Goal: Task Accomplishment & Management: Contribute content

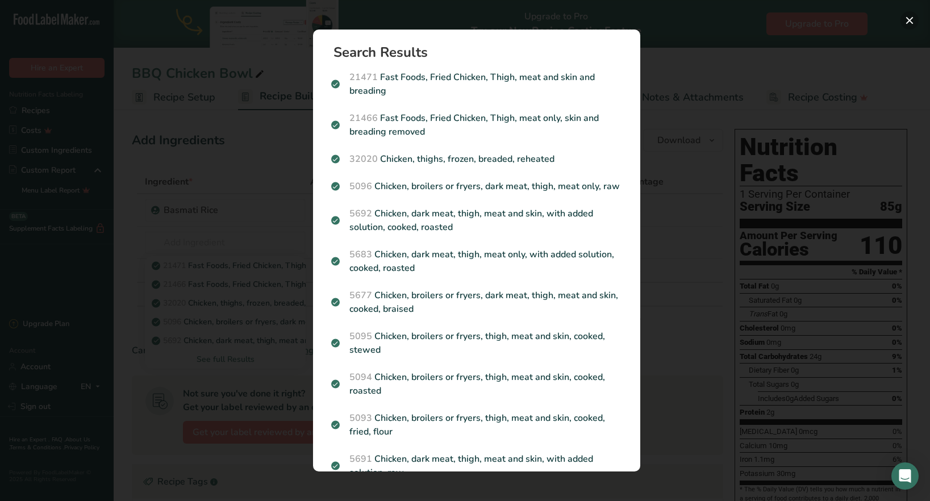
click at [912, 20] on button "Search results modal" at bounding box center [909, 20] width 18 height 18
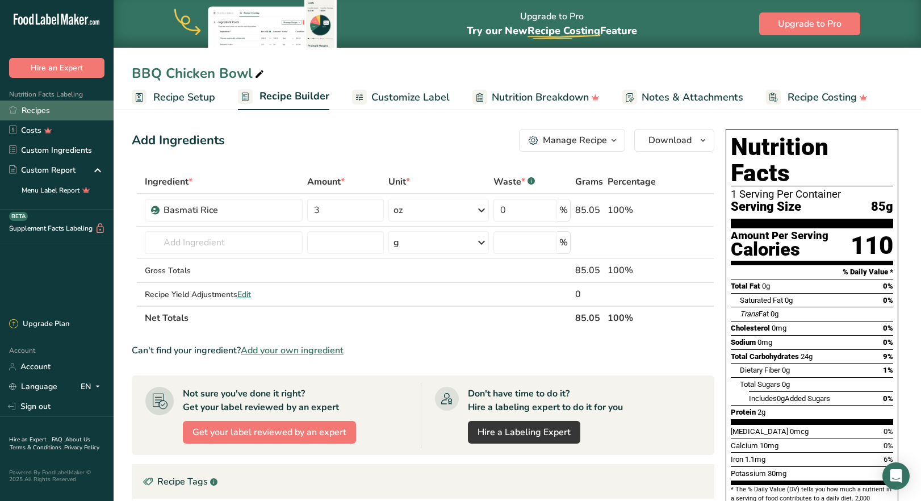
click at [53, 115] on link "Recipes" at bounding box center [57, 111] width 114 height 20
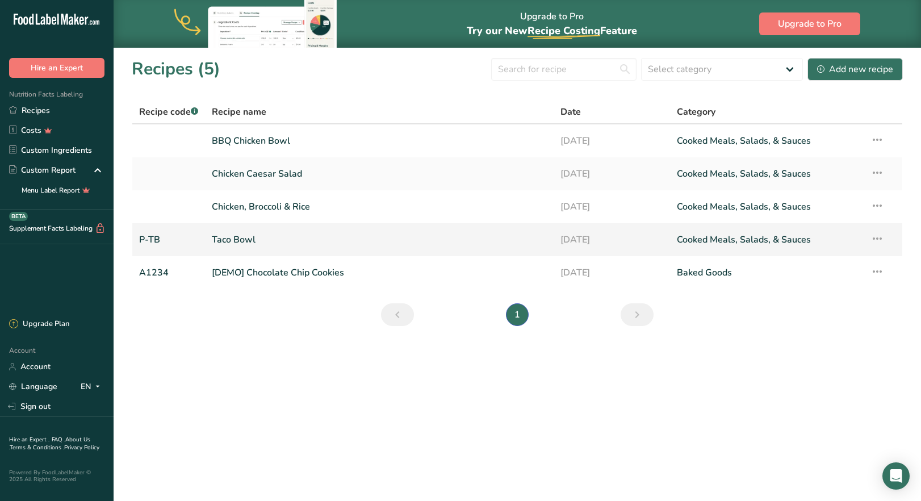
click at [243, 241] on link "Taco Bowl" at bounding box center [379, 240] width 335 height 24
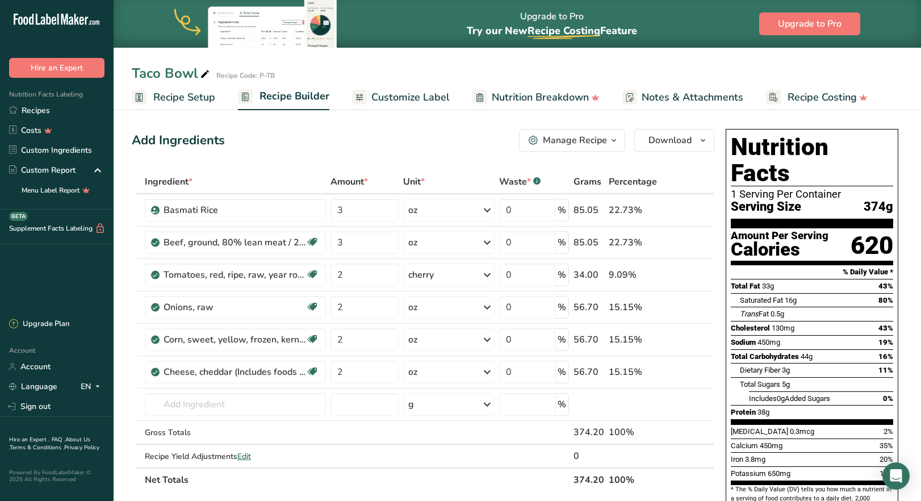
click at [180, 100] on span "Recipe Setup" at bounding box center [184, 97] width 62 height 15
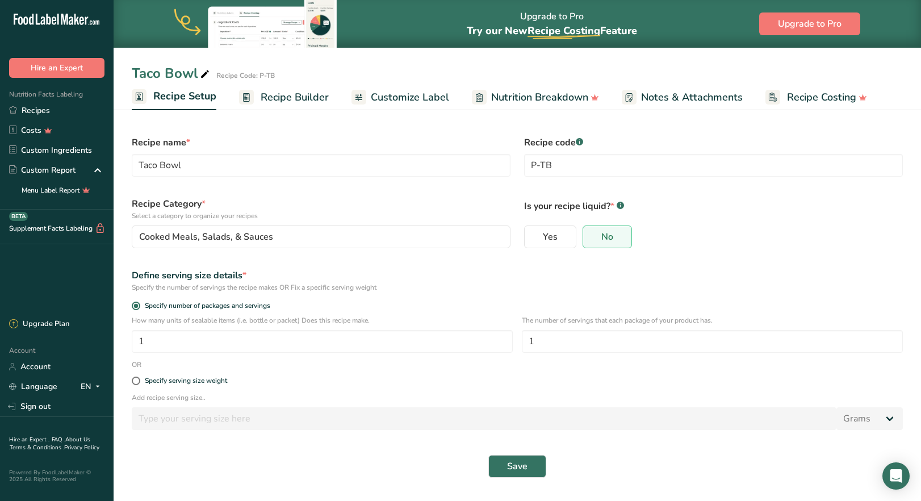
click at [290, 98] on span "Recipe Builder" at bounding box center [295, 97] width 68 height 15
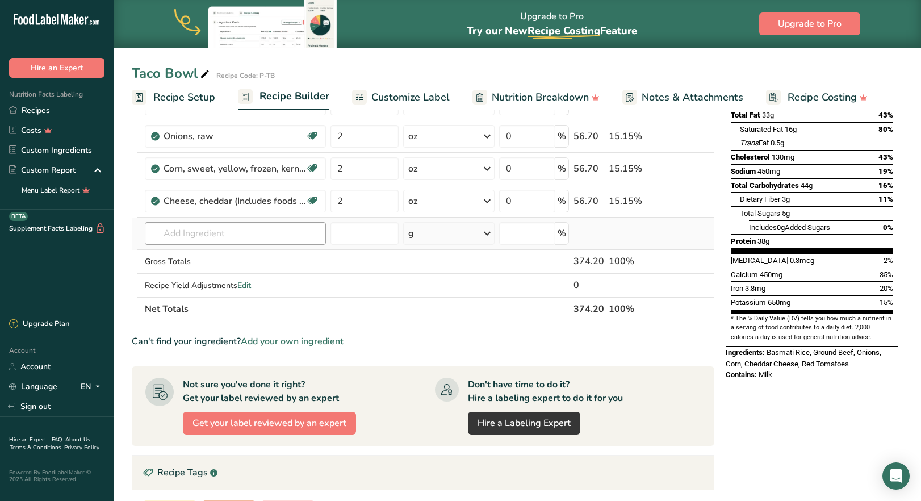
scroll to position [170, 0]
click at [206, 235] on input "text" at bounding box center [235, 234] width 181 height 23
click at [207, 235] on input "text" at bounding box center [235, 234] width 181 height 23
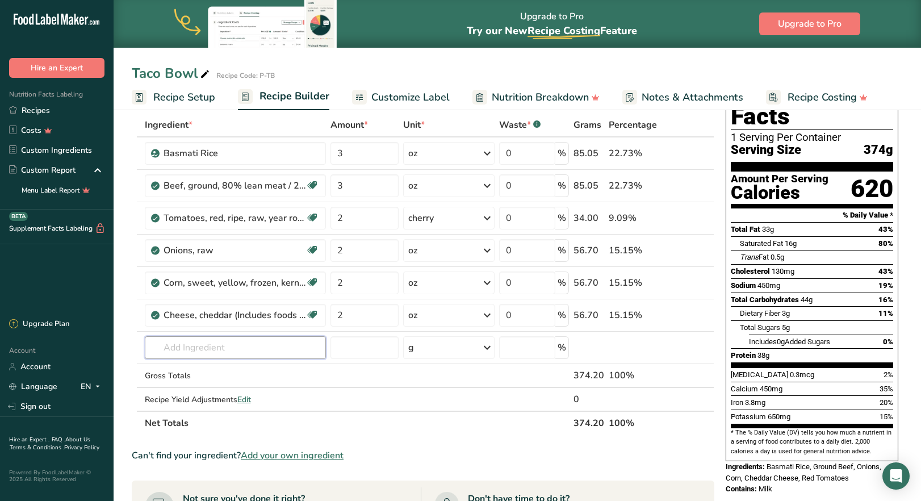
scroll to position [0, 0]
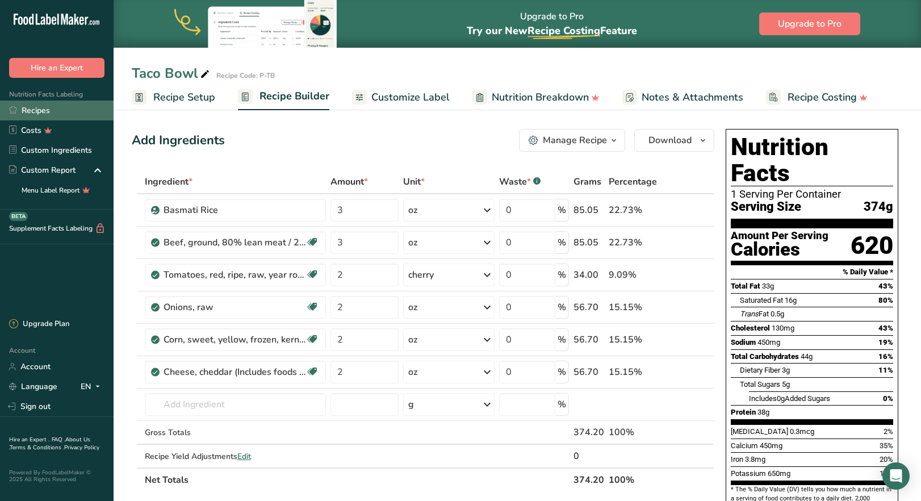
click at [45, 116] on link "Recipes" at bounding box center [57, 111] width 114 height 20
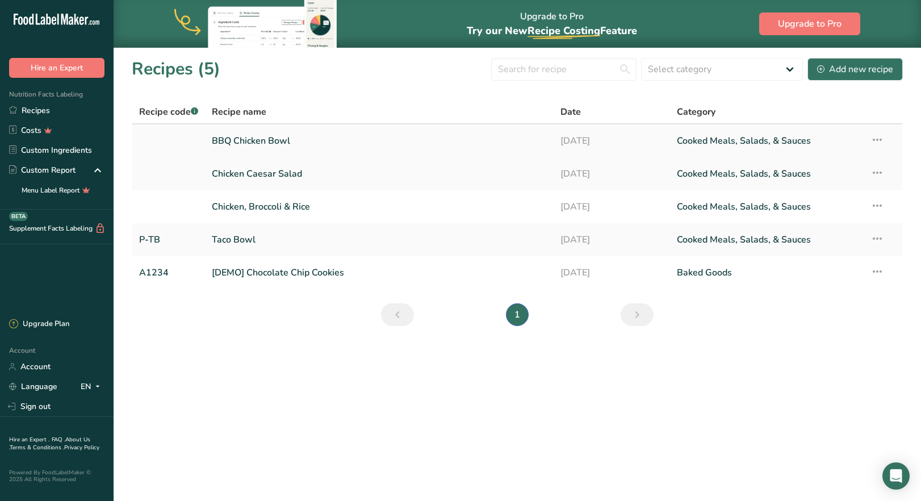
click at [266, 144] on link "BBQ Chicken Bowl" at bounding box center [379, 141] width 335 height 24
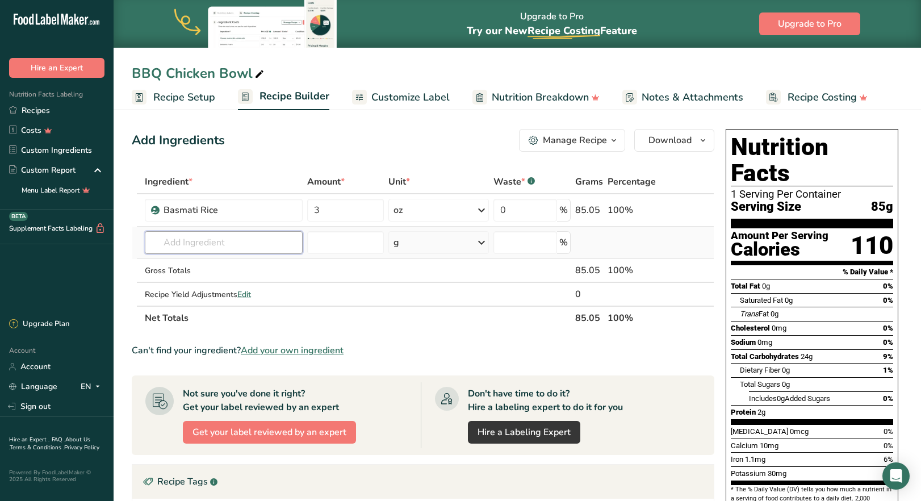
click at [226, 241] on input "text" at bounding box center [224, 242] width 158 height 23
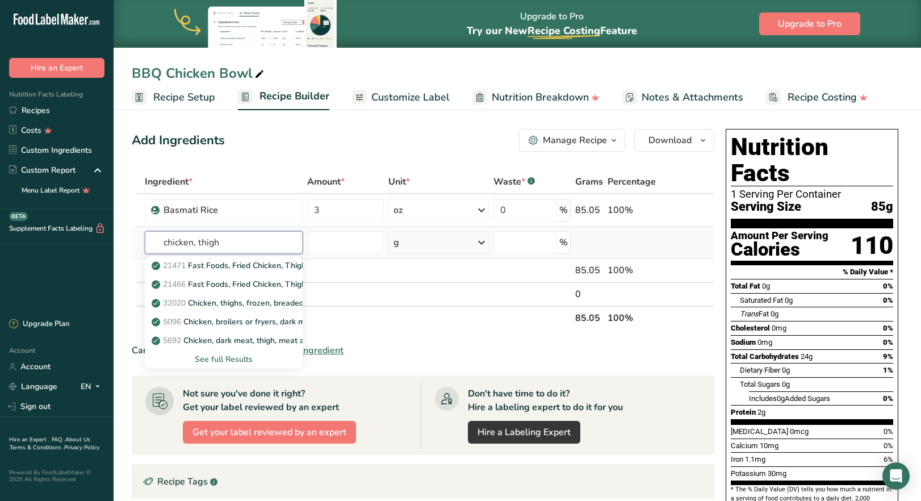
type input "chicken, thigh"
click at [244, 361] on div "See full Results" at bounding box center [224, 359] width 140 height 12
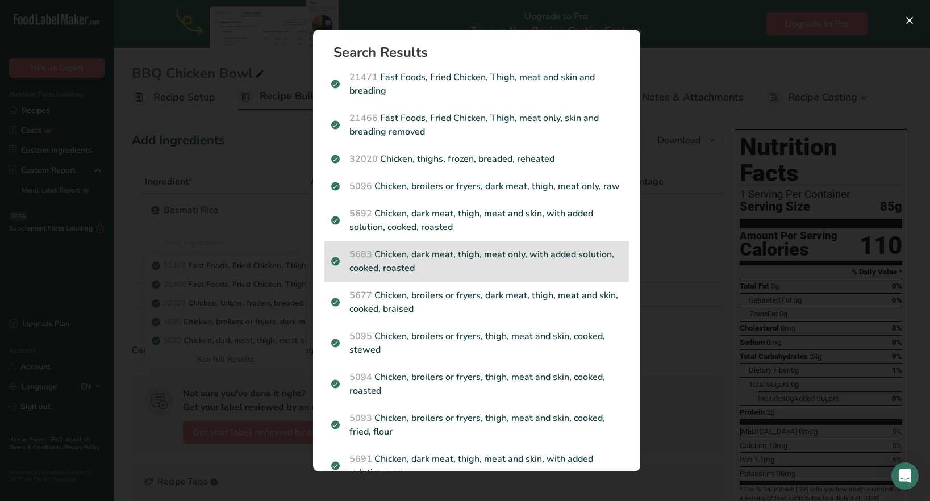
click at [456, 275] on p "5683 Chicken, dark meat, thigh, meat only, with added solution, cooked, roasted" at bounding box center [476, 261] width 291 height 27
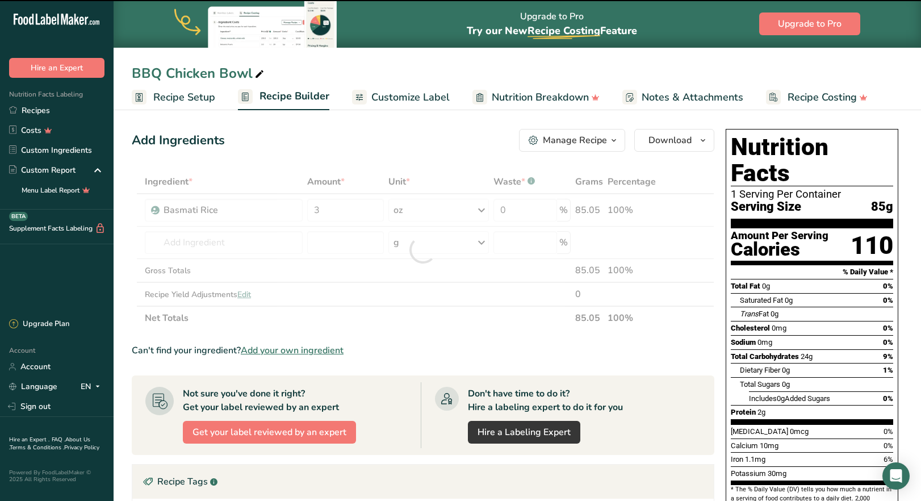
type input "0"
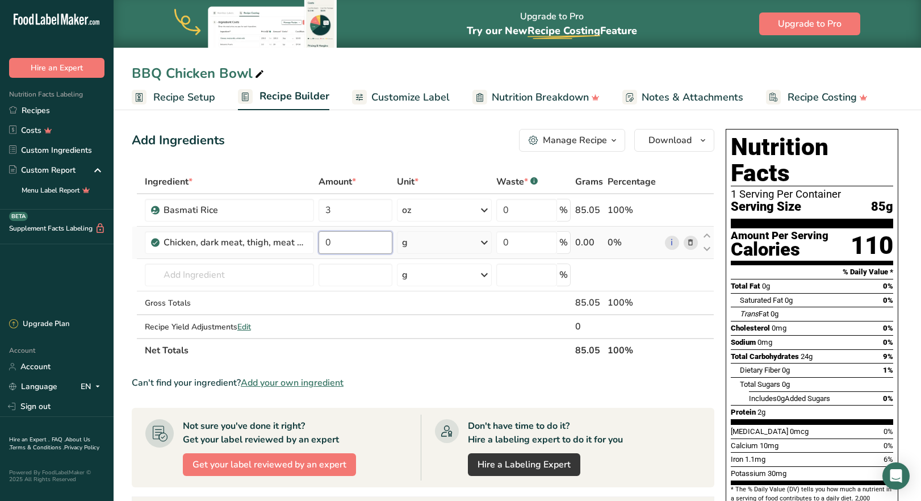
drag, startPoint x: 328, startPoint y: 243, endPoint x: 334, endPoint y: 244, distance: 6.4
click at [334, 244] on input "0" at bounding box center [356, 242] width 74 height 23
type input "3"
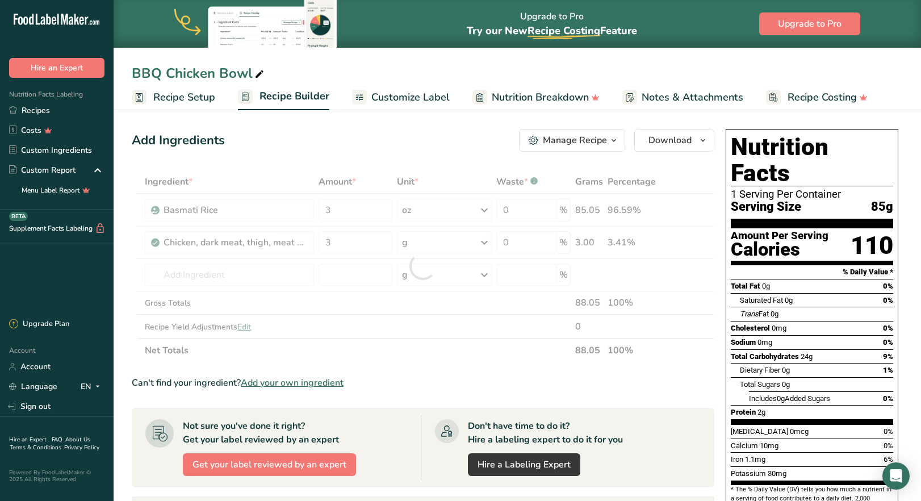
click at [486, 249] on div "Ingredient * Amount * Unit * Waste * .a-a{fill:#347362;}.b-a{fill:#fff;} Grams …" at bounding box center [423, 266] width 583 height 193
click at [486, 249] on div at bounding box center [423, 266] width 583 height 193
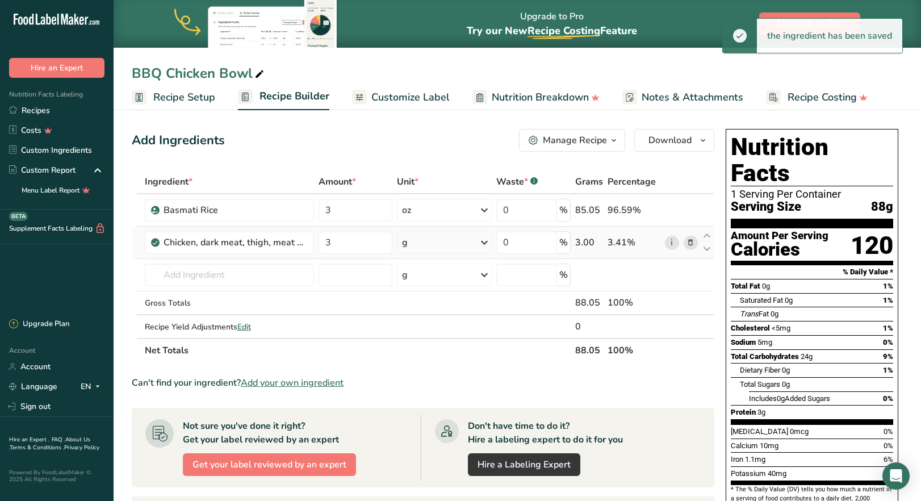
click at [483, 239] on icon at bounding box center [485, 242] width 14 height 20
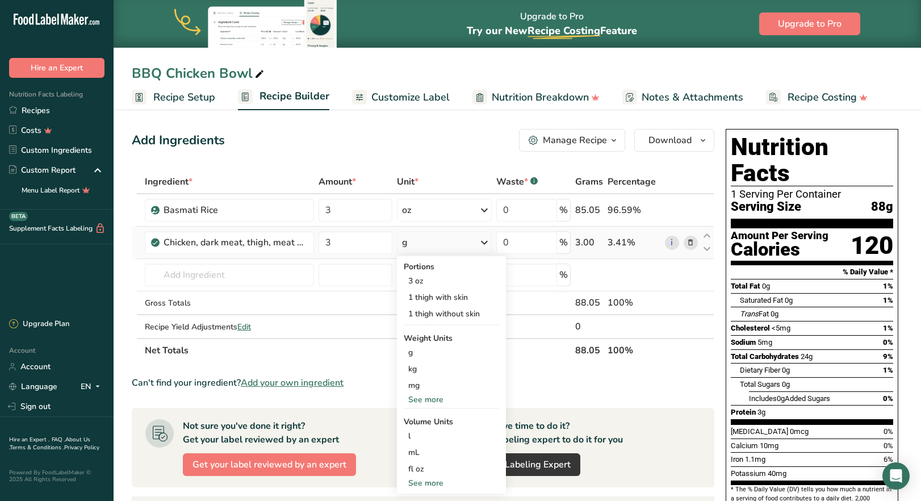
click at [429, 398] on div "See more" at bounding box center [451, 400] width 95 height 12
click at [424, 433] on div "oz" at bounding box center [451, 435] width 95 height 16
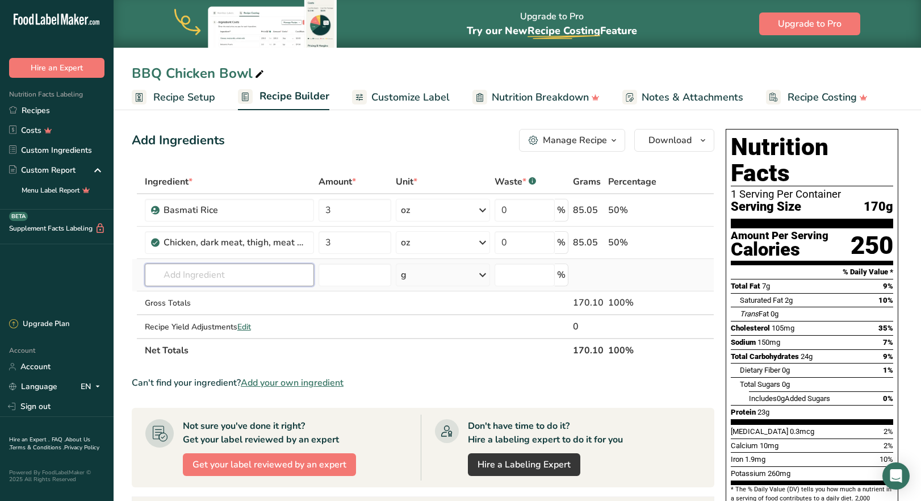
click at [214, 277] on input "text" at bounding box center [229, 275] width 169 height 23
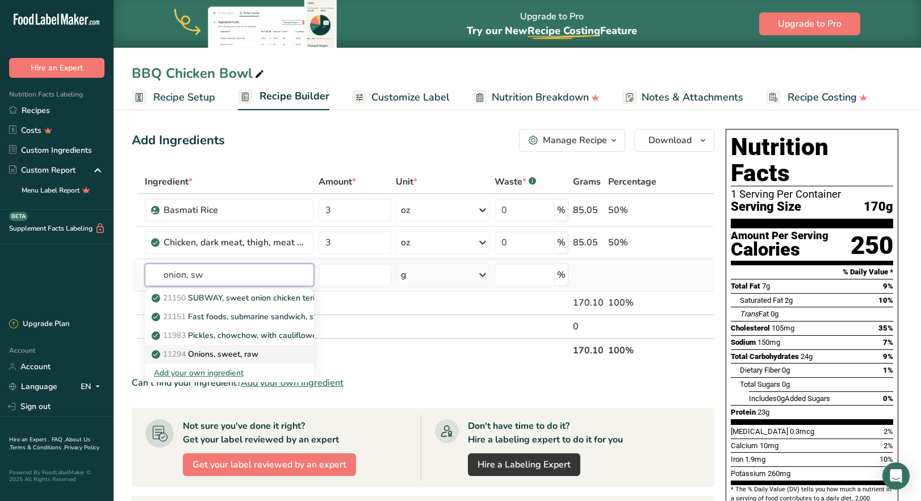
type input "onion, sw"
click at [231, 353] on p "11294 Onions, sweet, raw" at bounding box center [206, 354] width 105 height 12
type input "Onions, sweet, raw"
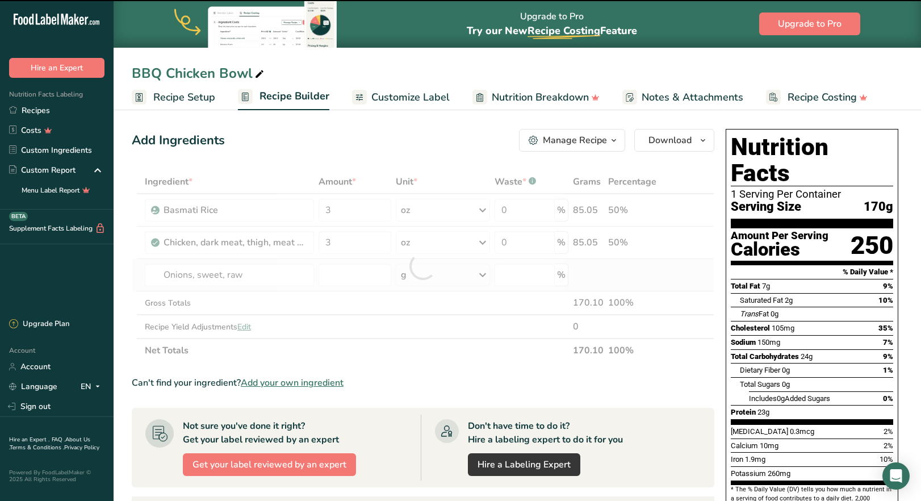
type input "0"
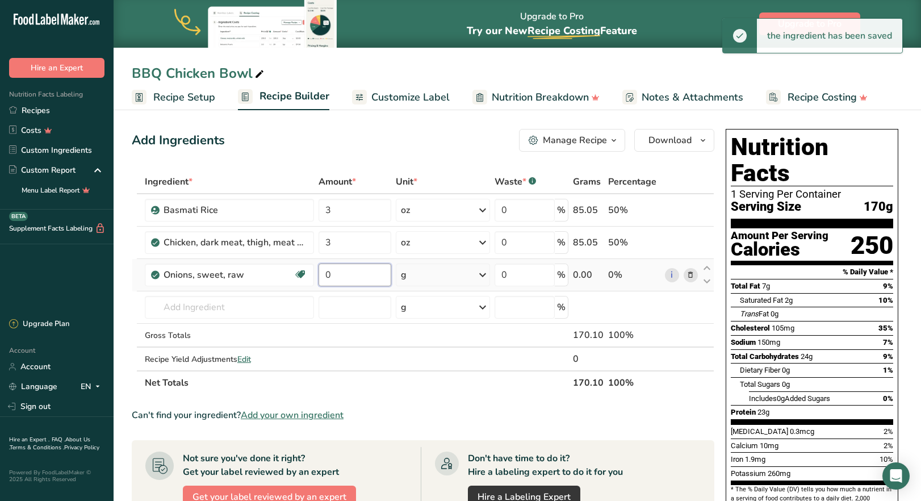
click at [350, 282] on input "0" at bounding box center [355, 275] width 73 height 23
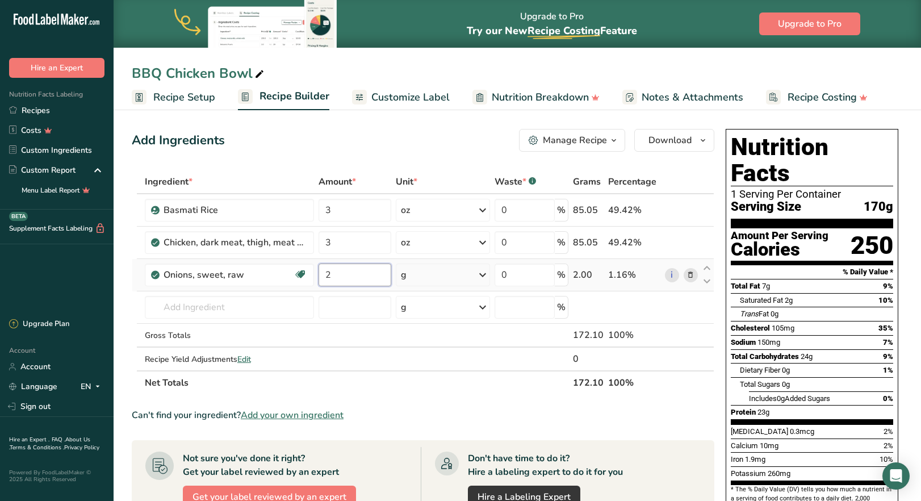
type input "2"
click at [475, 276] on div "Ingredient * Amount * Unit * Waste * .a-a{fill:#347362;}.b-a{fill:#fff;} Grams …" at bounding box center [423, 282] width 583 height 225
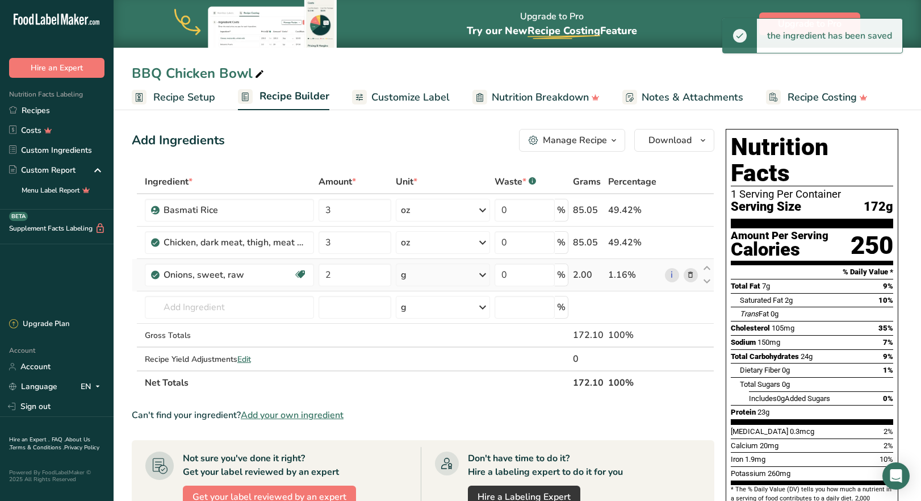
click at [481, 273] on icon at bounding box center [483, 275] width 14 height 20
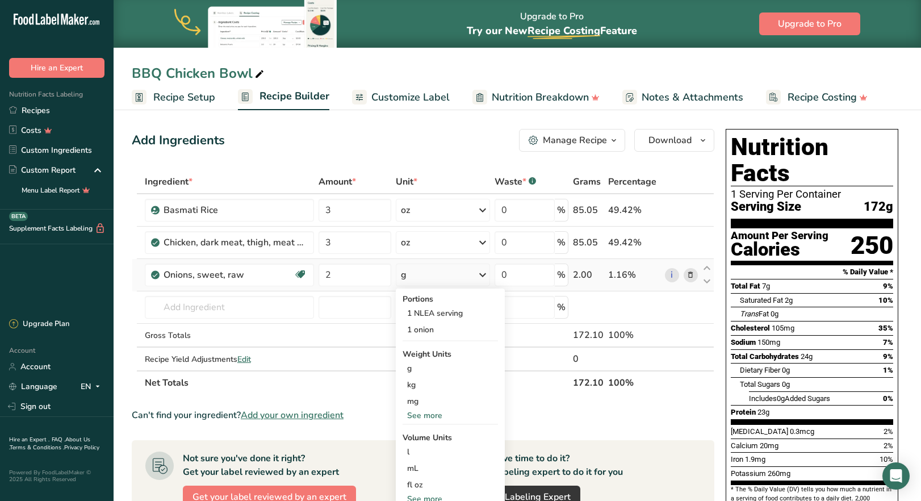
click at [432, 416] on div "See more" at bounding box center [450, 416] width 95 height 12
click at [425, 454] on div "oz" at bounding box center [450, 451] width 95 height 16
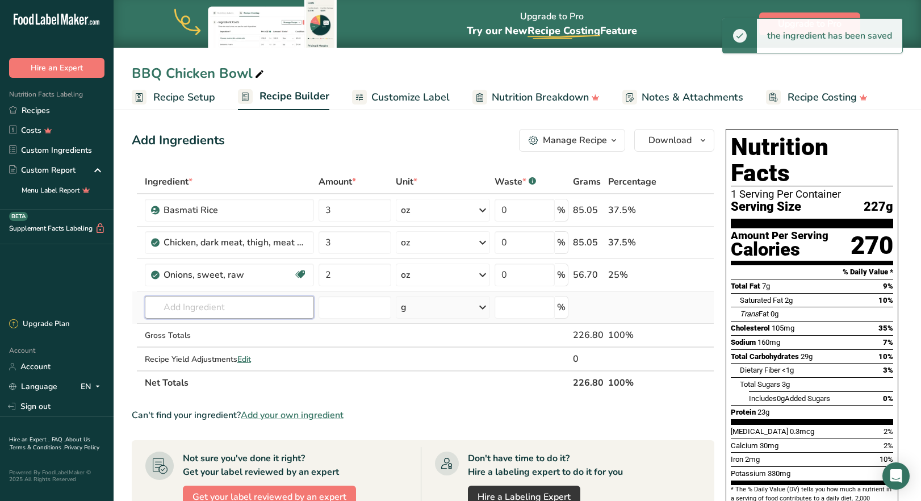
click at [201, 309] on input "text" at bounding box center [229, 307] width 169 height 23
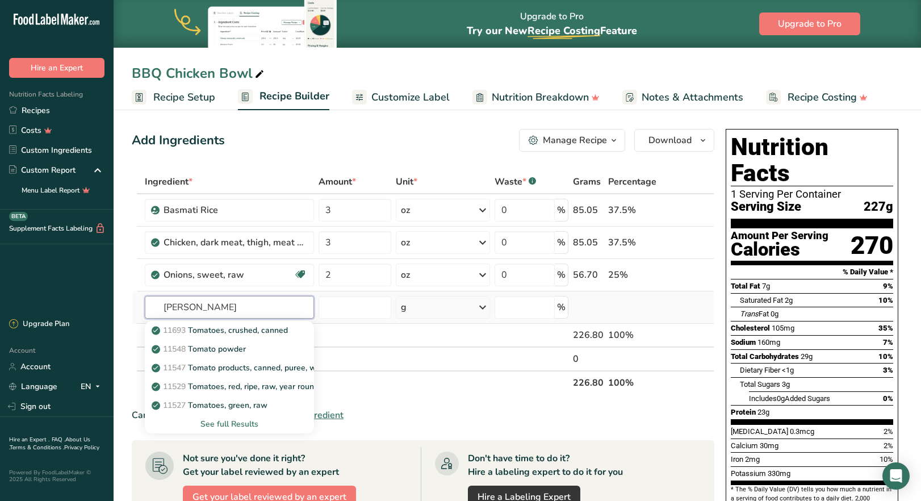
type input "[PERSON_NAME]"
click at [232, 424] on div "See full Results" at bounding box center [229, 424] width 151 height 12
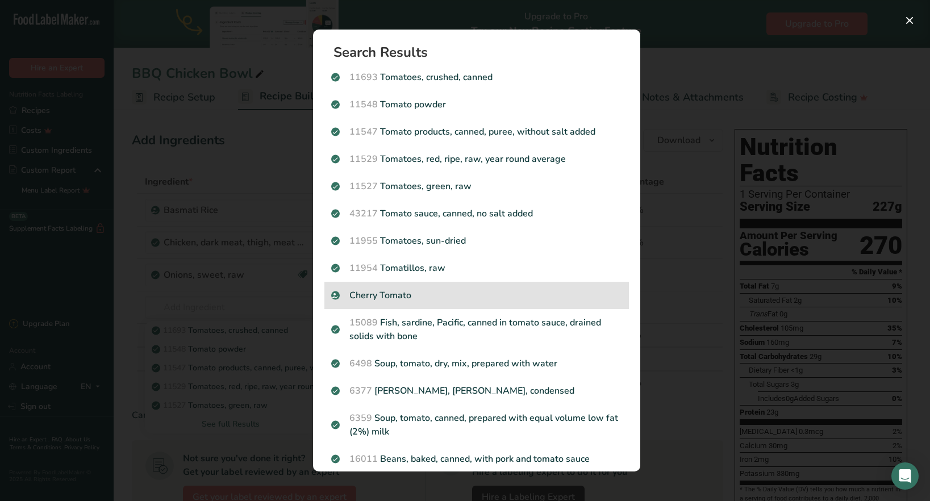
click at [387, 298] on p "Cherry Tomato" at bounding box center [476, 296] width 291 height 14
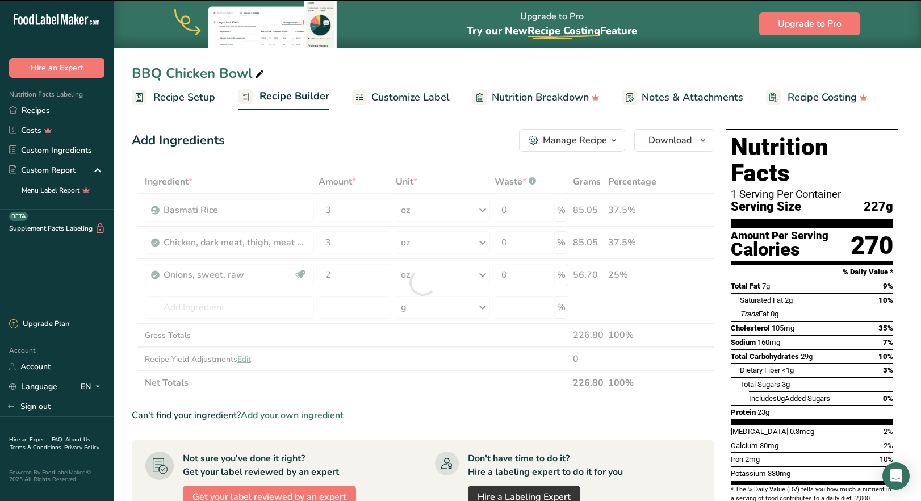
type input "0"
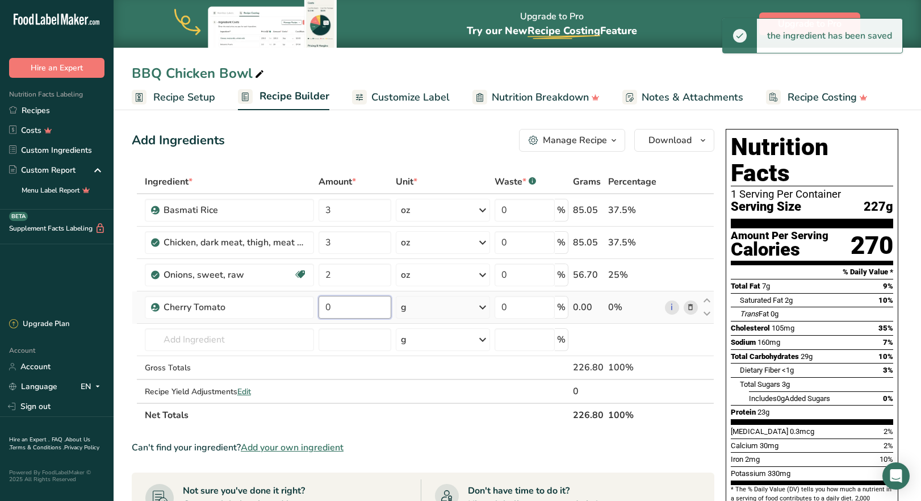
drag, startPoint x: 334, startPoint y: 311, endPoint x: 327, endPoint y: 308, distance: 7.2
click at [327, 308] on input "0" at bounding box center [355, 307] width 73 height 23
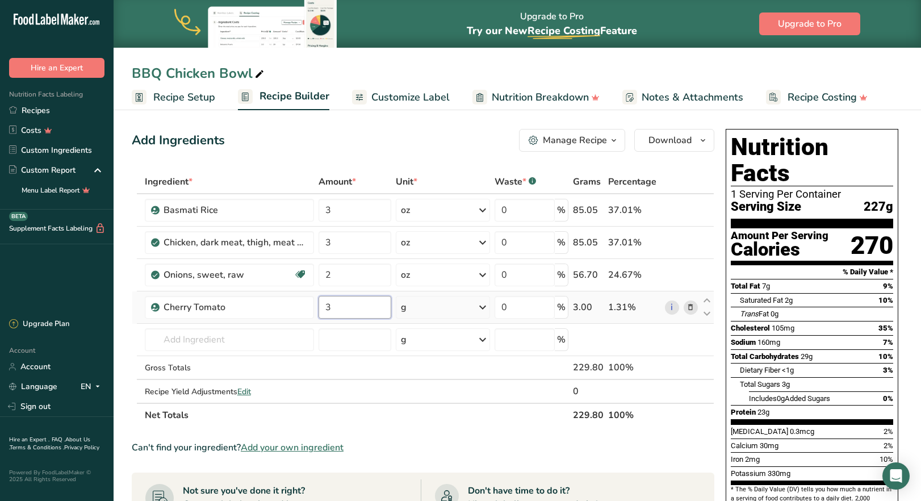
drag, startPoint x: 338, startPoint y: 307, endPoint x: 323, endPoint y: 305, distance: 15.4
click at [323, 305] on input "3" at bounding box center [355, 307] width 73 height 23
type input "2"
click at [486, 307] on div "Ingredient * Amount * Unit * Waste * .a-a{fill:#347362;}.b-a{fill:#fff;} Grams …" at bounding box center [423, 298] width 583 height 257
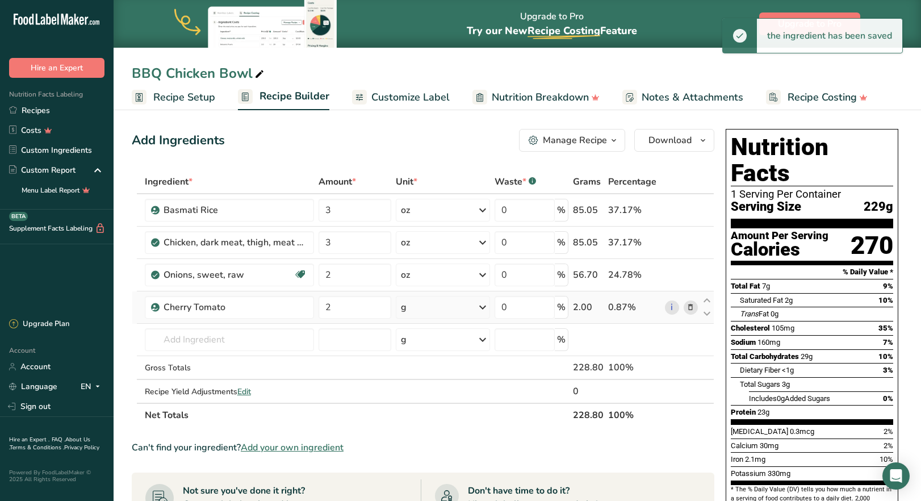
click at [487, 307] on icon at bounding box center [483, 307] width 14 height 20
click at [437, 398] on div "See more" at bounding box center [450, 397] width 95 height 12
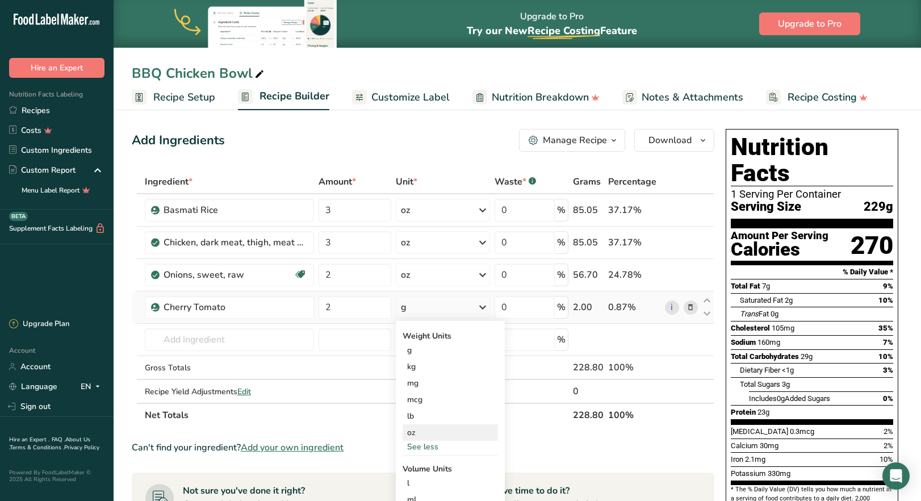
click at [431, 439] on div "oz" at bounding box center [450, 432] width 95 height 16
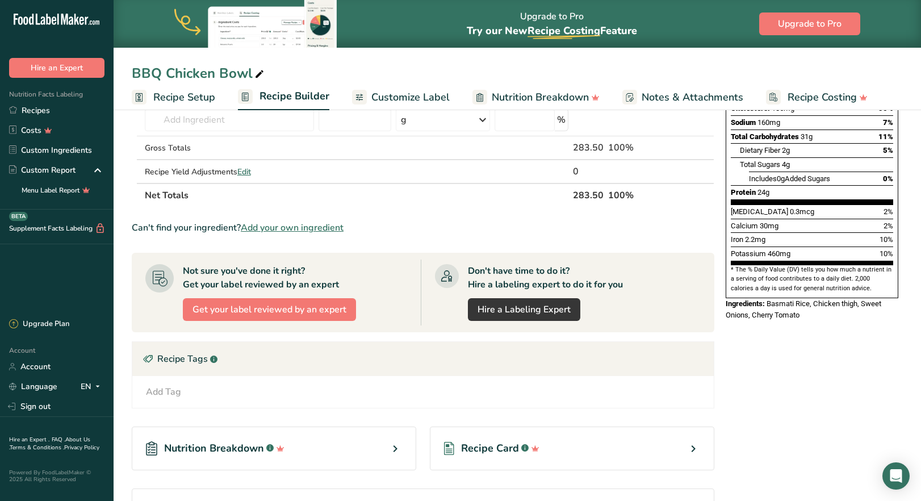
scroll to position [227, 0]
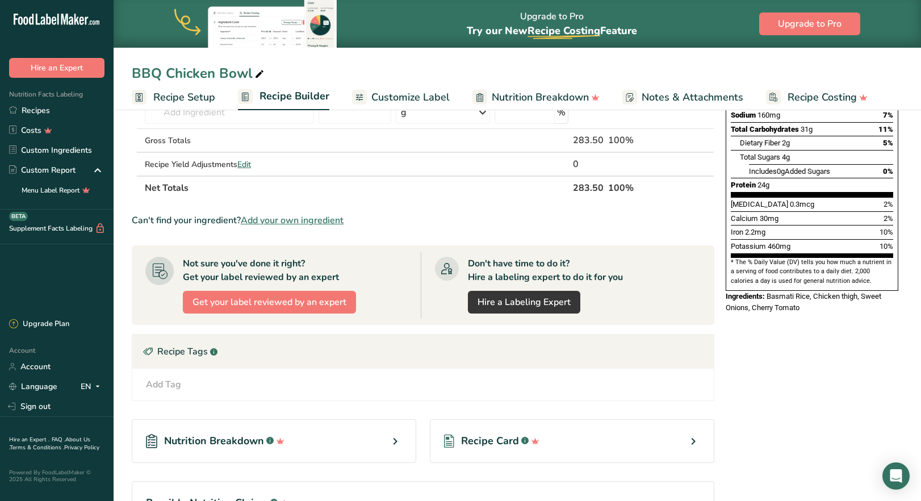
click at [173, 383] on div "Add Tag" at bounding box center [163, 385] width 35 height 14
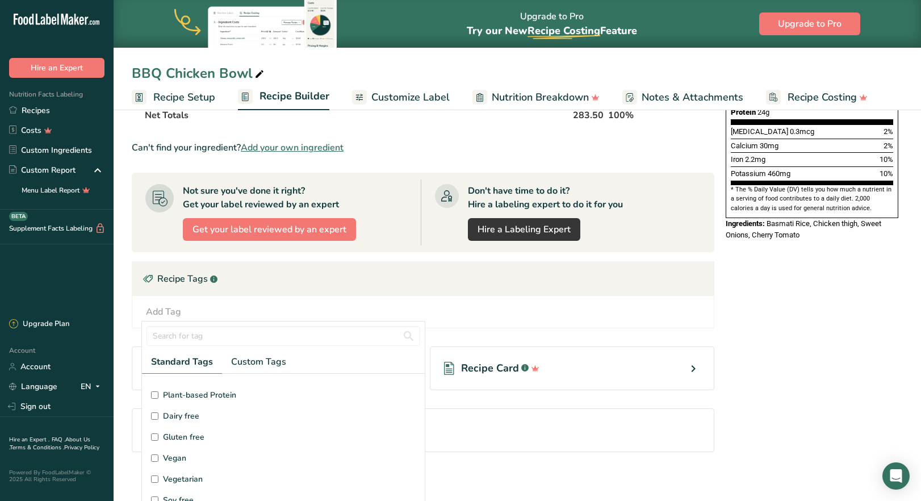
click at [152, 441] on label "Gluten free" at bounding box center [283, 437] width 265 height 12
click at [152, 441] on input "Gluten free" at bounding box center [154, 436] width 7 height 7
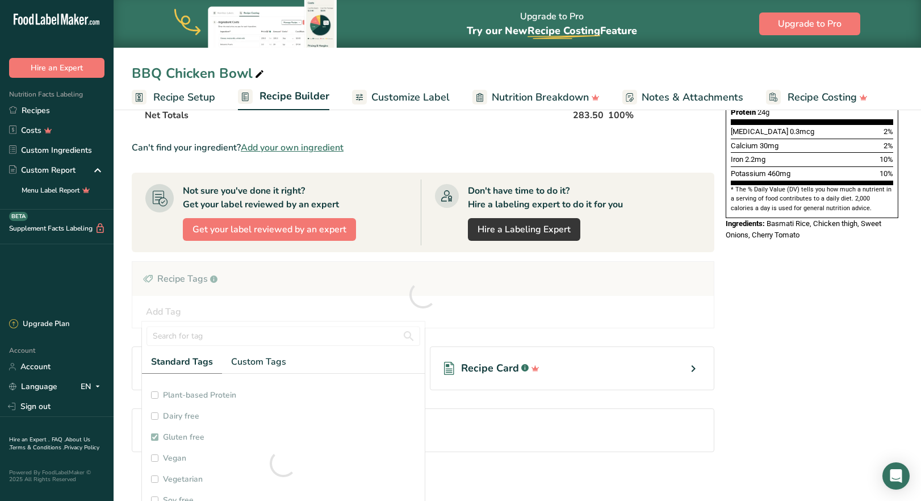
checkbox input "true"
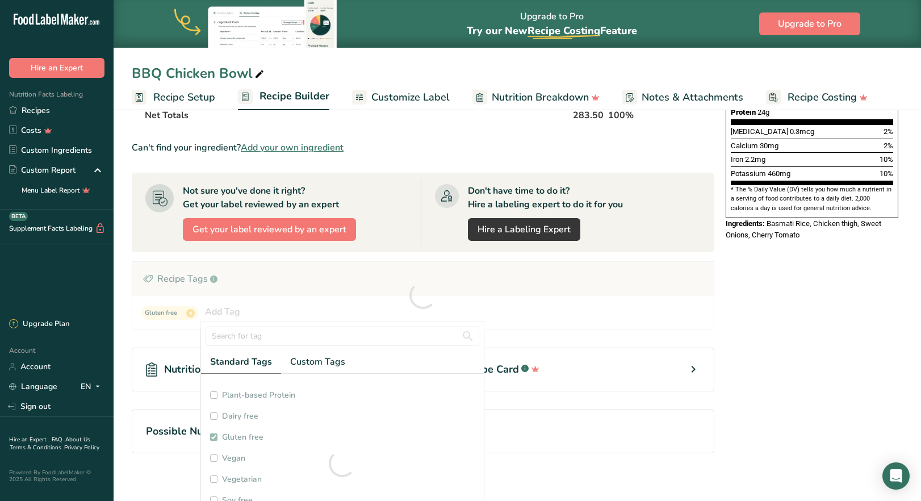
scroll to position [72, 0]
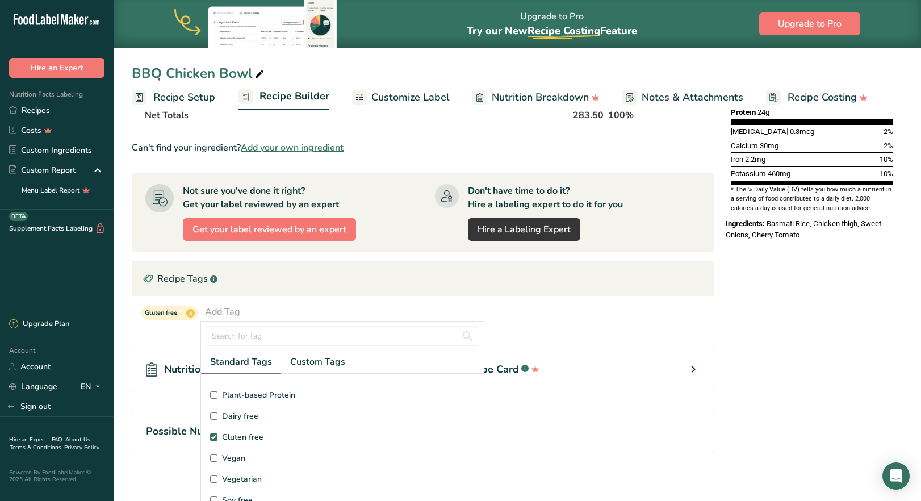
click at [214, 417] on input "Dairy free" at bounding box center [213, 415] width 7 height 7
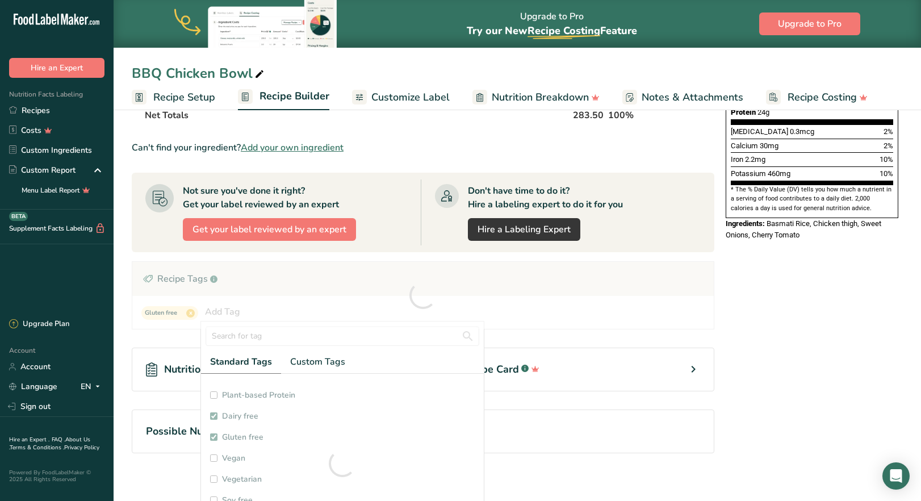
checkbox input "true"
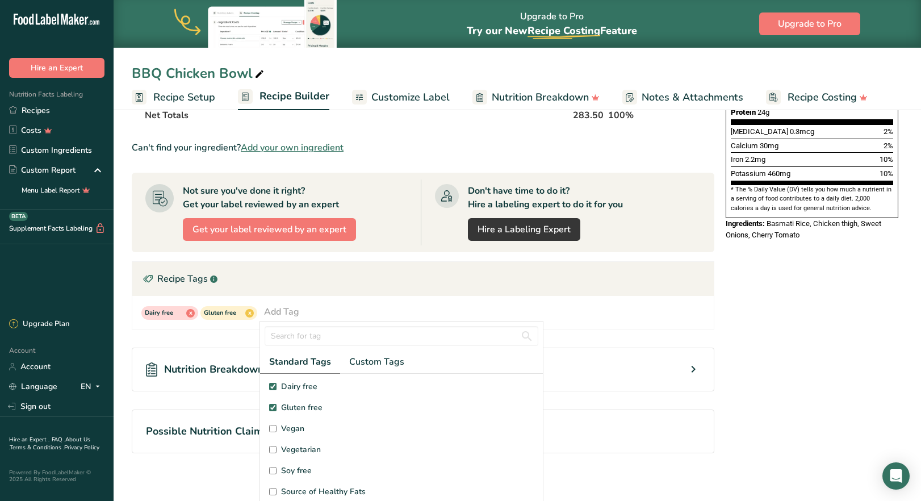
scroll to position [170, 0]
click at [270, 388] on input "Soy free" at bounding box center [272, 386] width 7 height 7
checkbox input "true"
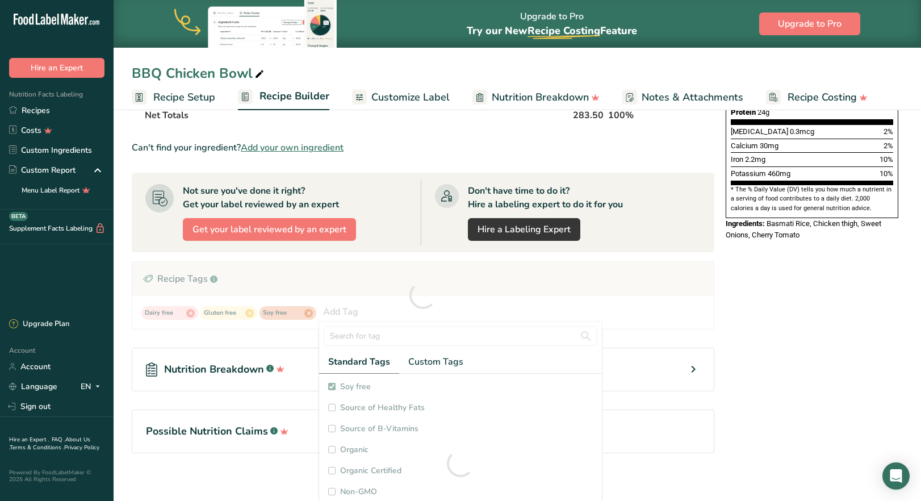
checkbox input "true"
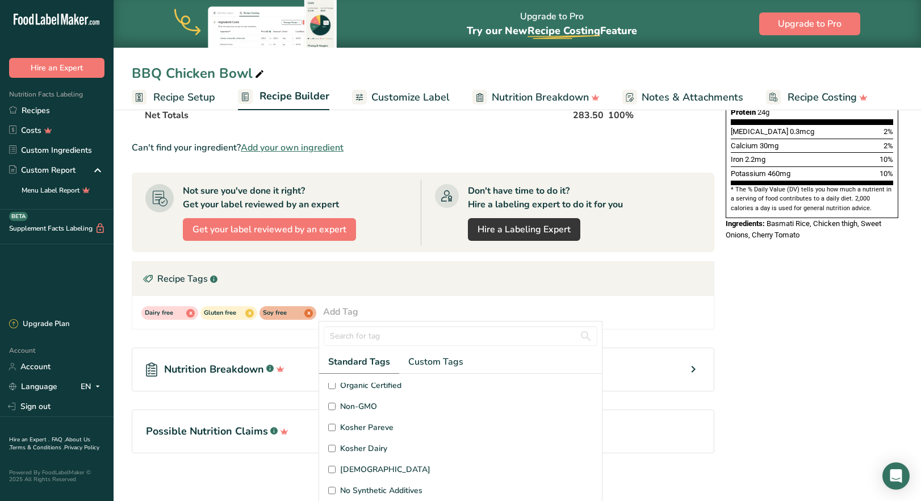
scroll to position [271, 0]
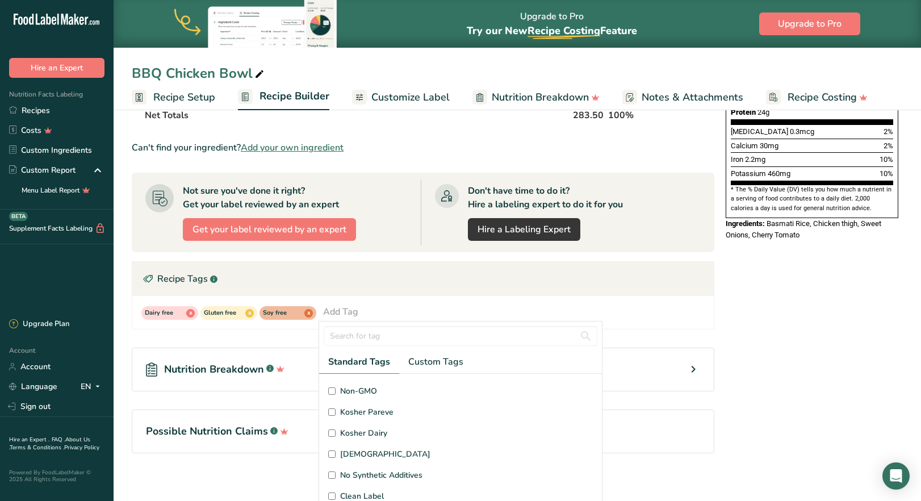
click at [333, 475] on input "No Synthetic Additives" at bounding box center [331, 474] width 7 height 7
checkbox input "true"
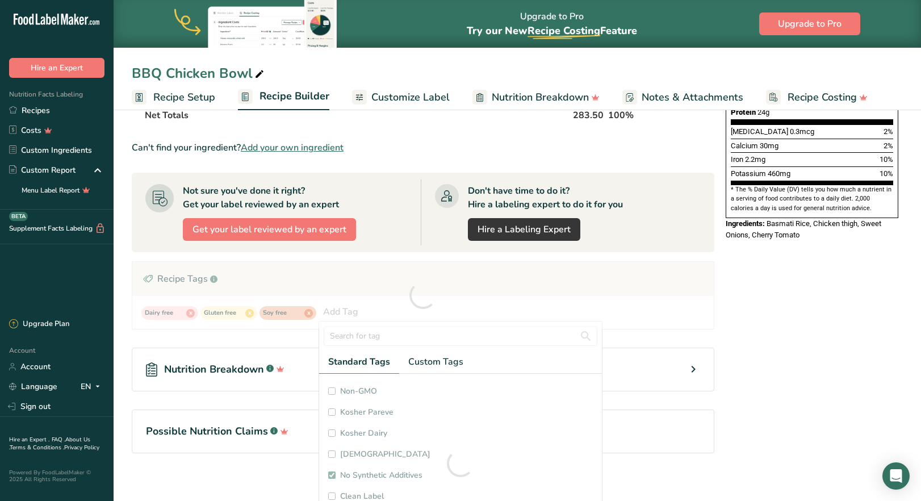
checkbox input "true"
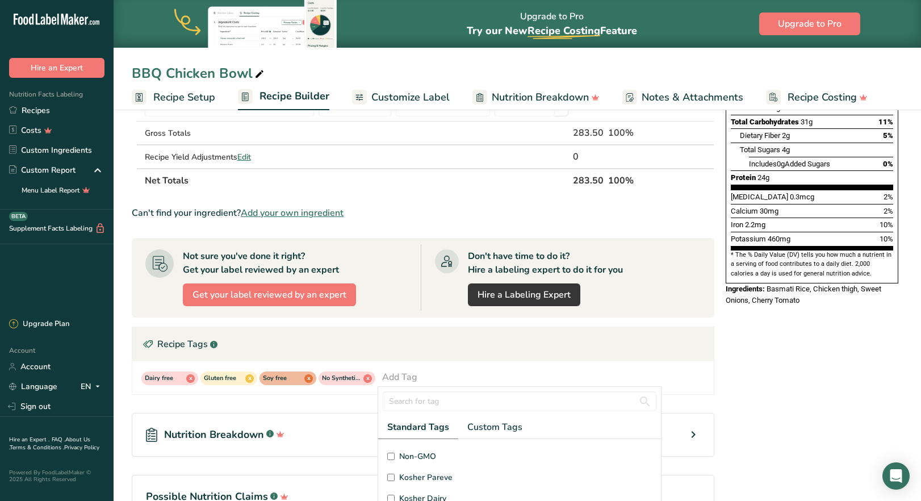
scroll to position [193, 0]
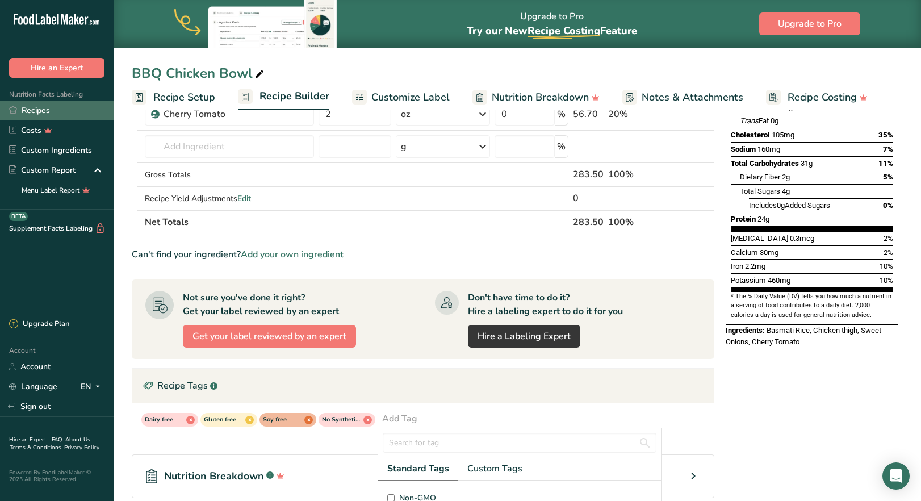
click at [35, 112] on link "Recipes" at bounding box center [57, 111] width 114 height 20
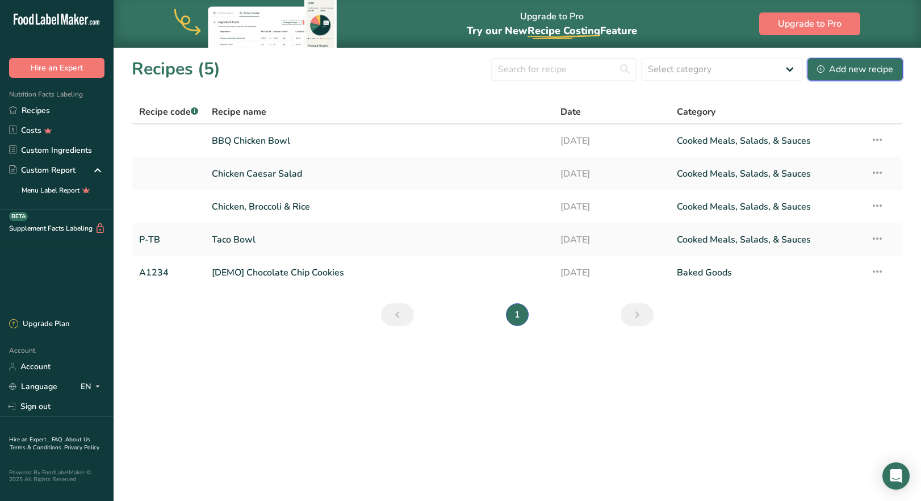
click at [868, 71] on div "Add new recipe" at bounding box center [855, 69] width 76 height 14
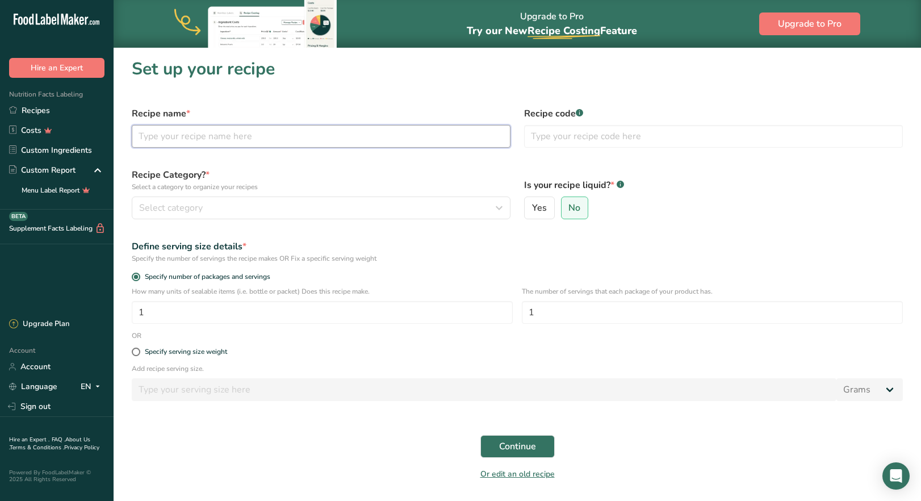
click at [154, 137] on input "text" at bounding box center [321, 136] width 379 height 23
type input "Salmon, Broccoli & Rice"
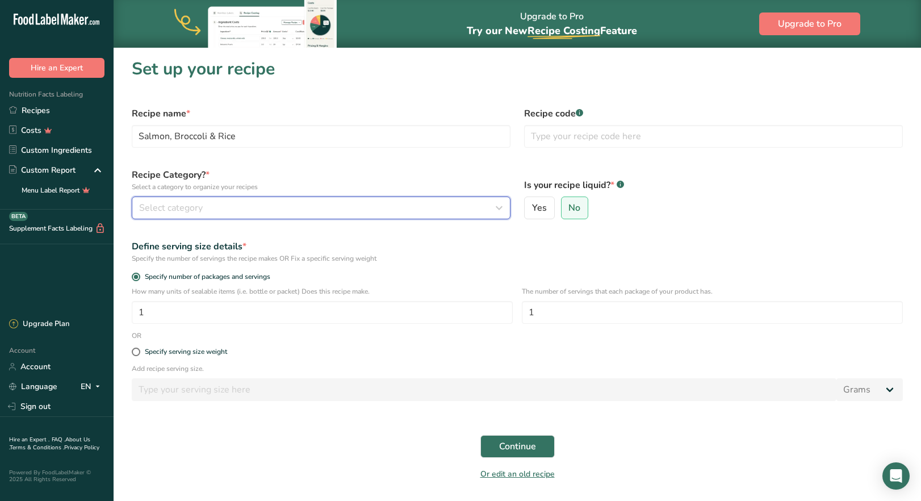
click at [181, 216] on button "Select category" at bounding box center [321, 208] width 379 height 23
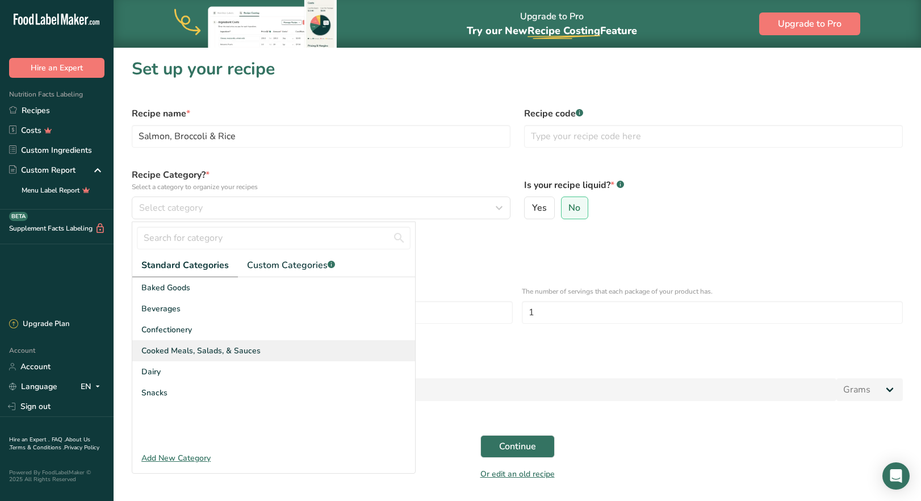
click at [176, 355] on span "Cooked Meals, Salads, & Sauces" at bounding box center [200, 351] width 119 height 12
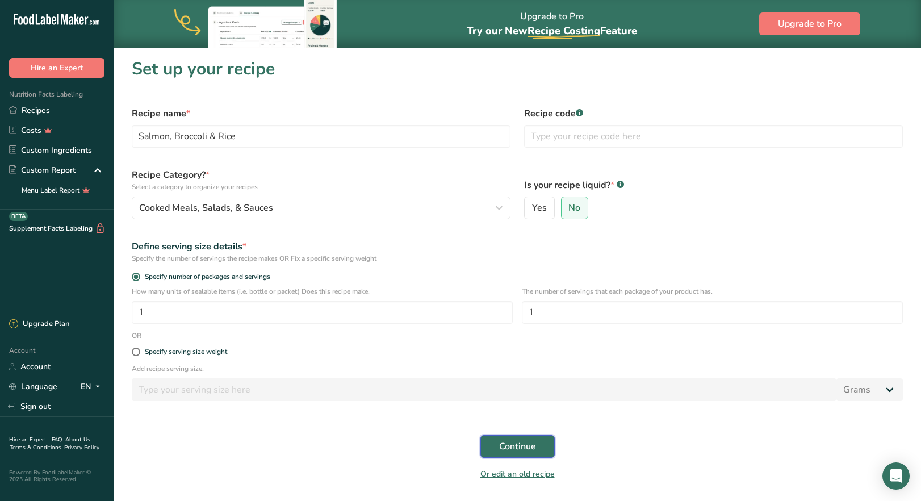
click at [509, 444] on span "Continue" at bounding box center [517, 447] width 37 height 14
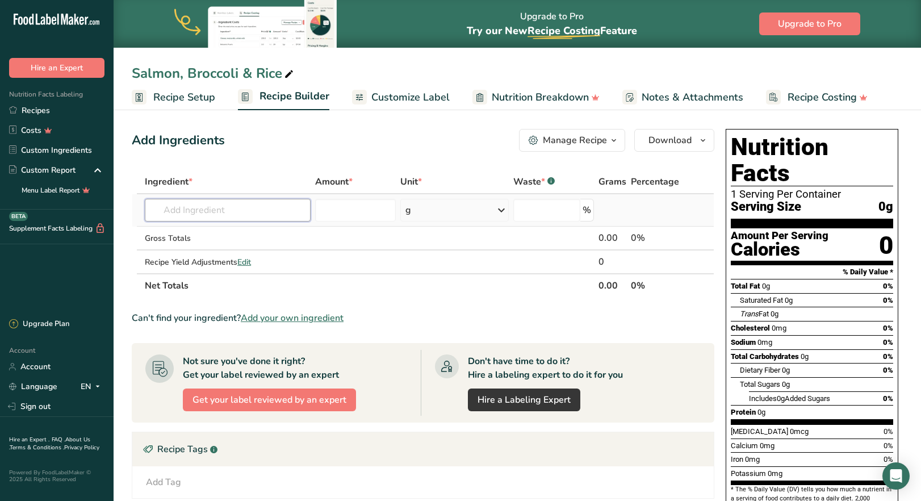
click at [220, 212] on input "text" at bounding box center [227, 210] width 165 height 23
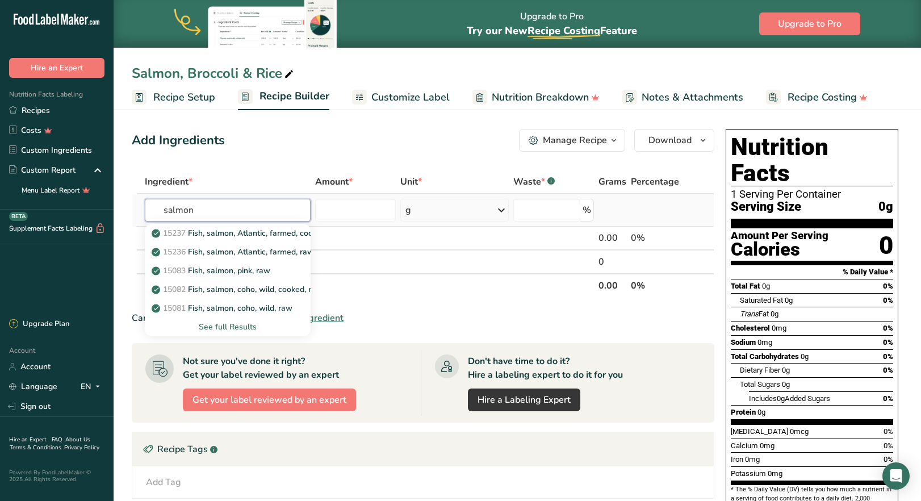
type input "salmon"
click at [231, 329] on div "See full Results" at bounding box center [227, 327] width 147 height 12
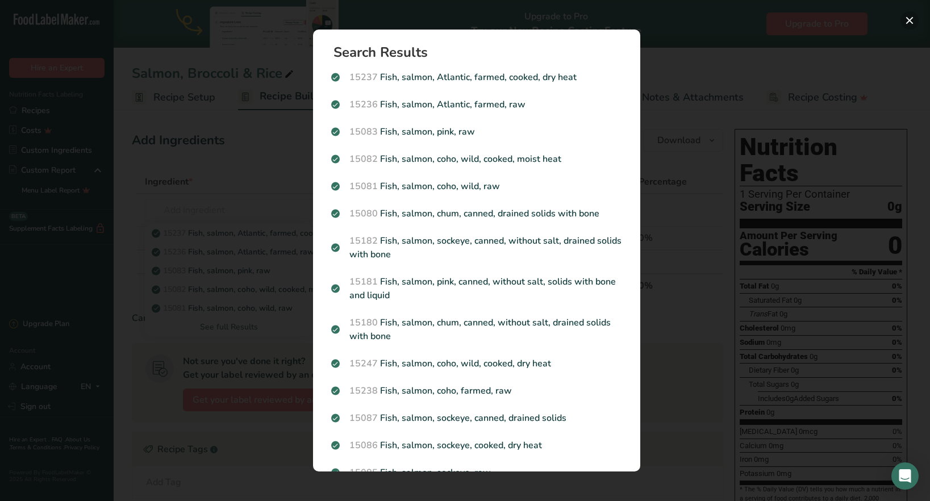
click at [907, 20] on button "Search results modal" at bounding box center [909, 20] width 18 height 18
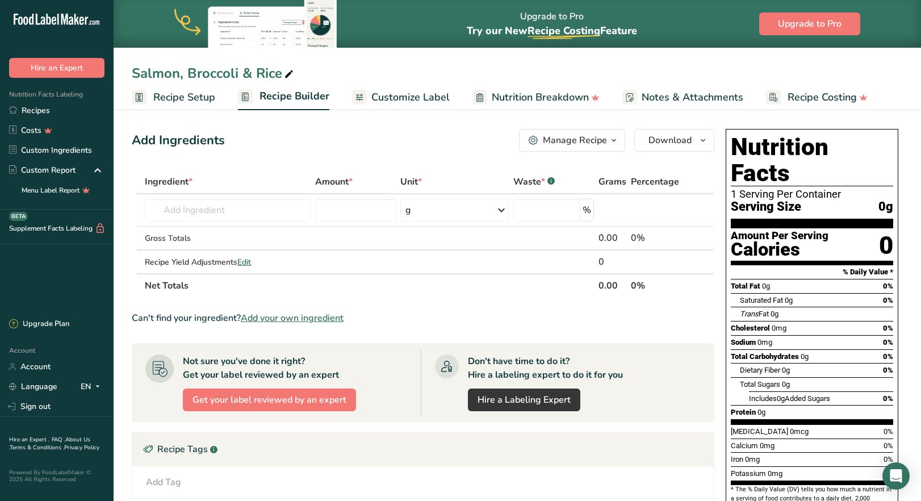
click at [310, 319] on span "Add your own ingredient" at bounding box center [292, 318] width 103 height 14
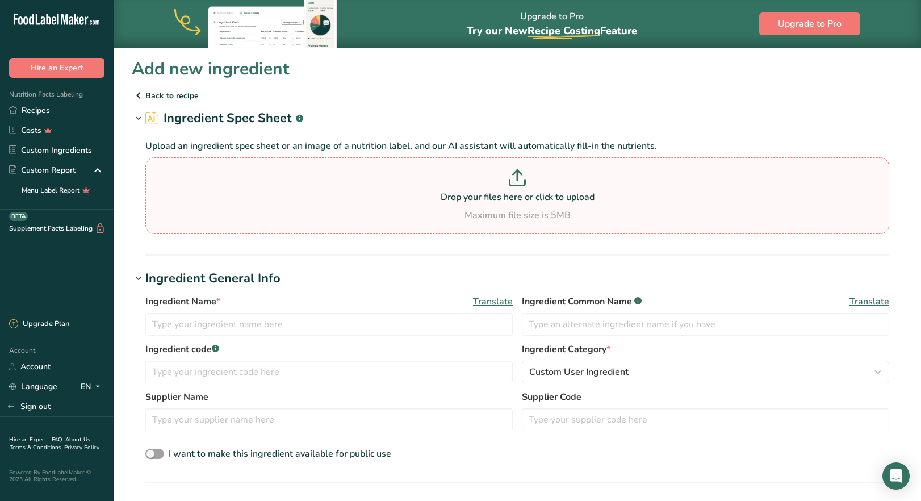
click at [545, 201] on p "Drop your files here or click to upload" at bounding box center [517, 197] width 738 height 14
click at [545, 201] on input "Drop your files here or click to upload Maximum file size is 5MB" at bounding box center [517, 195] width 744 height 77
click at [490, 219] on div "Maximum file size is 5MB" at bounding box center [517, 215] width 738 height 14
click at [490, 219] on input "Drop your files here or click to upload Maximum file size is 5MB" at bounding box center [517, 195] width 744 height 77
click at [531, 194] on p "Drop your files here or click to upload" at bounding box center [517, 197] width 738 height 14
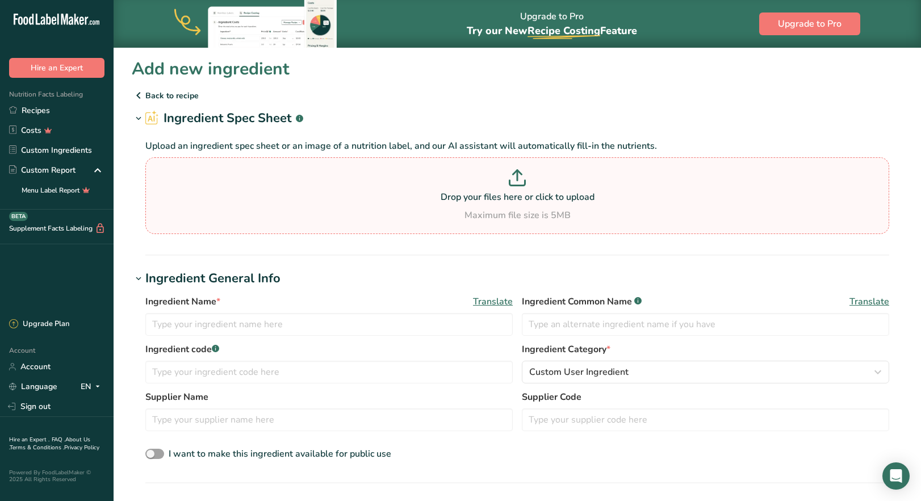
click at [531, 194] on input "Drop your files here or click to upload Maximum file size is 5MB" at bounding box center [517, 195] width 744 height 77
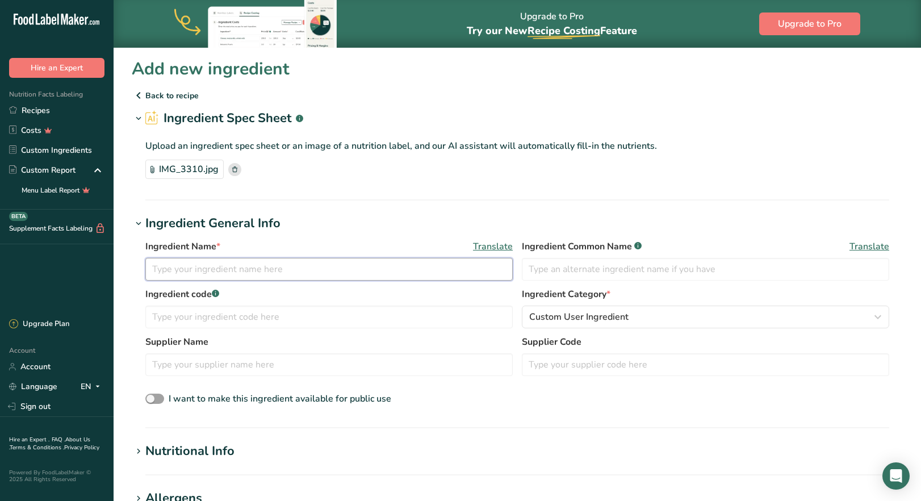
click at [220, 271] on input "text" at bounding box center [329, 269] width 368 height 23
type input "Alaskan Salmon"
click at [315, 323] on input "text" at bounding box center [329, 317] width 368 height 23
type input "Salmon"
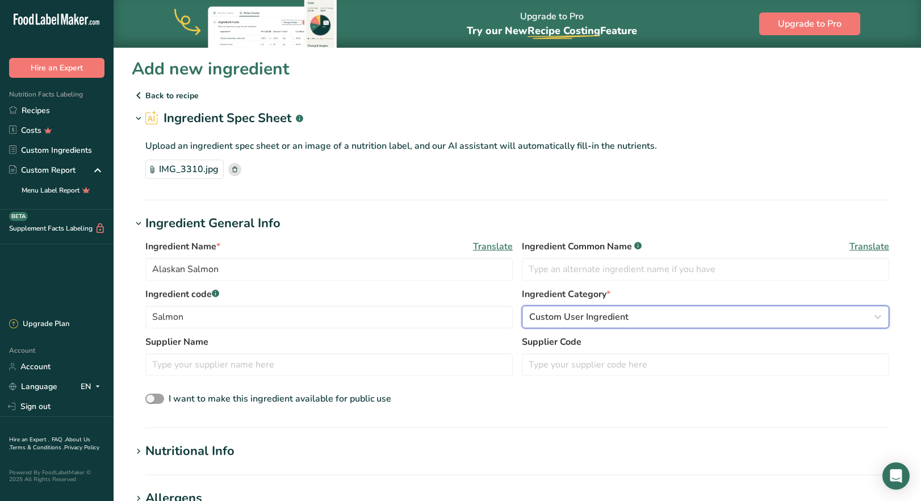
click at [658, 320] on div "Custom User Ingredient" at bounding box center [702, 317] width 346 height 14
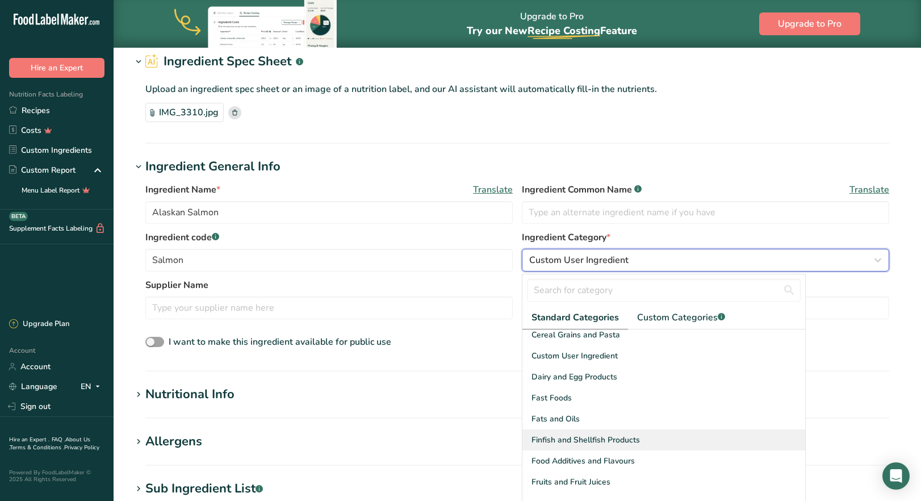
scroll to position [170, 0]
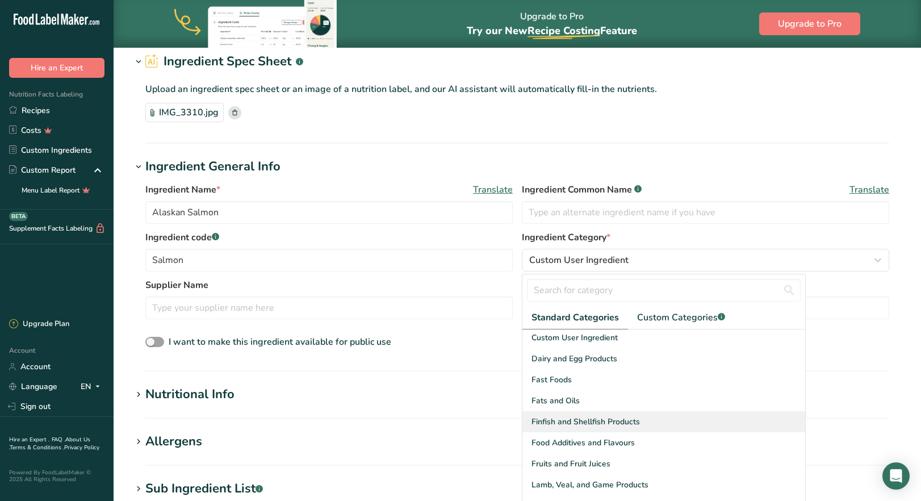
click at [636, 424] on span "Finfish and Shellfish Products" at bounding box center [586, 422] width 108 height 12
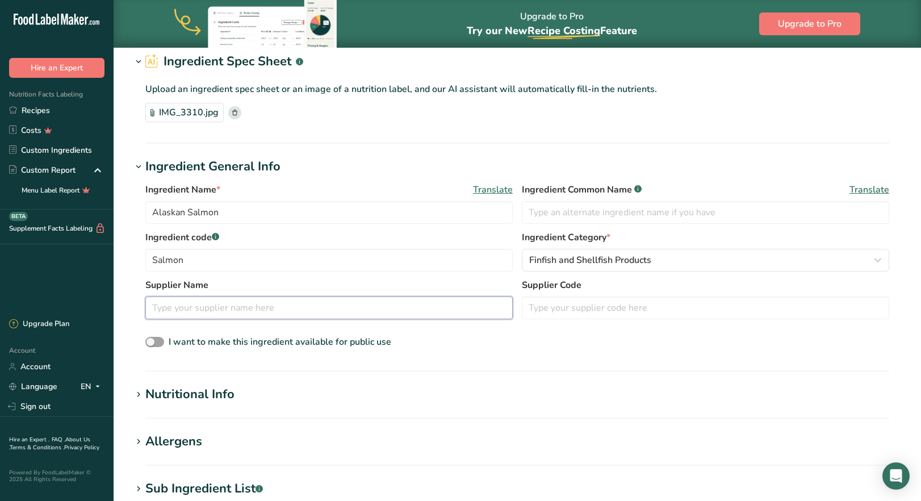
click at [214, 308] on input "text" at bounding box center [329, 308] width 368 height 23
type input "[PERSON_NAME] Food Service"
paste input "270355"
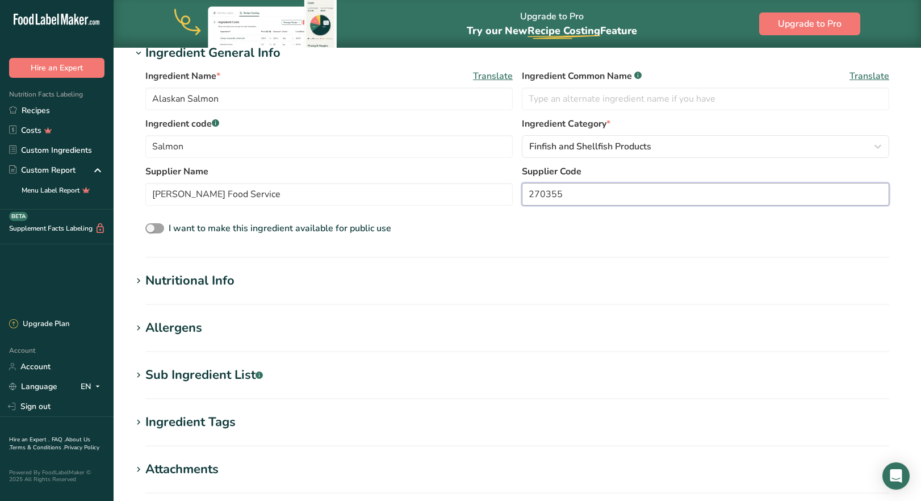
type input "270355"
click at [143, 328] on icon at bounding box center [138, 328] width 10 height 16
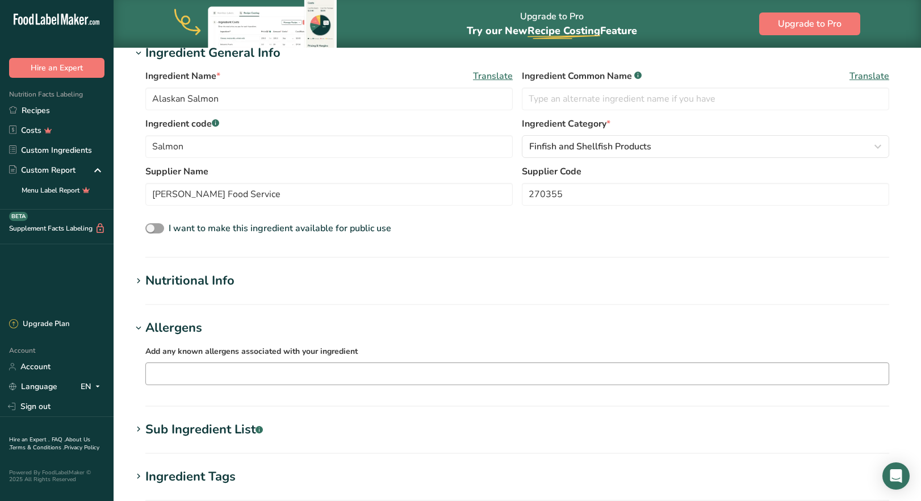
click at [172, 383] on div at bounding box center [517, 374] width 743 height 19
type input "s"
click at [173, 448] on div "Fish" at bounding box center [508, 452] width 707 height 12
click at [485, 306] on section "Add new ingredient Back to recipe Ingredient Spec Sheet .a-a{fill:#347362;}.b-a…" at bounding box center [518, 287] width 808 height 820
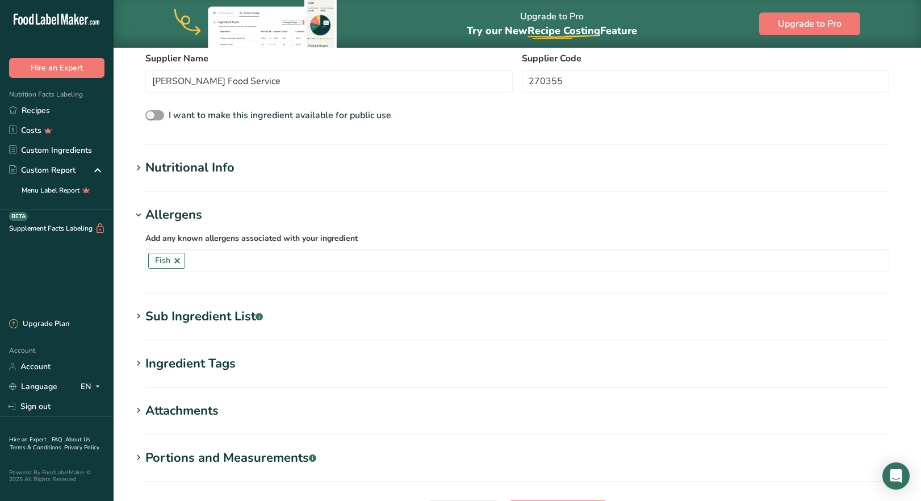
scroll to position [284, 0]
click at [204, 365] on div "Ingredient Tags" at bounding box center [190, 363] width 90 height 19
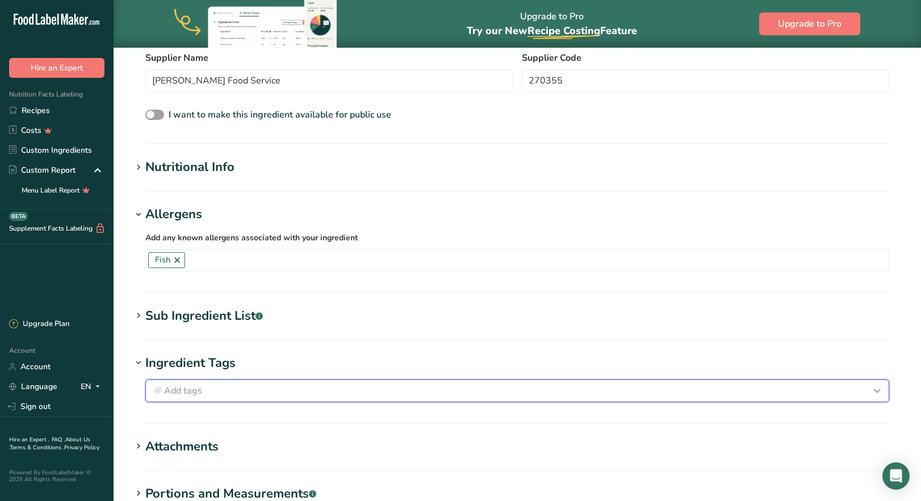
click at [214, 390] on div "Add tags" at bounding box center [518, 391] width 734 height 14
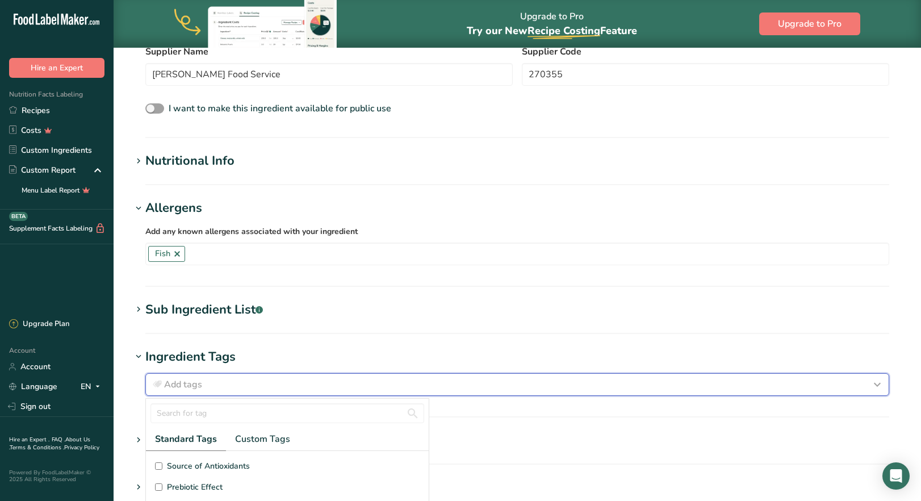
scroll to position [7, 0]
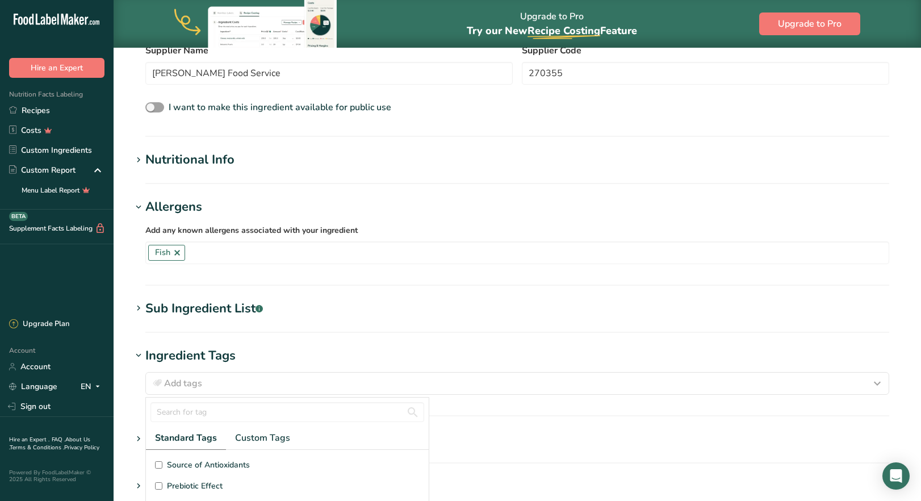
click at [268, 348] on h1 "Ingredient Tags" at bounding box center [517, 356] width 771 height 19
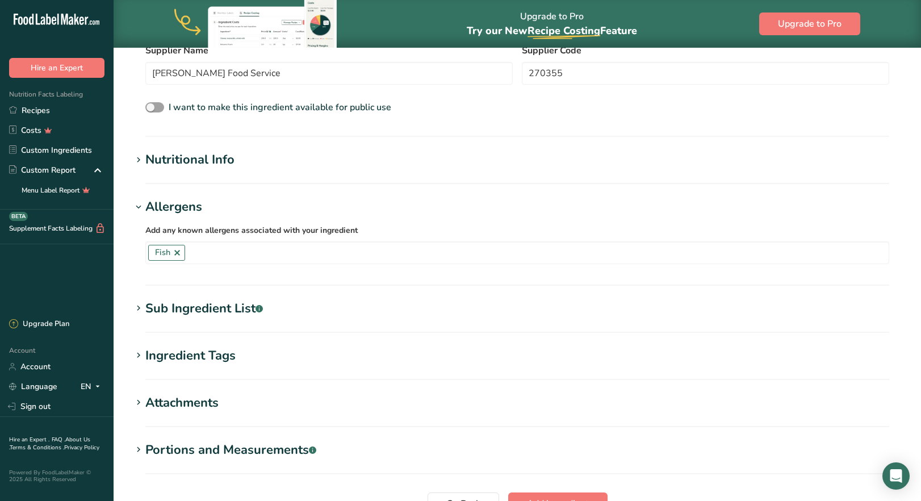
scroll to position [402, 0]
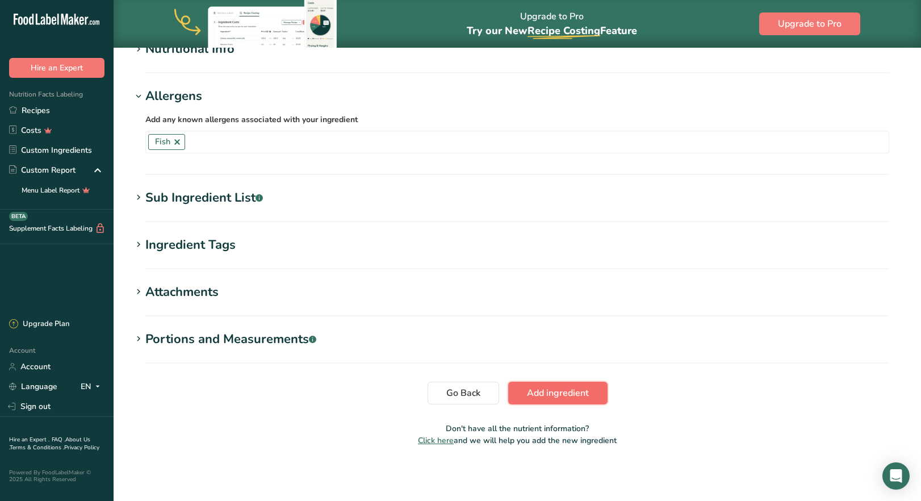
click at [549, 397] on span "Add ingredient" at bounding box center [558, 393] width 62 height 14
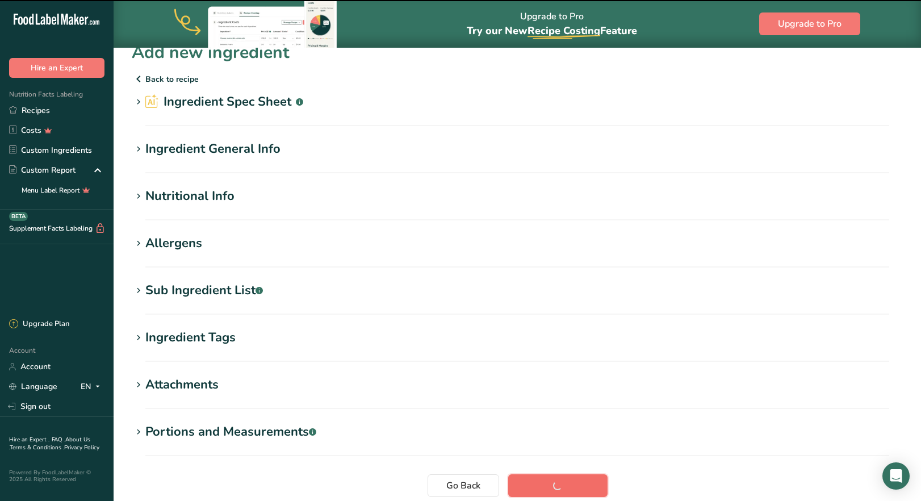
scroll to position [0, 0]
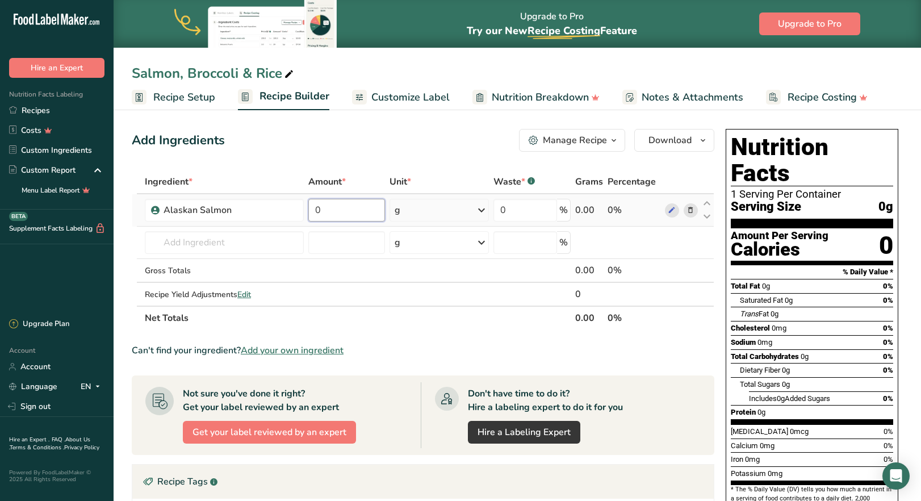
click at [347, 214] on input "0" at bounding box center [346, 210] width 77 height 23
click at [344, 215] on input "0" at bounding box center [346, 210] width 77 height 23
click at [316, 212] on input "0" at bounding box center [346, 210] width 77 height 23
click at [309, 208] on input "0" at bounding box center [346, 210] width 77 height 23
type input "4"
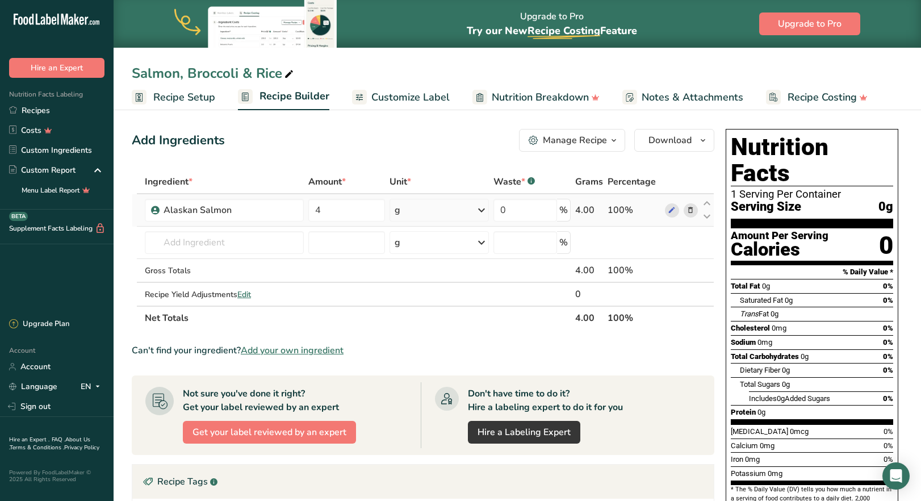
click at [485, 210] on div "Ingredient * Amount * Unit * Waste * .a-a{fill:#347362;}.b-a{fill:#fff;} Grams …" at bounding box center [423, 250] width 583 height 160
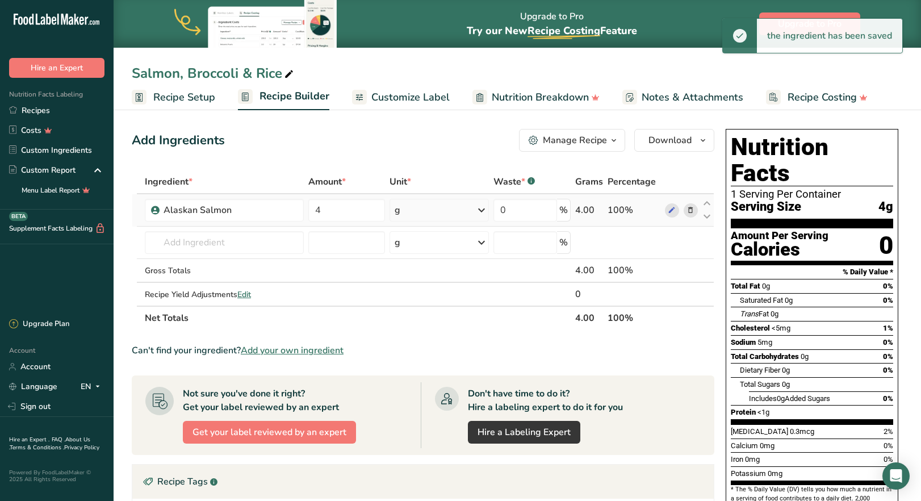
click at [483, 210] on icon at bounding box center [482, 210] width 14 height 20
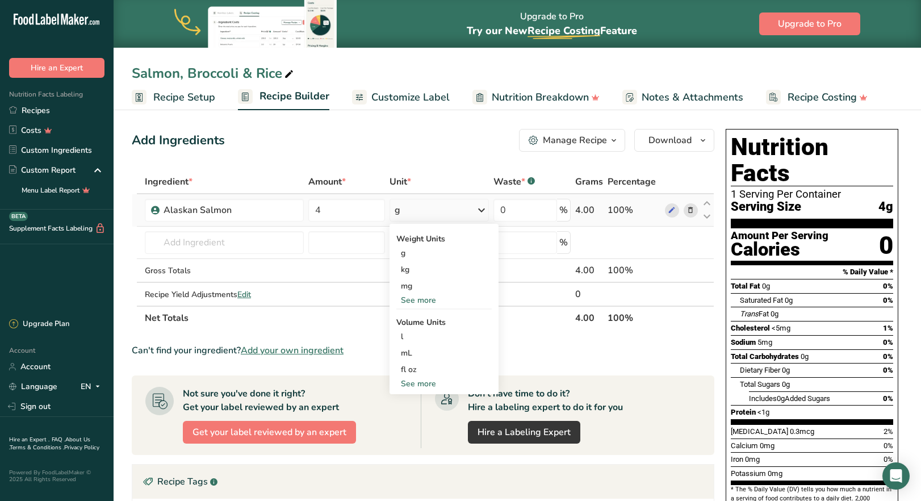
click at [421, 385] on div "See more" at bounding box center [444, 384] width 95 height 12
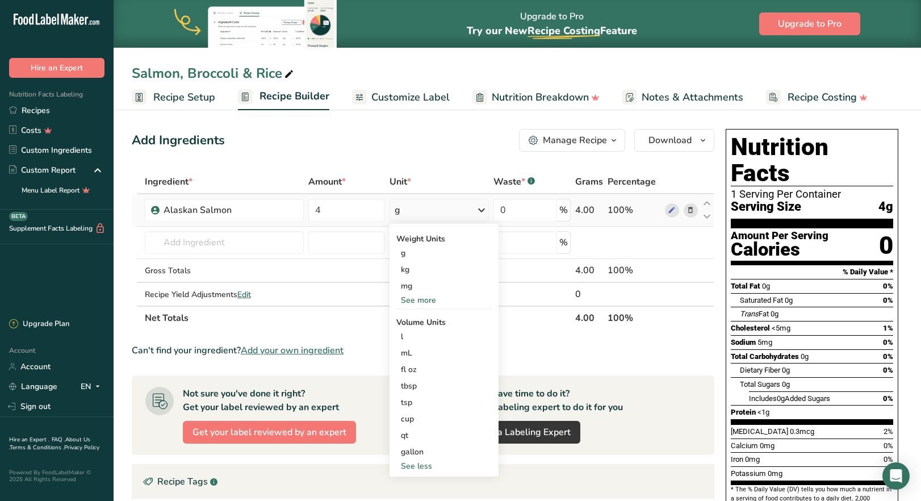
click at [423, 300] on div "See more" at bounding box center [444, 300] width 95 height 12
click at [418, 335] on div "oz" at bounding box center [444, 335] width 95 height 16
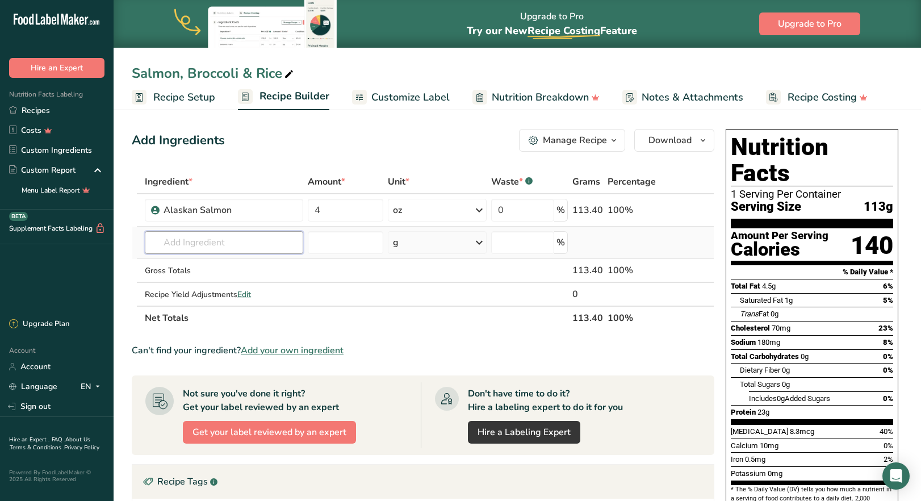
click at [220, 244] on input "text" at bounding box center [224, 242] width 158 height 23
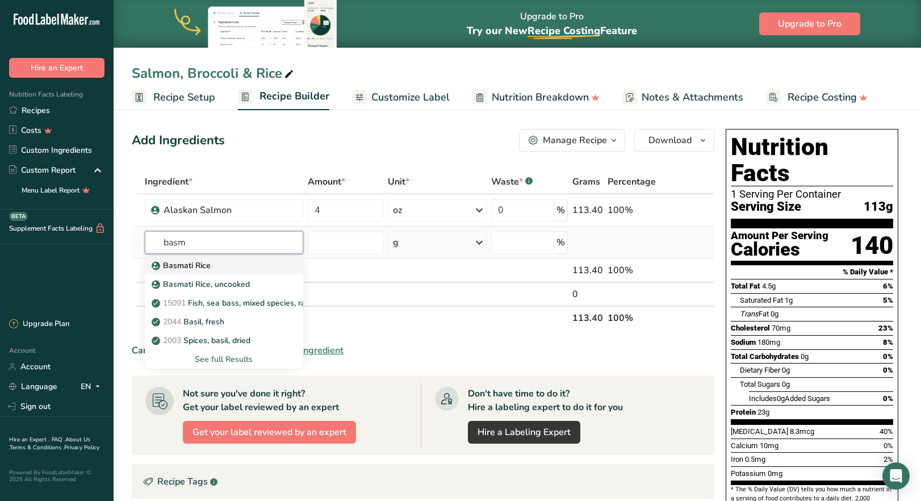
type input "basm"
click at [234, 266] on div "Basmati Rice" at bounding box center [215, 266] width 122 height 12
type input "Basmati Rice"
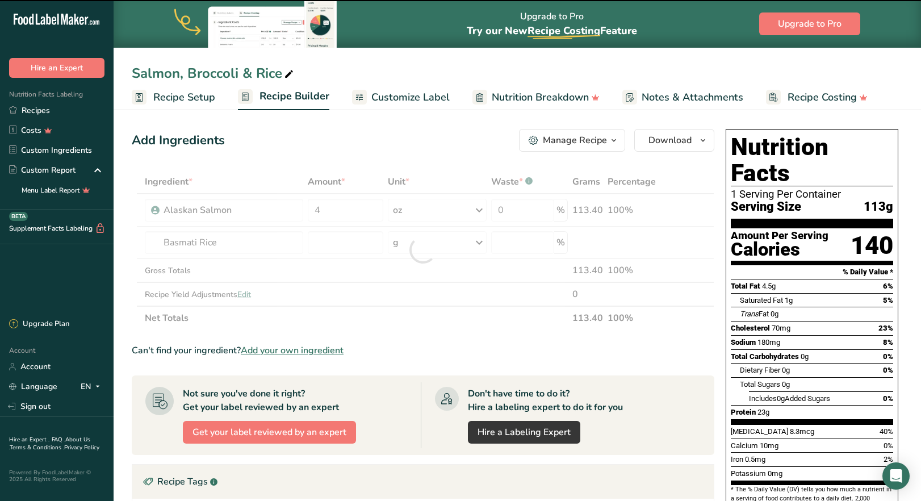
type input "0"
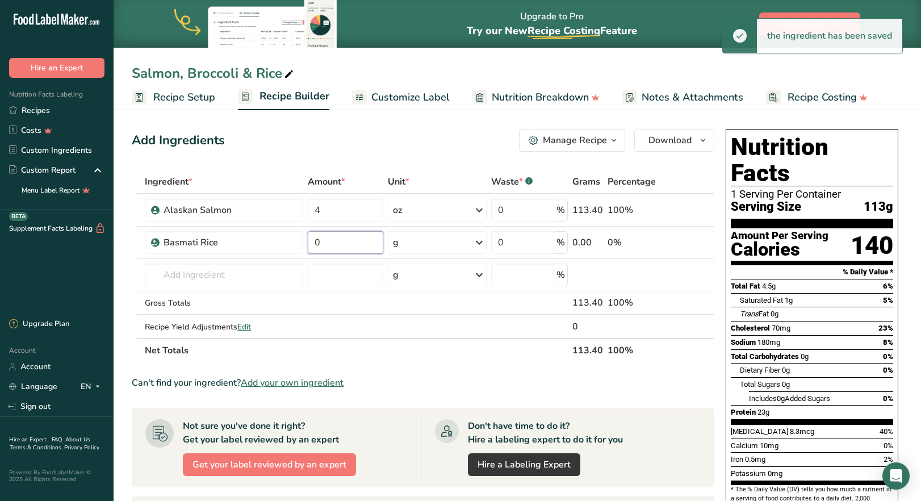
click at [348, 242] on input "0" at bounding box center [346, 242] width 76 height 23
drag, startPoint x: 328, startPoint y: 246, endPoint x: 312, endPoint y: 246, distance: 15.3
click at [312, 246] on input "0" at bounding box center [346, 242] width 76 height 23
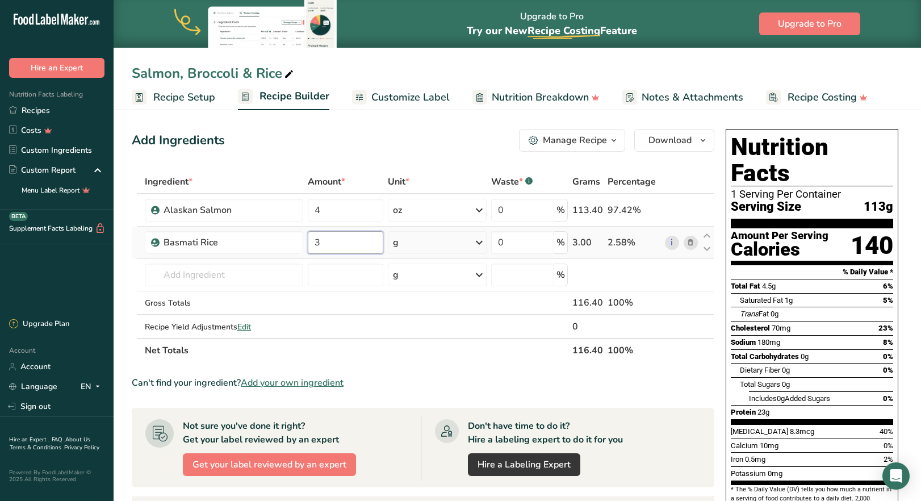
type input "3"
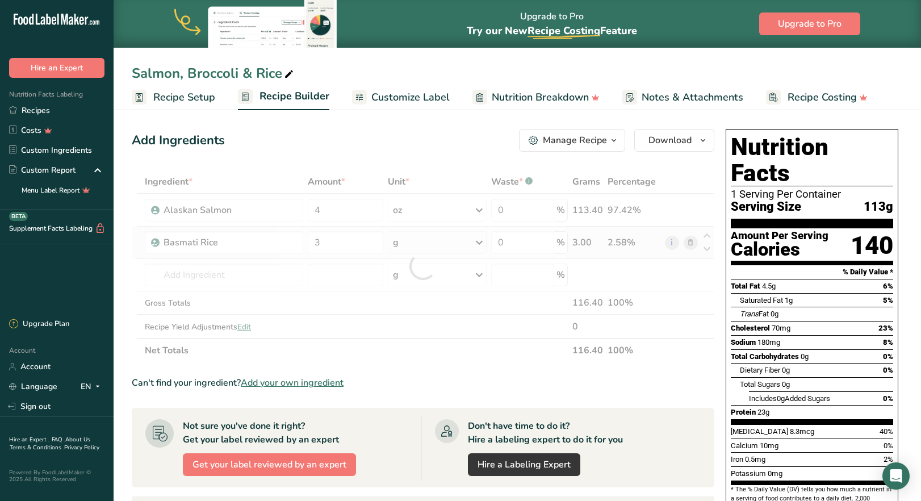
click at [489, 245] on div "Ingredient * Amount * Unit * Waste * .a-a{fill:#347362;}.b-a{fill:#fff;} Grams …" at bounding box center [423, 266] width 583 height 193
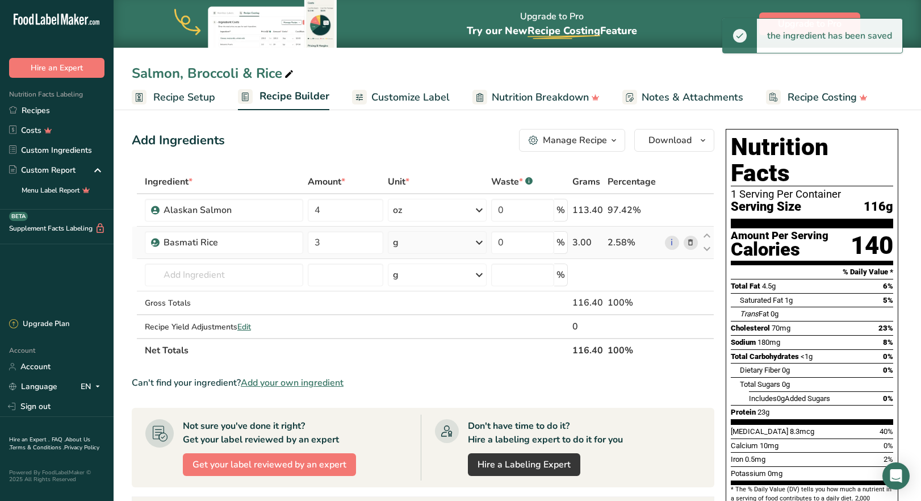
click at [477, 240] on icon at bounding box center [480, 242] width 14 height 20
click at [408, 335] on div "See more" at bounding box center [442, 333] width 95 height 12
click at [423, 245] on div "mcg" at bounding box center [437, 242] width 100 height 23
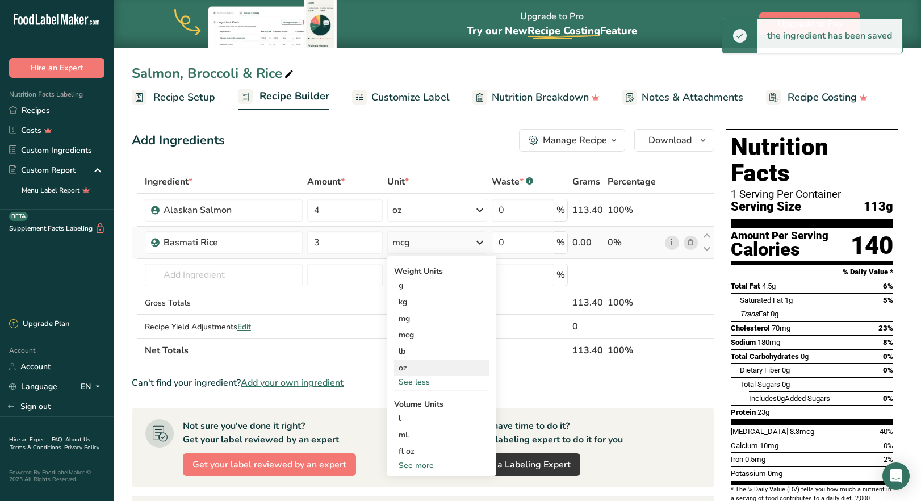
click at [419, 368] on div "oz" at bounding box center [441, 368] width 95 height 16
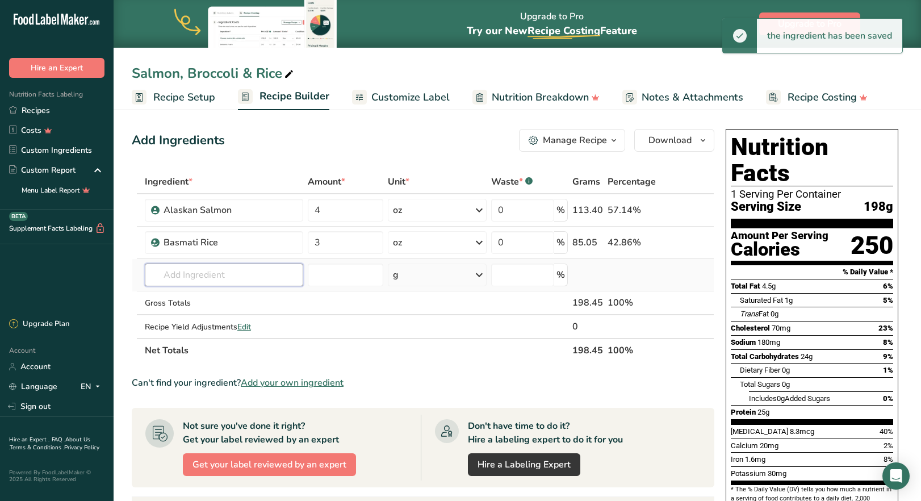
click at [214, 280] on input "text" at bounding box center [224, 275] width 158 height 23
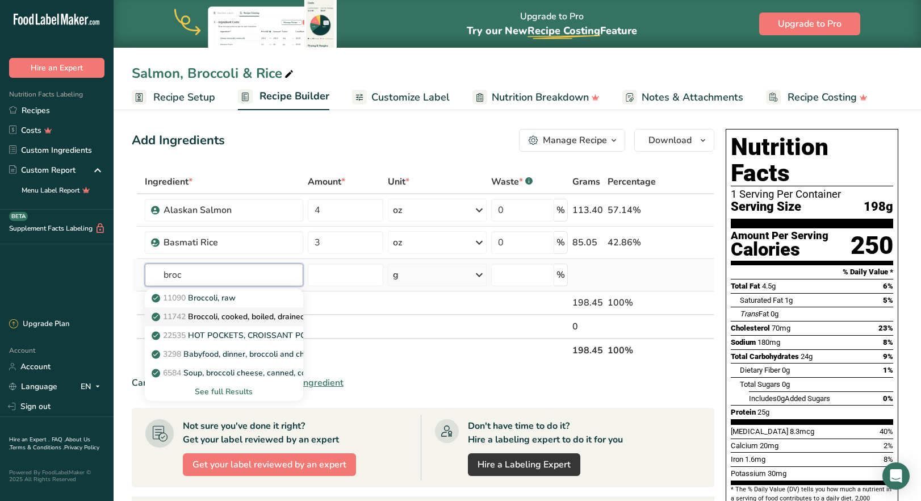
type input "broc"
click at [217, 318] on p "11742 Broccoli, cooked, boiled, drained, with salt" at bounding box center [247, 317] width 187 height 12
type input "Broccoli, cooked, boiled, drained, with salt"
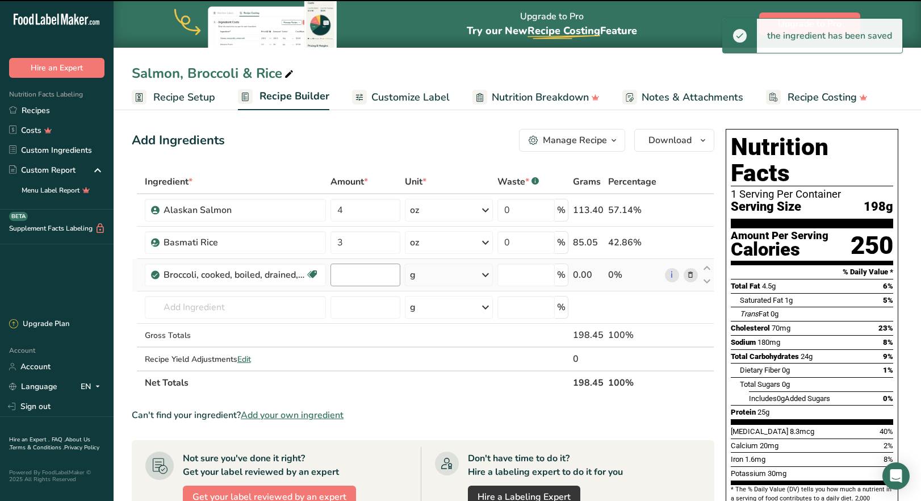
type input "0"
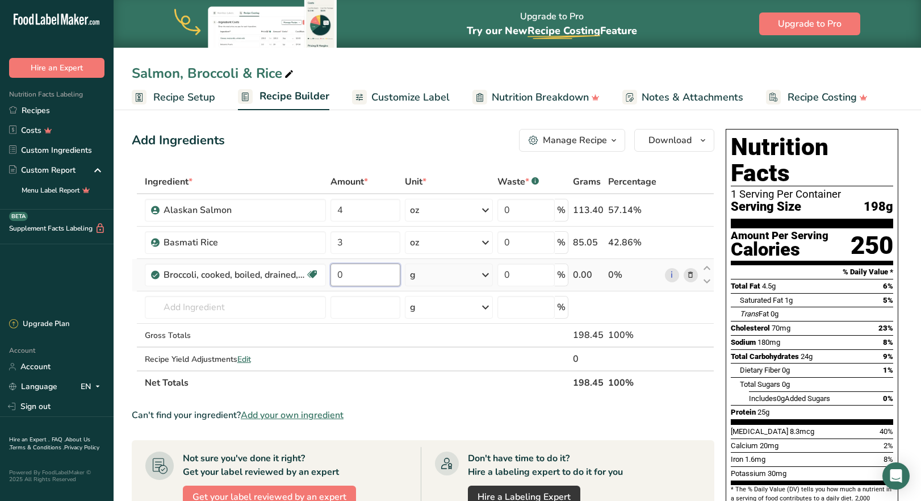
click at [337, 276] on input "0" at bounding box center [366, 275] width 70 height 23
type input "2.5"
click at [483, 278] on div "Ingredient * Amount * Unit * Waste * .a-a{fill:#347362;}.b-a{fill:#fff;} Grams …" at bounding box center [423, 282] width 583 height 225
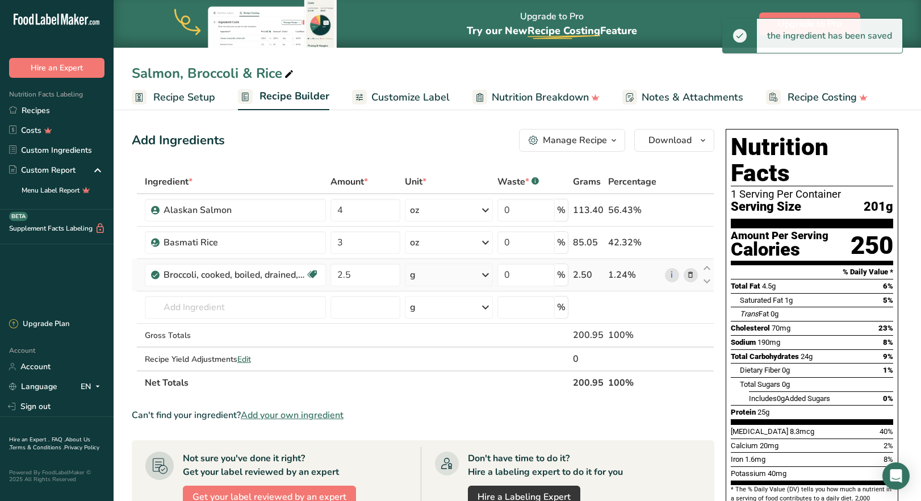
click at [483, 276] on icon at bounding box center [486, 275] width 14 height 20
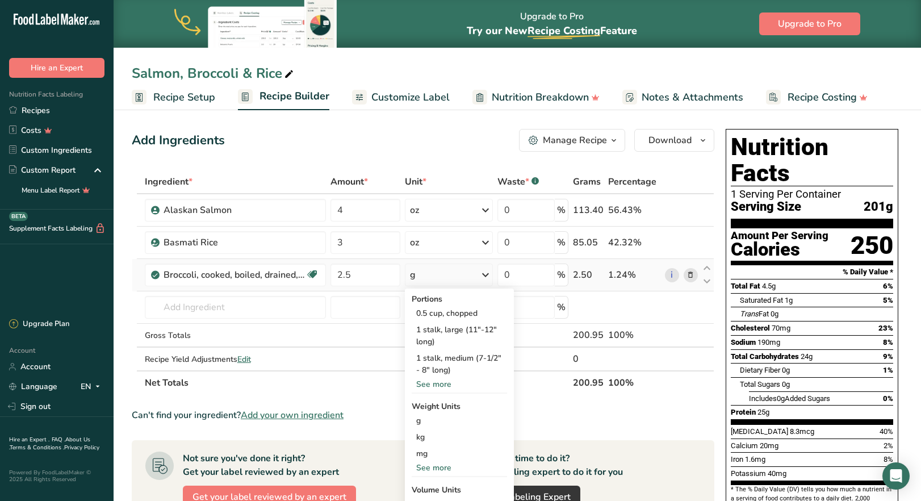
click at [436, 387] on div "See more" at bounding box center [459, 384] width 95 height 12
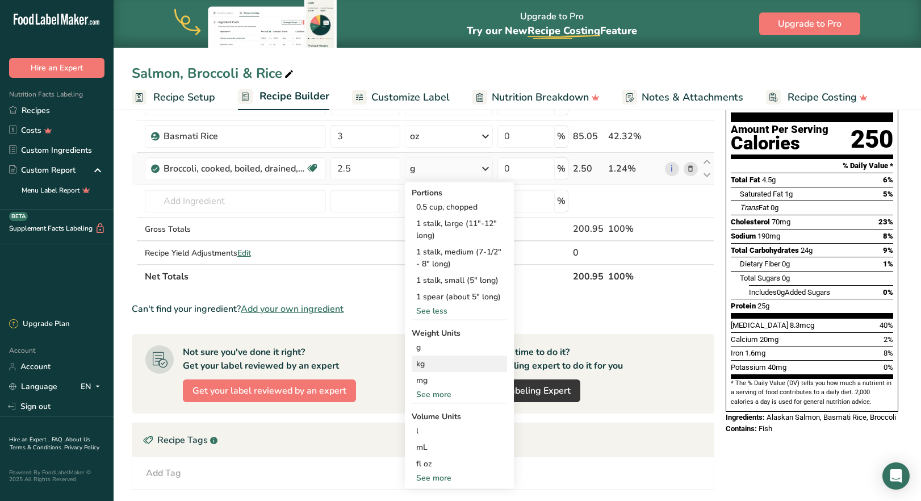
scroll to position [114, 0]
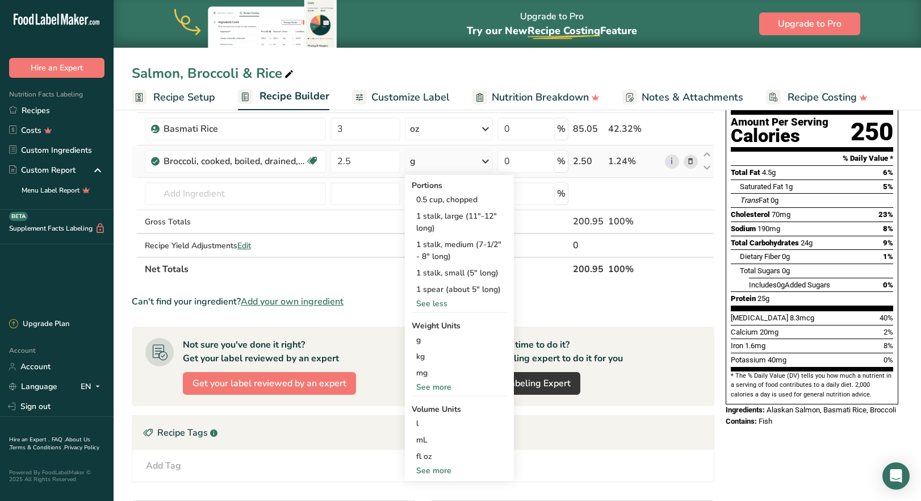
click at [435, 383] on div "See more" at bounding box center [459, 387] width 95 height 12
click at [433, 419] on div "oz" at bounding box center [459, 422] width 95 height 16
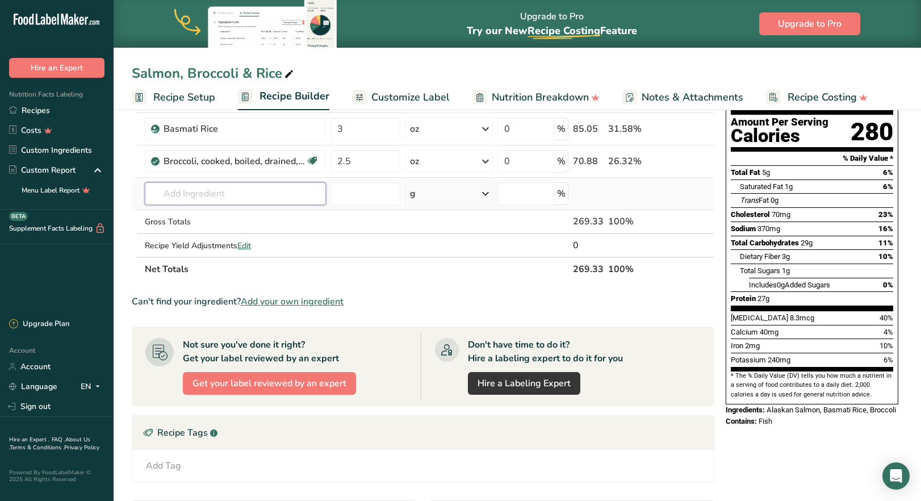
click at [202, 197] on input "text" at bounding box center [235, 193] width 181 height 23
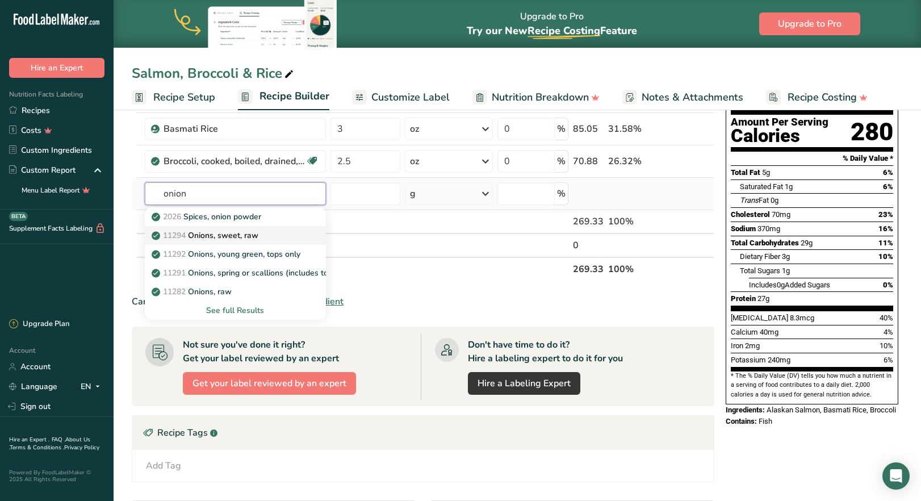
type input "onion"
click at [217, 240] on p "11294 Onions, sweet, raw" at bounding box center [206, 235] width 105 height 12
type input "Onions, sweet, raw"
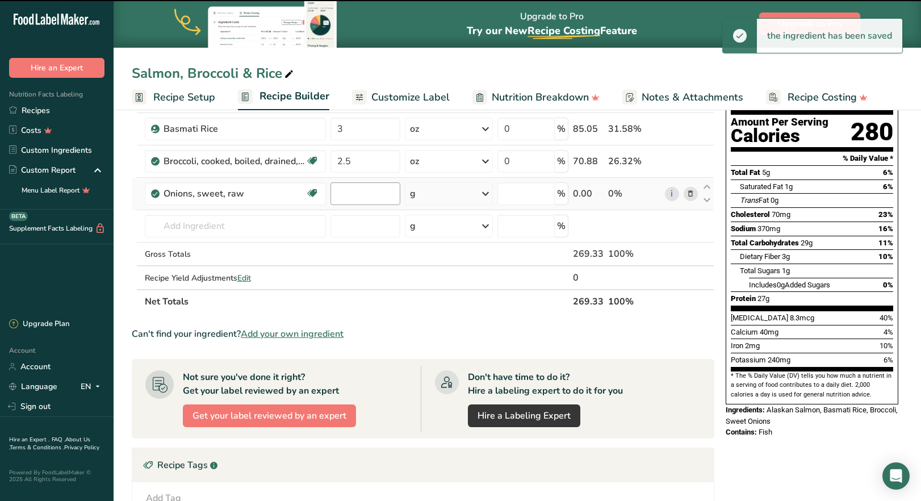
type input "0"
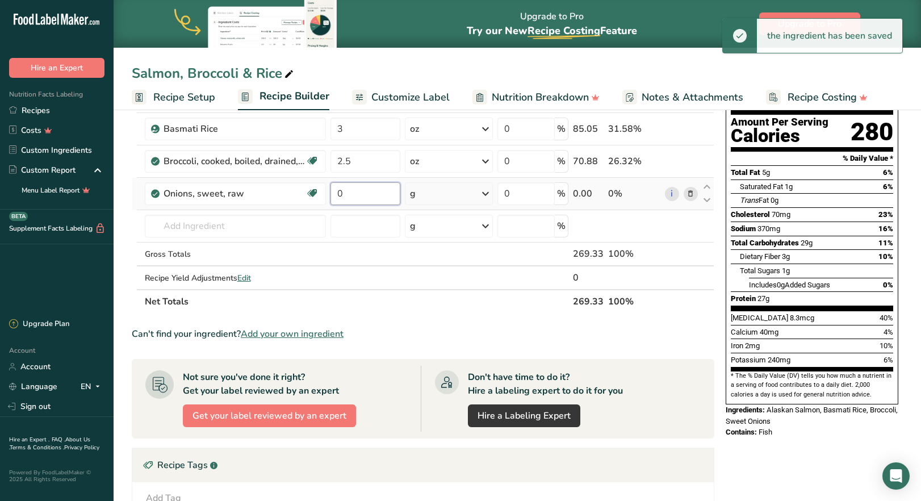
click at [357, 196] on input "0" at bounding box center [366, 193] width 70 height 23
drag, startPoint x: 349, startPoint y: 196, endPoint x: 331, endPoint y: 195, distance: 18.8
click at [331, 195] on input "0" at bounding box center [366, 193] width 70 height 23
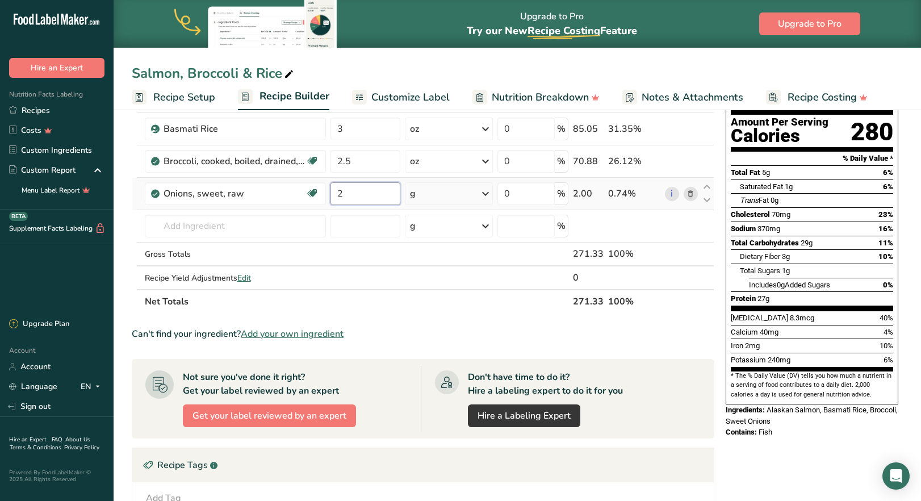
type input "2"
click at [482, 195] on div "Ingredient * Amount * Unit * Waste * .a-a{fill:#347362;}.b-a{fill:#fff;} Grams …" at bounding box center [423, 184] width 583 height 257
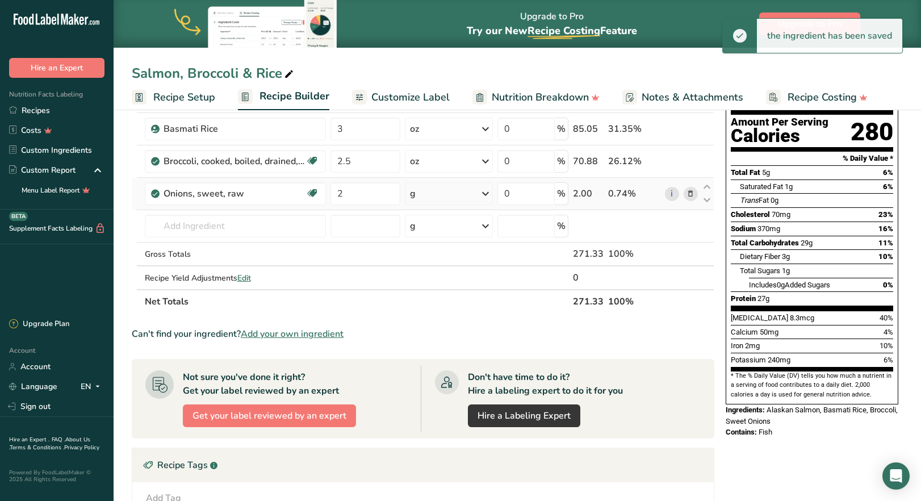
click at [484, 191] on icon at bounding box center [486, 193] width 14 height 20
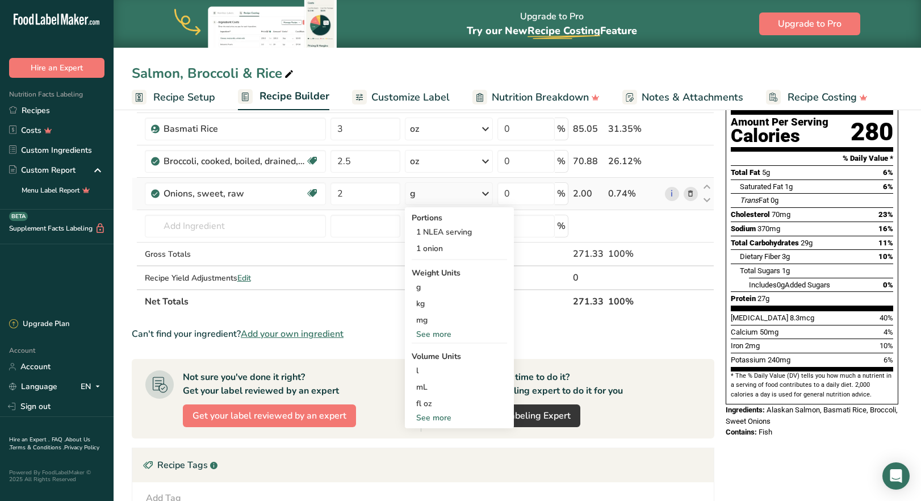
click at [436, 332] on div "See more" at bounding box center [459, 334] width 95 height 12
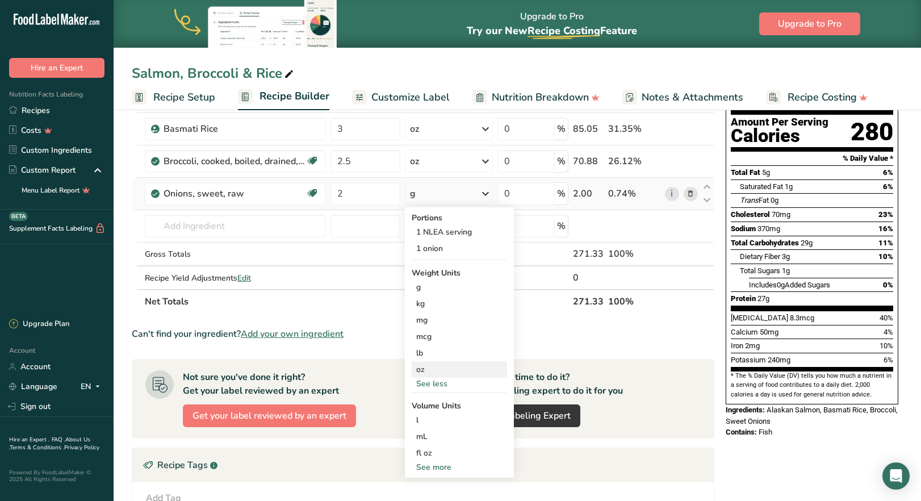
click at [434, 371] on div "oz" at bounding box center [459, 369] width 95 height 16
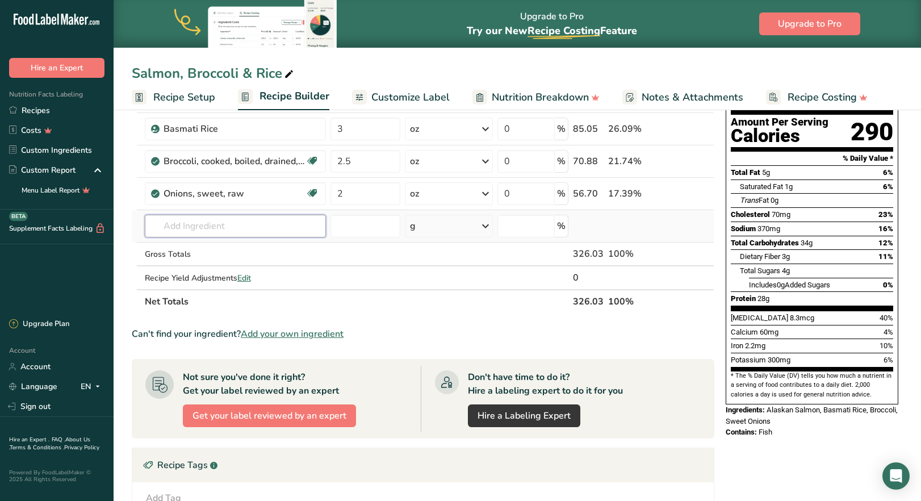
click at [206, 225] on input "text" at bounding box center [235, 226] width 181 height 23
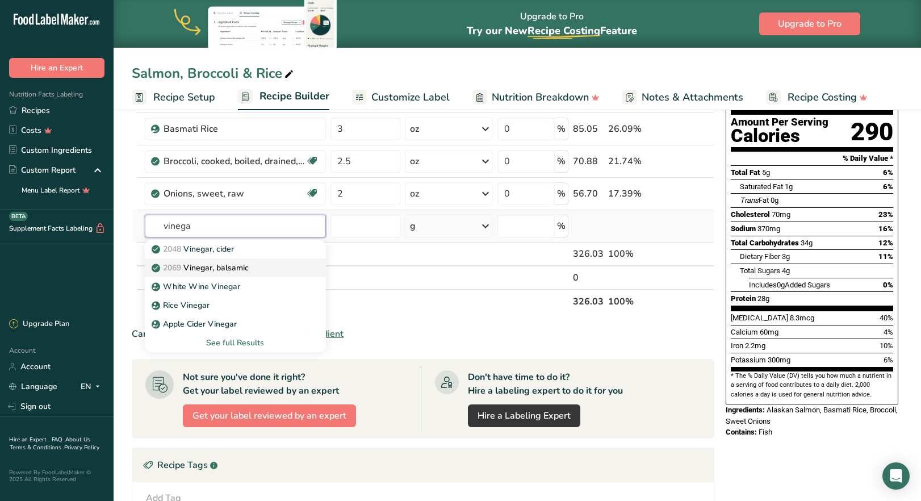
type input "vinega"
click at [208, 270] on p "2069 Vinegar, balsamic" at bounding box center [201, 268] width 95 height 12
type input "Vinegar, balsamic"
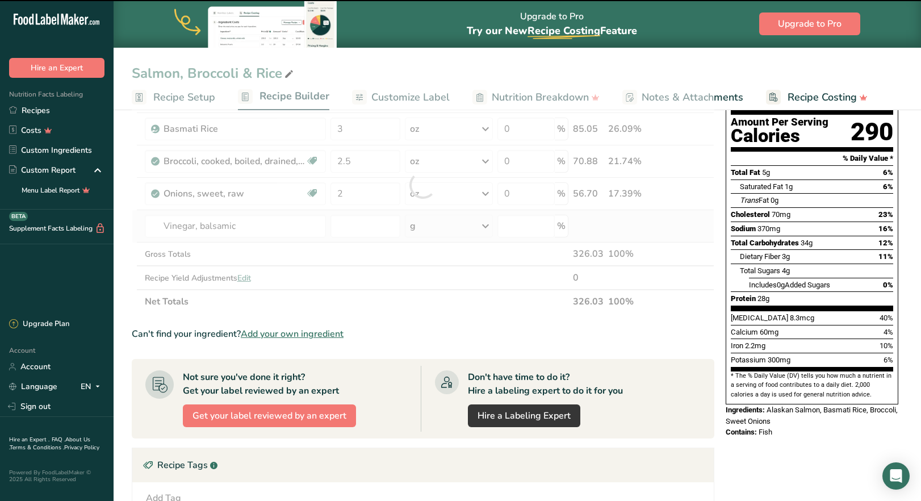
type input "0"
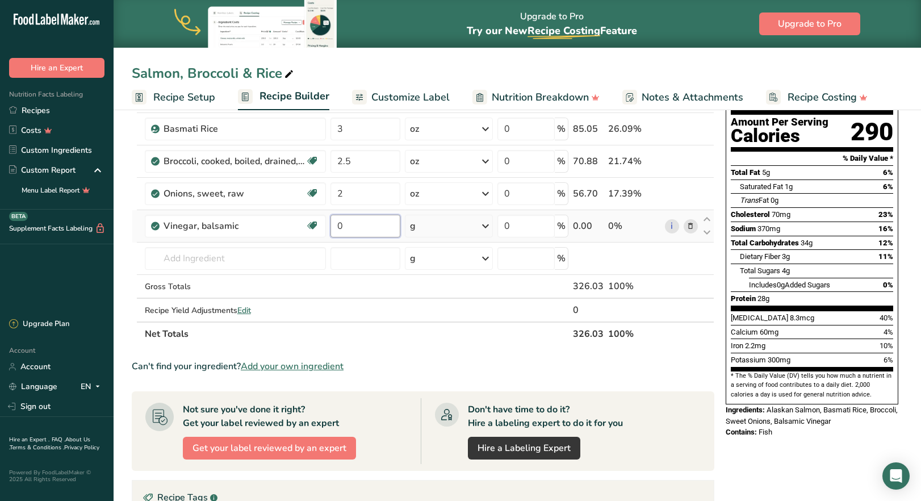
drag, startPoint x: 343, startPoint y: 228, endPoint x: 333, endPoint y: 227, distance: 9.1
click at [333, 227] on input "0" at bounding box center [366, 226] width 70 height 23
type input "2"
click at [486, 228] on div "Ingredient * Amount * Unit * Waste * .a-a{fill:#347362;}.b-a{fill:#fff;} Grams …" at bounding box center [423, 201] width 583 height 290
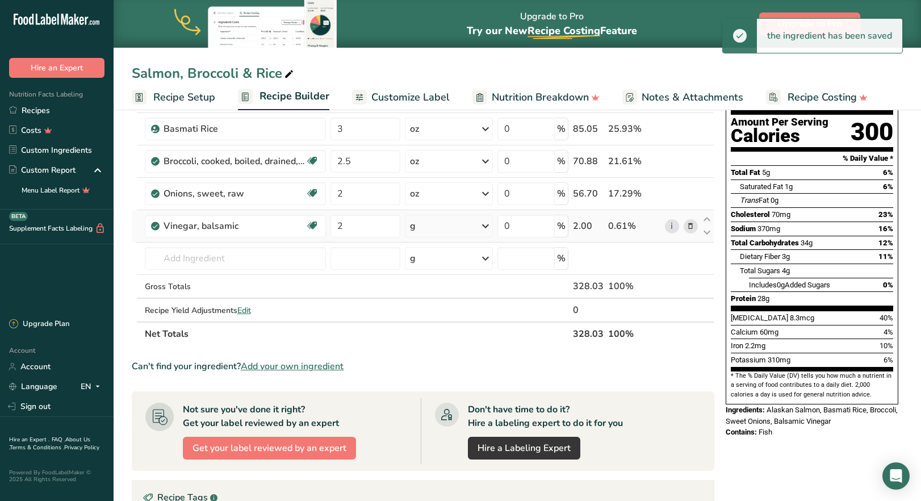
click at [486, 225] on icon at bounding box center [486, 226] width 14 height 20
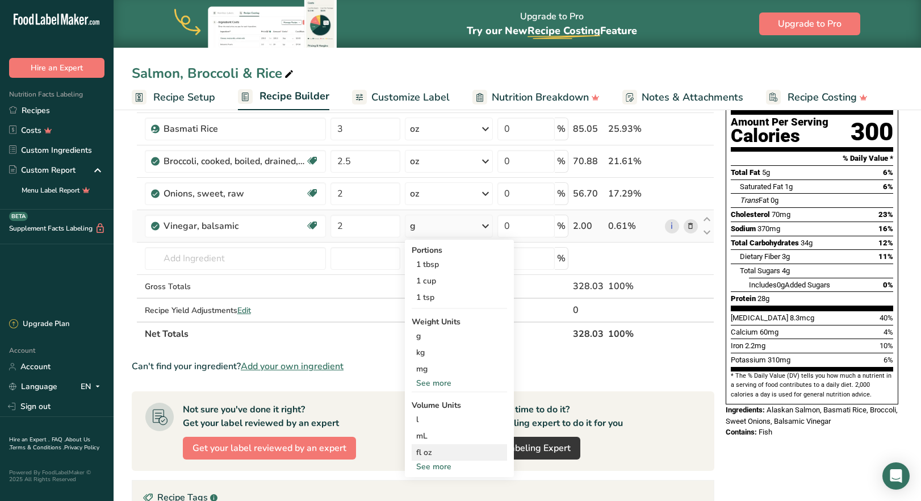
click at [461, 452] on div "fl oz" at bounding box center [459, 452] width 86 height 12
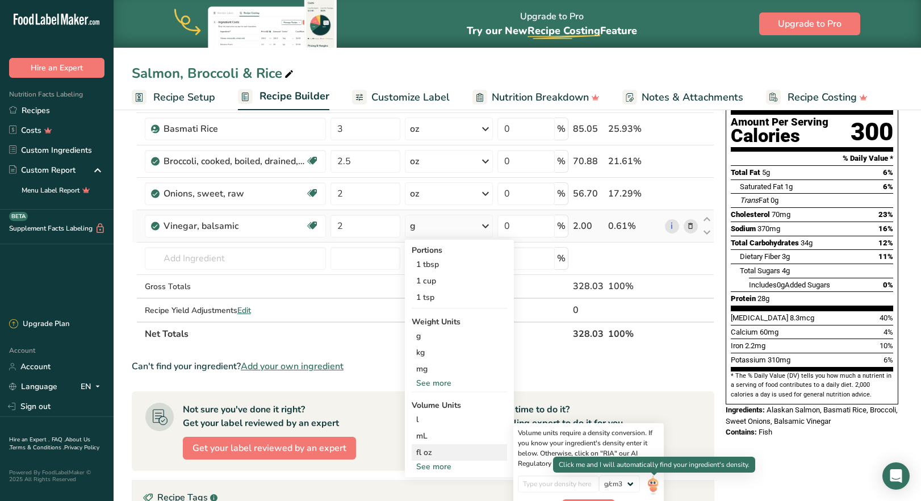
click at [656, 486] on img at bounding box center [653, 485] width 12 height 20
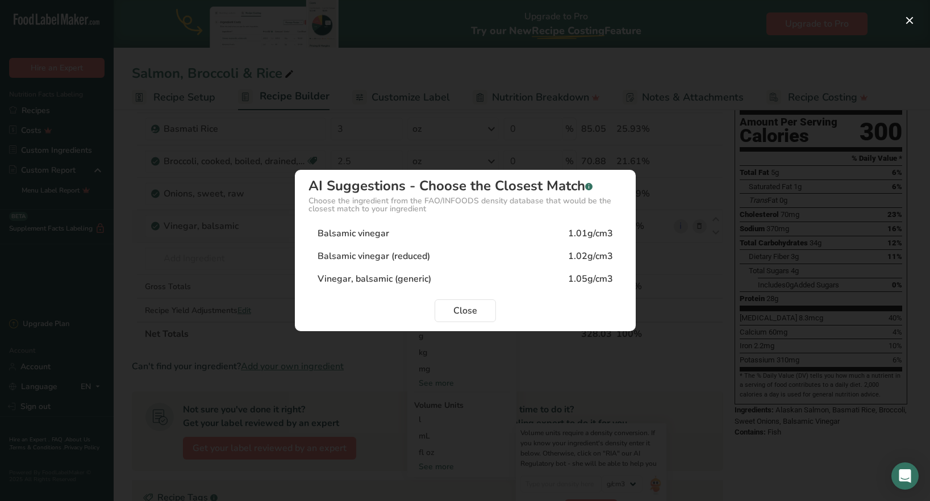
click at [373, 279] on div "Vinegar, balsamic (generic)" at bounding box center [375, 279] width 114 height 14
type input "1.05"
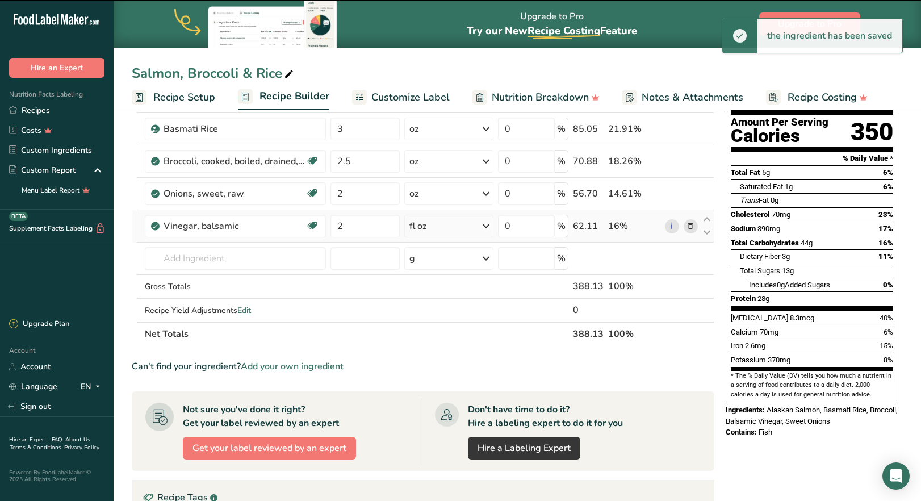
scroll to position [0, 0]
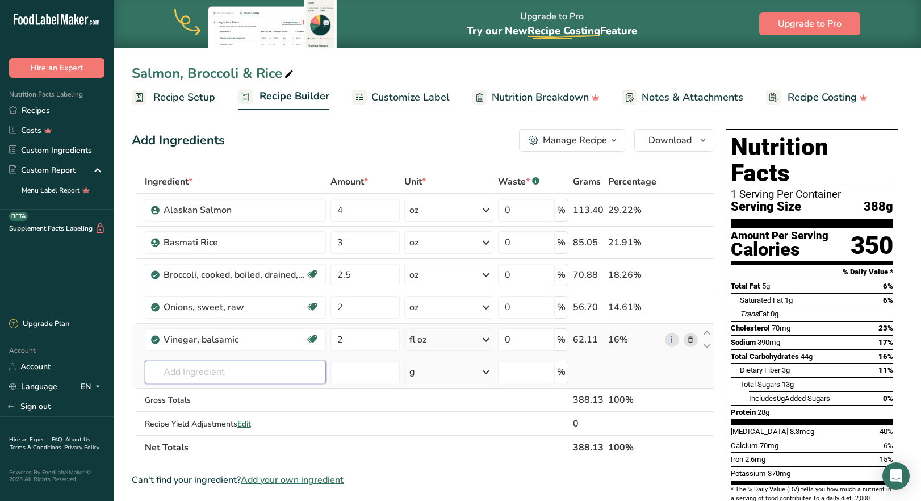
click at [270, 374] on input "text" at bounding box center [235, 372] width 181 height 23
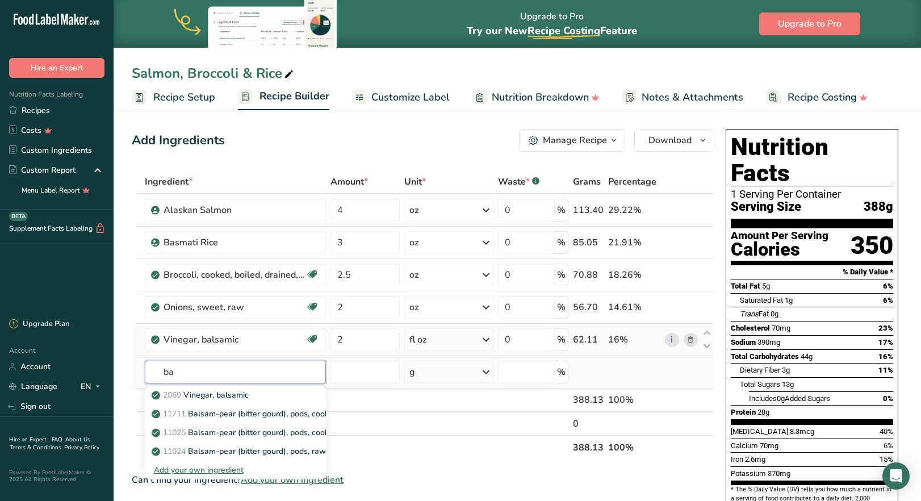
type input "b"
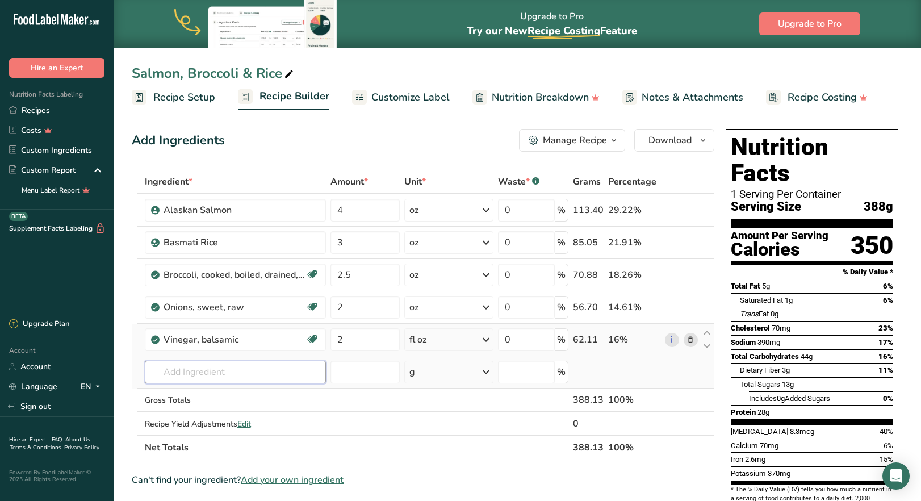
click at [271, 374] on input "text" at bounding box center [235, 372] width 181 height 23
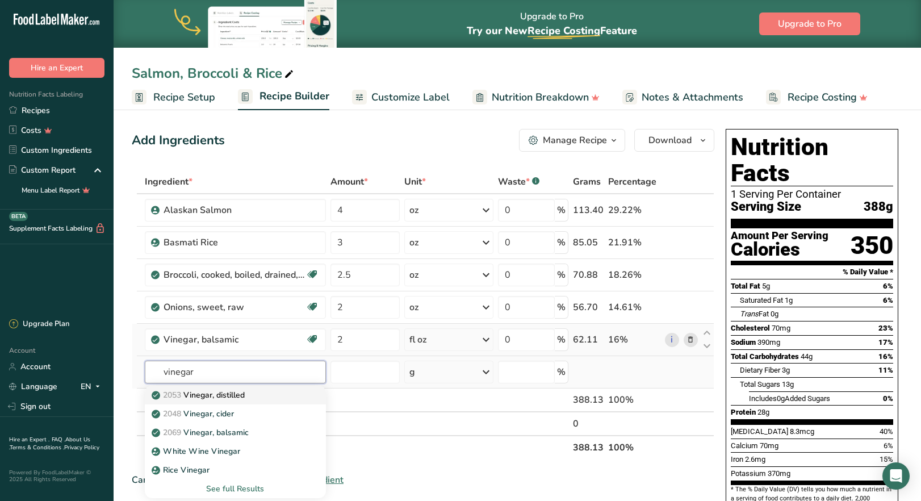
type input "vinegar"
click at [235, 393] on p "2053 Vinegar, distilled" at bounding box center [199, 395] width 91 height 12
type input "Vinegar, distilled"
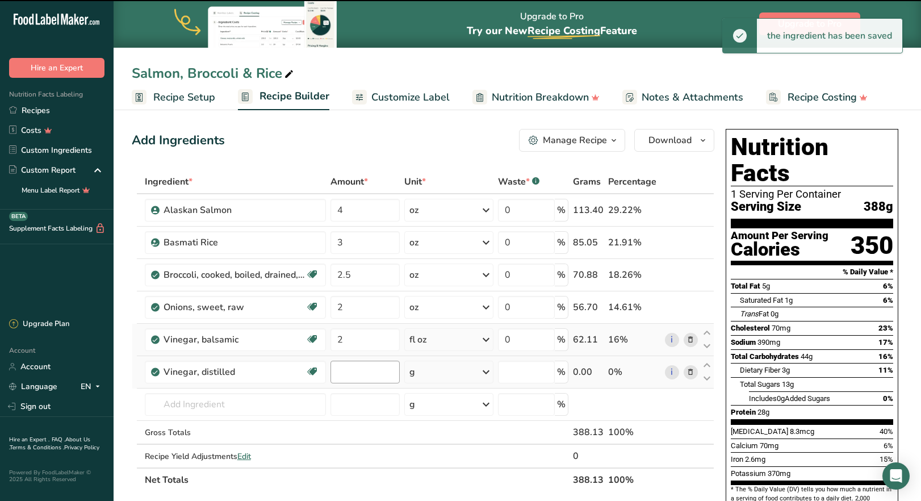
type input "0"
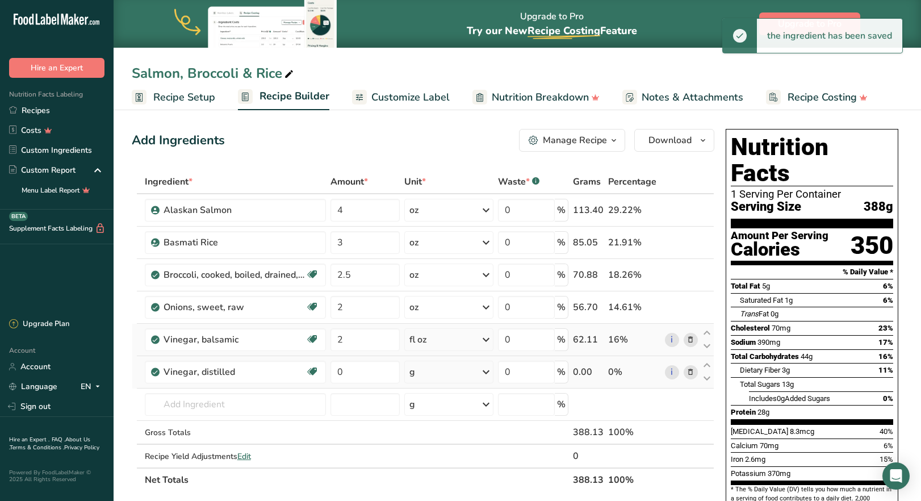
click at [493, 373] on icon at bounding box center [486, 372] width 14 height 20
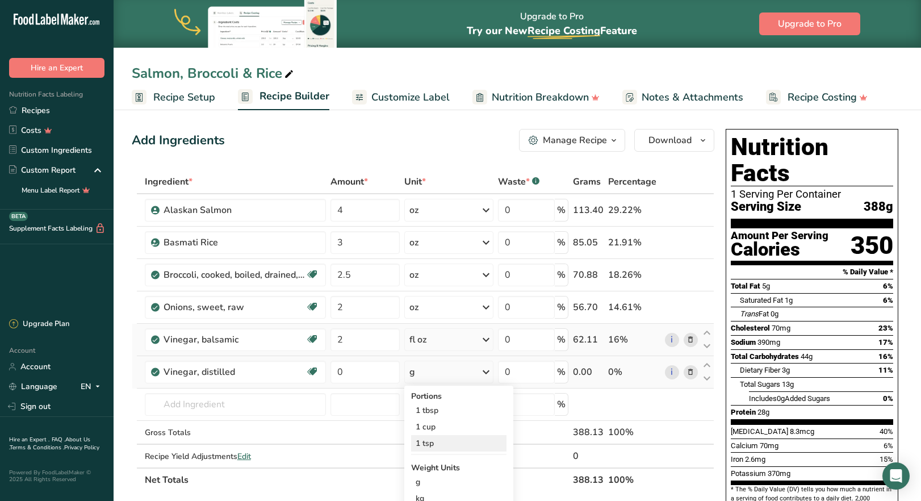
click at [431, 442] on div "1 tsp" at bounding box center [458, 443] width 95 height 16
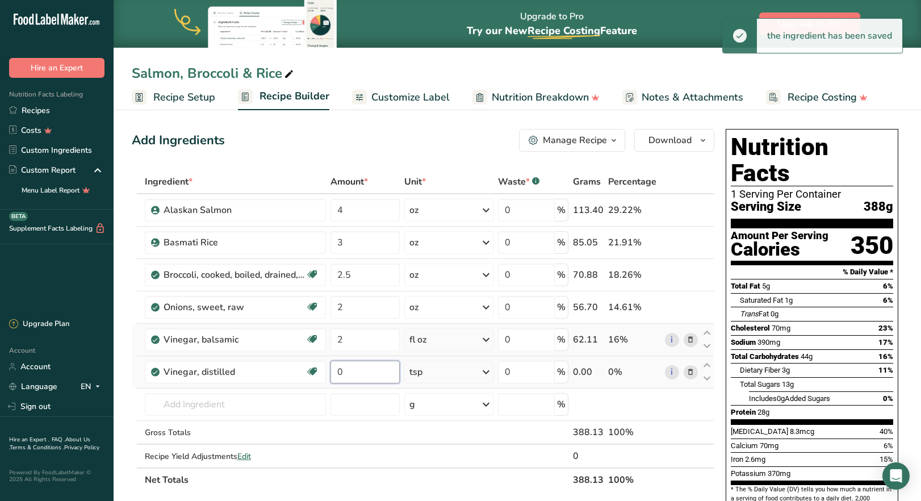
click at [339, 374] on input "0" at bounding box center [365, 372] width 69 height 23
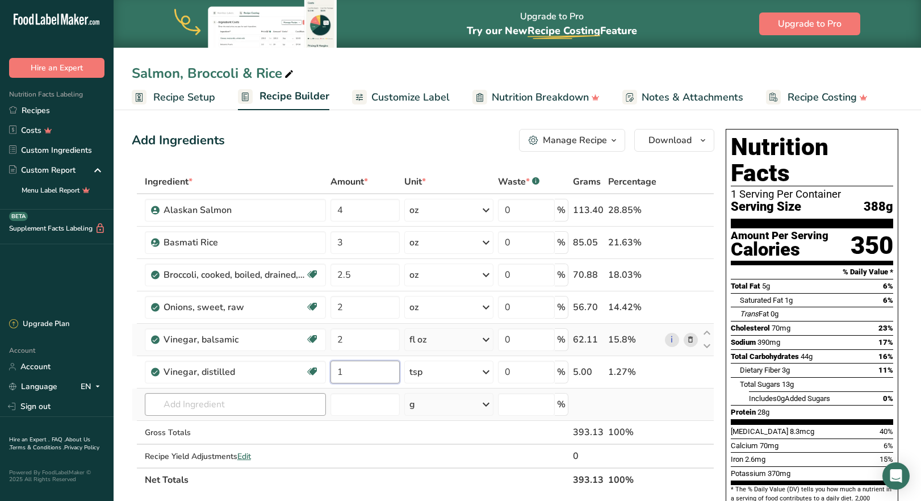
type input "1"
click at [239, 407] on div "Ingredient * Amount * Unit * Waste * .a-a{fill:#347362;}.b-a{fill:#fff;} Grams …" at bounding box center [423, 331] width 583 height 322
type input "sea salt"
click at [187, 362] on p "Sea Salt" at bounding box center [174, 365] width 40 height 12
type input "Sea Salt"
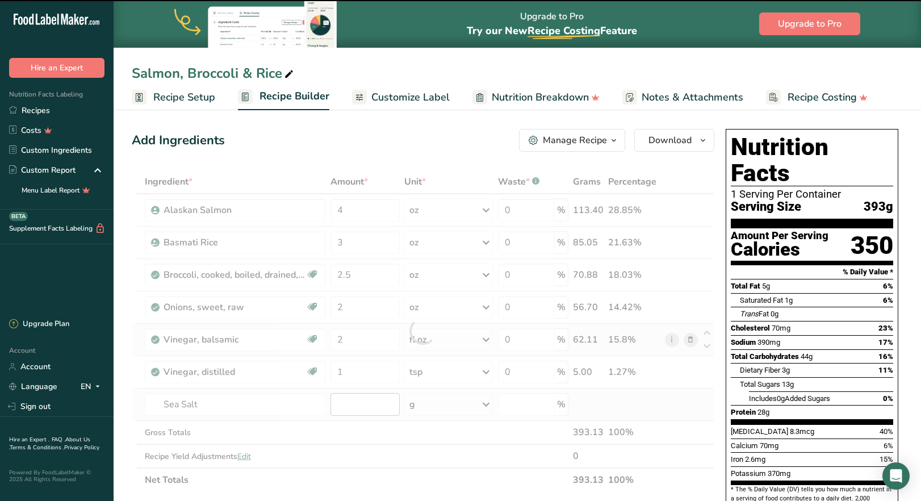
type input "0"
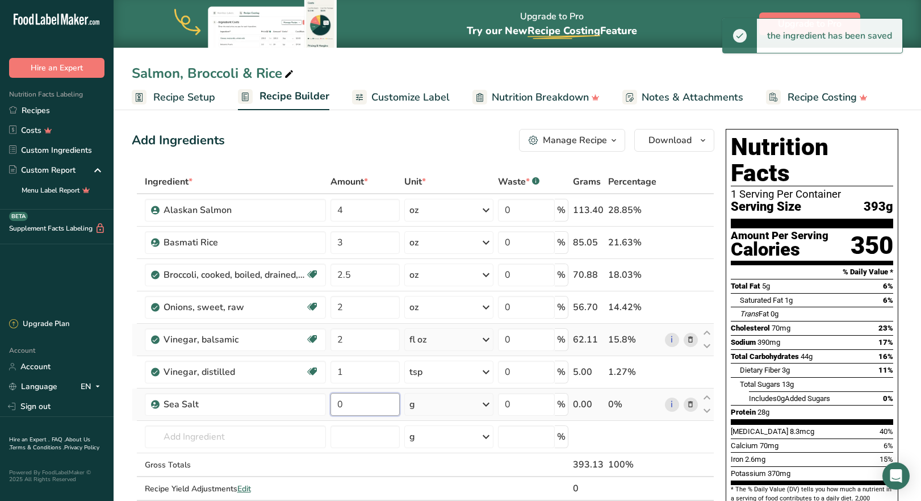
drag, startPoint x: 350, startPoint y: 406, endPoint x: 337, endPoint y: 405, distance: 12.5
click at [337, 405] on input "0" at bounding box center [365, 404] width 69 height 23
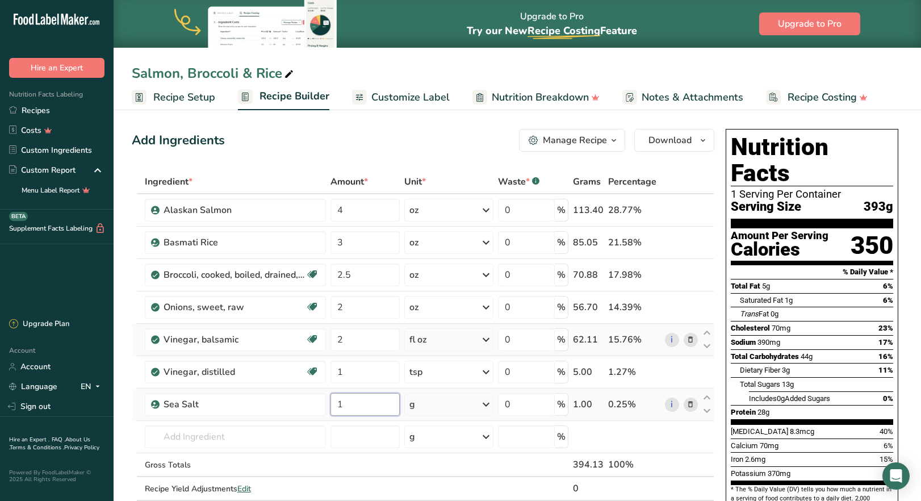
type input "1"
click at [490, 404] on div "Ingredient * Amount * Unit * Waste * .a-a{fill:#347362;}.b-a{fill:#fff;} Grams …" at bounding box center [423, 347] width 583 height 354
click at [490, 404] on icon at bounding box center [486, 404] width 14 height 20
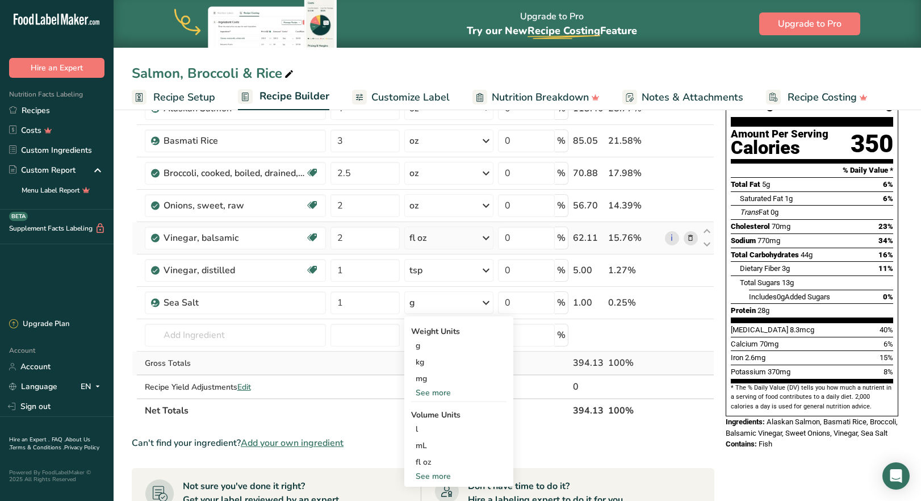
scroll to position [114, 0]
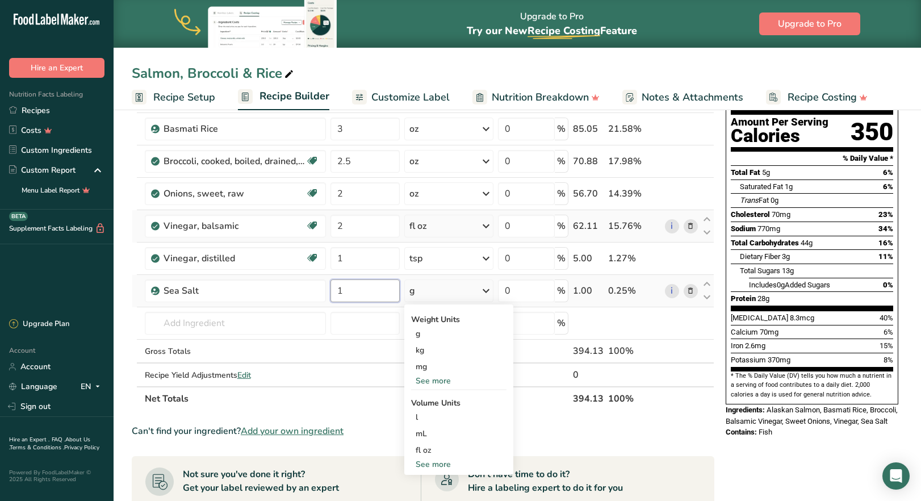
drag, startPoint x: 345, startPoint y: 291, endPoint x: 337, endPoint y: 292, distance: 8.6
click at [337, 292] on input "1" at bounding box center [365, 290] width 69 height 23
type input "0.5"
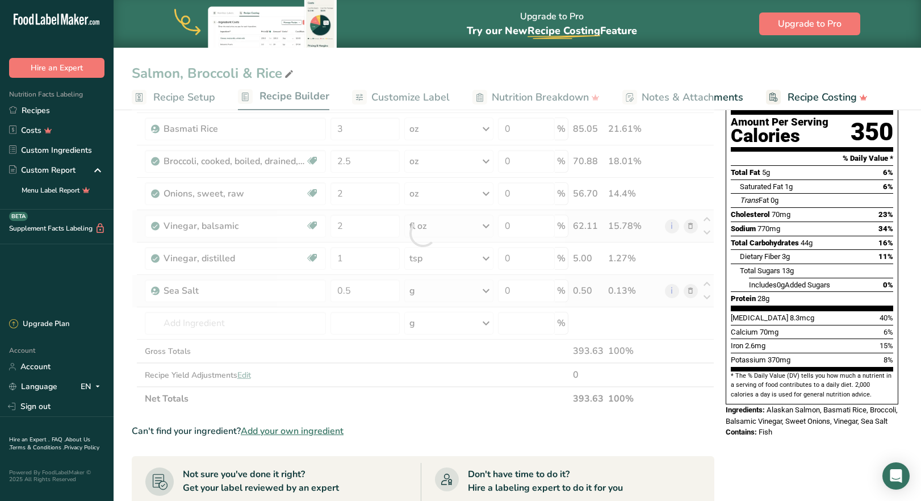
click at [484, 291] on div "Ingredient * Amount * Unit * Waste * .a-a{fill:#347362;}.b-a{fill:#fff;} Grams …" at bounding box center [423, 233] width 583 height 354
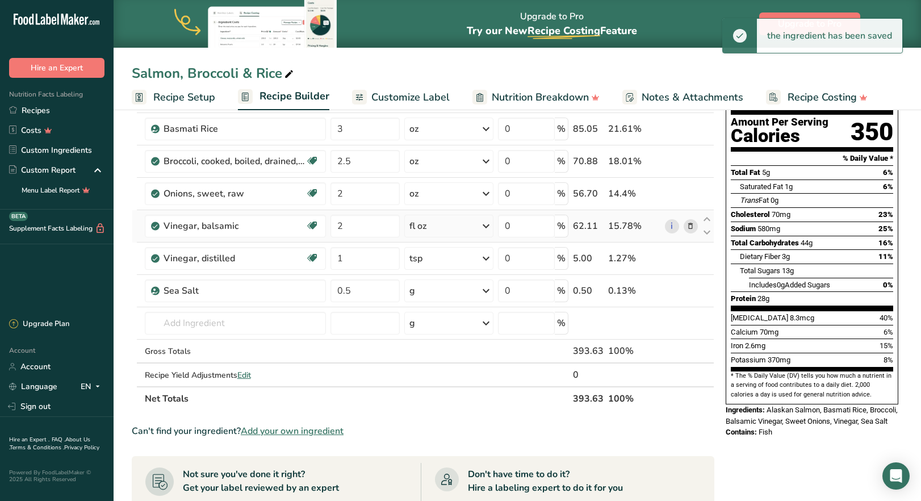
click at [484, 291] on icon at bounding box center [486, 291] width 14 height 20
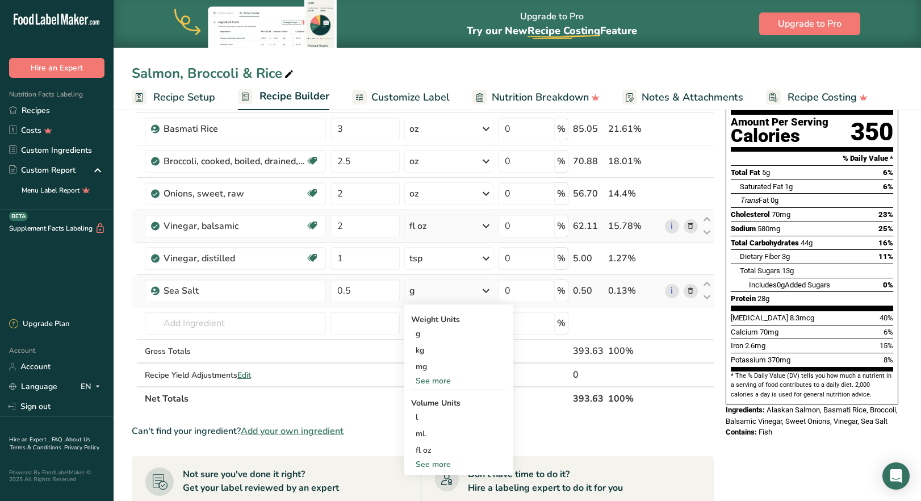
click at [444, 466] on div "See more" at bounding box center [458, 464] width 95 height 12
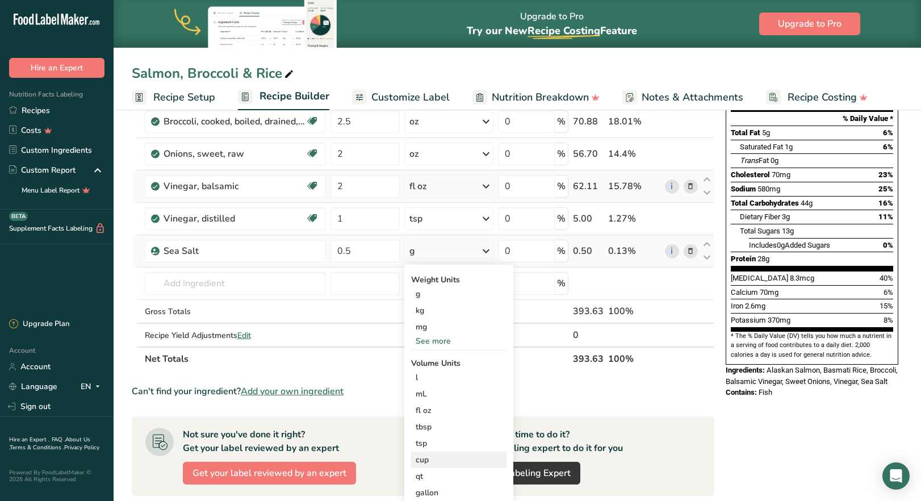
scroll to position [170, 0]
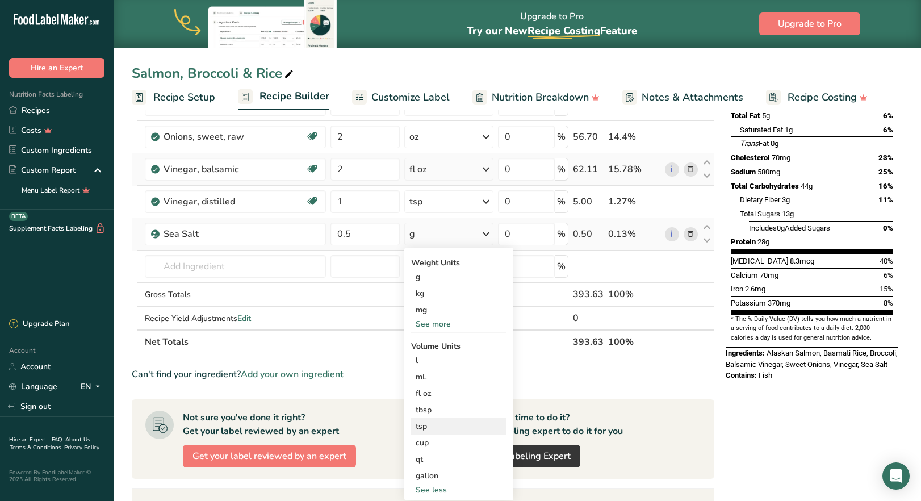
click at [444, 429] on div "tsp" at bounding box center [459, 426] width 86 height 12
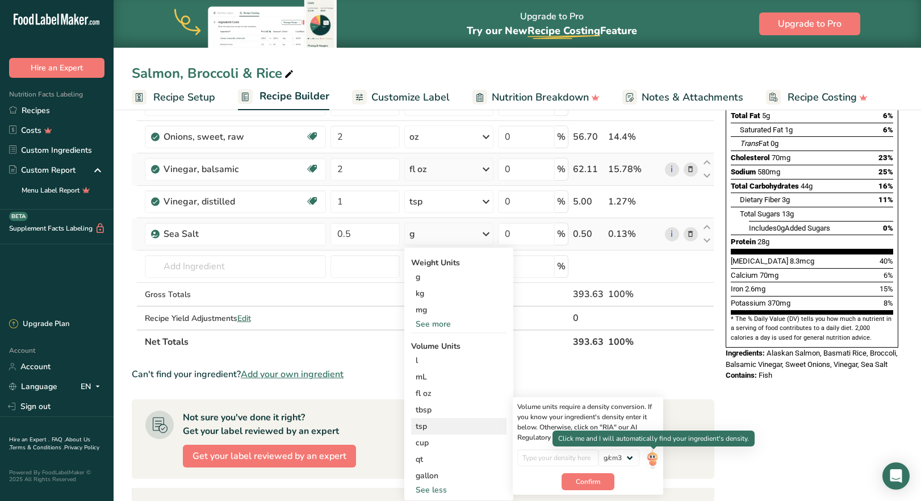
click at [651, 461] on img at bounding box center [652, 459] width 12 height 20
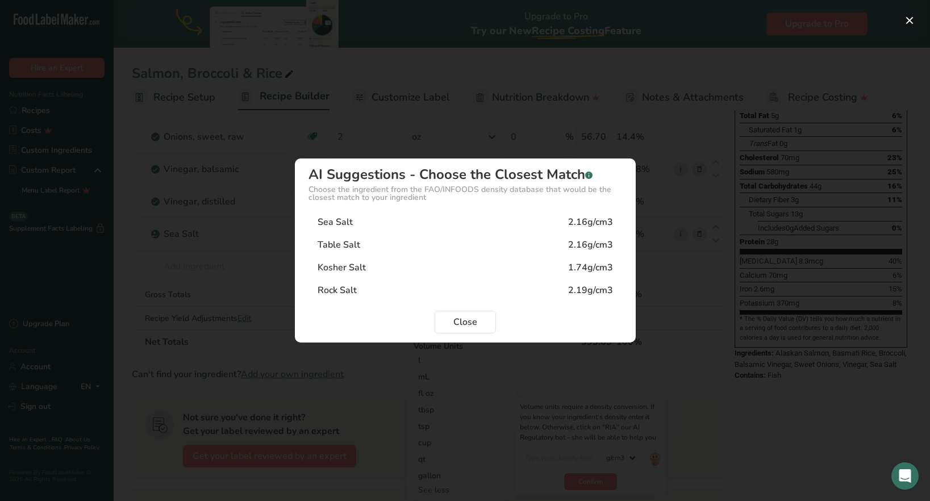
click at [346, 222] on div "Sea Salt" at bounding box center [335, 222] width 35 height 14
type input "2.16"
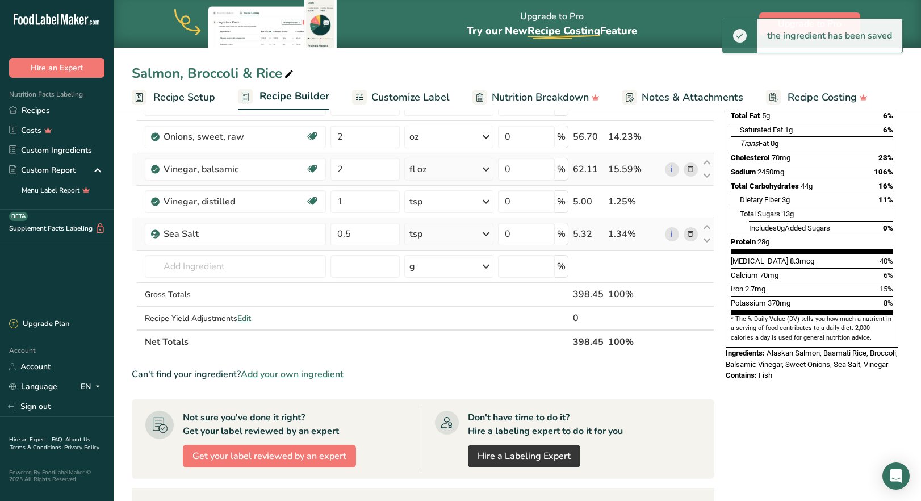
scroll to position [57, 0]
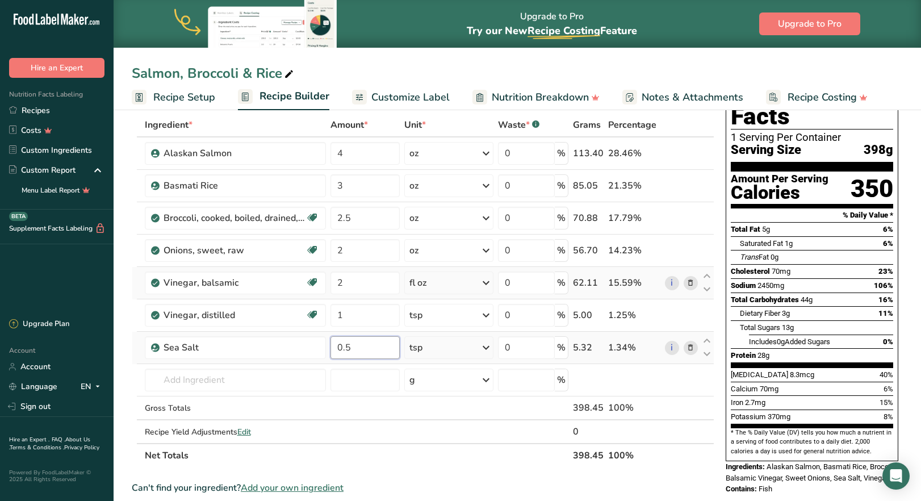
drag, startPoint x: 347, startPoint y: 349, endPoint x: 340, endPoint y: 348, distance: 7.5
click at [340, 348] on input "0.5" at bounding box center [365, 347] width 69 height 23
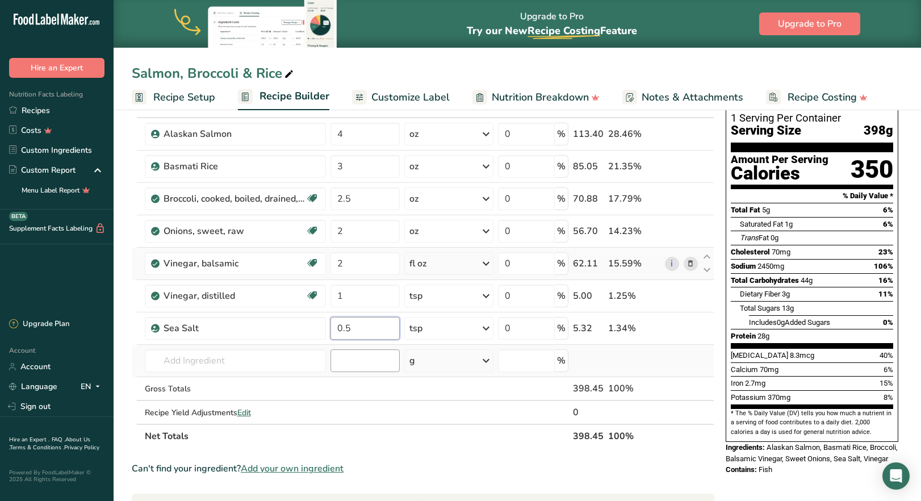
scroll to position [0, 0]
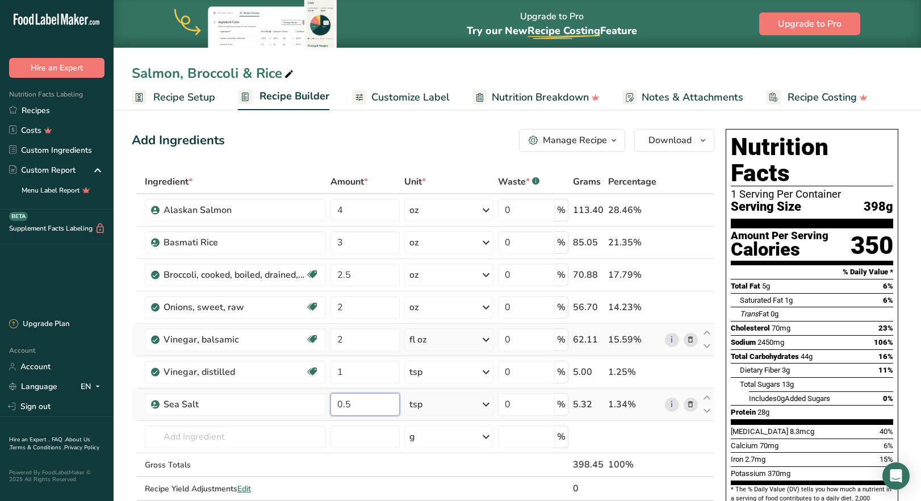
drag, startPoint x: 348, startPoint y: 407, endPoint x: 337, endPoint y: 406, distance: 11.4
click at [337, 406] on input "0.5" at bounding box center [365, 404] width 69 height 23
type input "1"
drag, startPoint x: 348, startPoint y: 402, endPoint x: 337, endPoint y: 402, distance: 10.2
click at [337, 402] on input "1" at bounding box center [365, 404] width 69 height 23
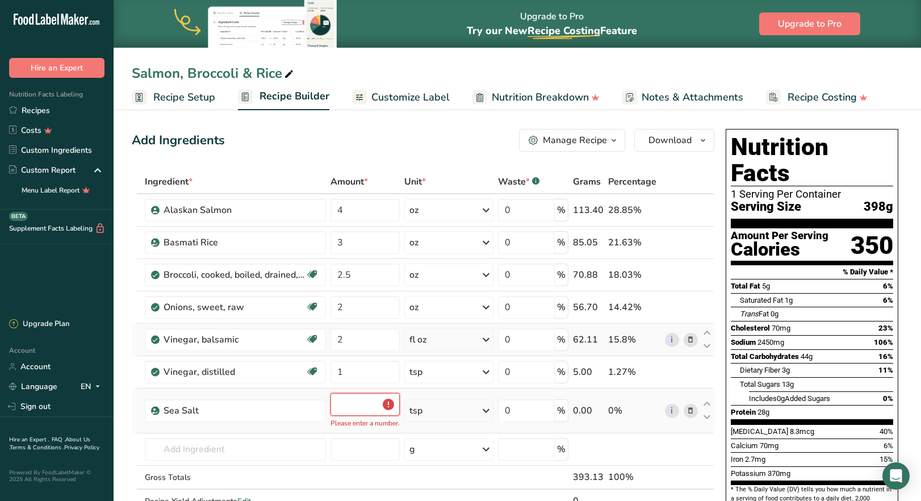
type input "0.5"
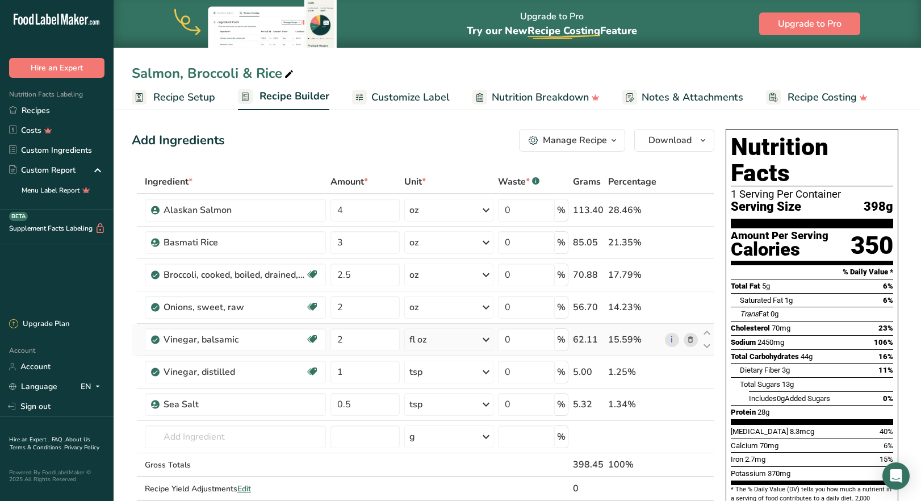
click at [124, 362] on section "Add Ingredients Manage Recipe Delete Recipe Duplicate Recipe Scale Recipe Save …" at bounding box center [518, 505] width 808 height 798
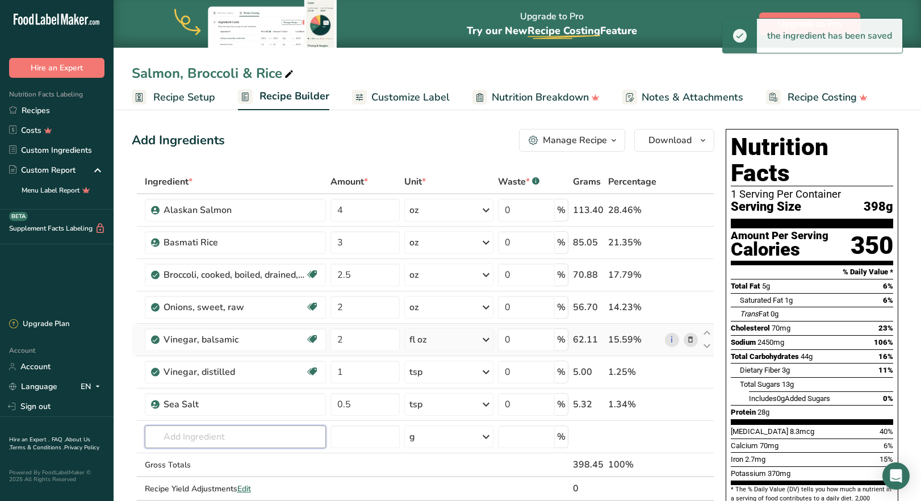
click at [194, 437] on input "text" at bounding box center [235, 436] width 181 height 23
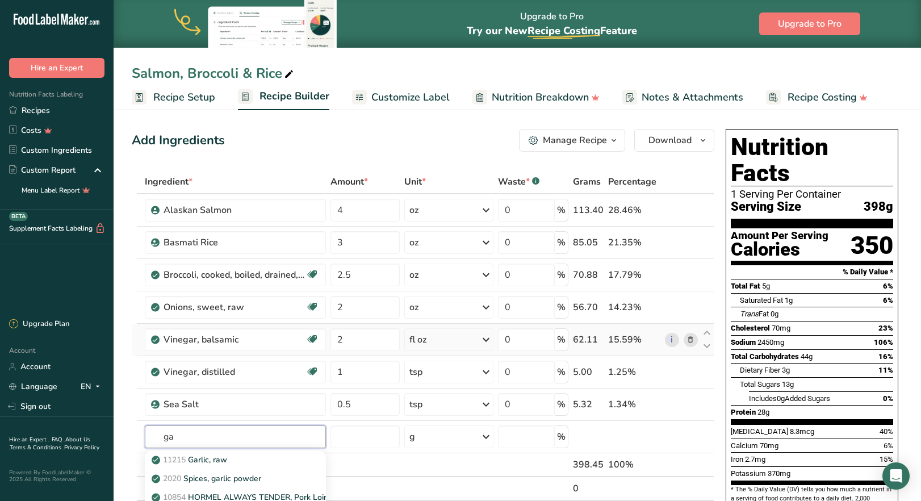
type input "g"
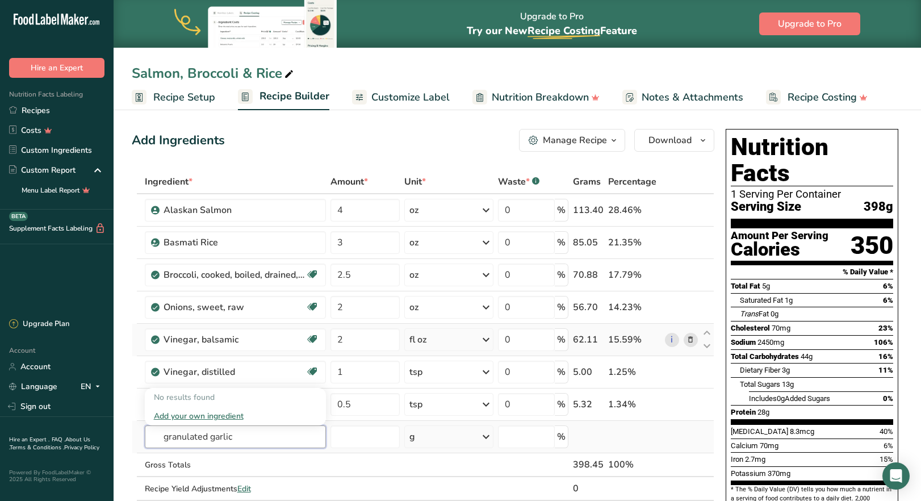
drag, startPoint x: 244, startPoint y: 437, endPoint x: 162, endPoint y: 432, distance: 82.0
click at [162, 432] on input "granulated garlic" at bounding box center [235, 436] width 181 height 23
type input "spices, garlic"
click at [234, 397] on p "2020 Spices, garlic powder" at bounding box center [207, 397] width 107 height 12
type input "Spices, garlic powder"
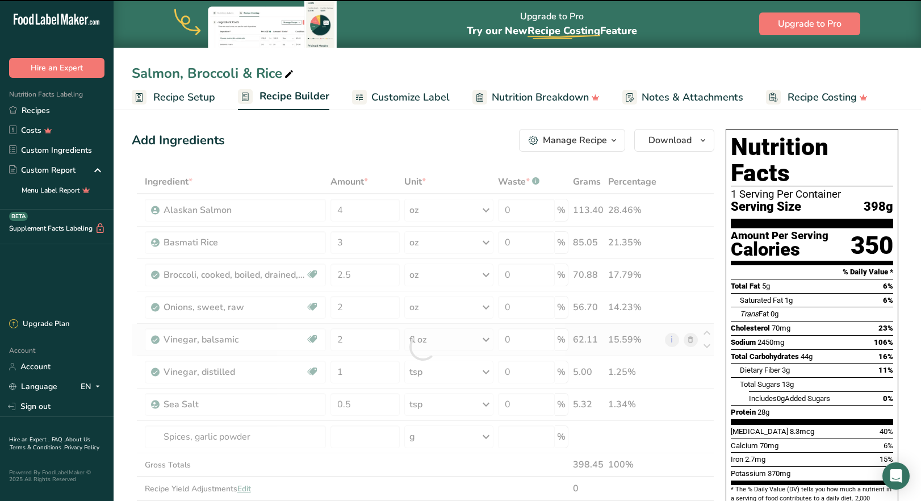
type input "0"
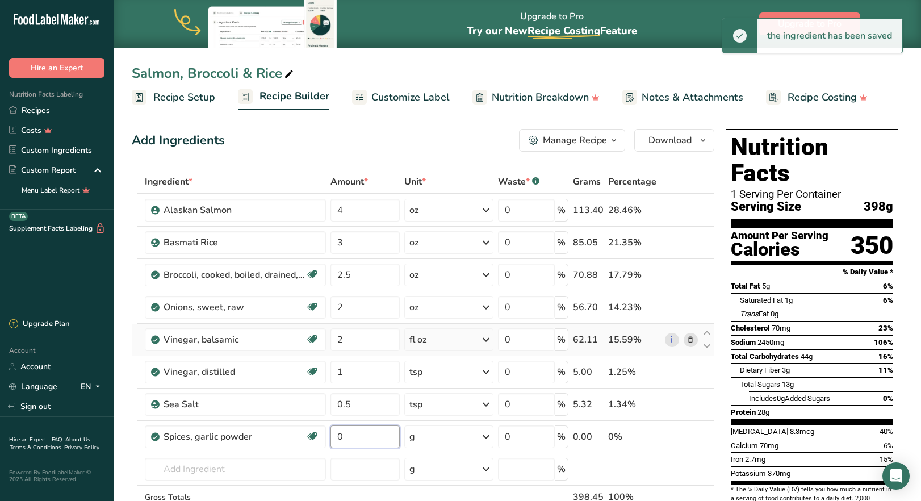
click at [356, 443] on input "0" at bounding box center [365, 436] width 69 height 23
drag, startPoint x: 356, startPoint y: 443, endPoint x: 344, endPoint y: 443, distance: 11.4
click at [348, 443] on input "0" at bounding box center [365, 436] width 69 height 23
click at [327, 441] on tr "Spices, garlic powder Dairy free Gluten free Vegan Vegetarian Soy free 0 g Port…" at bounding box center [423, 437] width 582 height 32
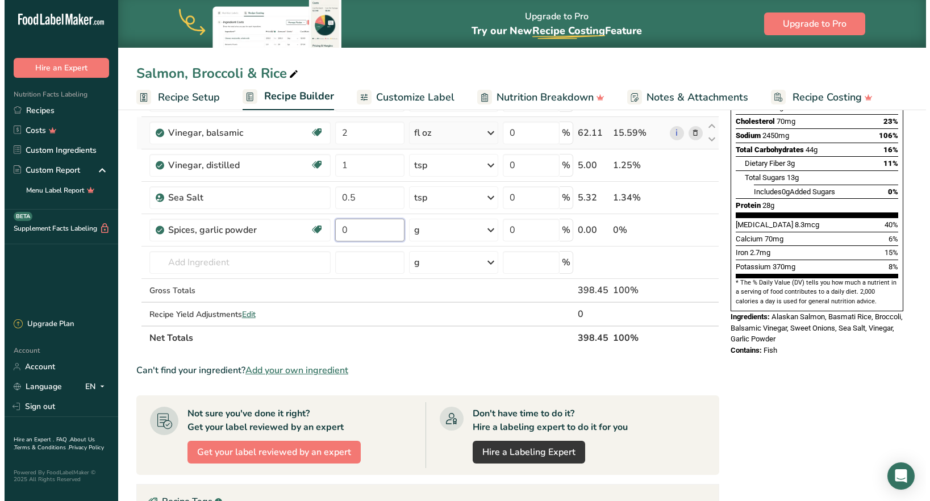
scroll to position [227, 0]
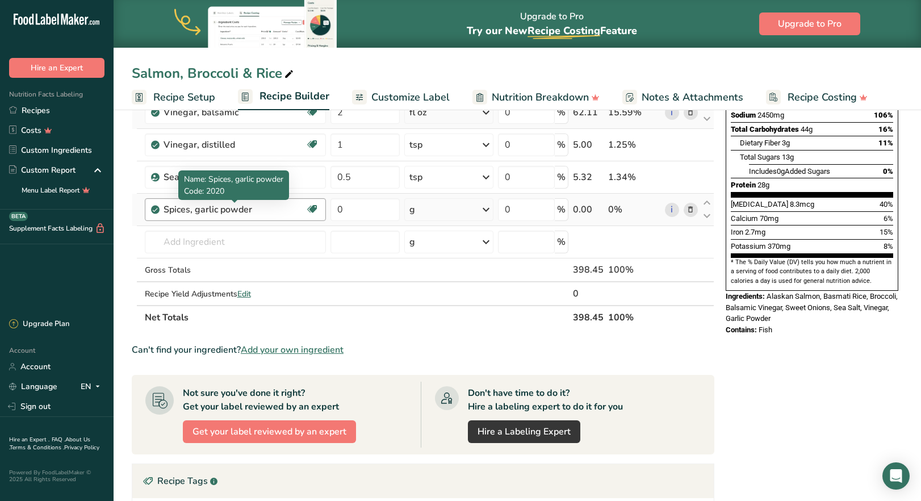
click at [260, 214] on div "Ingredient * Amount * Unit * Waste * .a-a{fill:#347362;}.b-a{fill:#fff;} Grams …" at bounding box center [423, 136] width 583 height 387
click at [692, 212] on icon at bounding box center [691, 210] width 8 height 12
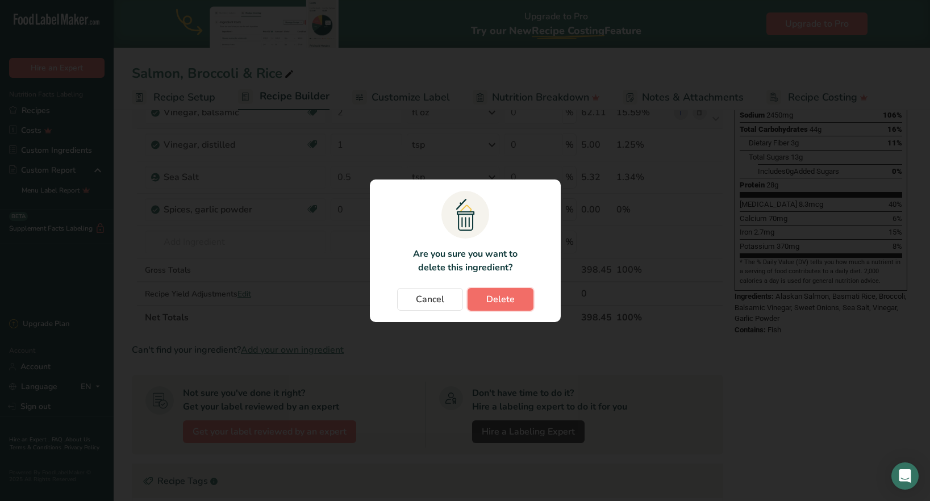
click at [511, 302] on span "Delete" at bounding box center [500, 300] width 28 height 14
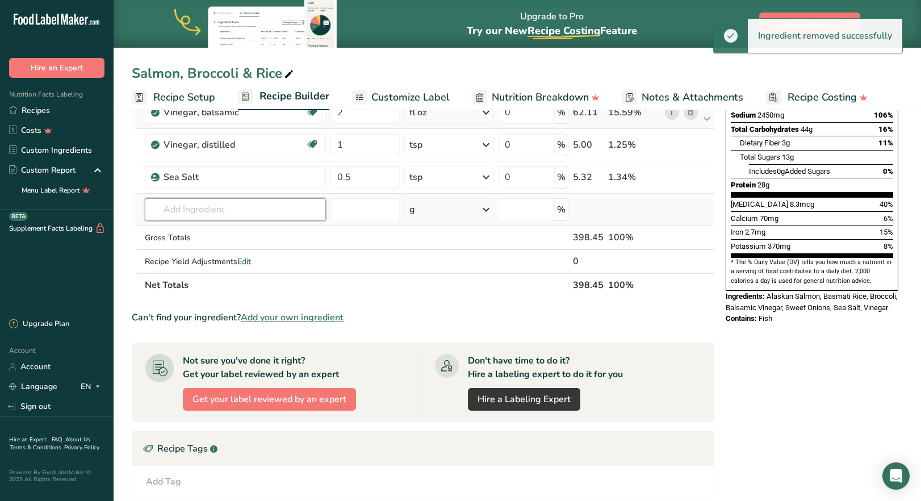
click at [190, 210] on input "text" at bounding box center [235, 209] width 181 height 23
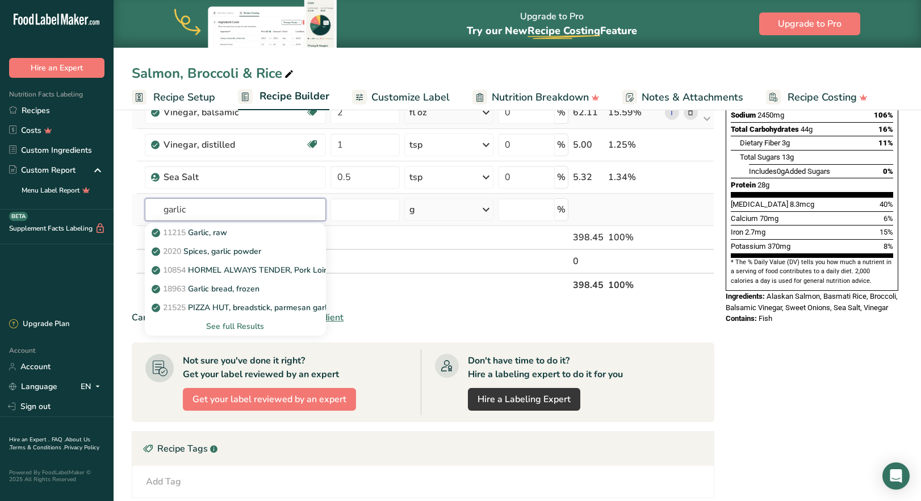
type input "garlic"
click at [252, 325] on div "See full Results" at bounding box center [235, 326] width 163 height 12
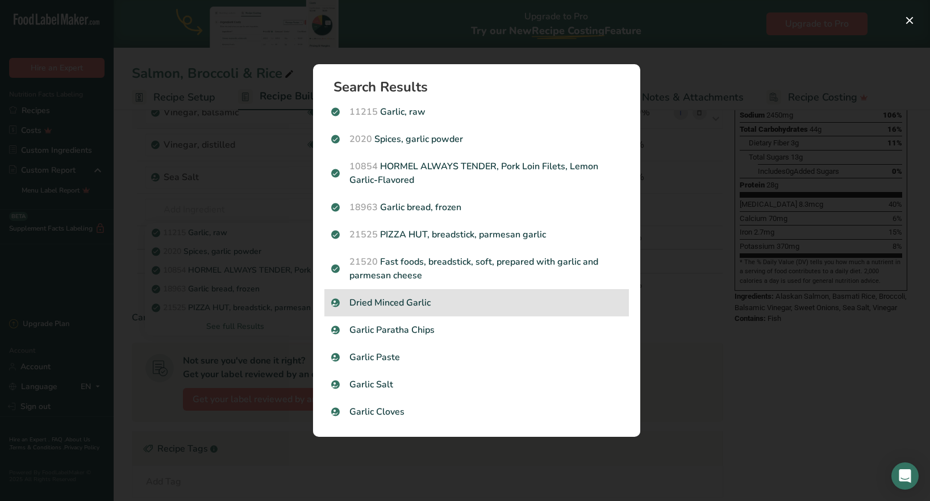
click at [374, 305] on p "Dried Minced Garlic" at bounding box center [476, 303] width 291 height 14
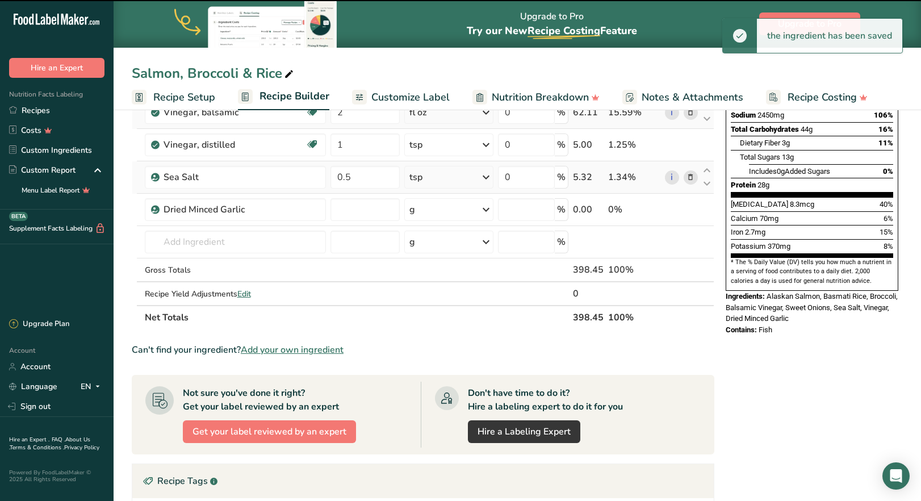
type input "0"
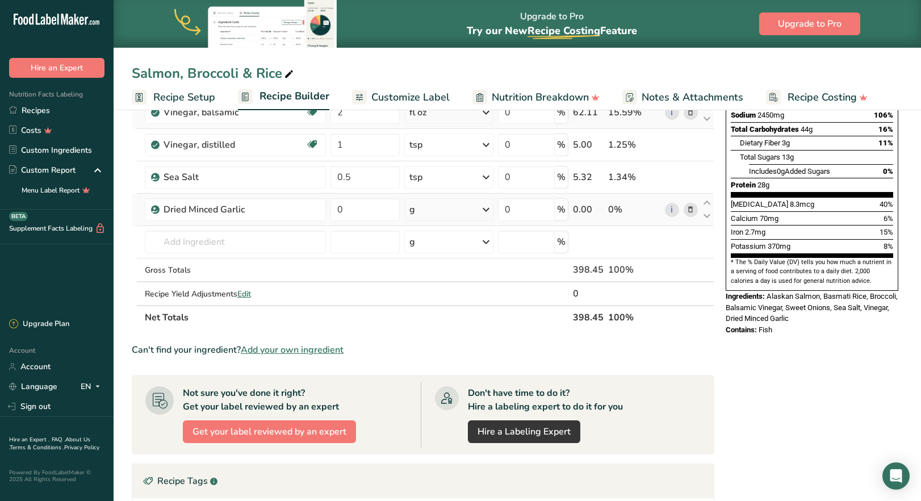
click at [691, 211] on icon at bounding box center [691, 210] width 8 height 12
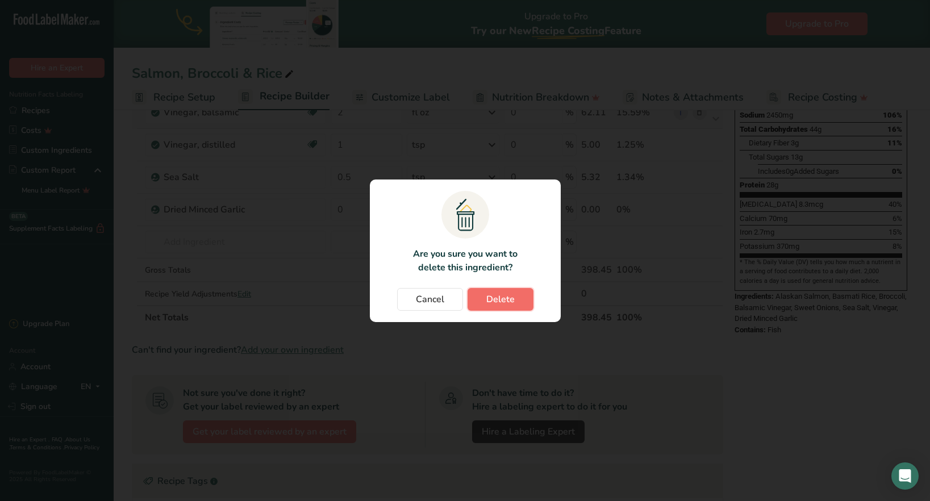
click at [499, 306] on button "Delete" at bounding box center [501, 299] width 66 height 23
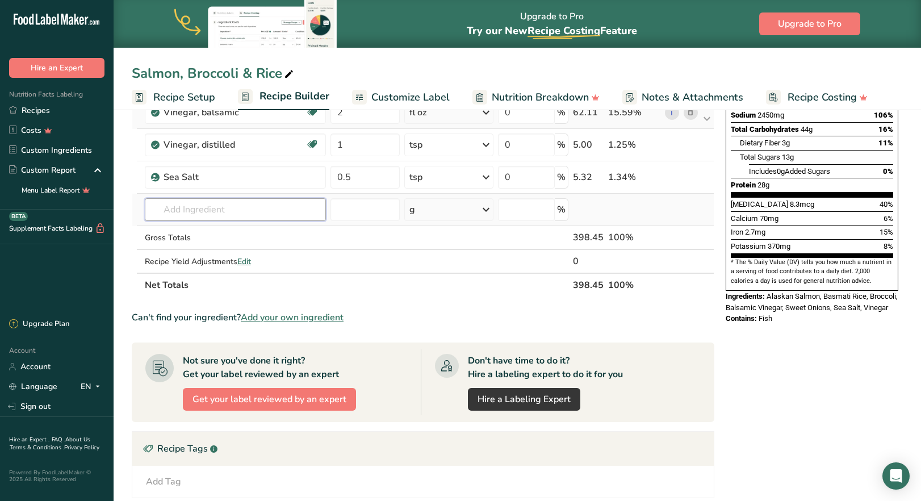
click at [206, 212] on input "text" at bounding box center [235, 209] width 181 height 23
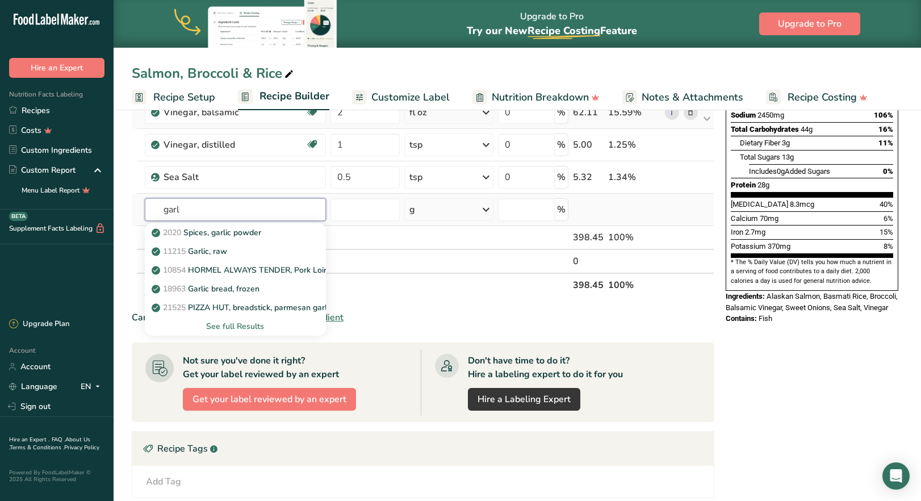
type input "garl"
click at [238, 328] on div "See full Results" at bounding box center [235, 326] width 163 height 12
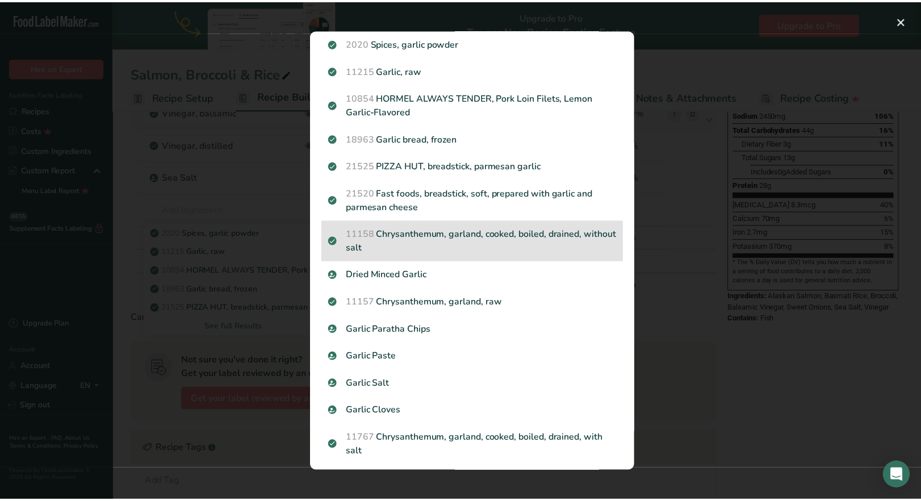
scroll to position [0, 0]
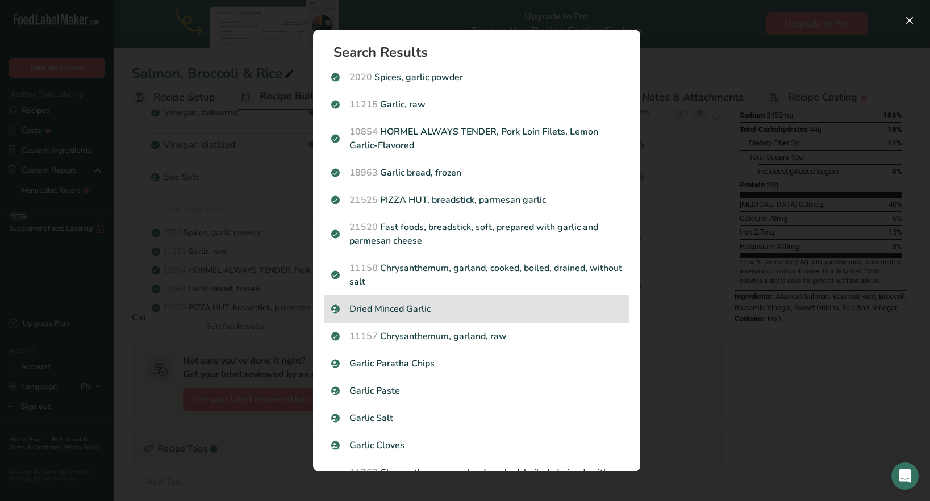
click at [402, 314] on p "Dried Minced Garlic" at bounding box center [476, 309] width 291 height 14
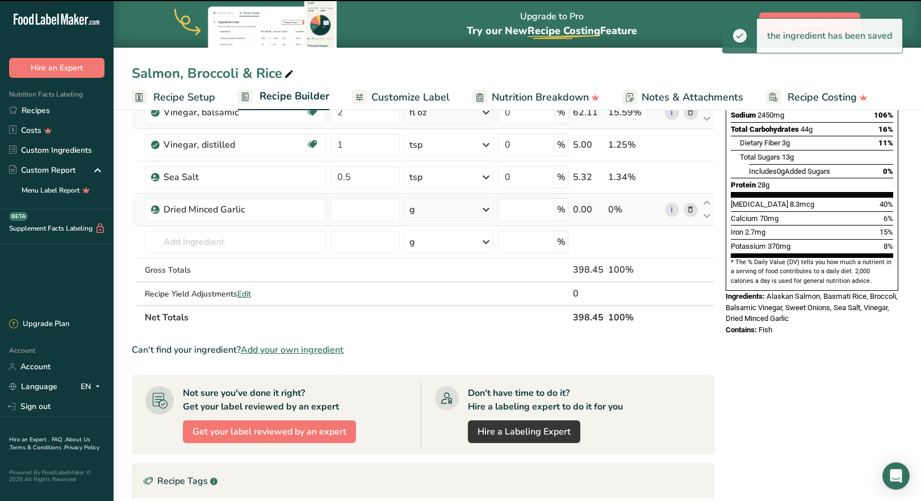
type input "0"
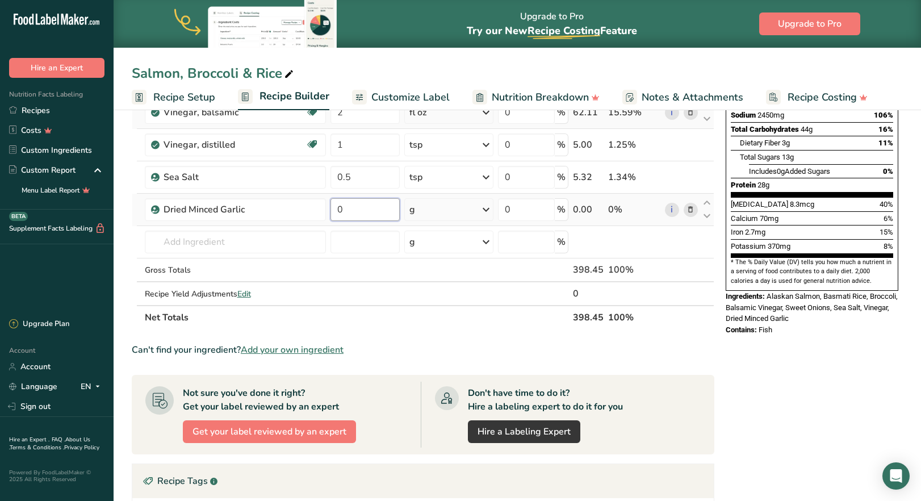
drag, startPoint x: 348, startPoint y: 207, endPoint x: 338, endPoint y: 211, distance: 11.0
click at [338, 211] on input "0" at bounding box center [365, 209] width 69 height 23
type input "0.5"
click at [490, 206] on div "Ingredient * Amount * Unit * Waste * .a-a{fill:#347362;}.b-a{fill:#fff;} Grams …" at bounding box center [423, 136] width 583 height 387
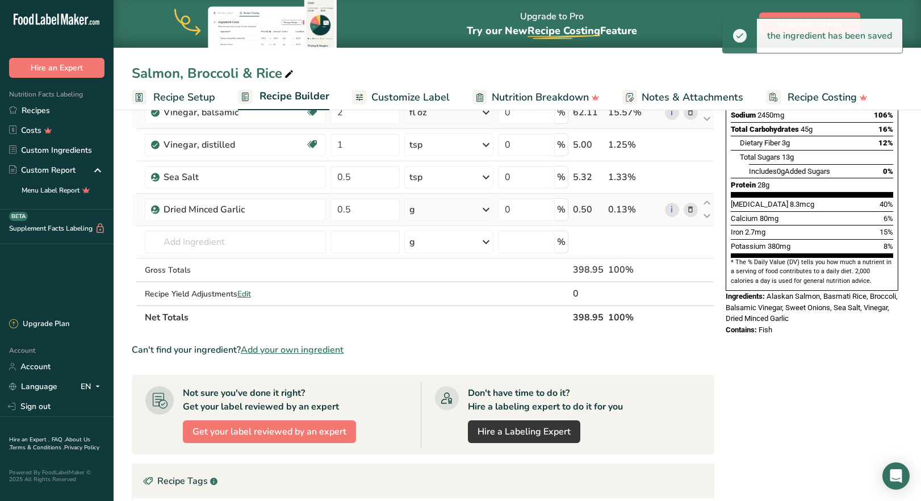
click at [487, 208] on icon at bounding box center [486, 209] width 14 height 20
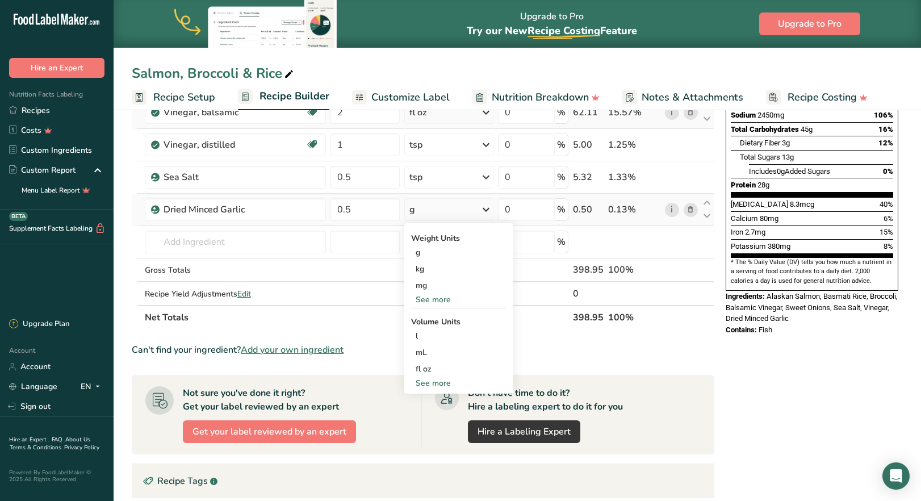
click at [432, 382] on div "See more" at bounding box center [458, 383] width 95 height 12
select select "22"
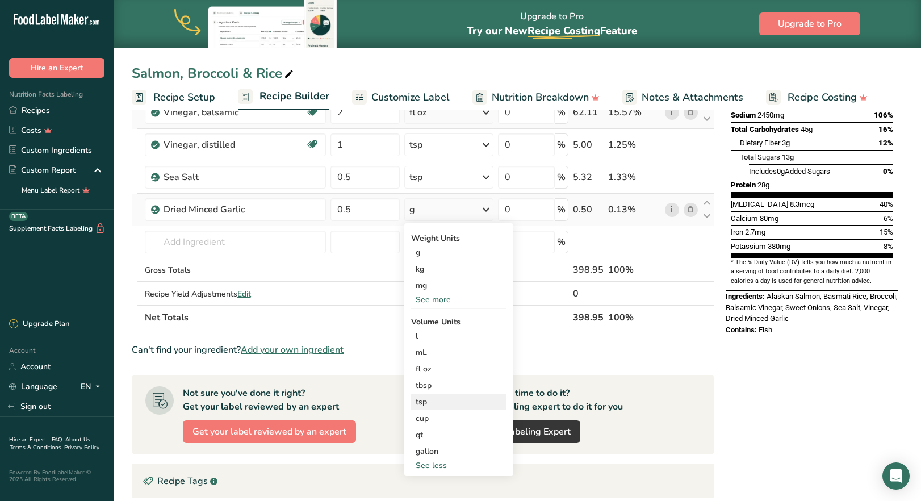
click at [432, 399] on div "tsp" at bounding box center [459, 402] width 86 height 12
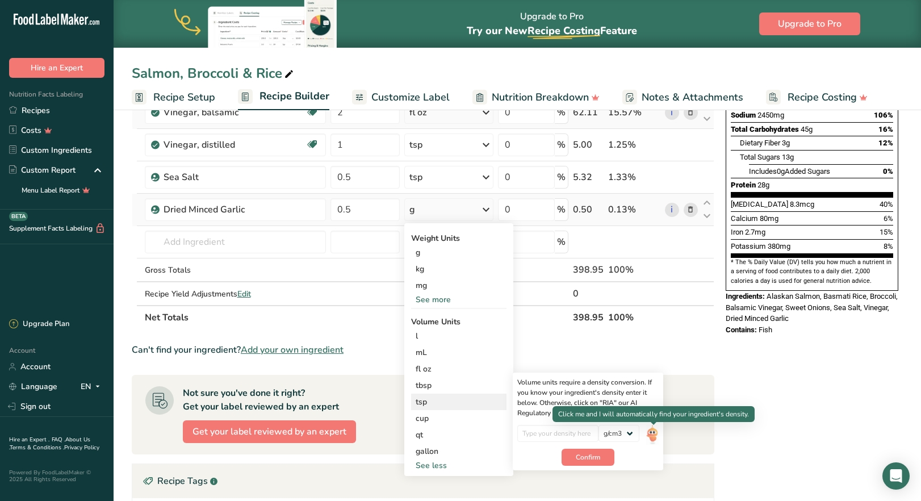
click at [653, 434] on img at bounding box center [652, 435] width 12 height 20
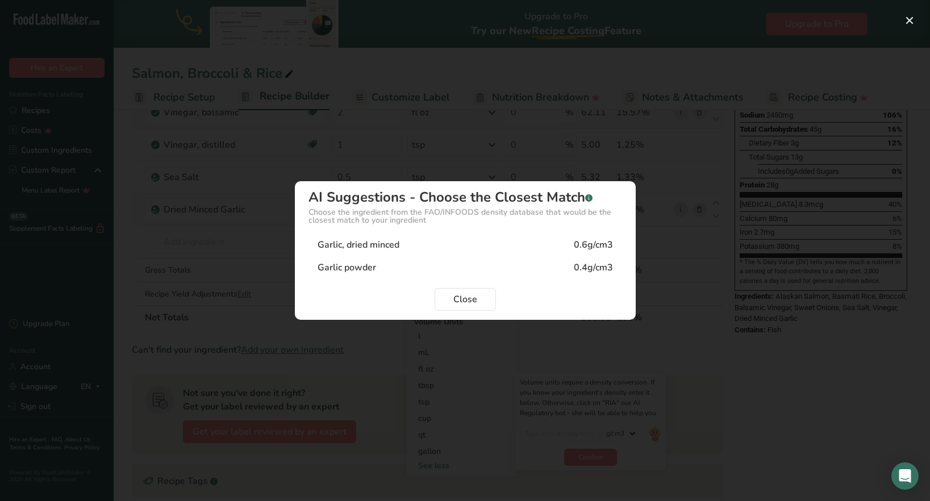
click at [396, 243] on div "Garlic, dried minced" at bounding box center [359, 245] width 82 height 14
type input "0.6"
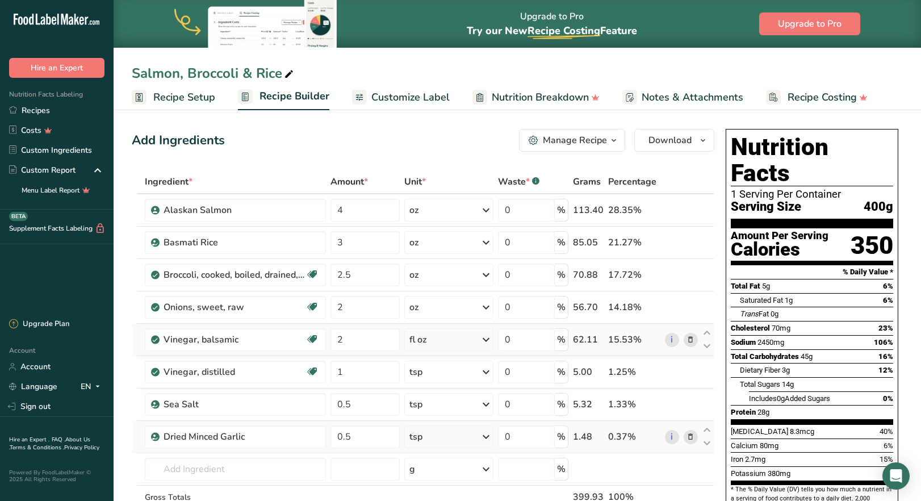
click at [615, 145] on icon "button" at bounding box center [614, 140] width 9 height 14
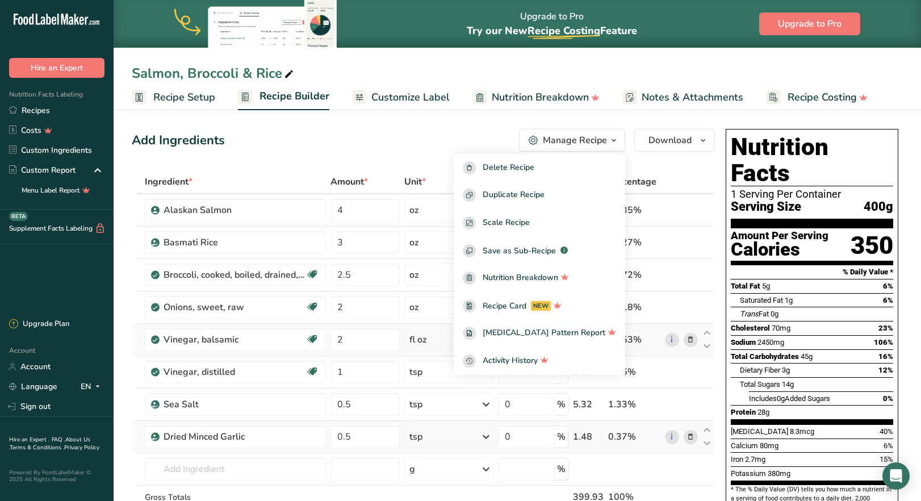
click at [615, 145] on icon "button" at bounding box center [614, 140] width 9 height 14
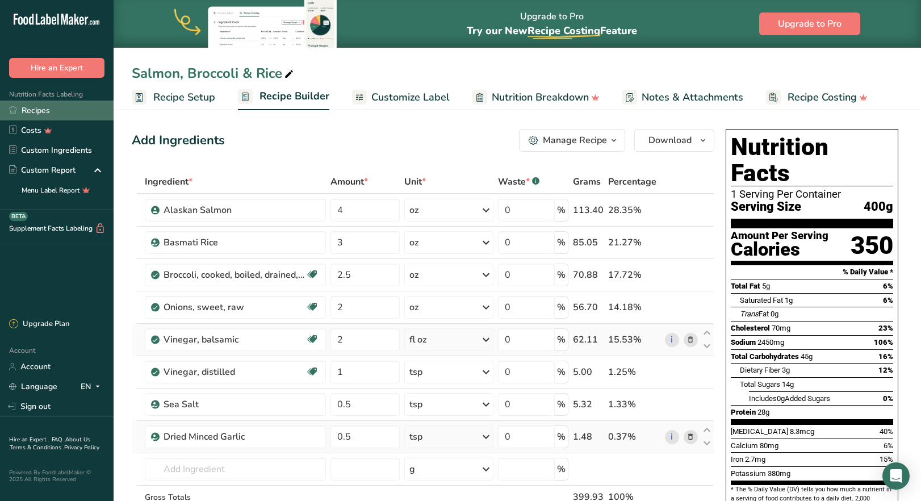
click at [62, 112] on link "Recipes" at bounding box center [57, 111] width 114 height 20
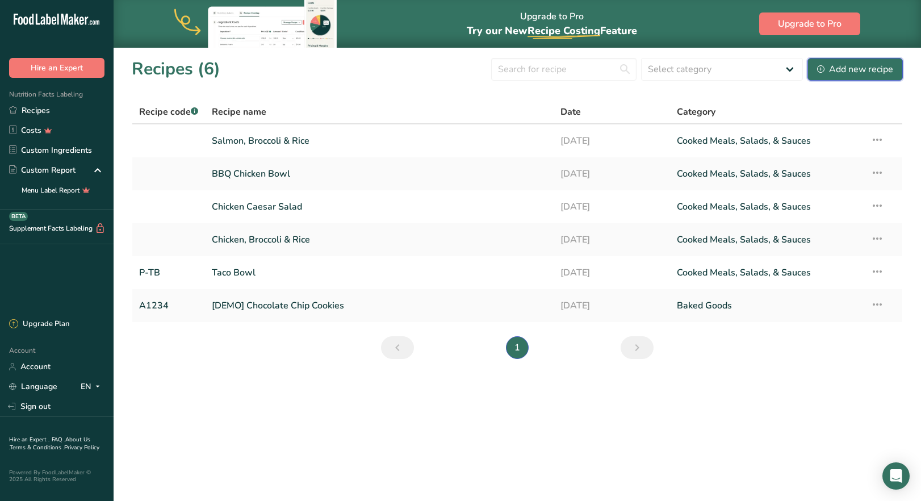
click at [870, 72] on div "Add new recipe" at bounding box center [855, 69] width 76 height 14
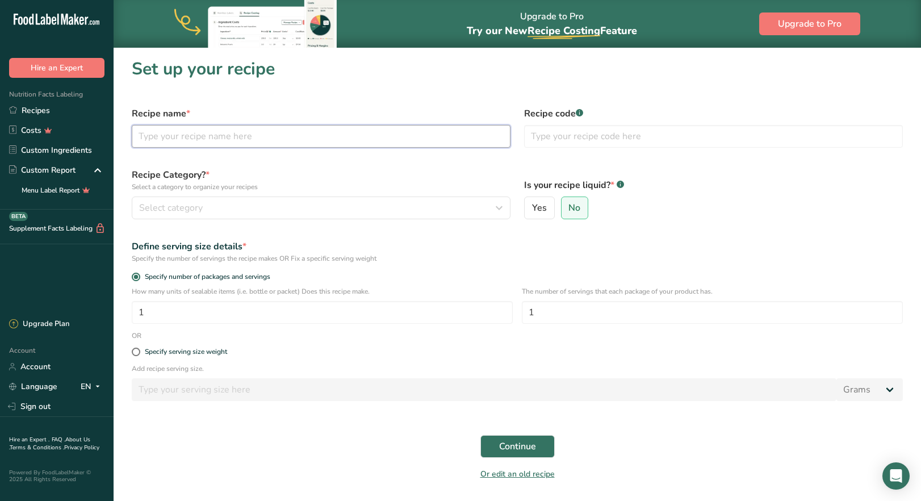
click at [204, 135] on input "text" at bounding box center [321, 136] width 379 height 23
type input "Buffalo Chicken Bowl"
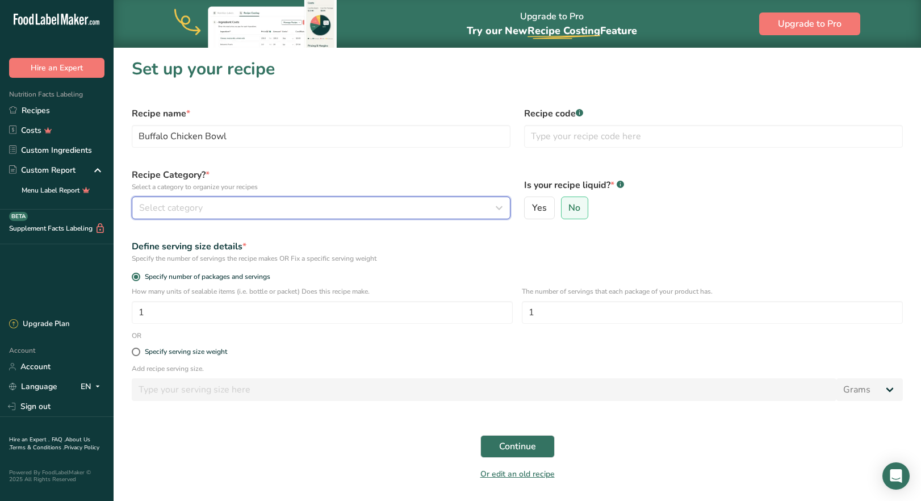
click at [236, 212] on div "Select category" at bounding box center [317, 208] width 357 height 14
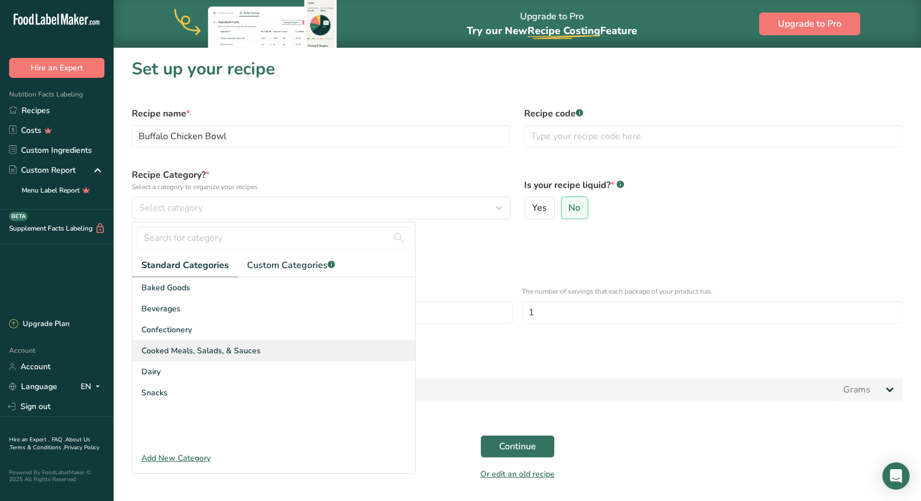
click at [227, 353] on span "Cooked Meals, Salads, & Sauces" at bounding box center [200, 351] width 119 height 12
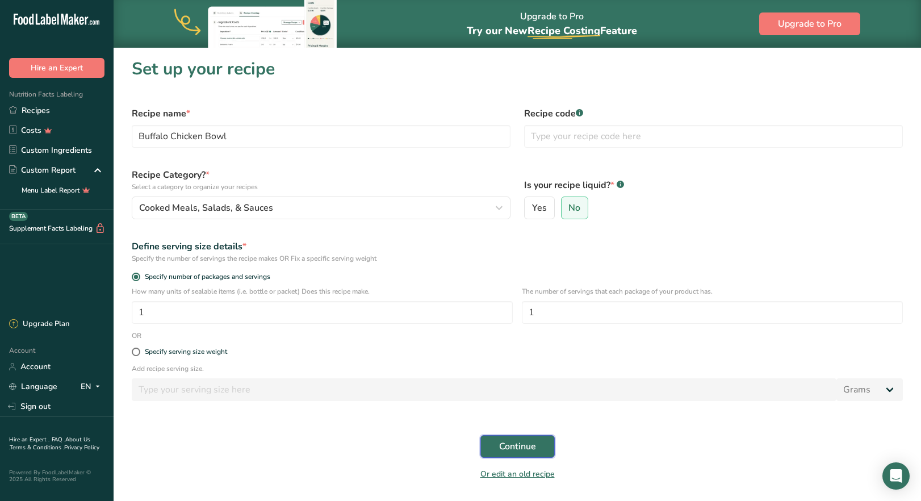
click at [520, 448] on span "Continue" at bounding box center [517, 447] width 37 height 14
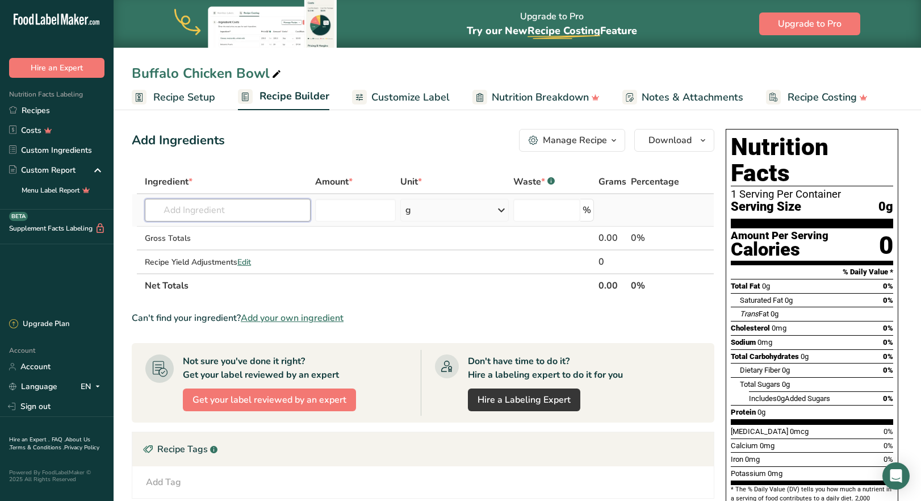
click at [239, 207] on input "text" at bounding box center [227, 210] width 165 height 23
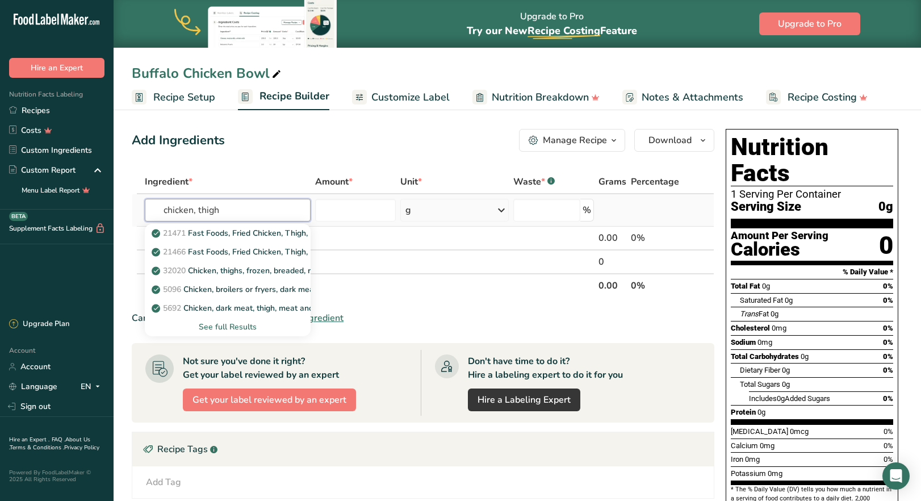
type input "chicken, thigh"
click at [244, 332] on div "See full Results" at bounding box center [227, 327] width 147 height 12
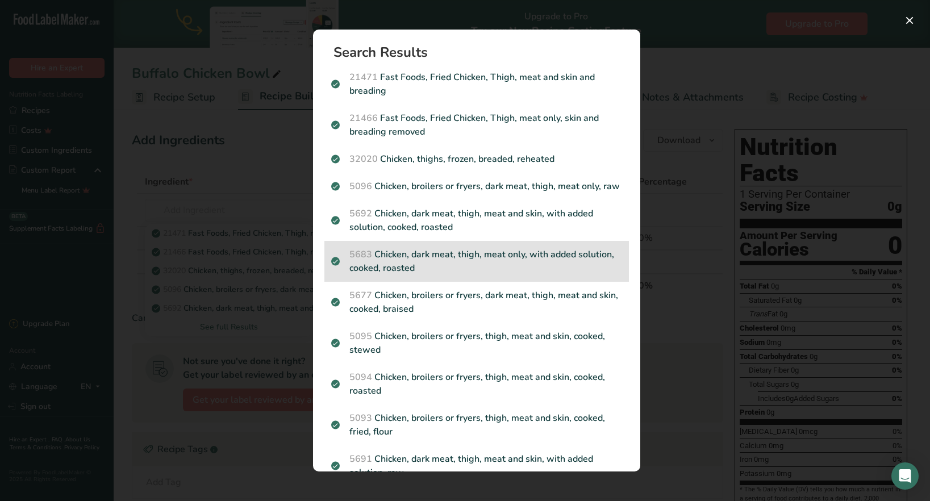
click at [446, 275] on p "5683 Chicken, dark meat, thigh, meat only, with added solution, cooked, roasted" at bounding box center [476, 261] width 291 height 27
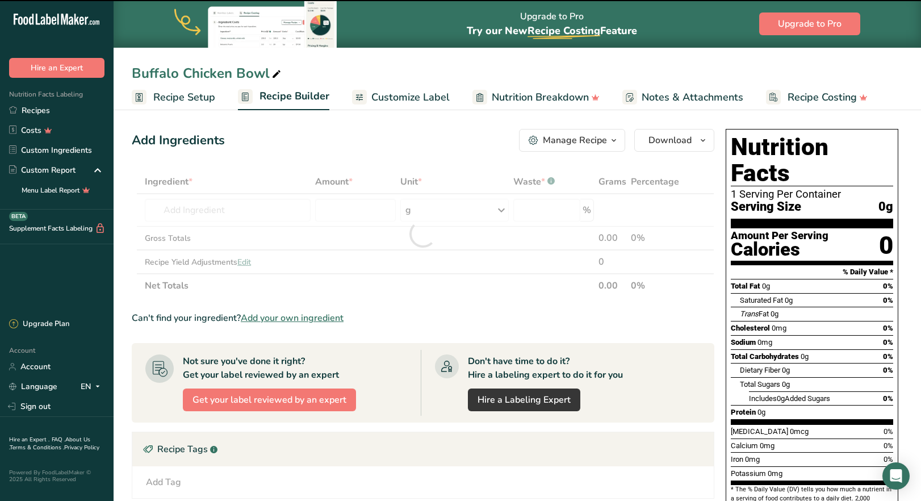
type input "0"
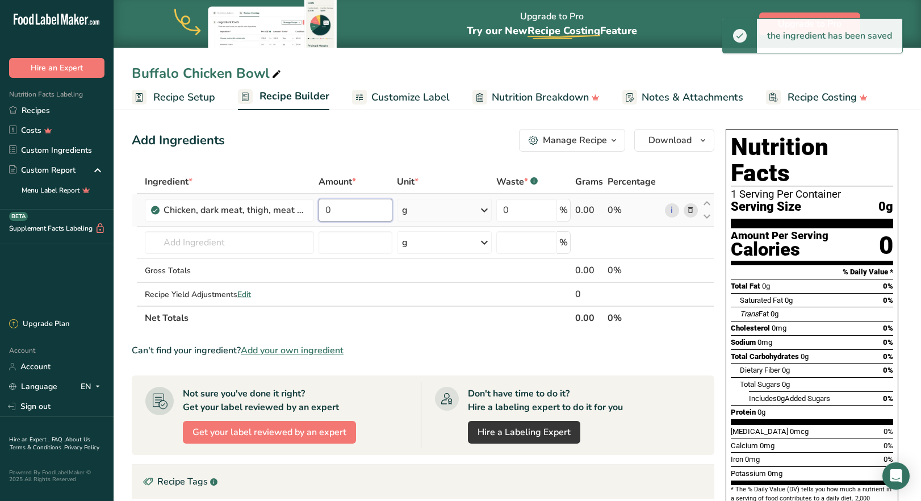
drag, startPoint x: 331, startPoint y: 209, endPoint x: 324, endPoint y: 210, distance: 7.5
click at [324, 210] on input "0" at bounding box center [356, 210] width 74 height 23
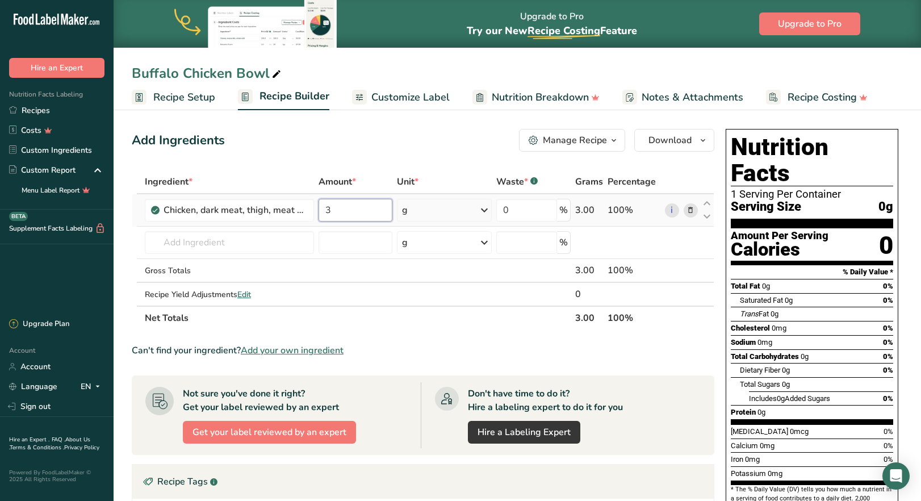
type input "3"
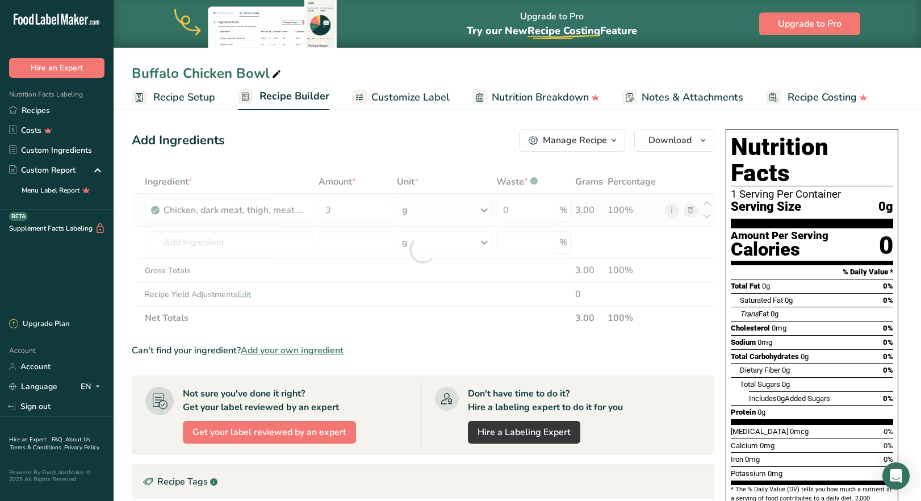
click at [481, 212] on div "Ingredient * Amount * Unit * Waste * .a-a{fill:#347362;}.b-a{fill:#fff;} Grams …" at bounding box center [423, 250] width 583 height 160
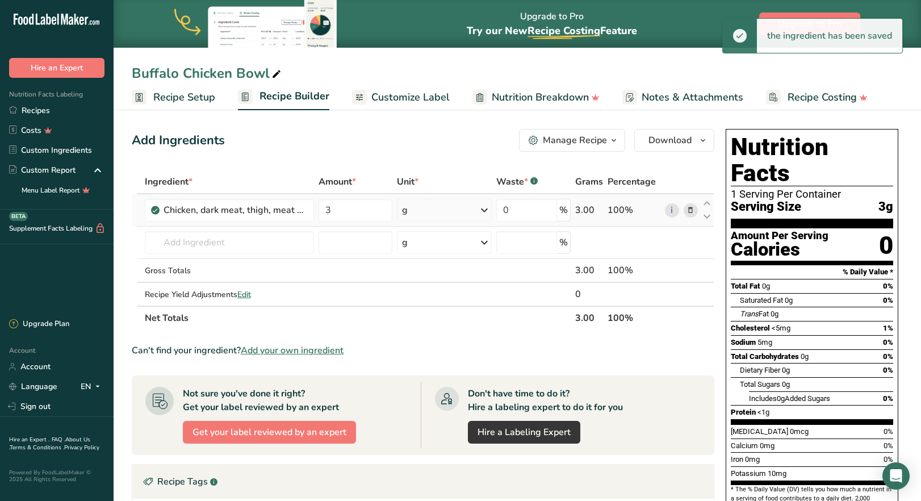
click at [481, 212] on icon at bounding box center [485, 210] width 14 height 20
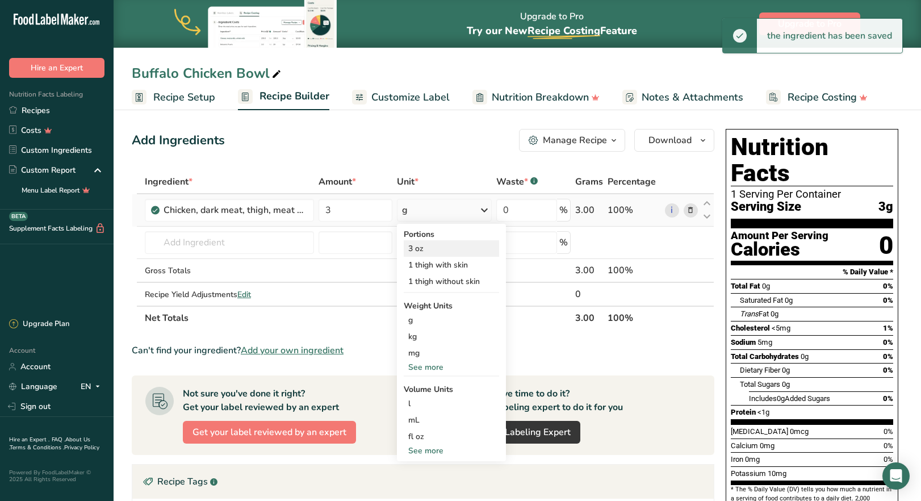
click at [441, 251] on div "3 oz" at bounding box center [451, 248] width 95 height 16
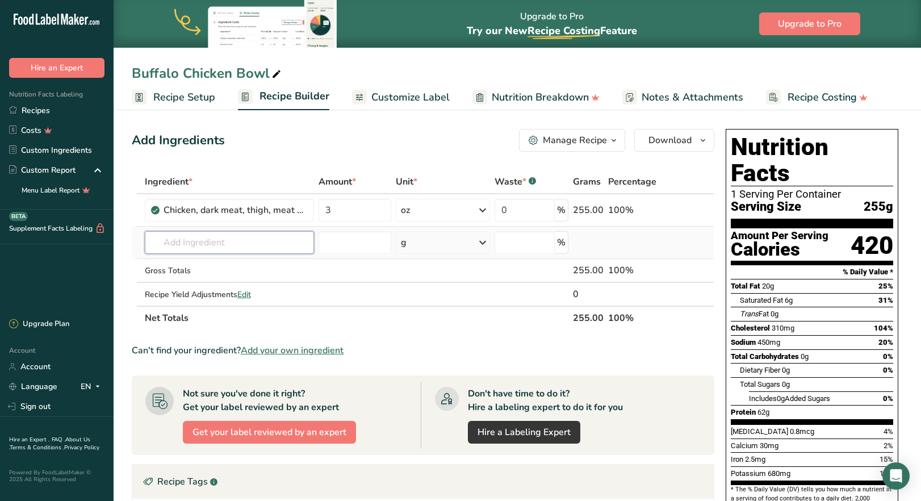
click at [210, 247] on input "text" at bounding box center [229, 242] width 169 height 23
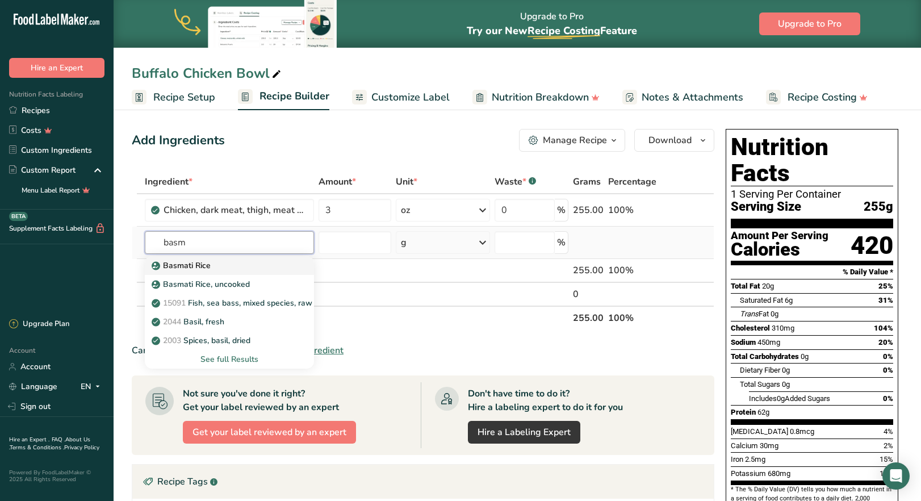
type input "basm"
click at [210, 265] on div "Basmati Rice" at bounding box center [220, 266] width 133 height 12
type input "Basmati Rice"
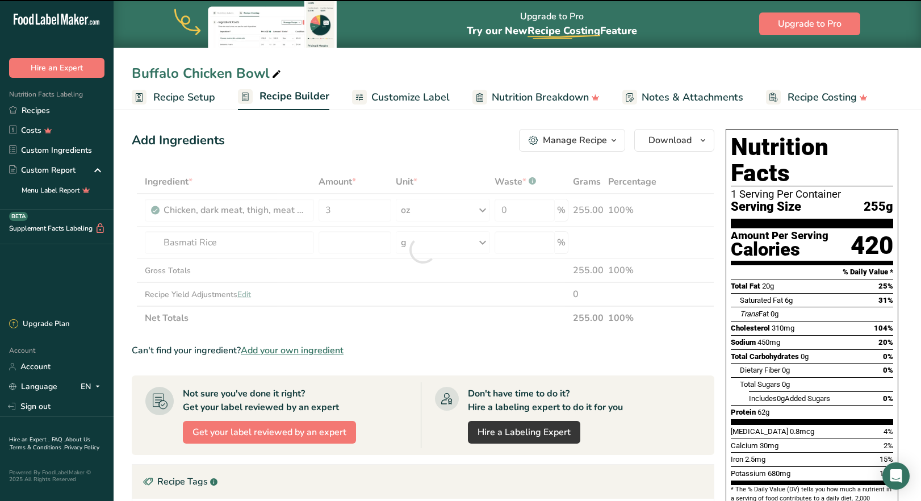
type input "0"
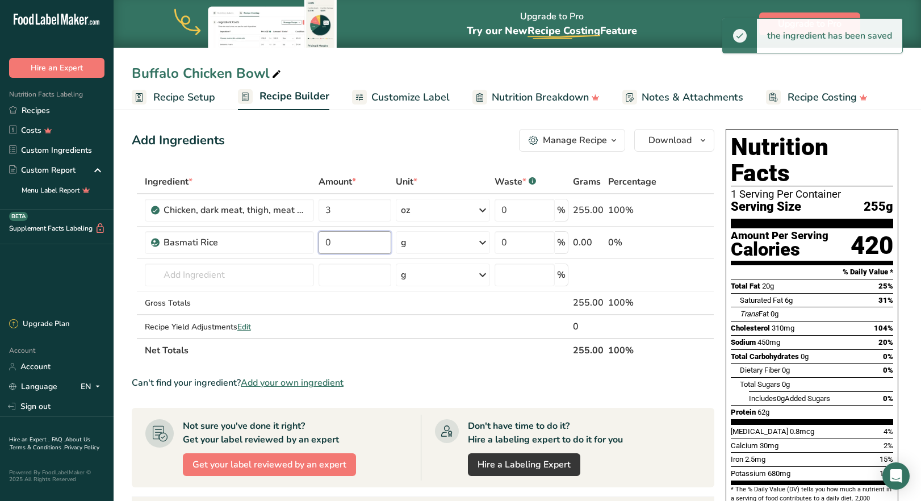
click at [339, 243] on input "0" at bounding box center [355, 242] width 73 height 23
drag, startPoint x: 339, startPoint y: 243, endPoint x: 325, endPoint y: 244, distance: 14.2
click at [325, 244] on input "0" at bounding box center [355, 242] width 73 height 23
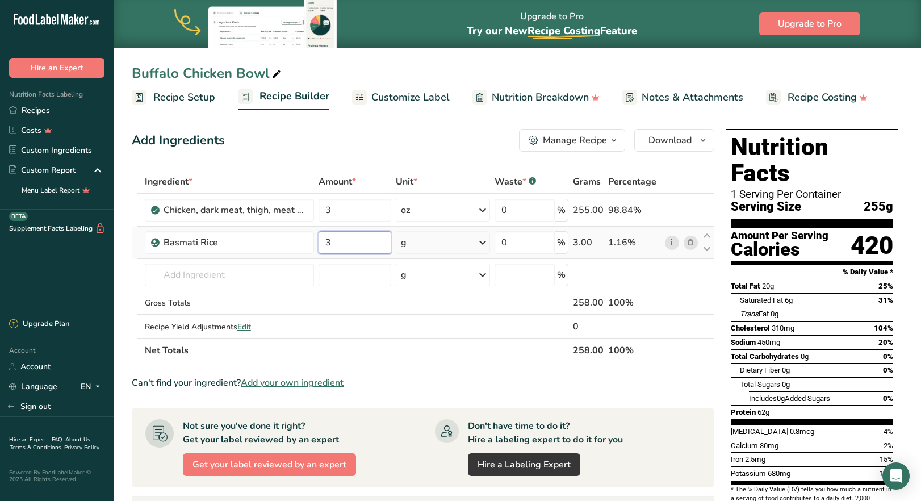
type input "3"
click at [483, 240] on div "Ingredient * Amount * Unit * Waste * .a-a{fill:#347362;}.b-a{fill:#fff;} Grams …" at bounding box center [423, 266] width 583 height 193
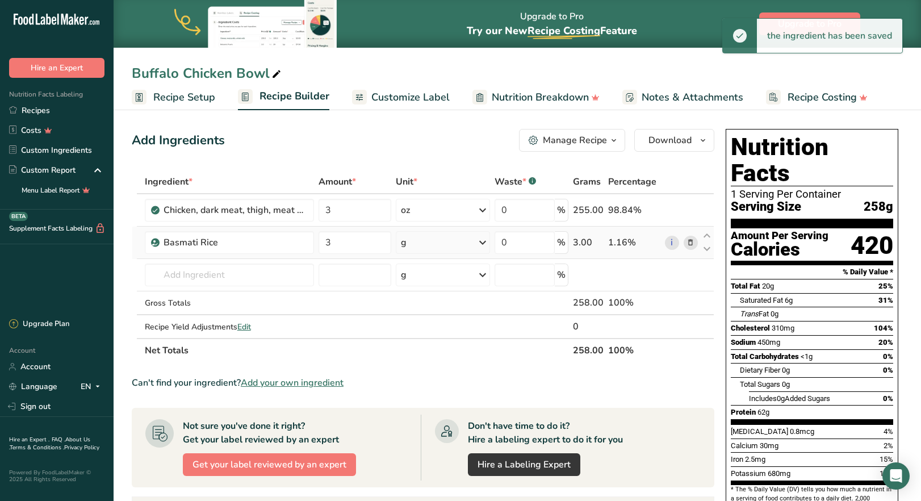
click at [483, 240] on icon at bounding box center [483, 242] width 14 height 20
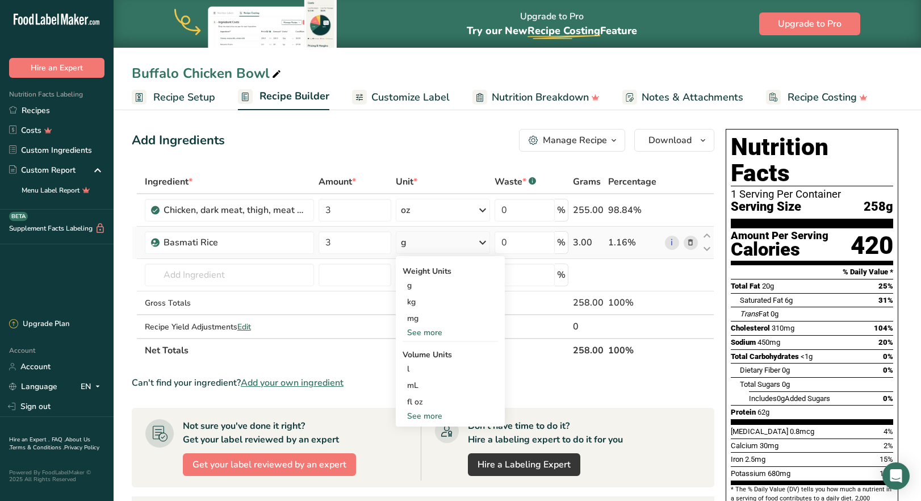
click at [434, 332] on div "See more" at bounding box center [450, 333] width 95 height 12
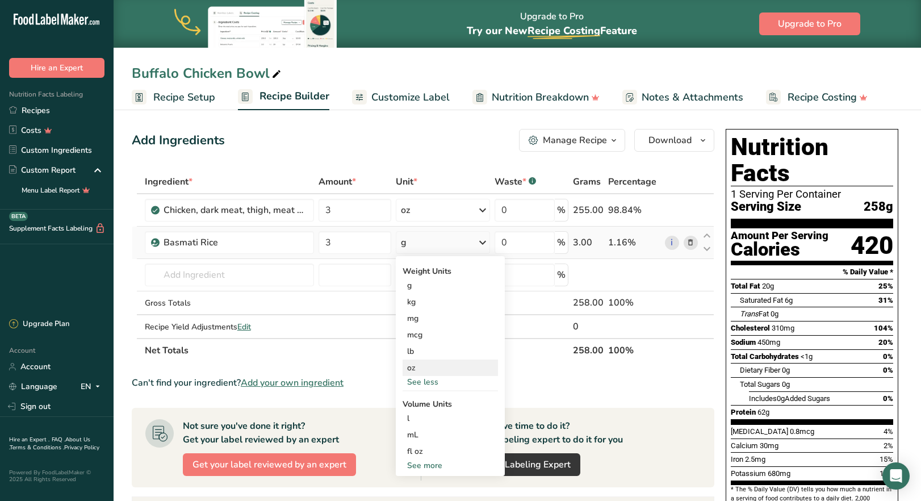
click at [427, 361] on div "oz" at bounding box center [450, 368] width 95 height 16
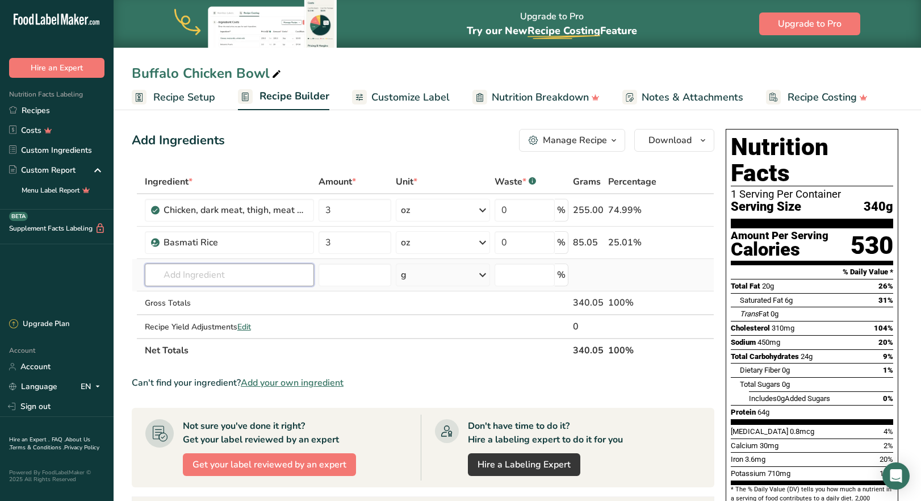
click at [188, 277] on input "text" at bounding box center [229, 275] width 169 height 23
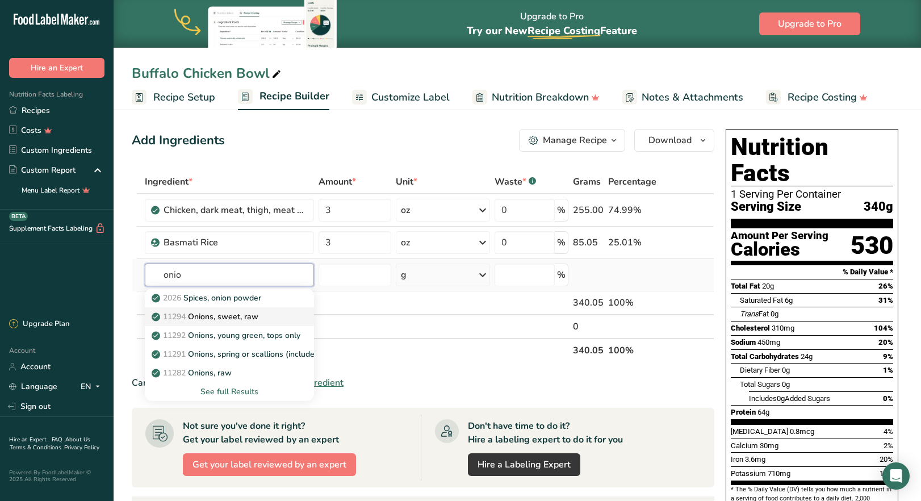
type input "onio"
click at [227, 316] on p "11294 Onions, sweet, raw" at bounding box center [206, 317] width 105 height 12
type input "Onions, sweet, raw"
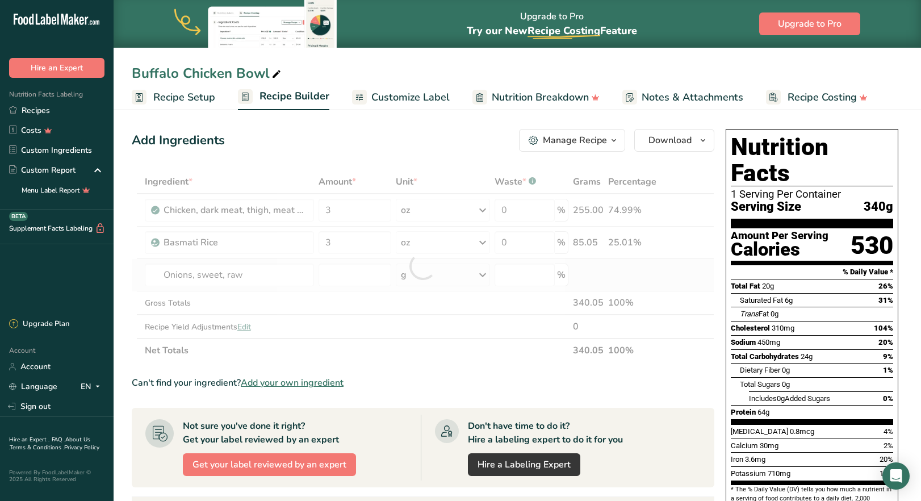
type input "0"
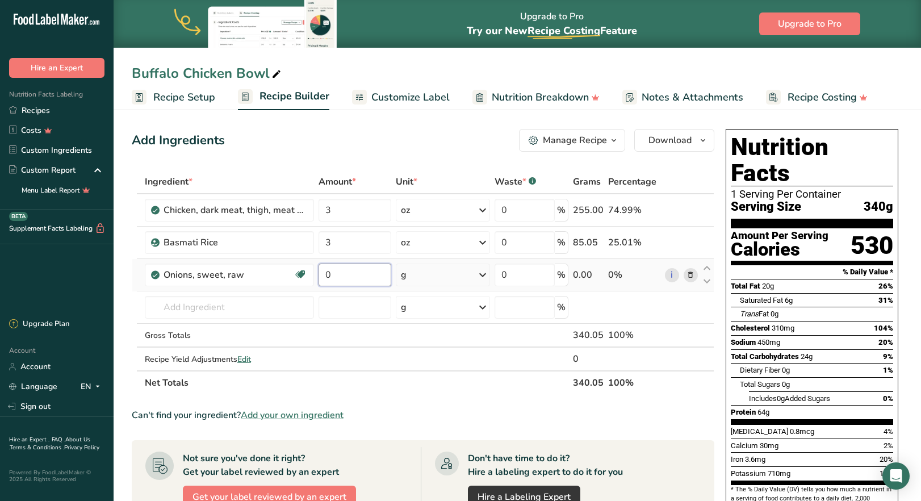
drag, startPoint x: 329, startPoint y: 273, endPoint x: 321, endPoint y: 272, distance: 8.0
click at [321, 272] on input "0" at bounding box center [355, 275] width 73 height 23
type input "2"
click at [453, 277] on div "Ingredient * Amount * Unit * Waste * .a-a{fill:#347362;}.b-a{fill:#fff;} Grams …" at bounding box center [423, 282] width 583 height 225
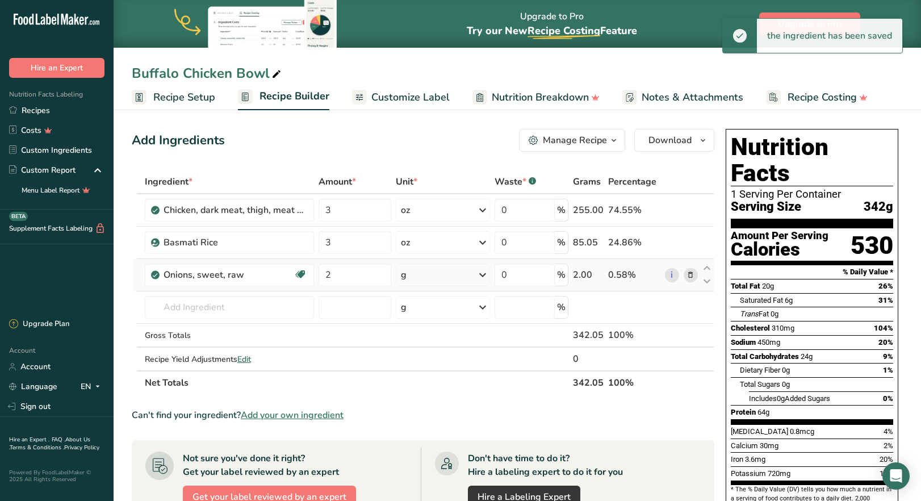
click at [454, 277] on div "g" at bounding box center [443, 275] width 94 height 23
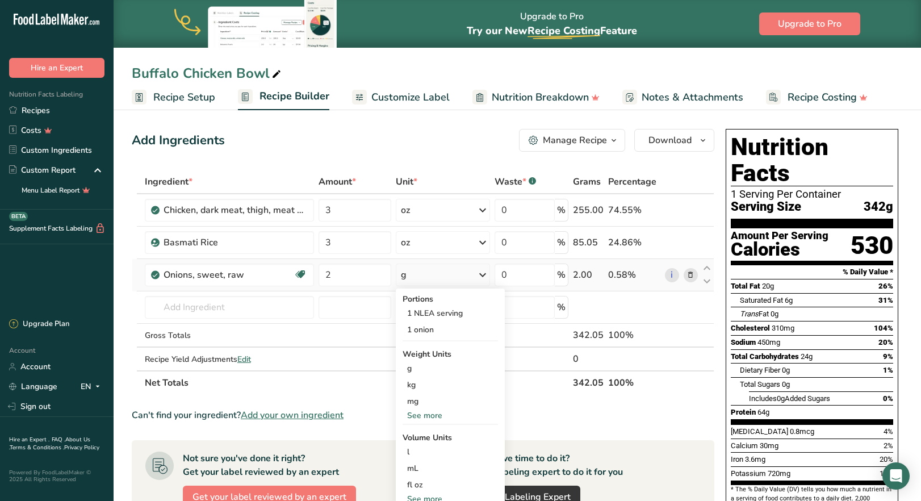
click at [436, 417] on div "See more" at bounding box center [450, 416] width 95 height 12
click at [426, 453] on div "oz" at bounding box center [450, 451] width 95 height 16
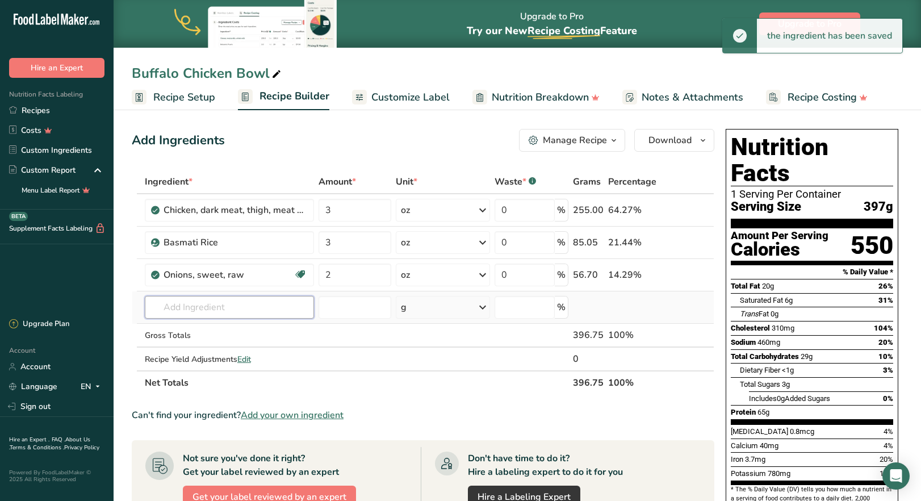
click at [222, 307] on input "text" at bounding box center [229, 307] width 169 height 23
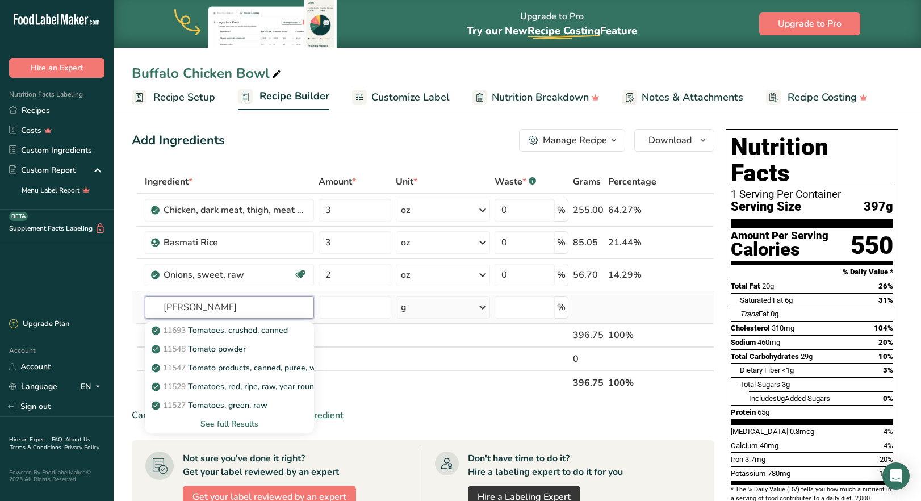
type input "[PERSON_NAME]"
click at [231, 424] on div "See full Results" at bounding box center [229, 424] width 151 height 12
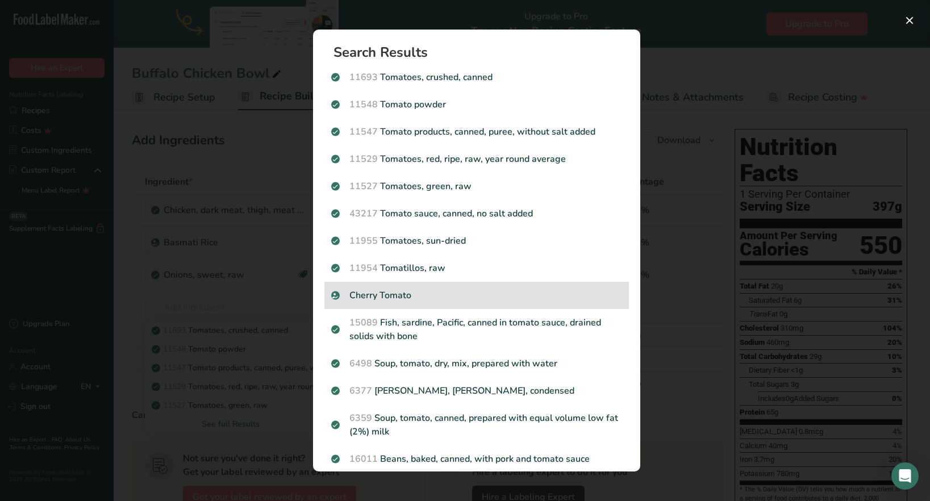
click at [392, 295] on p "Cherry Tomato" at bounding box center [476, 296] width 291 height 14
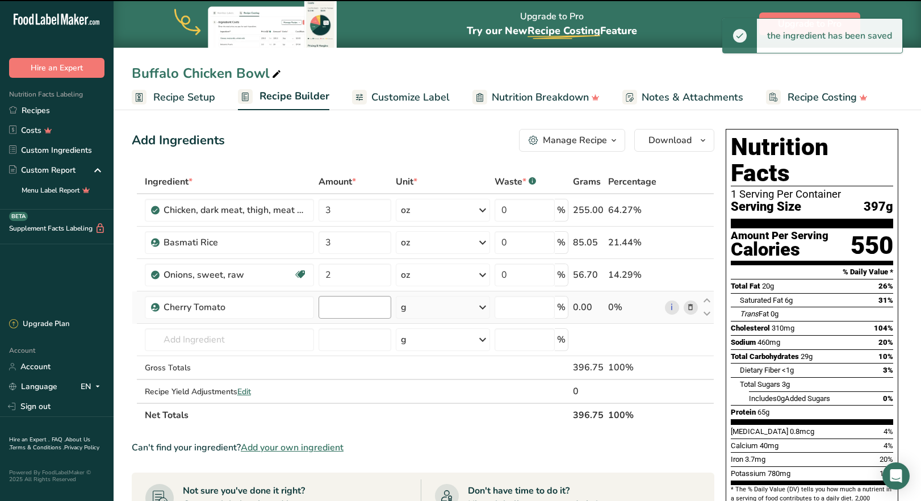
type input "0"
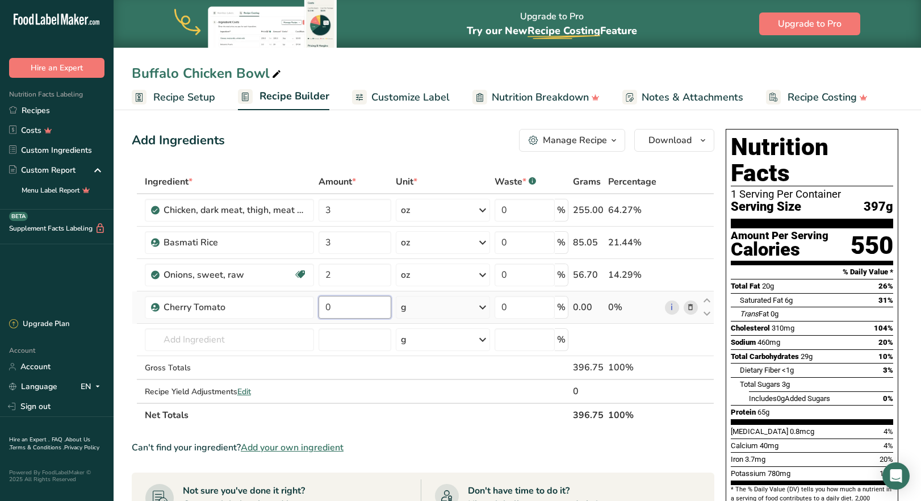
drag, startPoint x: 332, startPoint y: 306, endPoint x: 325, endPoint y: 306, distance: 6.8
click at [325, 306] on input "0" at bounding box center [355, 307] width 73 height 23
type input "2"
click at [483, 308] on div "Ingredient * Amount * Unit * Waste * .a-a{fill:#347362;}.b-a{fill:#fff;} Grams …" at bounding box center [423, 298] width 583 height 257
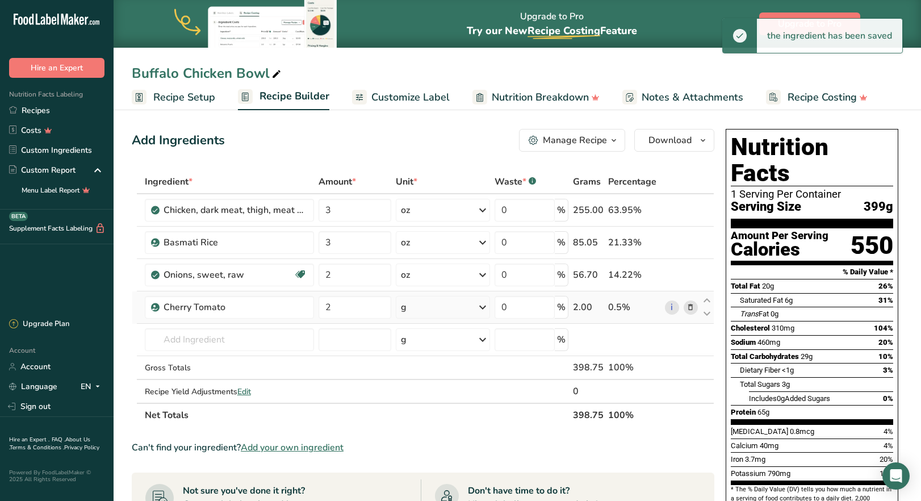
click at [483, 308] on icon at bounding box center [483, 307] width 14 height 20
click at [426, 389] on div "mg" at bounding box center [450, 383] width 95 height 16
click at [485, 307] on icon at bounding box center [483, 307] width 14 height 20
click at [450, 399] on div "See more" at bounding box center [450, 397] width 95 height 12
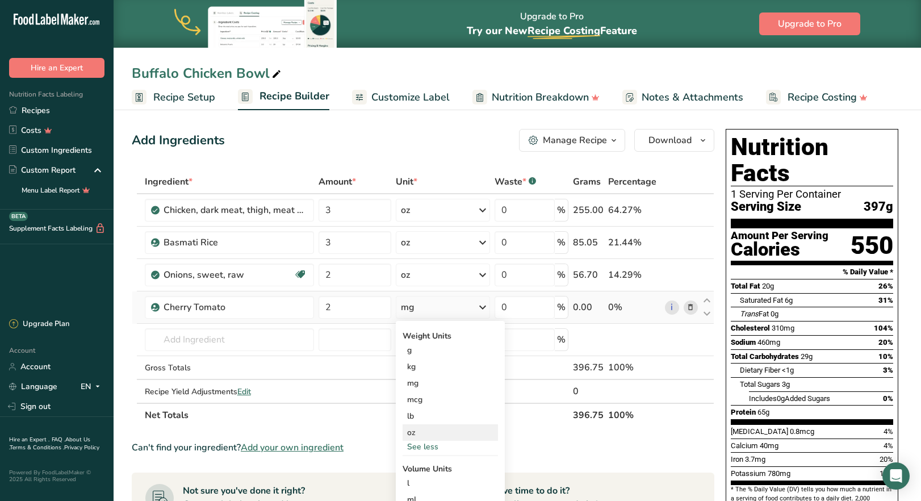
click at [423, 437] on div "oz" at bounding box center [450, 432] width 95 height 16
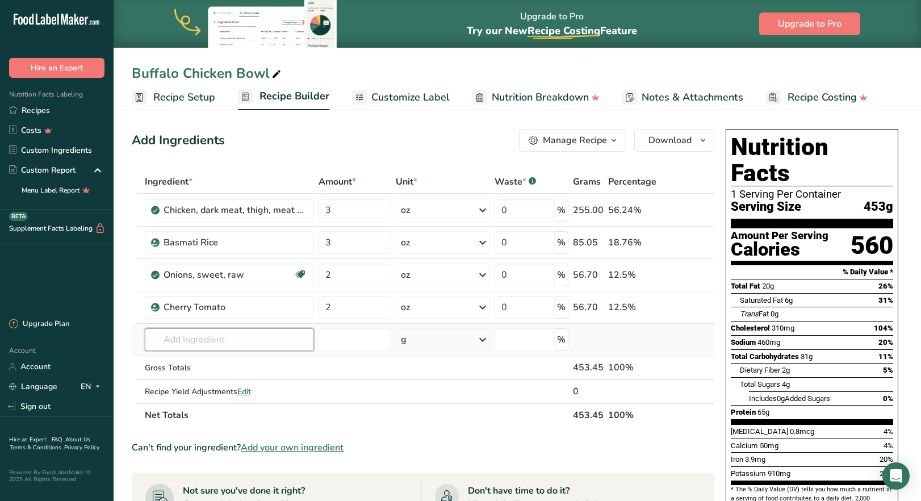
click at [235, 345] on input "text" at bounding box center [229, 339] width 169 height 23
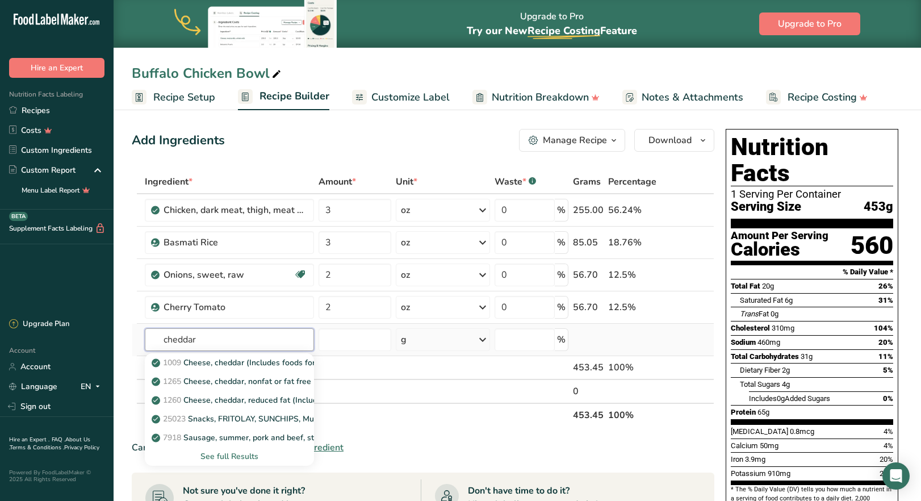
type input "cheddar"
click at [236, 458] on div "See full Results" at bounding box center [229, 456] width 151 height 12
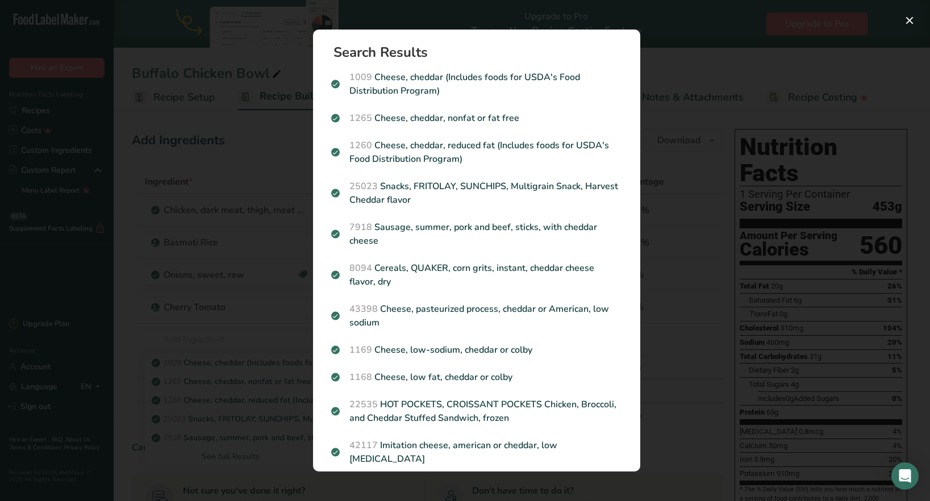
click at [706, 62] on div "Search results modal" at bounding box center [465, 250] width 930 height 501
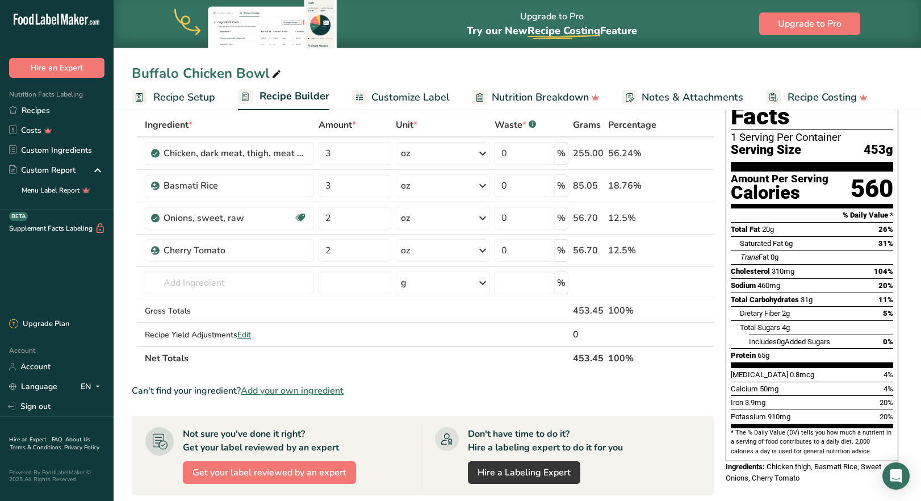
scroll to position [114, 0]
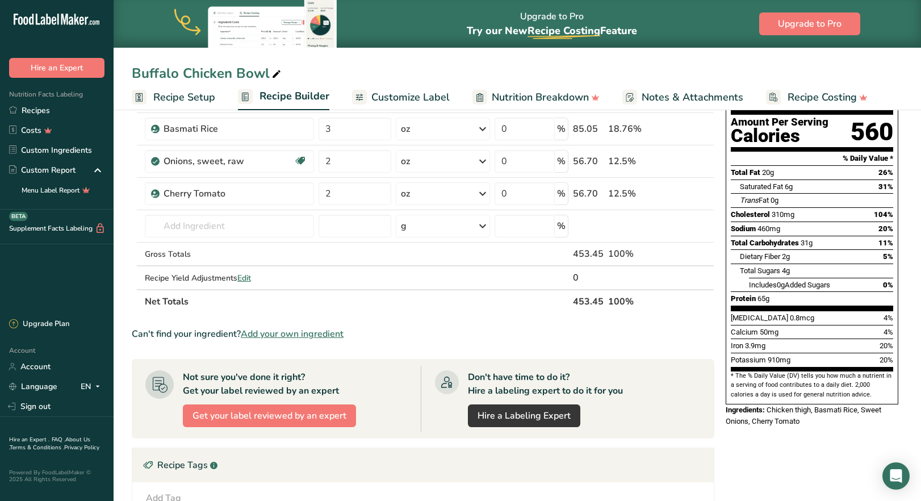
click at [299, 334] on span "Add your own ingredient" at bounding box center [292, 334] width 103 height 14
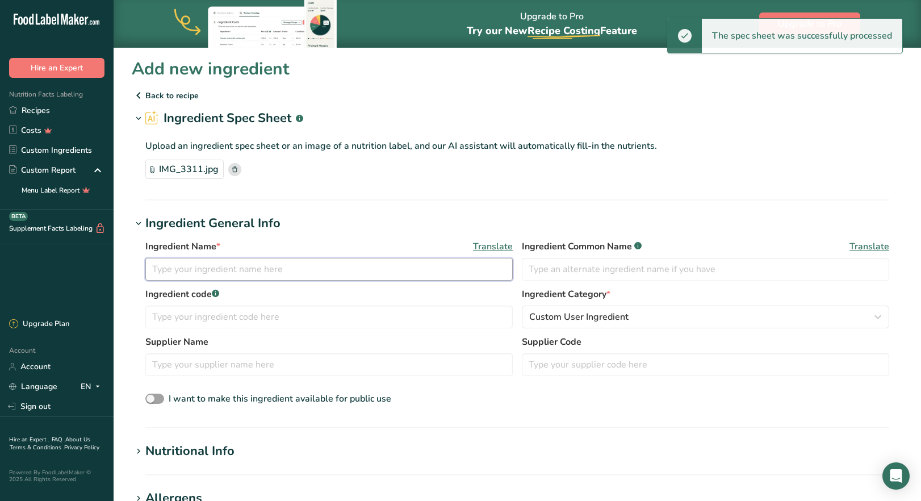
click at [216, 268] on input "text" at bounding box center [329, 269] width 368 height 23
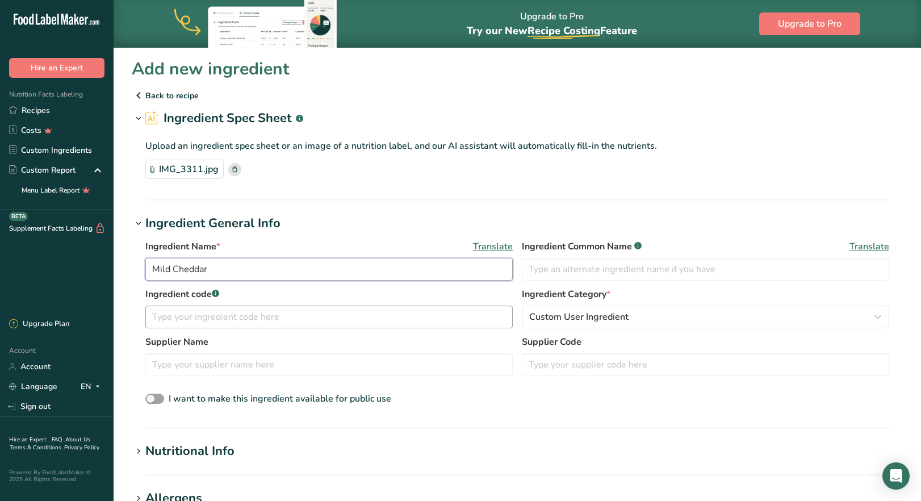
type input "Mild Cheddar"
click at [258, 321] on input "text" at bounding box center [329, 317] width 368 height 23
type input "Cheddar"
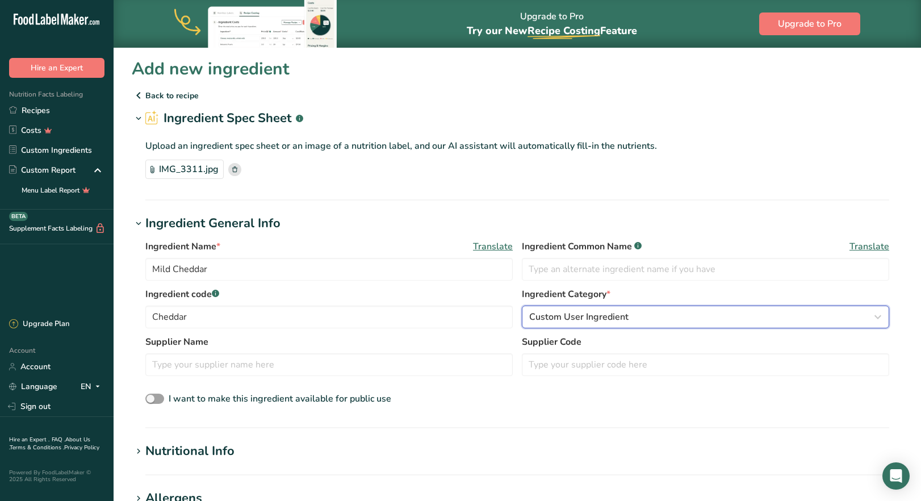
click at [637, 318] on div "Custom User Ingredient" at bounding box center [702, 317] width 346 height 14
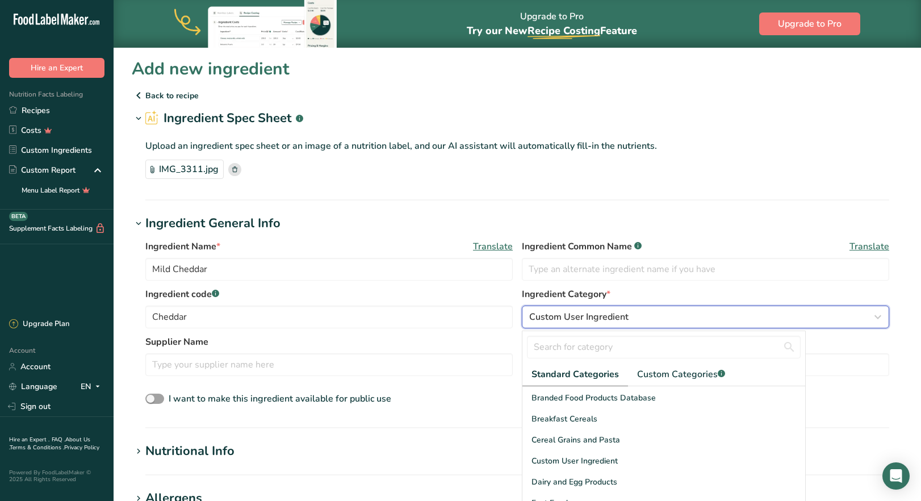
scroll to position [114, 0]
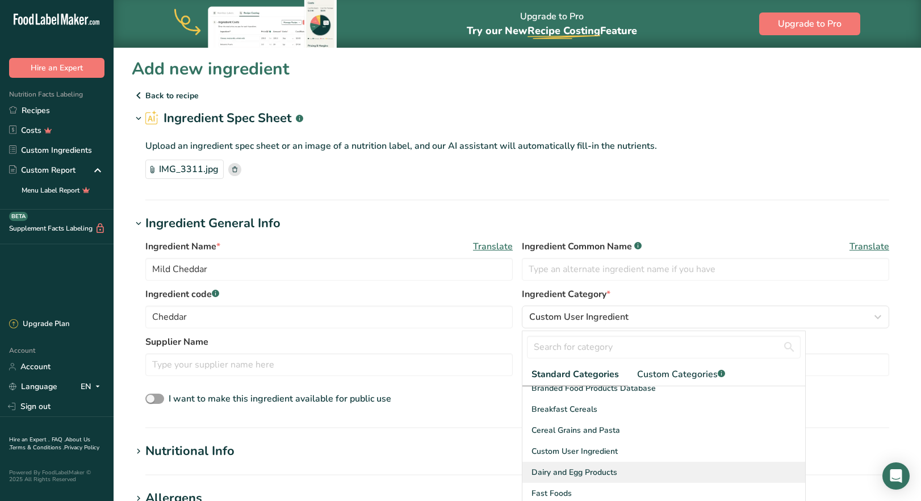
click at [599, 474] on span "Dairy and Egg Products" at bounding box center [575, 472] width 86 height 12
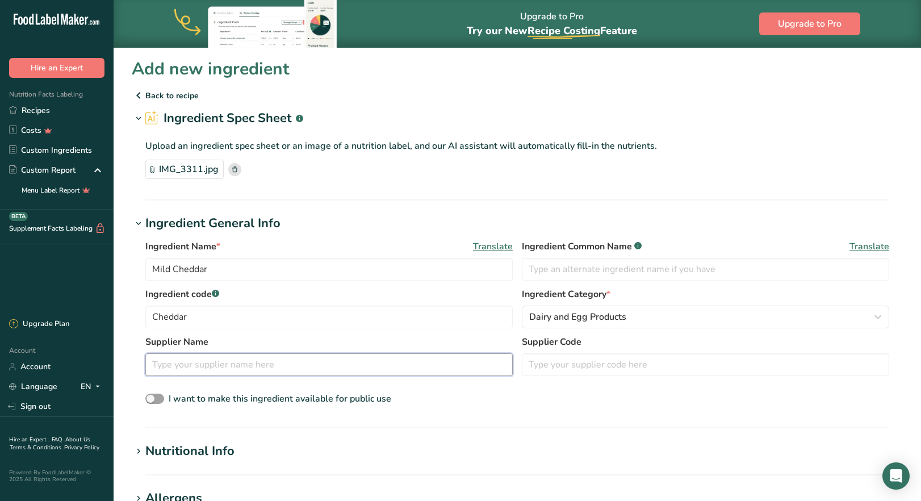
click at [199, 367] on input "text" at bounding box center [329, 364] width 368 height 23
type input "[PERSON_NAME] Food Service"
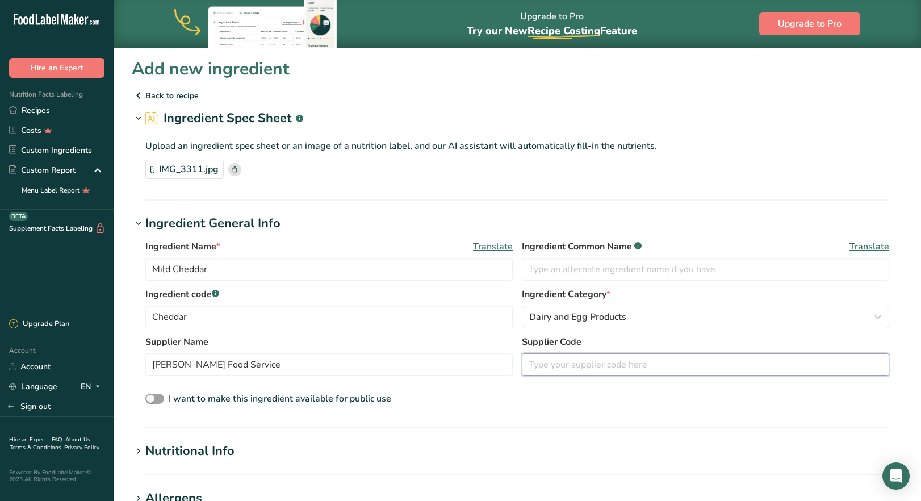
paste input "676616"
type input "676616"
click at [416, 404] on div "I want to make this ingredient available for public use" at bounding box center [517, 399] width 744 height 15
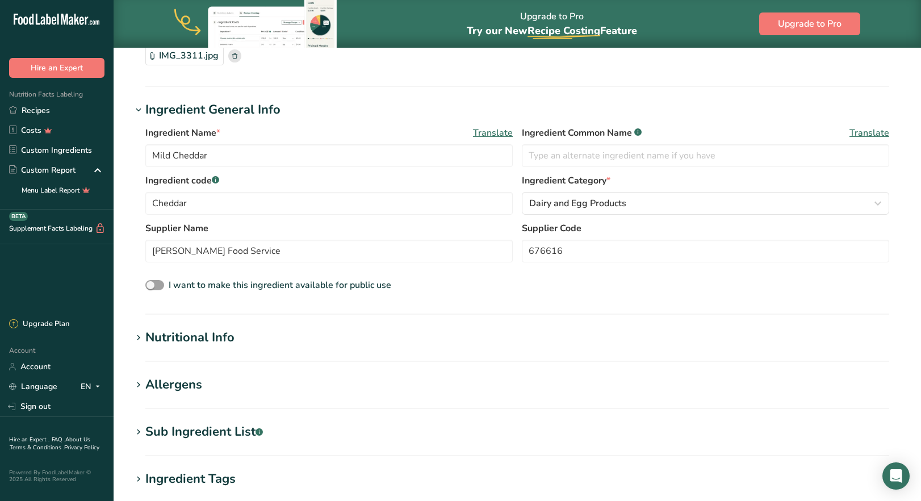
click at [176, 389] on div "Allergens" at bounding box center [173, 384] width 57 height 19
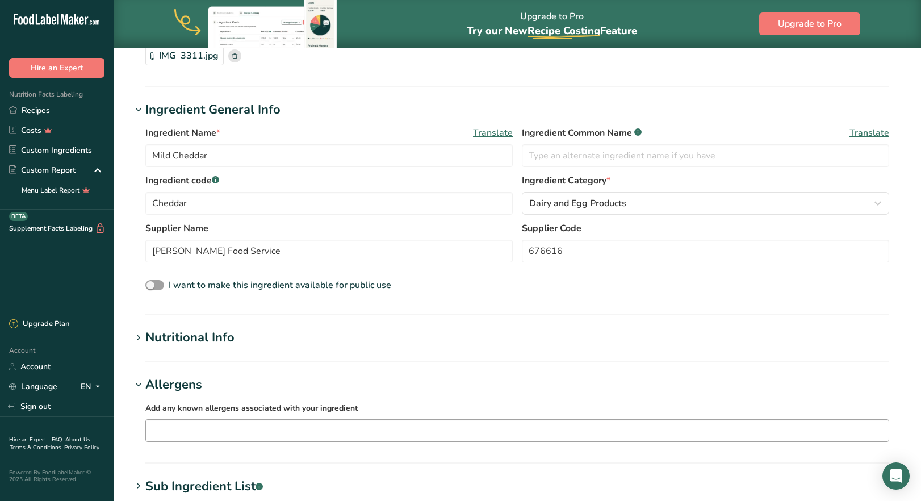
click at [232, 432] on input "text" at bounding box center [517, 430] width 743 height 18
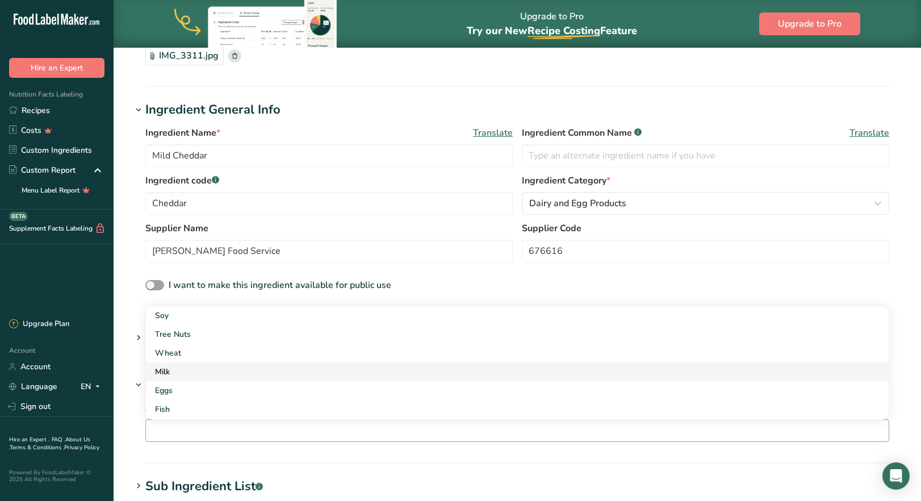
click at [182, 371] on div "Milk" at bounding box center [508, 372] width 707 height 12
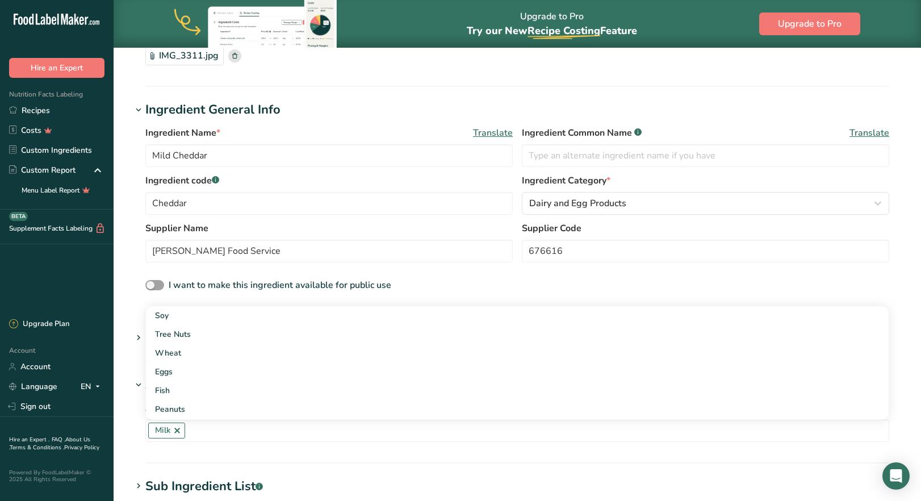
click at [406, 456] on section "Allergens Add any known allergens associated with your ingredient Milk Soy Tree…" at bounding box center [517, 419] width 771 height 88
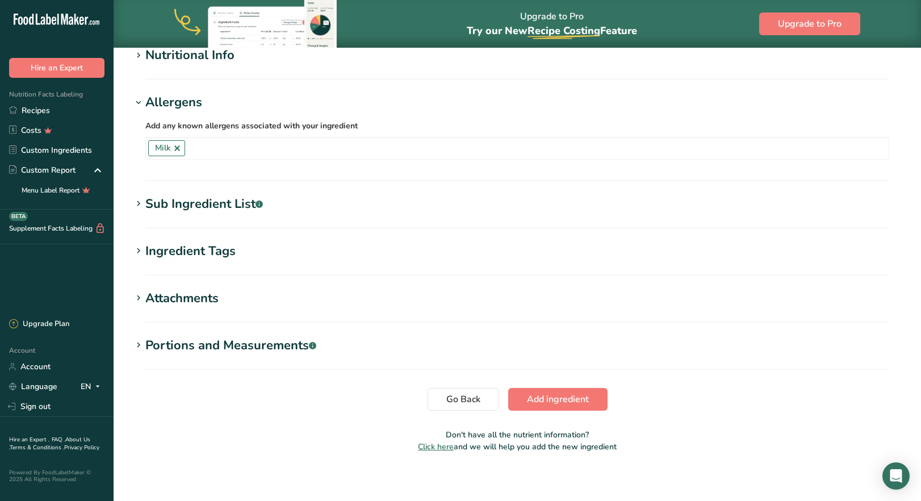
scroll to position [398, 0]
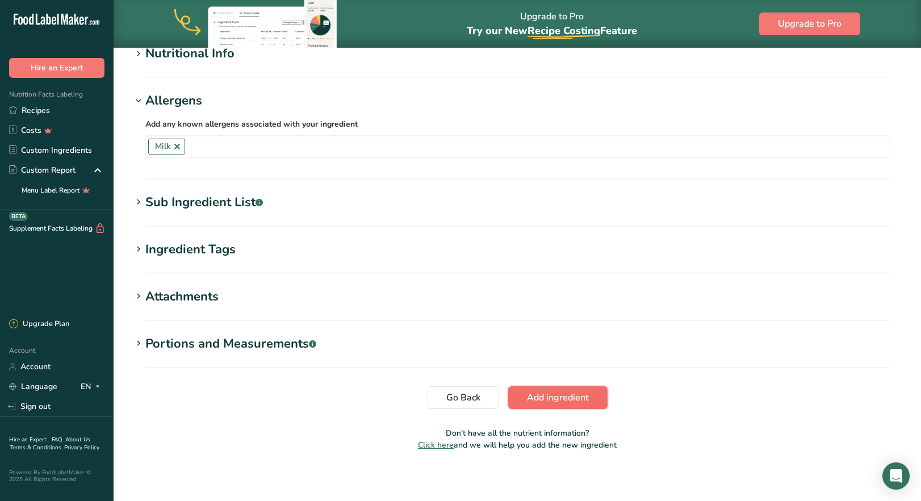
click at [580, 405] on button "Add ingredient" at bounding box center [557, 397] width 99 height 23
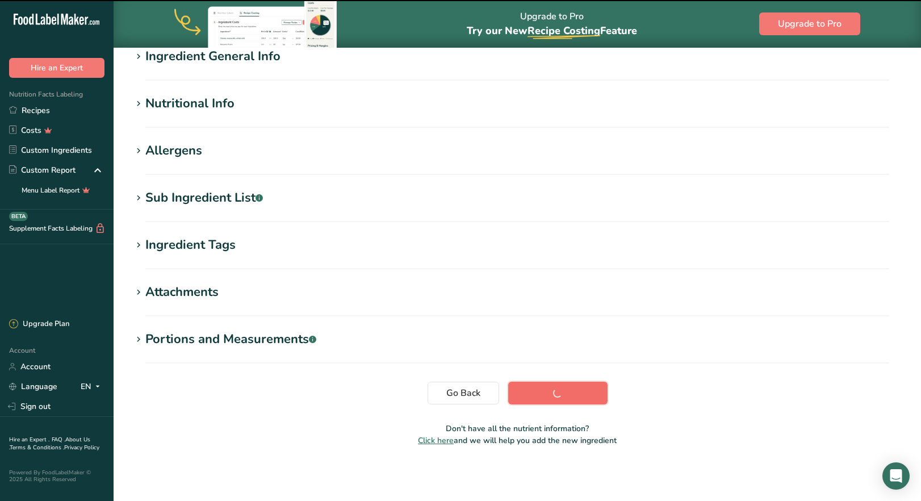
scroll to position [109, 0]
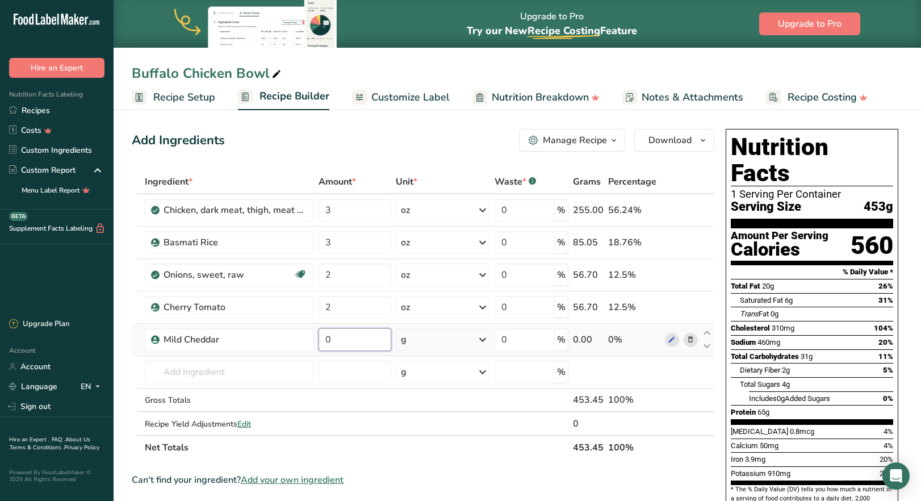
drag, startPoint x: 332, startPoint y: 340, endPoint x: 323, endPoint y: 339, distance: 8.6
click at [323, 339] on input "0" at bounding box center [355, 339] width 73 height 23
type input "2"
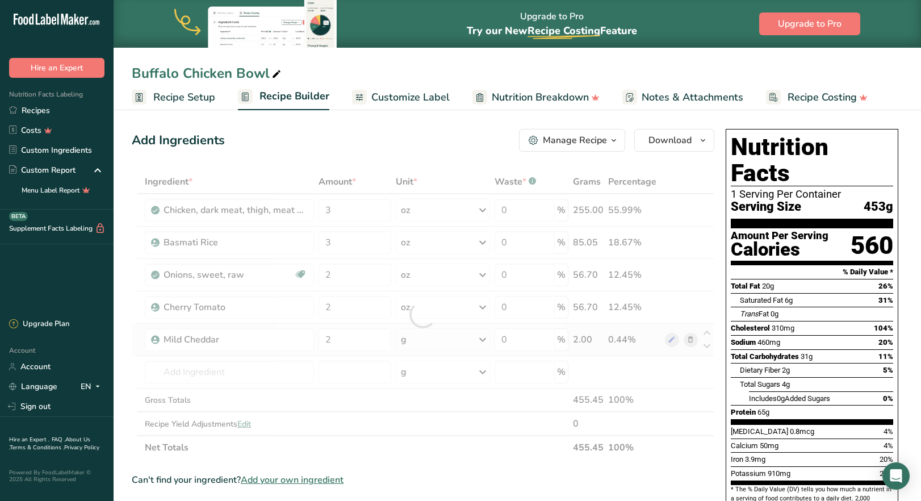
click at [482, 340] on div "Ingredient * Amount * Unit * Waste * .a-a{fill:#347362;}.b-a{fill:#fff;} Grams …" at bounding box center [423, 315] width 583 height 290
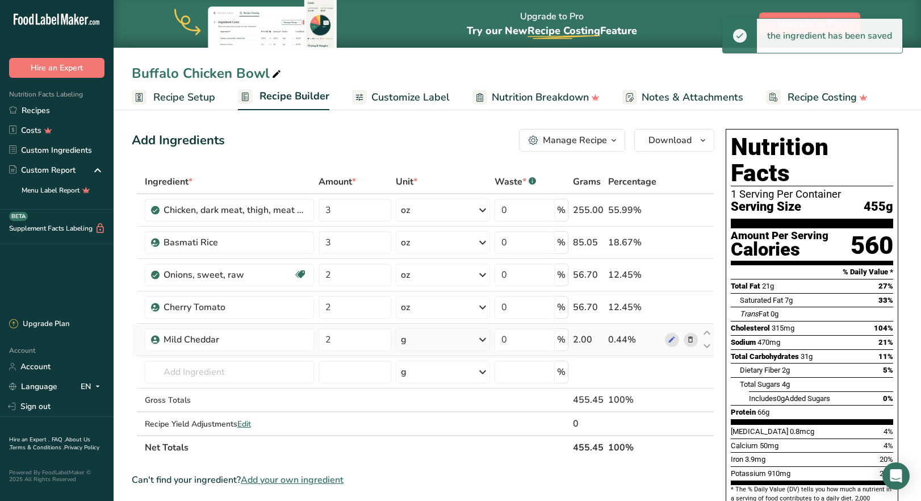
click at [482, 340] on icon at bounding box center [483, 339] width 14 height 20
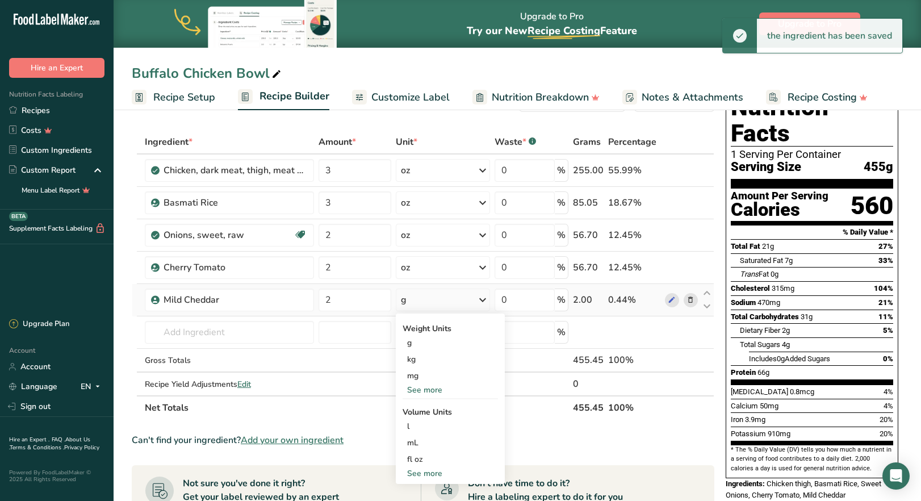
scroll to position [57, 0]
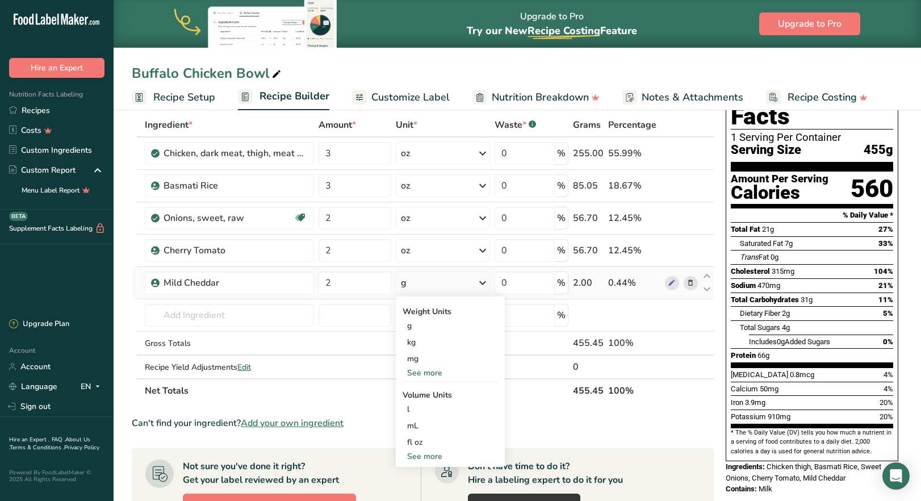
click at [429, 375] on div "See more" at bounding box center [450, 373] width 95 height 12
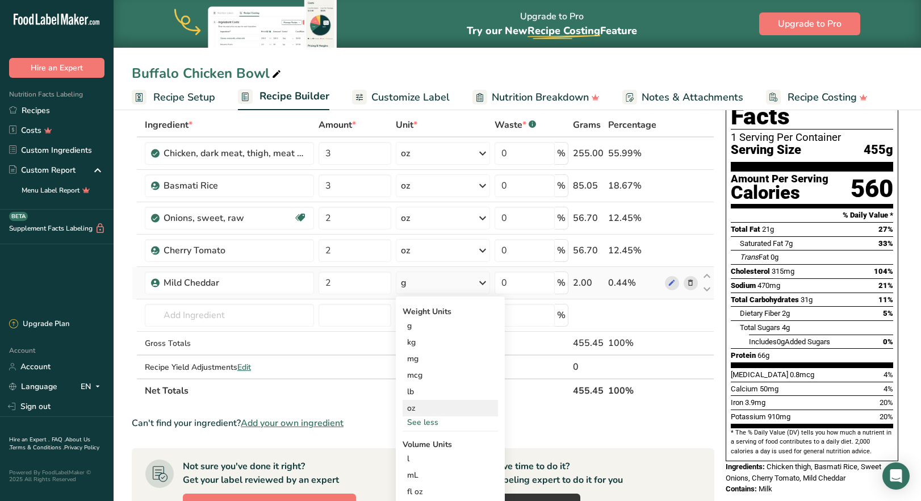
click at [425, 405] on div "oz" at bounding box center [450, 408] width 95 height 16
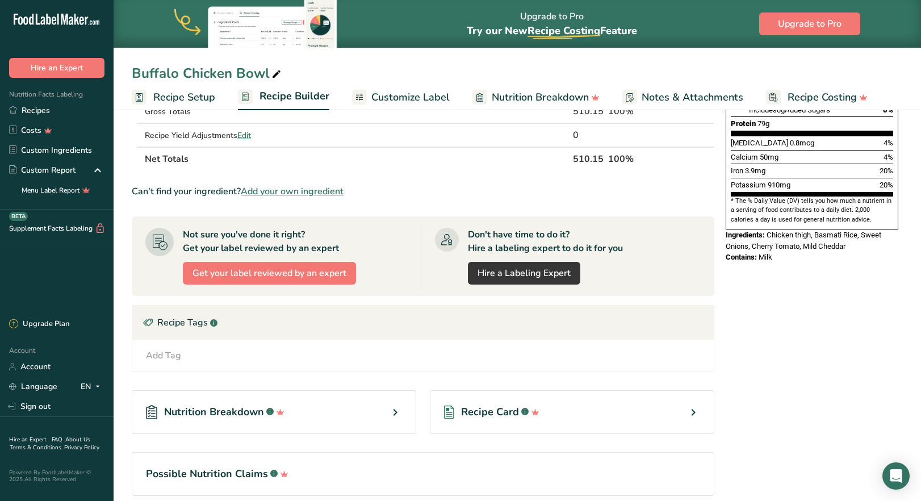
scroll to position [281, 0]
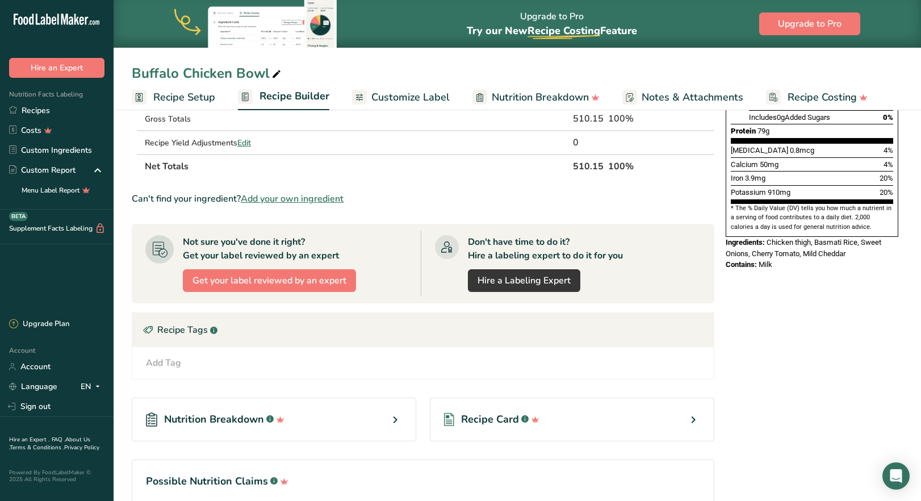
click at [256, 361] on div "Add Tag Standard Tags Custom Tags Source of Antioxidants [MEDICAL_DATA] Effect …" at bounding box center [423, 363] width 564 height 14
click at [169, 366] on div "Add Tag" at bounding box center [163, 363] width 35 height 14
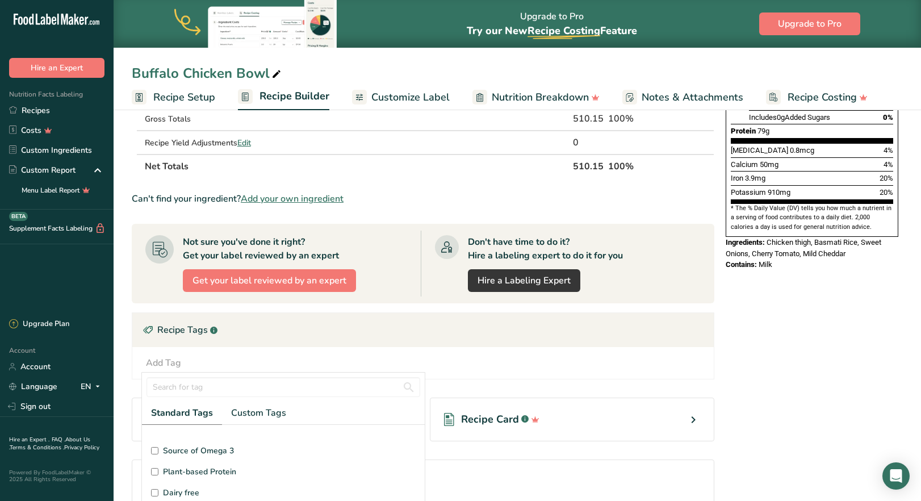
scroll to position [57, 0]
click at [154, 491] on input "Gluten free" at bounding box center [154, 488] width 7 height 7
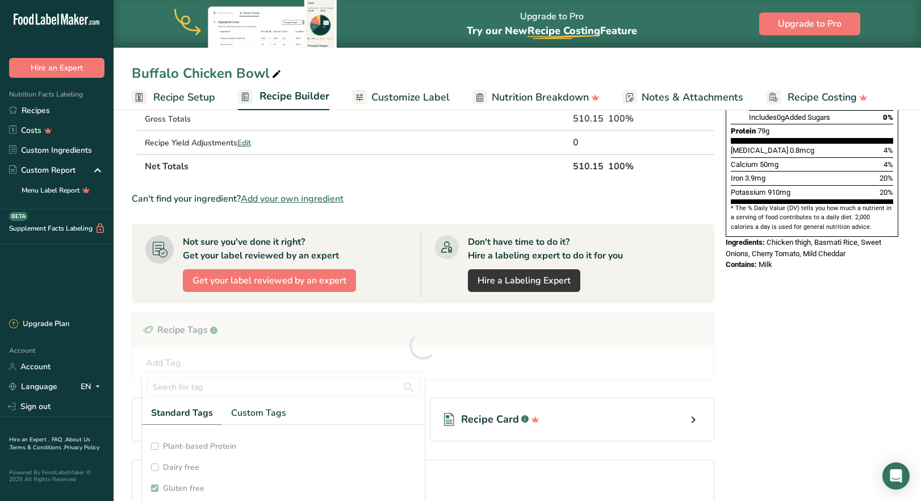
checkbox input "true"
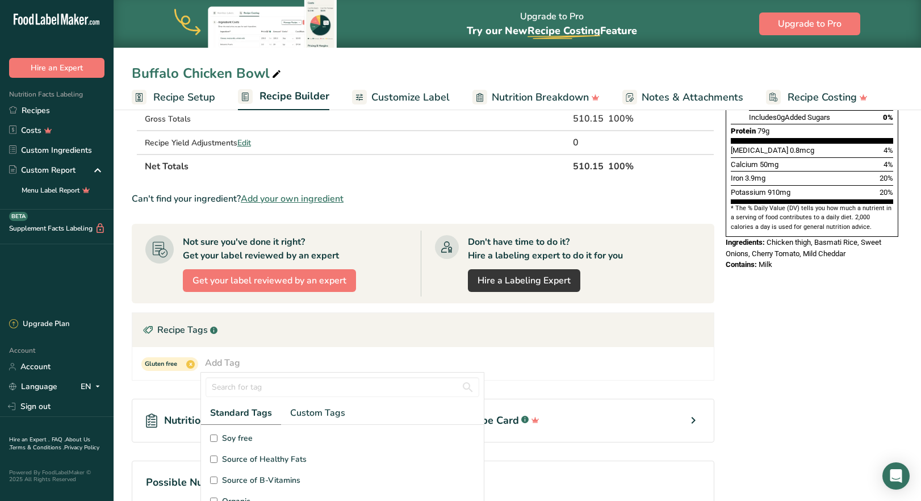
scroll to position [170, 0]
click at [213, 439] on input "Soy free" at bounding box center [213, 437] width 7 height 7
checkbox input "true"
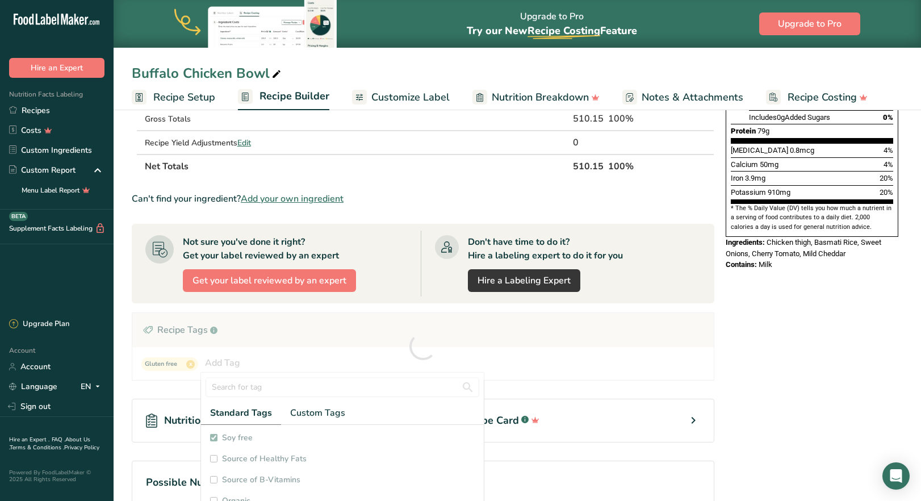
checkbox input "true"
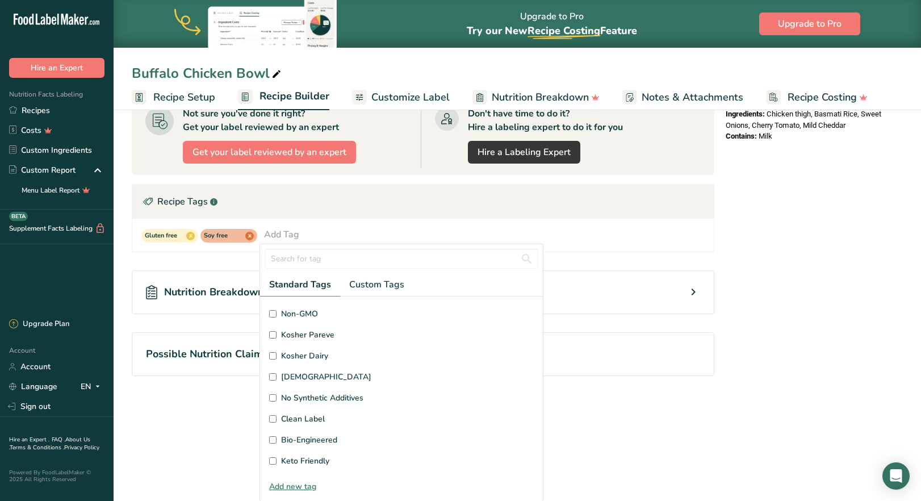
scroll to position [339, 0]
click at [516, 451] on div "Source of Antioxidants [MEDICAL_DATA] Effect Source of Omega 3 Plant-based Prot…" at bounding box center [401, 254] width 265 height 441
click at [174, 456] on main "Upgrade to Pro Try our New Recipe Costing .a-29{fill:none;stroke-linecap:round;…" at bounding box center [460, 81] width 921 height 840
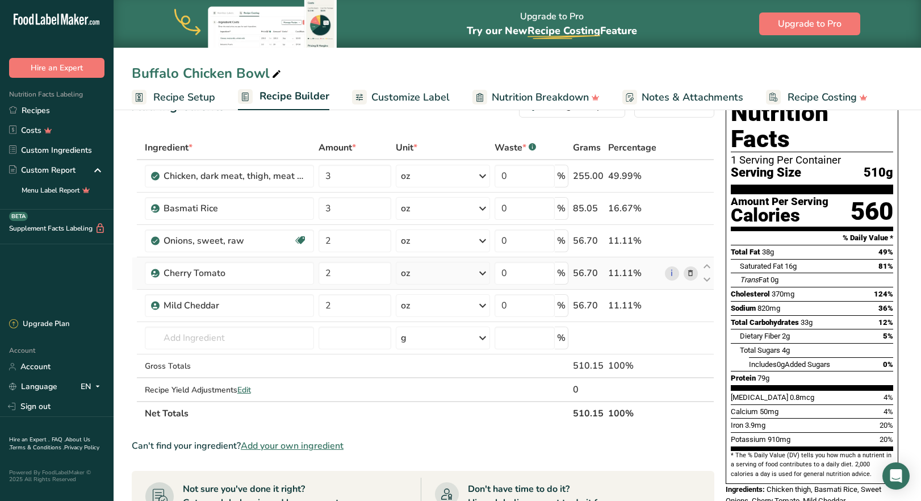
scroll to position [0, 0]
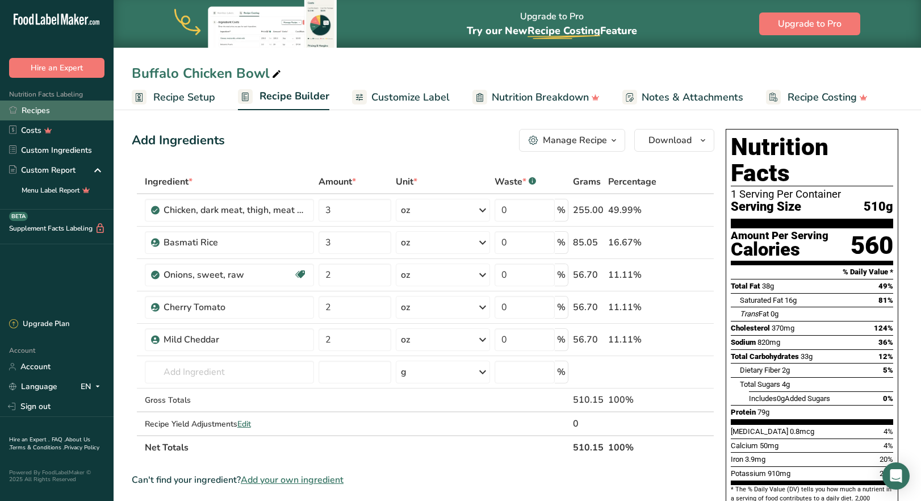
click at [44, 112] on link "Recipes" at bounding box center [57, 111] width 114 height 20
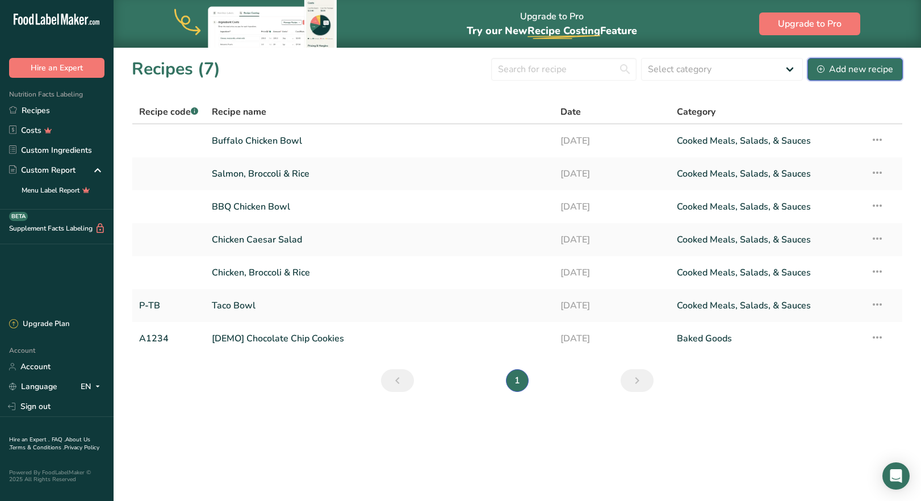
click at [876, 70] on div "Add new recipe" at bounding box center [855, 69] width 76 height 14
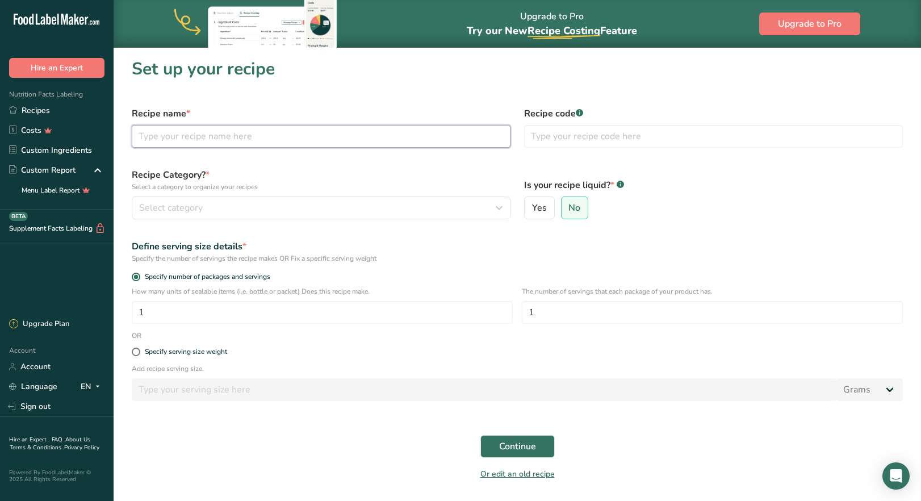
click at [273, 139] on input "text" at bounding box center [321, 136] width 379 height 23
click at [139, 140] on input "Chicken" at bounding box center [321, 136] width 379 height 23
type input "Baked Chicken"
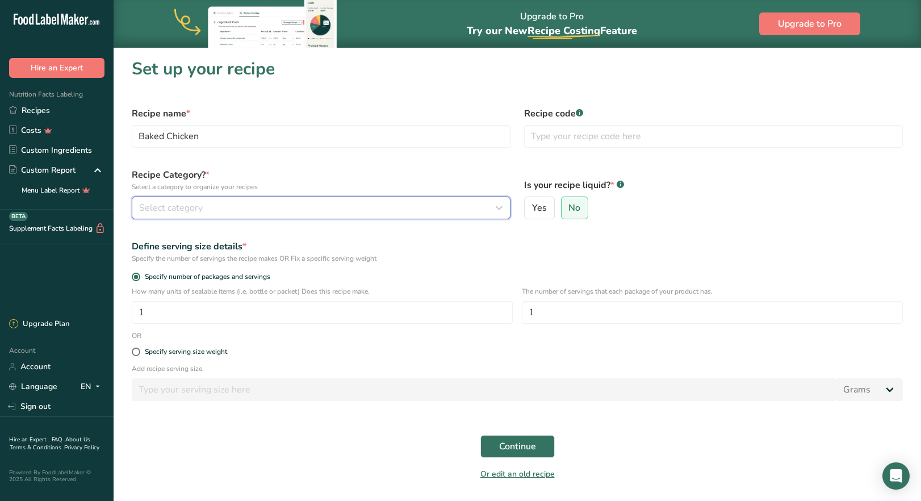
click at [222, 214] on div "Select category" at bounding box center [317, 208] width 357 height 14
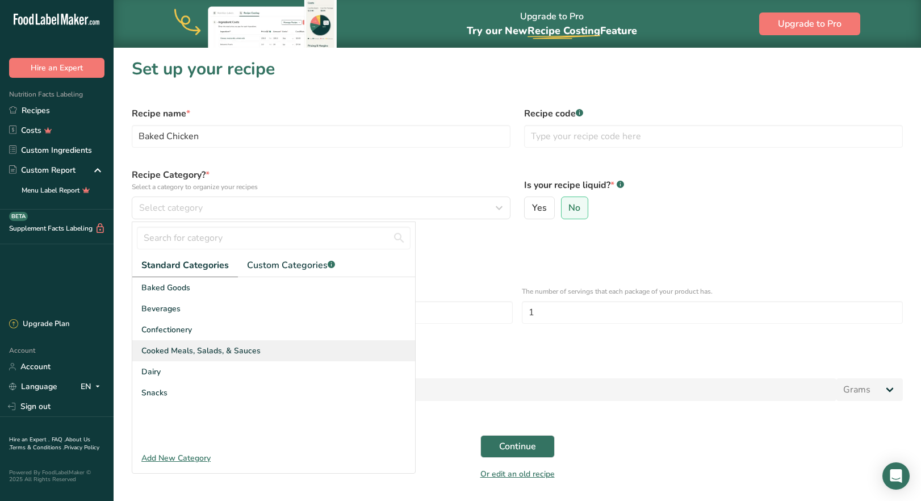
click at [212, 353] on span "Cooked Meals, Salads, & Sauces" at bounding box center [200, 351] width 119 height 12
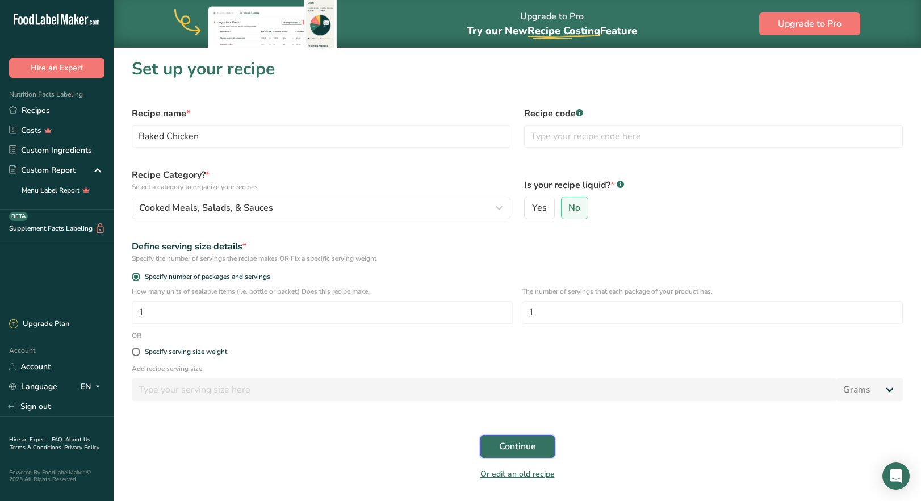
click at [529, 448] on span "Continue" at bounding box center [517, 447] width 37 height 14
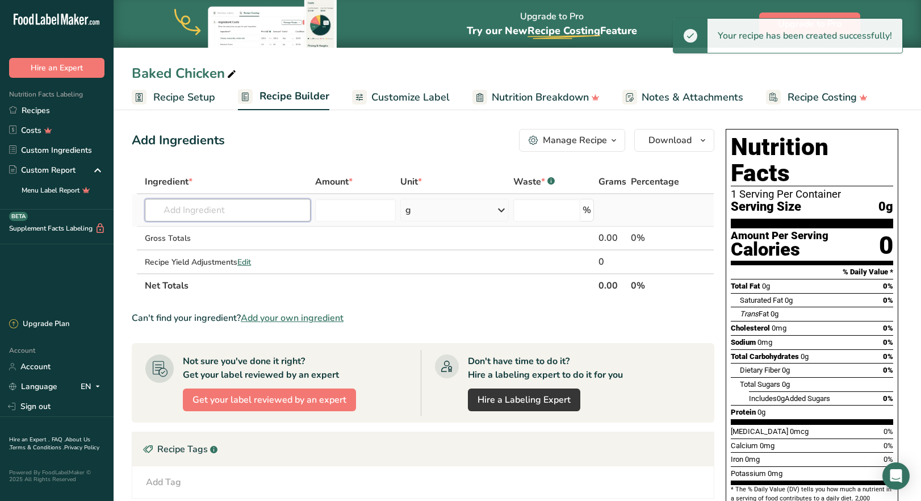
click at [180, 215] on input "text" at bounding box center [227, 210] width 165 height 23
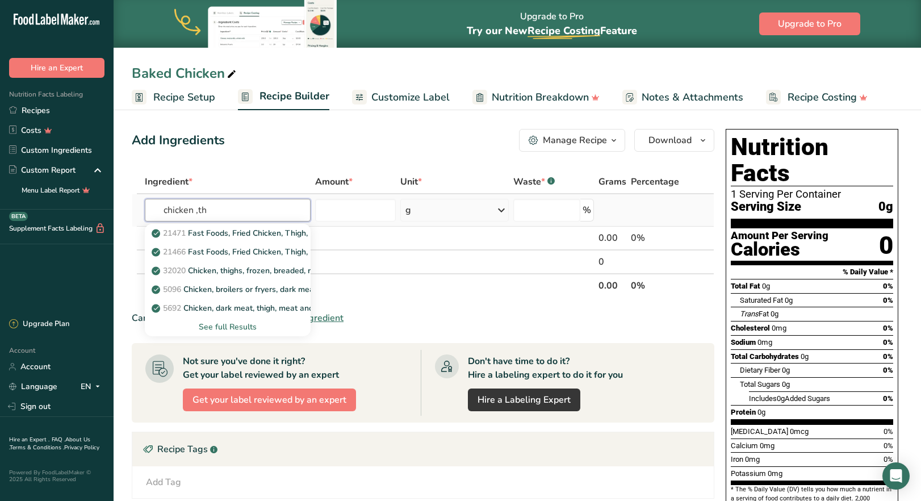
type input "chicken ,th"
click at [242, 329] on div "See full Results" at bounding box center [227, 327] width 147 height 12
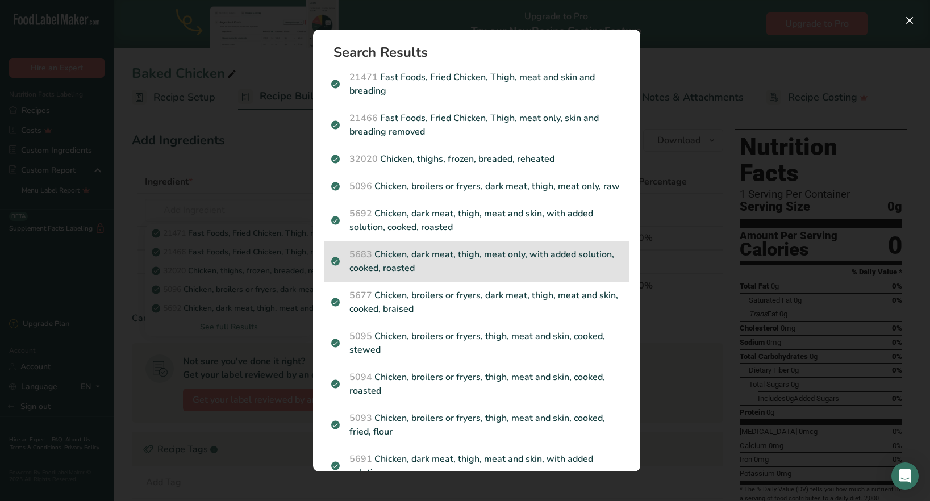
click at [475, 274] on p "5683 Chicken, dark meat, thigh, meat only, with added solution, cooked, roasted" at bounding box center [476, 261] width 291 height 27
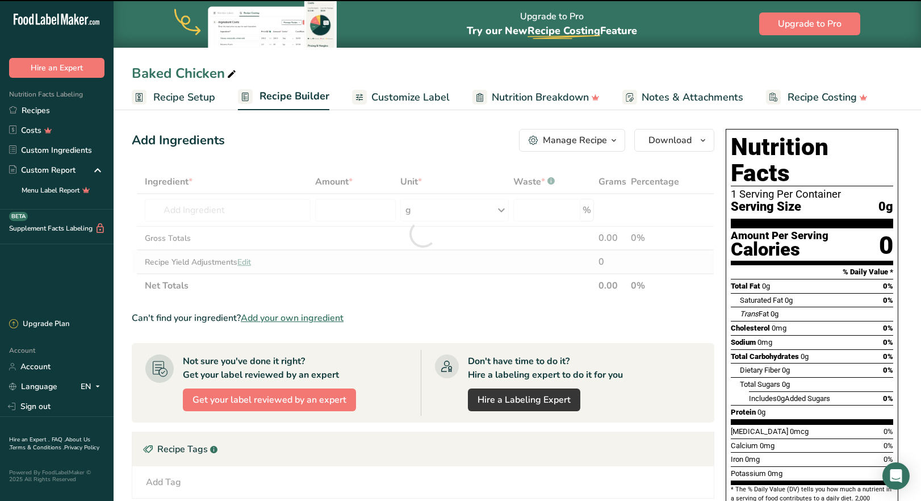
type input "0"
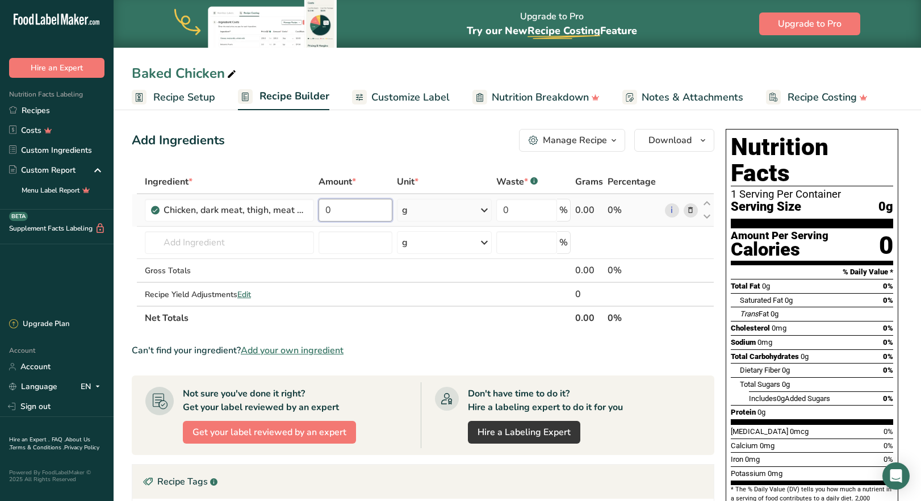
drag, startPoint x: 331, startPoint y: 210, endPoint x: 324, endPoint y: 212, distance: 6.6
click at [324, 212] on input "0" at bounding box center [356, 210] width 74 height 23
click at [327, 215] on input "0" at bounding box center [356, 210] width 74 height 23
type input "1"
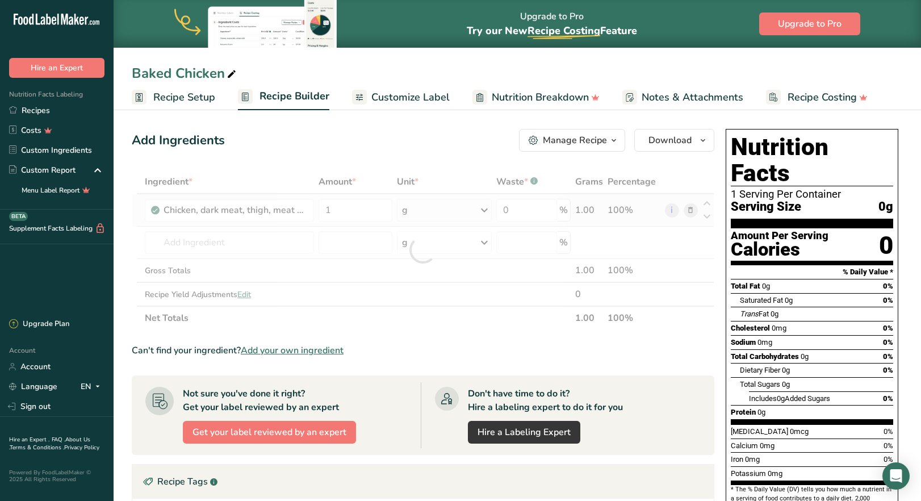
click at [483, 212] on div "Ingredient * Amount * Unit * Waste * .a-a{fill:#347362;}.b-a{fill:#fff;} Grams …" at bounding box center [423, 250] width 583 height 160
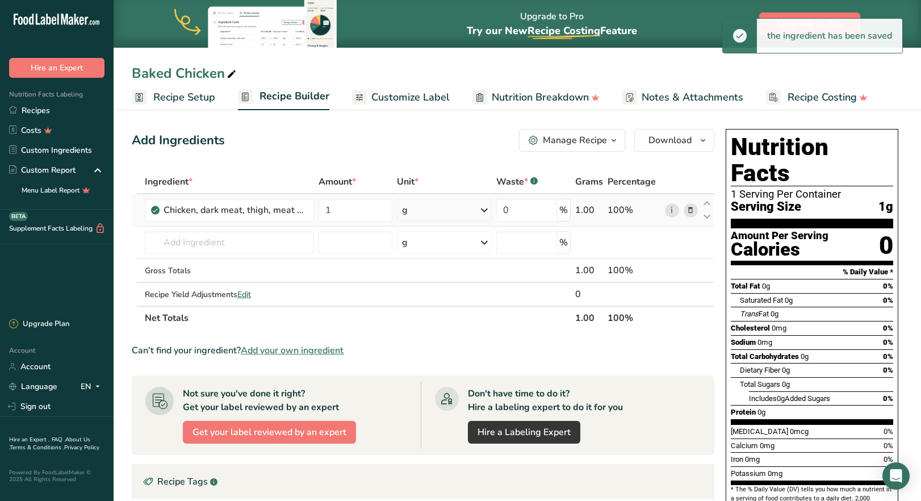
click at [482, 208] on icon at bounding box center [485, 210] width 14 height 20
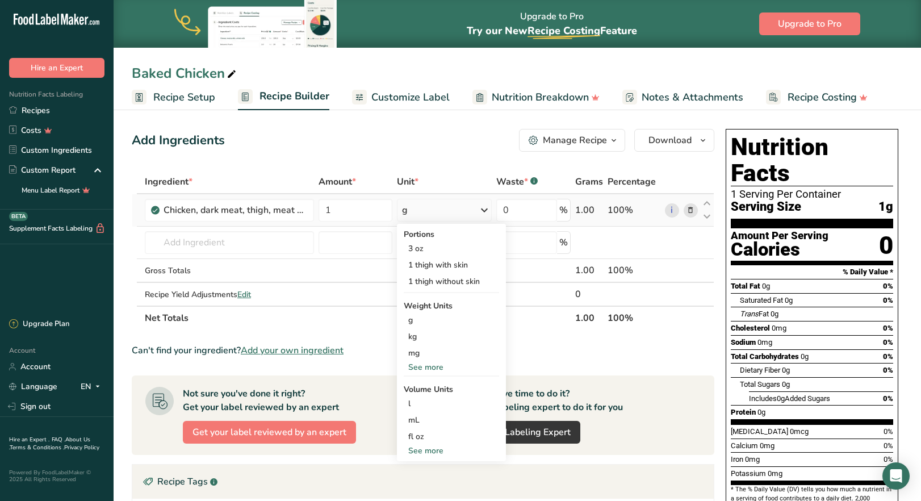
click at [431, 366] on div "See more" at bounding box center [451, 367] width 95 height 12
click at [426, 390] on div "lb" at bounding box center [451, 386] width 95 height 16
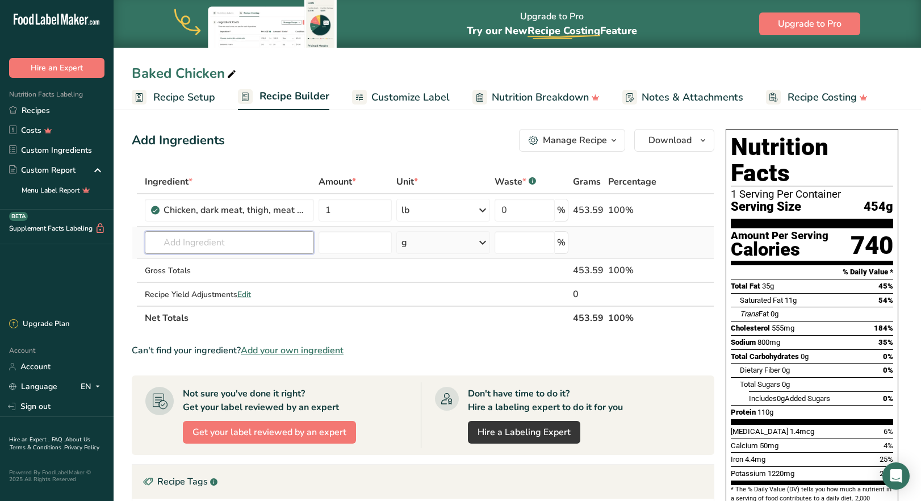
click at [212, 248] on input "text" at bounding box center [229, 242] width 169 height 23
type input "sea salt"
click at [189, 263] on p "Sea Salt" at bounding box center [174, 266] width 40 height 12
type input "Sea Salt"
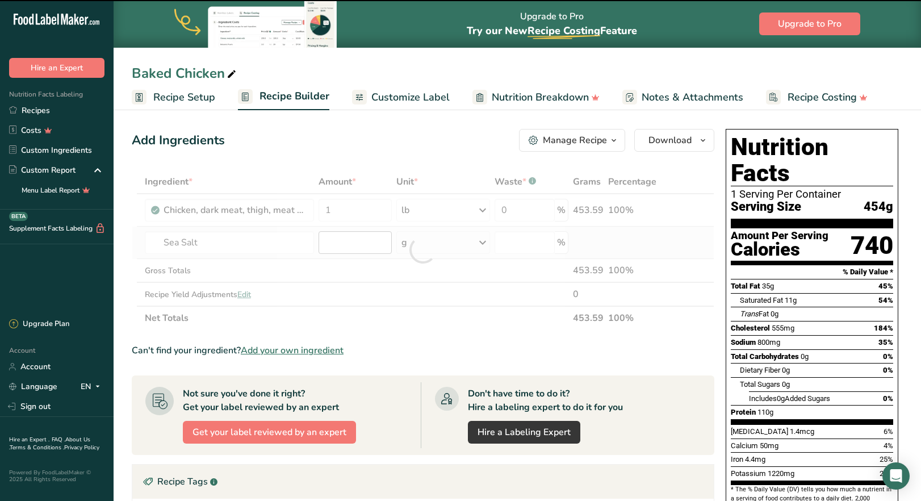
type input "0"
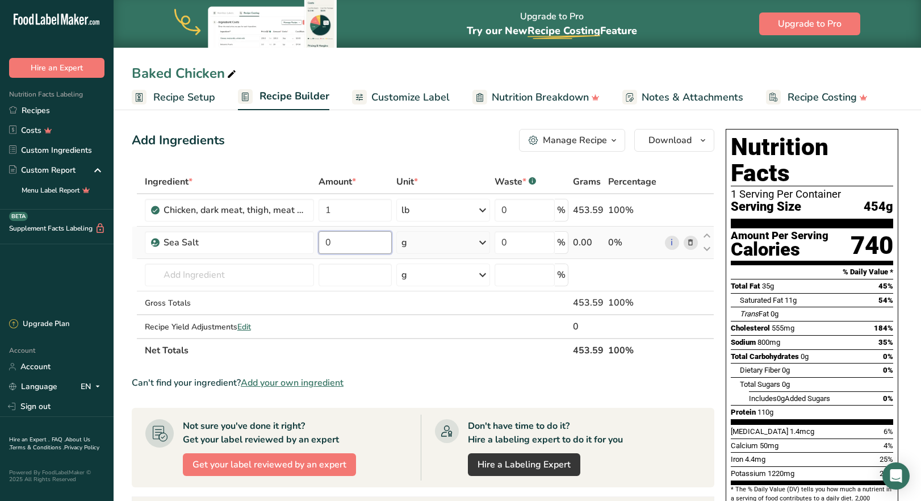
drag, startPoint x: 331, startPoint y: 244, endPoint x: 323, endPoint y: 243, distance: 7.6
click at [323, 243] on input "0" at bounding box center [355, 242] width 73 height 23
type input "0.75"
click at [483, 242] on div "Ingredient * Amount * Unit * Waste * .a-a{fill:#347362;}.b-a{fill:#fff;} Grams …" at bounding box center [423, 266] width 583 height 193
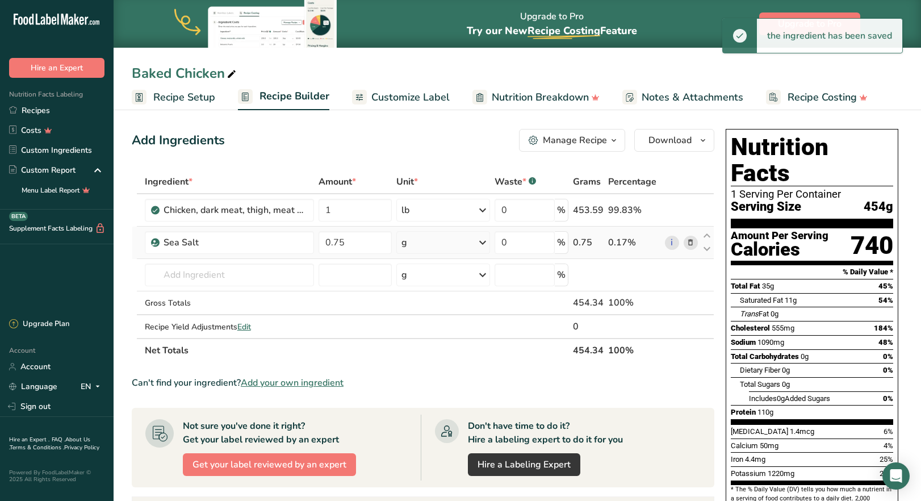
click at [477, 244] on icon at bounding box center [483, 242] width 14 height 20
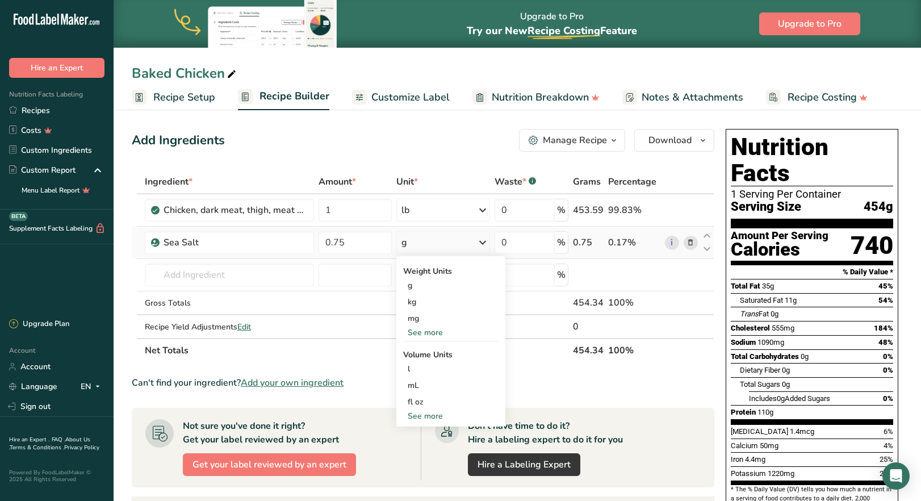
click at [433, 417] on div "See more" at bounding box center [450, 416] width 95 height 12
select select "22"
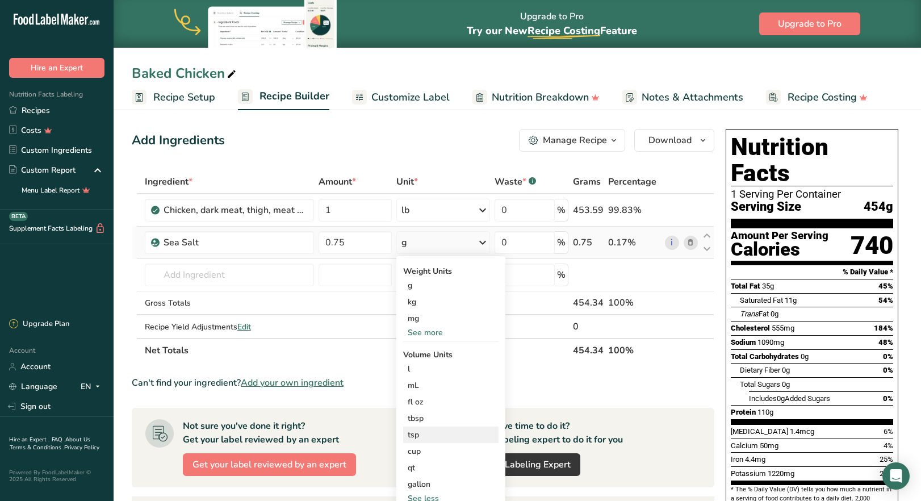
click at [436, 437] on div "tsp" at bounding box center [451, 435] width 86 height 12
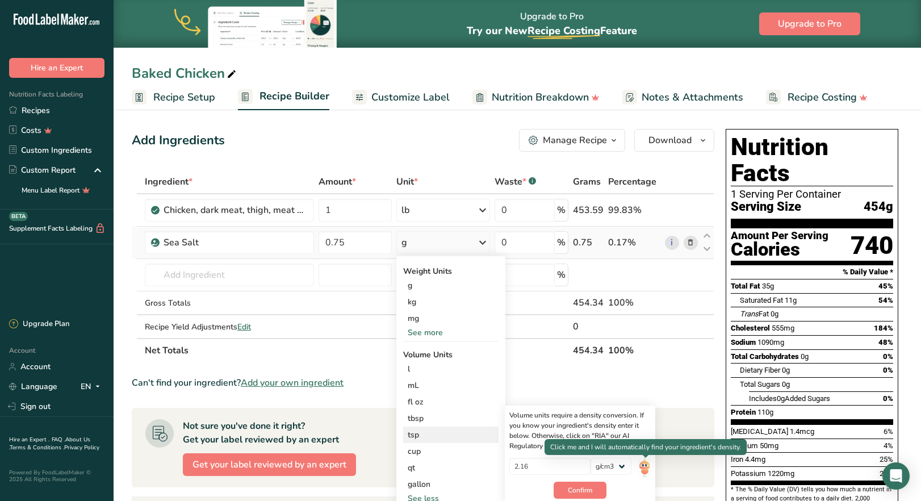
click at [644, 470] on img at bounding box center [644, 468] width 12 height 20
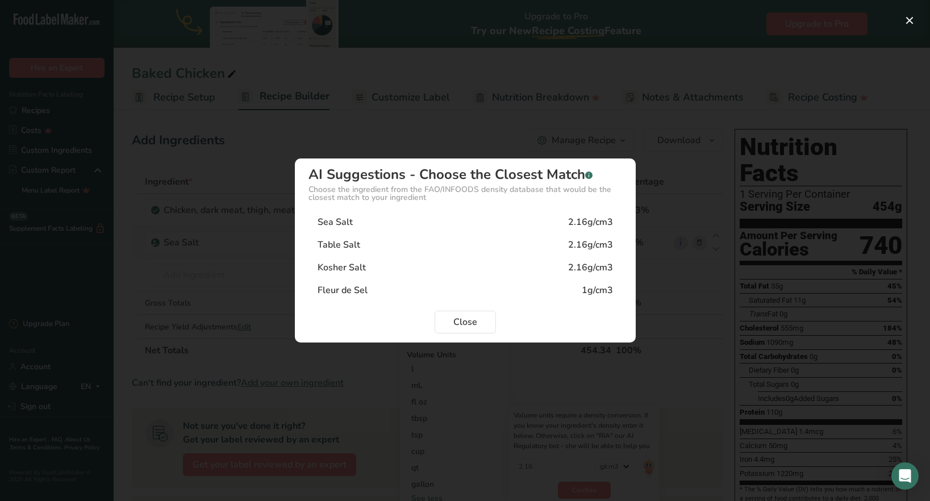
click at [337, 224] on div "Sea Salt" at bounding box center [335, 222] width 35 height 14
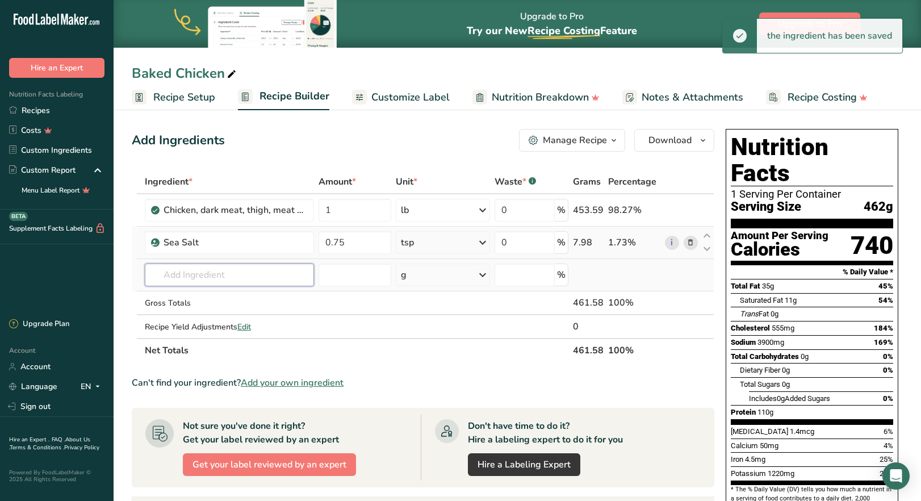
click at [222, 283] on input "text" at bounding box center [229, 275] width 169 height 23
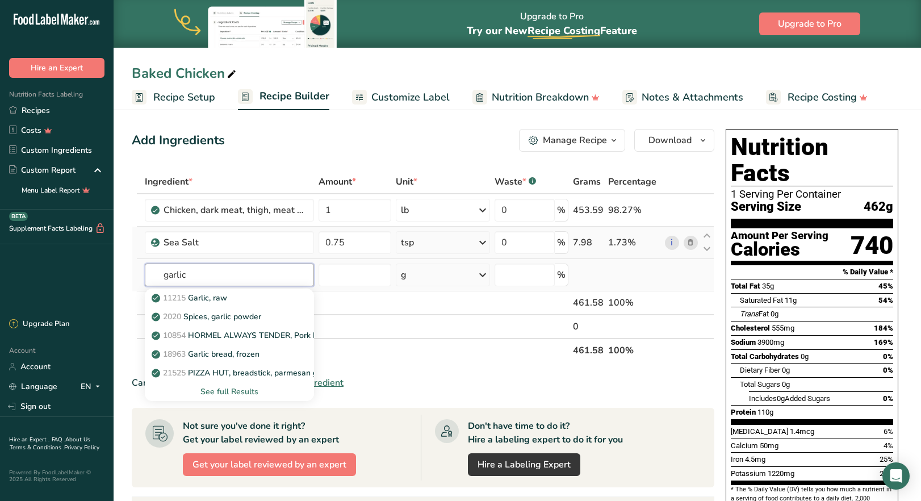
type input "garlic"
click at [238, 393] on div "See full Results" at bounding box center [229, 392] width 151 height 12
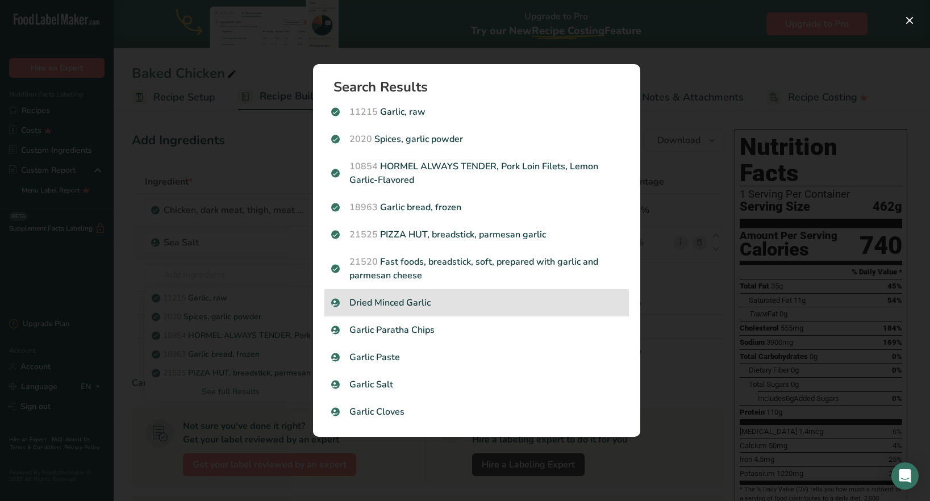
click at [410, 302] on p "Dried Minced Garlic" at bounding box center [476, 303] width 291 height 14
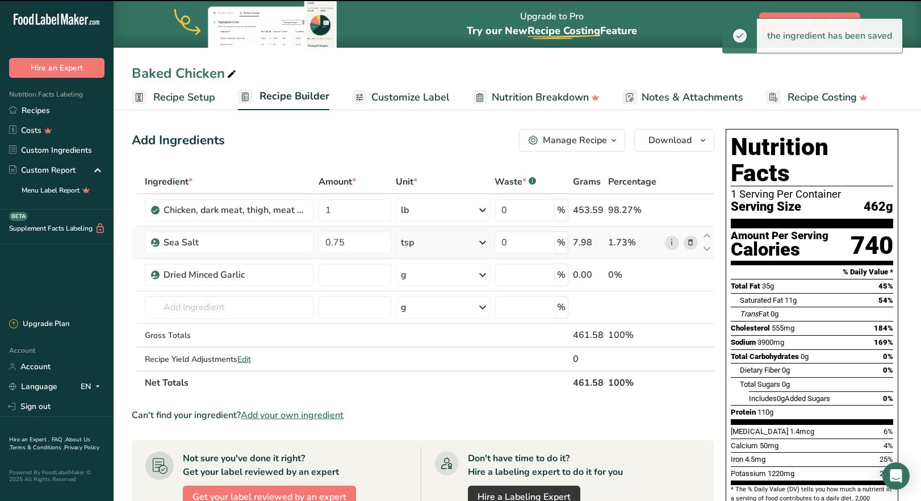
type input "0"
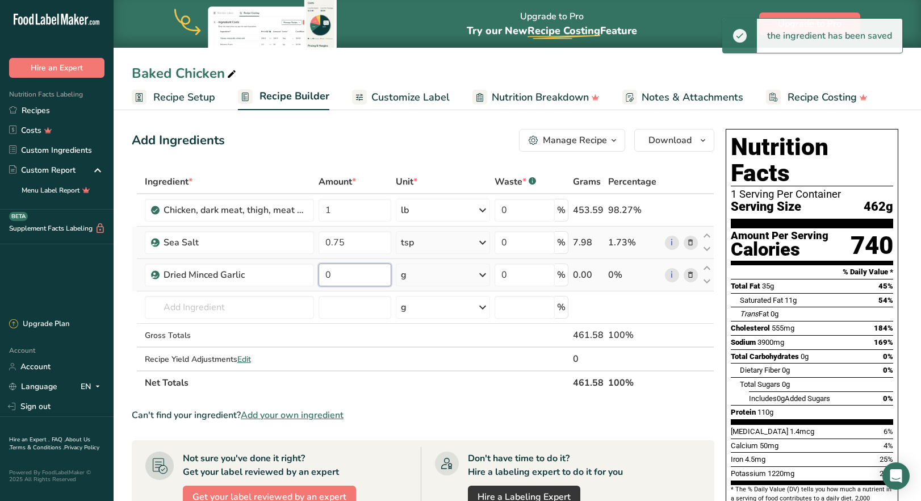
drag, startPoint x: 331, startPoint y: 276, endPoint x: 323, endPoint y: 273, distance: 8.3
click at [323, 273] on input "0" at bounding box center [355, 275] width 73 height 23
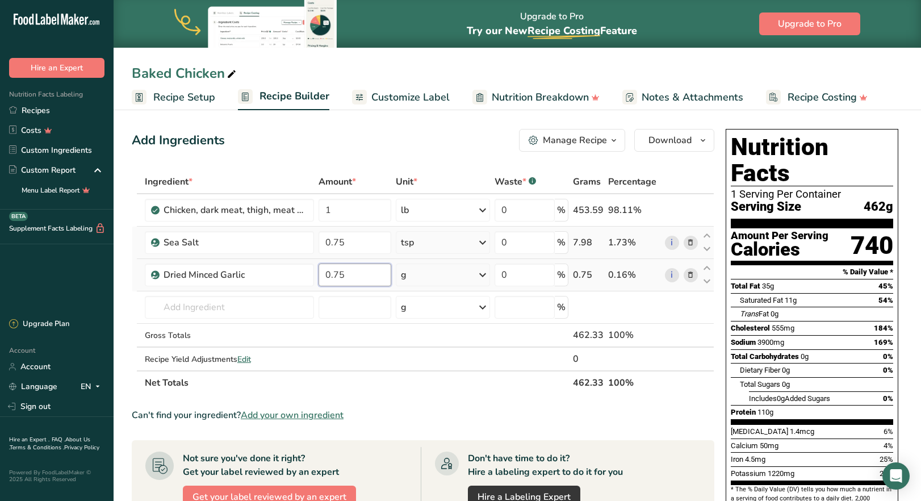
type input "0.75"
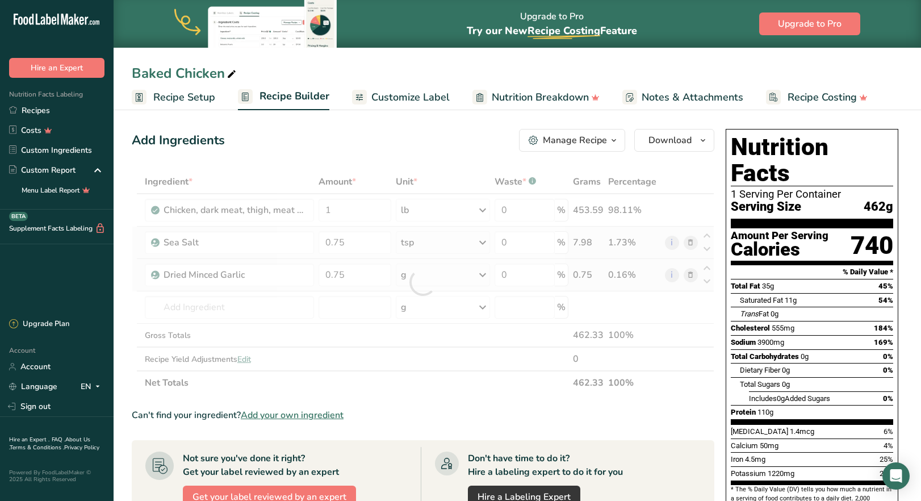
click at [484, 273] on div "Ingredient * Amount * Unit * Waste * .a-a{fill:#347362;}.b-a{fill:#fff;} Grams …" at bounding box center [423, 282] width 583 height 225
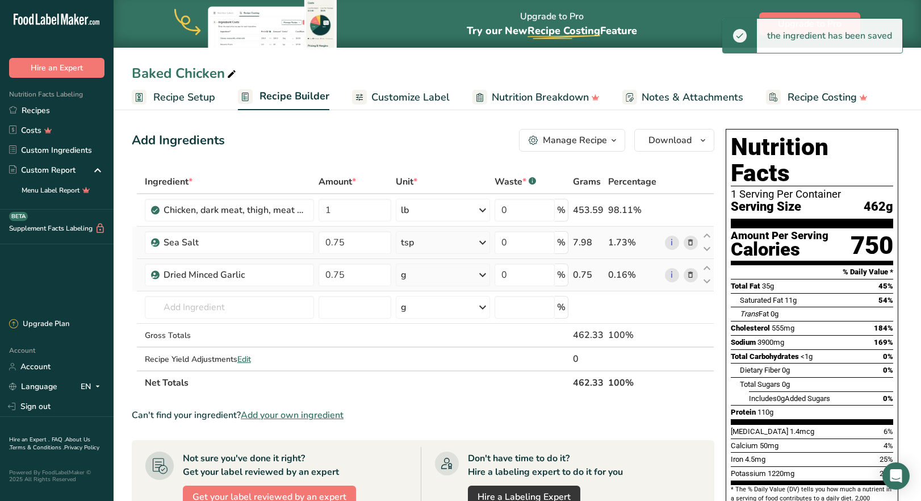
click at [484, 273] on icon at bounding box center [483, 275] width 14 height 20
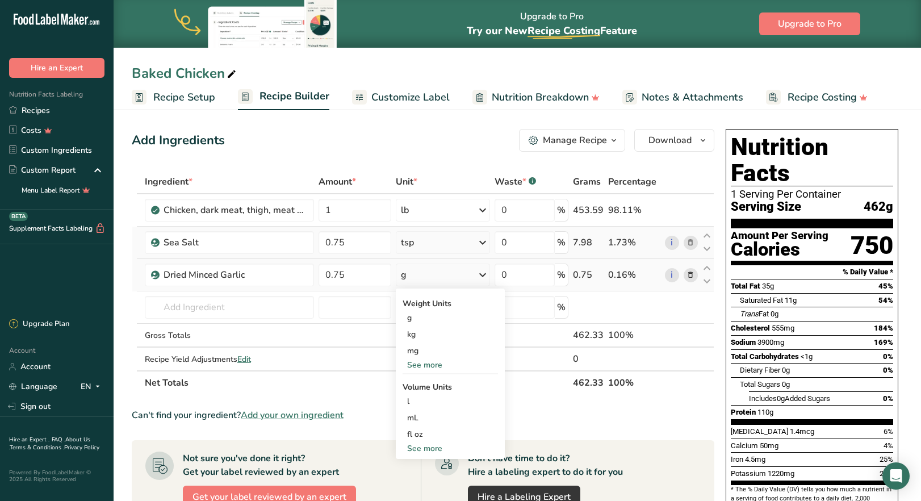
click at [425, 448] on div "See more" at bounding box center [450, 449] width 95 height 12
select select "22"
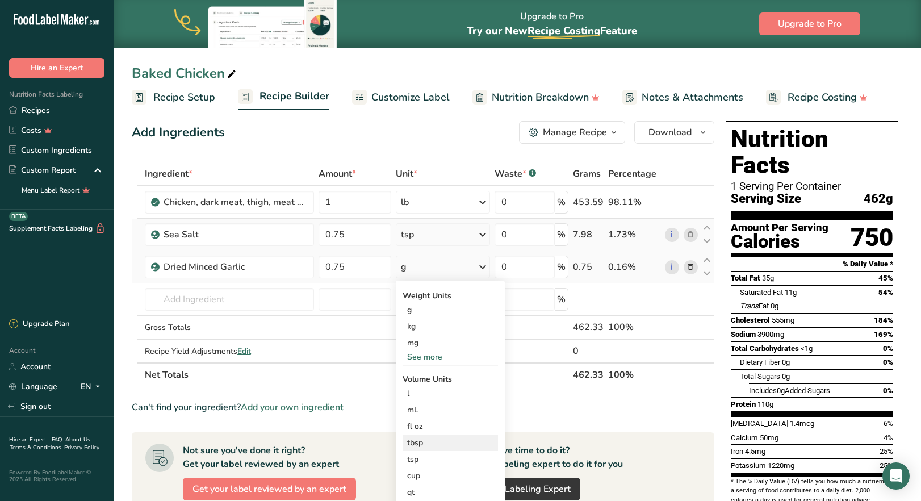
scroll to position [57, 0]
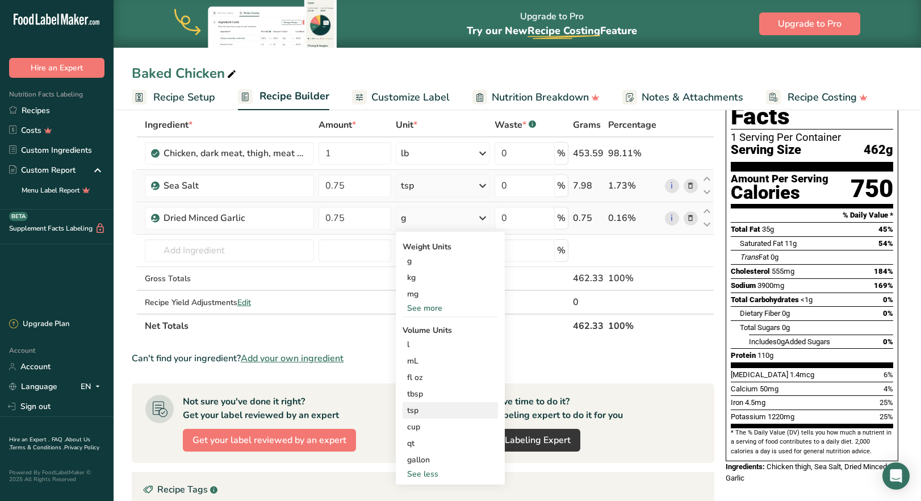
click at [425, 414] on div "tsp" at bounding box center [450, 410] width 86 height 12
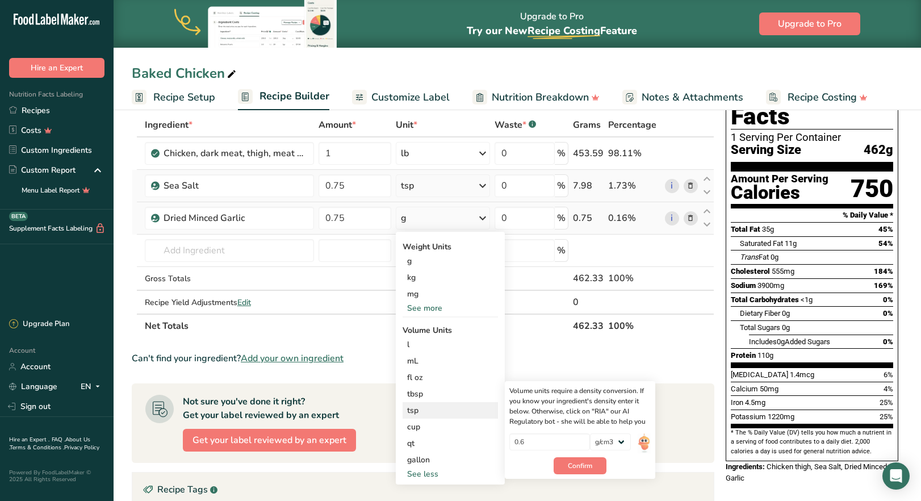
click at [419, 412] on div "tsp" at bounding box center [450, 410] width 86 height 12
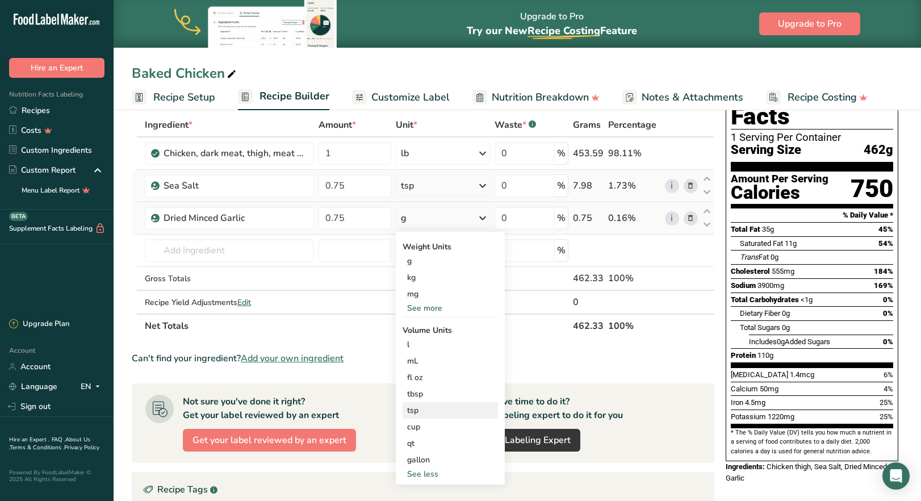
click at [409, 412] on div "tsp" at bounding box center [450, 410] width 86 height 12
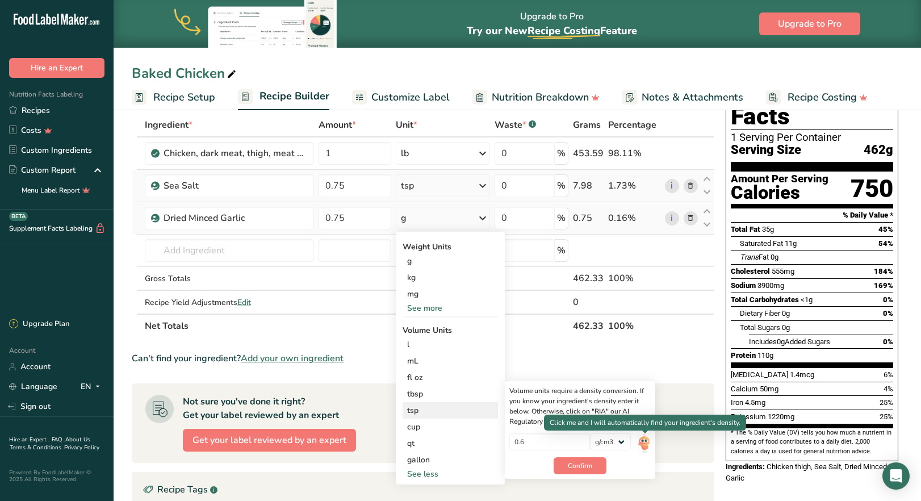
click at [641, 446] on img at bounding box center [644, 443] width 12 height 20
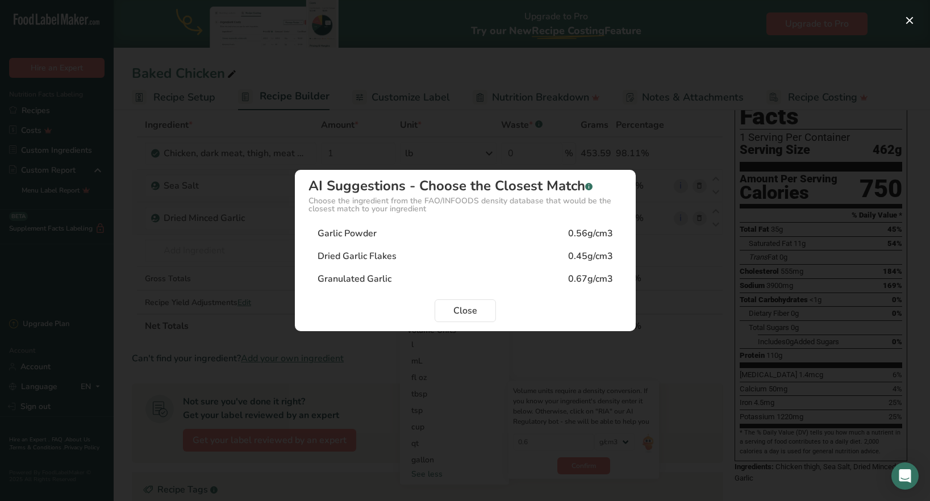
click at [353, 279] on div "Granulated Garlic" at bounding box center [355, 279] width 74 height 14
type input "0.67"
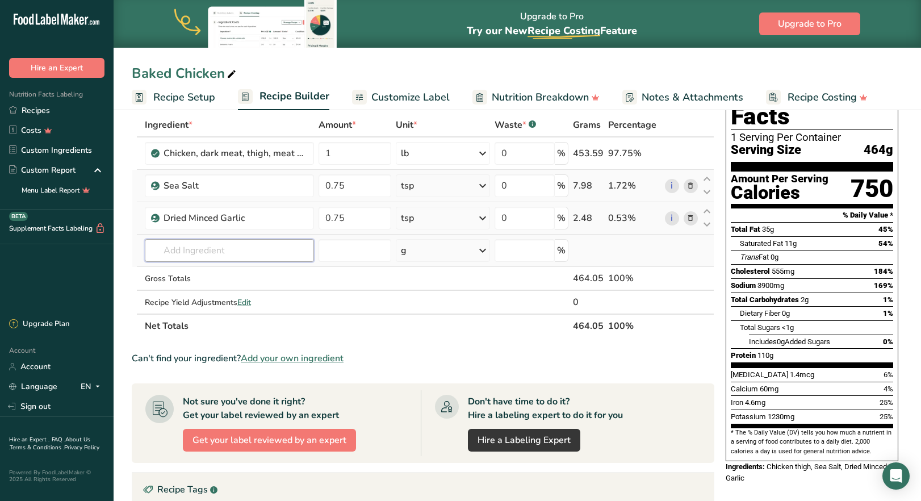
click at [234, 253] on input "text" at bounding box center [229, 250] width 169 height 23
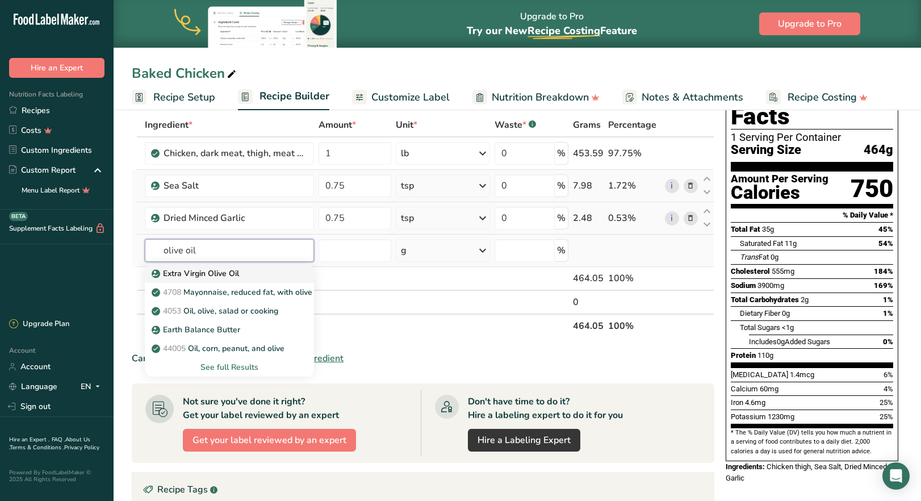
type input "olive oil"
click at [228, 272] on p "Extra Virgin Olive Oil" at bounding box center [196, 274] width 85 height 12
type input "Extra Virgin Olive Oil"
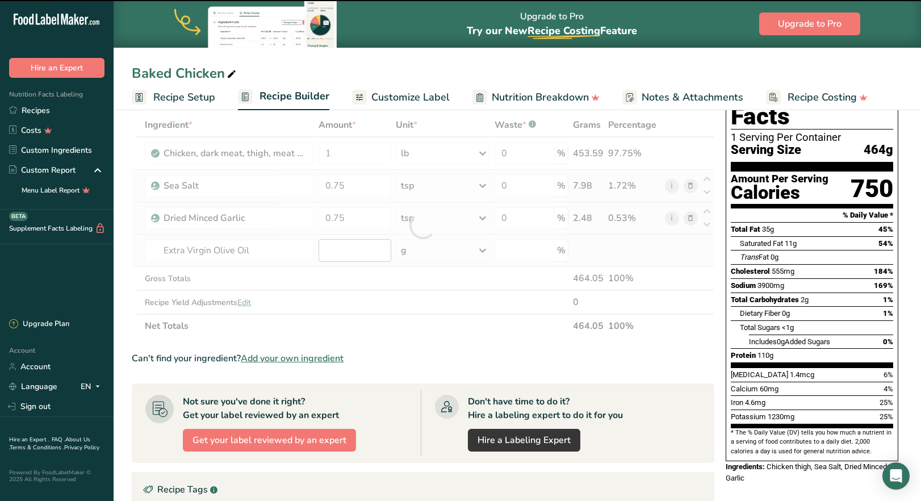
type input "0"
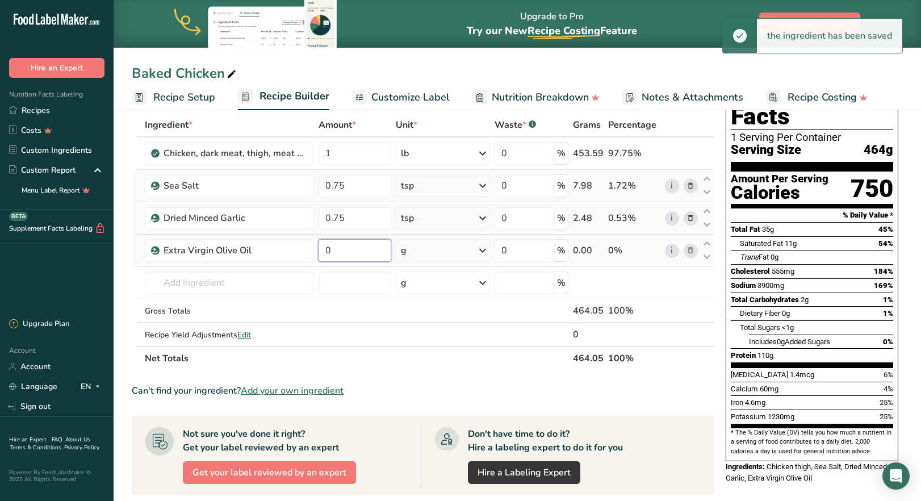
drag, startPoint x: 333, startPoint y: 252, endPoint x: 322, endPoint y: 249, distance: 11.9
click at [322, 249] on input "0" at bounding box center [355, 250] width 73 height 23
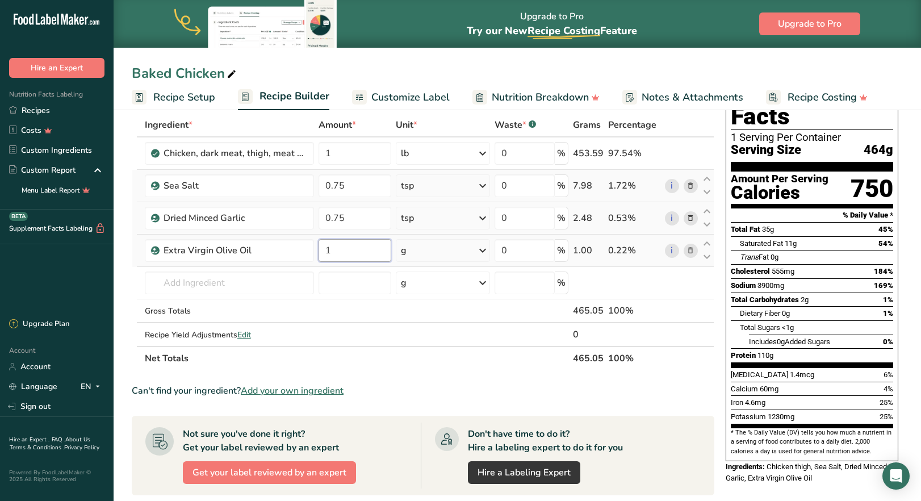
type input "1"
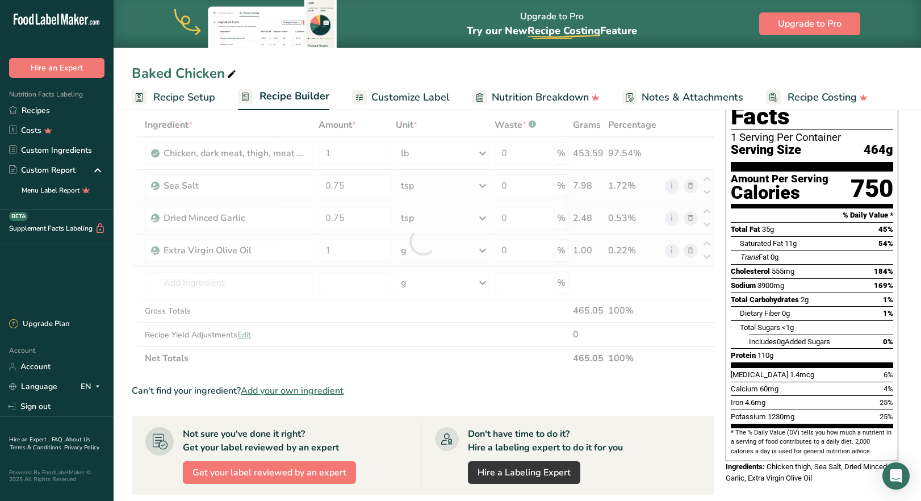
click at [479, 253] on div "Ingredient * Amount * Unit * Waste * .a-a{fill:#347362;}.b-a{fill:#fff;} Grams …" at bounding box center [423, 241] width 583 height 257
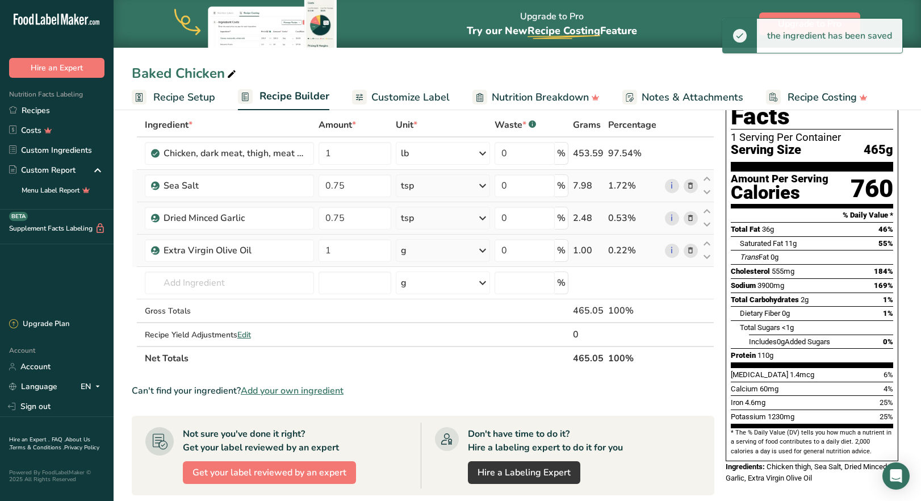
click at [479, 253] on icon at bounding box center [483, 250] width 14 height 20
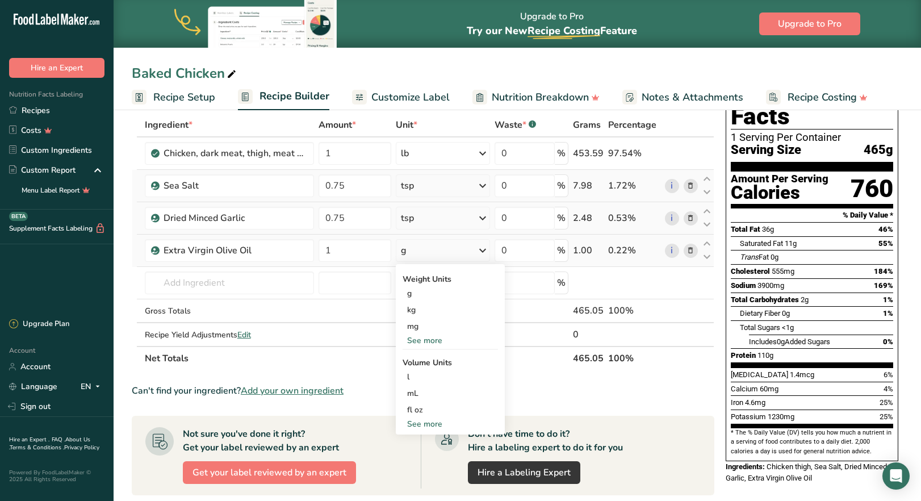
click at [431, 421] on div "See more" at bounding box center [450, 424] width 95 height 12
select select "22"
click at [429, 430] on div "tbsp" at bounding box center [450, 426] width 86 height 12
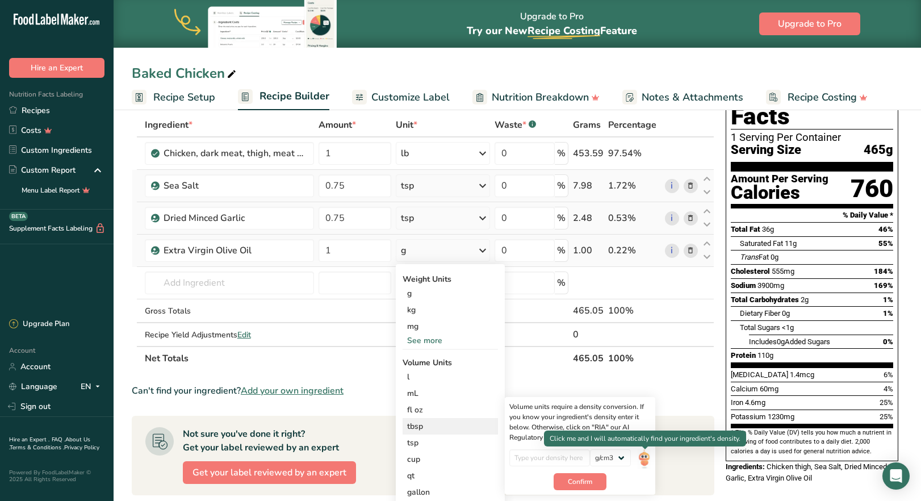
click at [645, 462] on img at bounding box center [644, 459] width 12 height 20
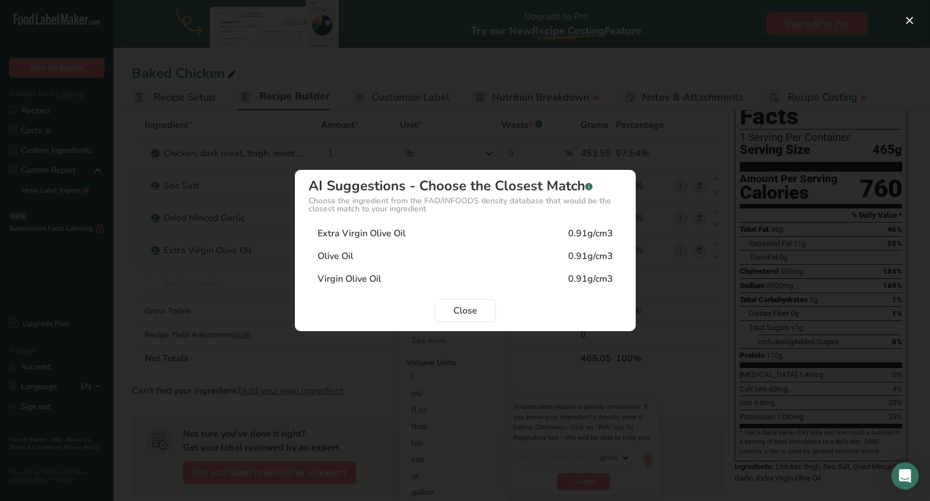
click at [355, 238] on div "Extra Virgin Olive Oil" at bounding box center [362, 234] width 88 height 14
type input "0.91"
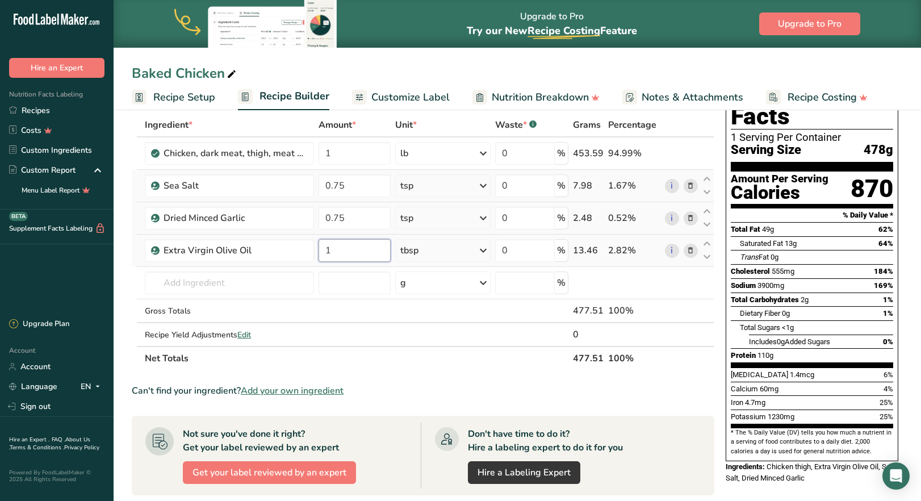
drag, startPoint x: 329, startPoint y: 252, endPoint x: 319, endPoint y: 251, distance: 10.3
click at [319, 251] on input "1" at bounding box center [355, 250] width 73 height 23
click at [466, 390] on div "Can't find your ingredient? Add your own ingredient" at bounding box center [423, 391] width 583 height 14
drag, startPoint x: 344, startPoint y: 249, endPoint x: 323, endPoint y: 249, distance: 20.5
click at [323, 249] on input "0.75" at bounding box center [355, 250] width 73 height 23
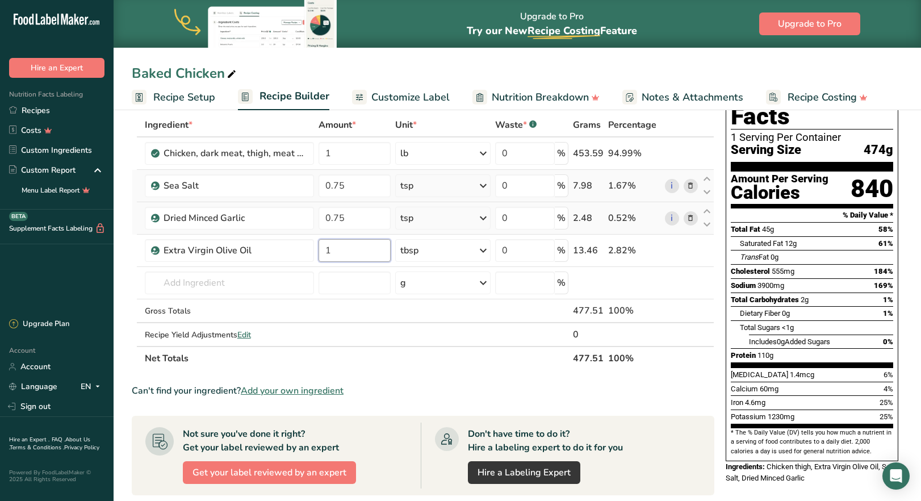
type input "1"
click at [507, 390] on div "Can't find your ingredient? Add your own ingredient" at bounding box center [423, 391] width 583 height 14
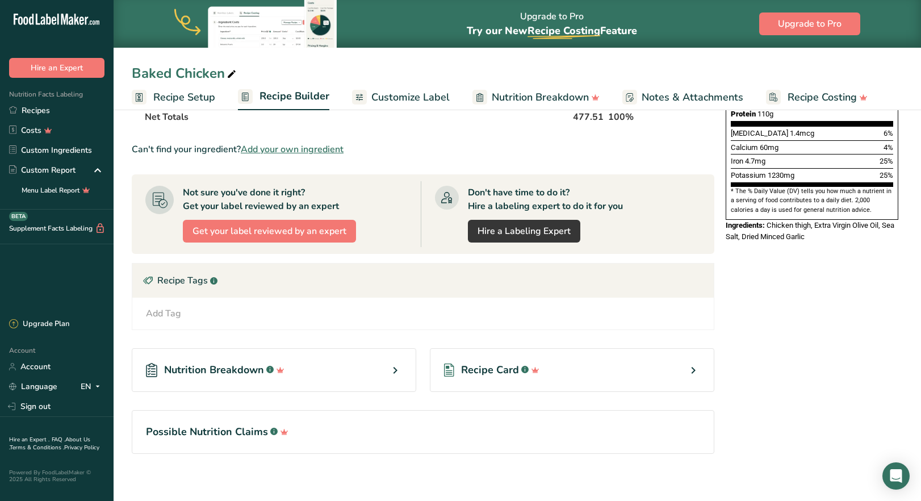
scroll to position [306, 0]
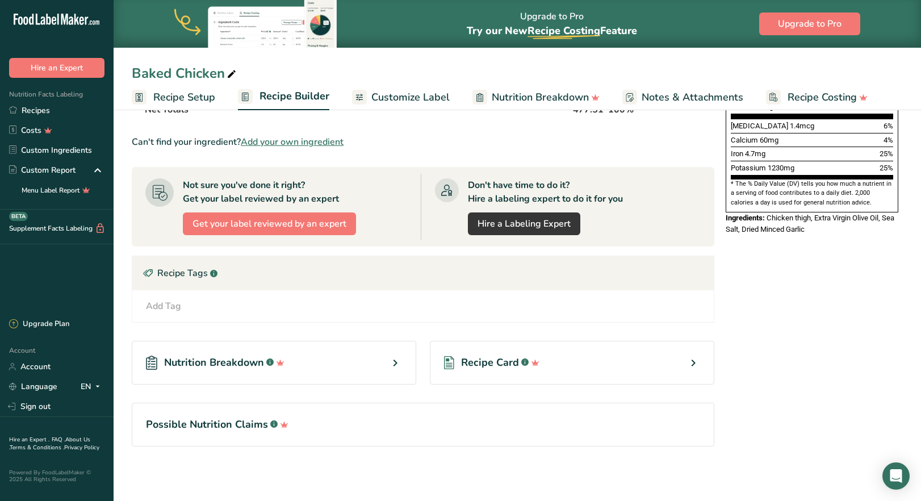
click at [182, 310] on div "Add Tag Standard Tags Custom Tags Source of Antioxidants [MEDICAL_DATA] Effect …" at bounding box center [423, 306] width 564 height 14
click at [165, 302] on div "Add Tag" at bounding box center [163, 306] width 35 height 14
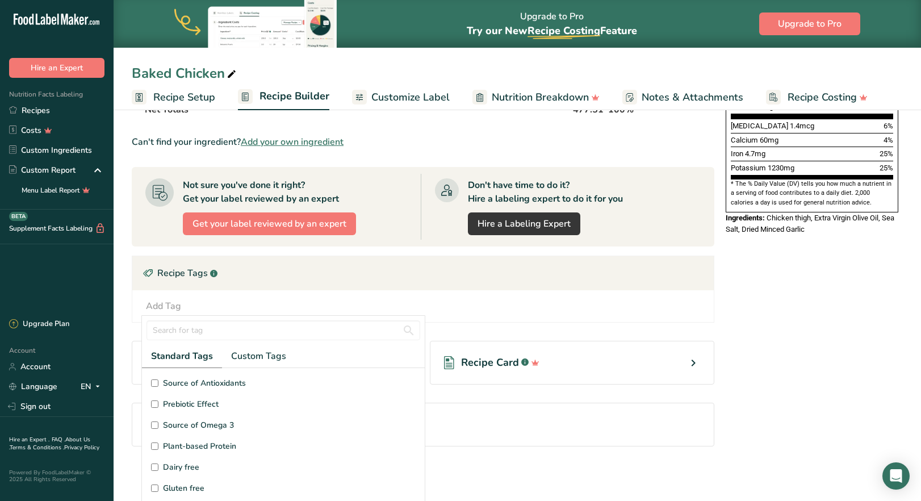
click at [152, 469] on input "Dairy free" at bounding box center [154, 467] width 7 height 7
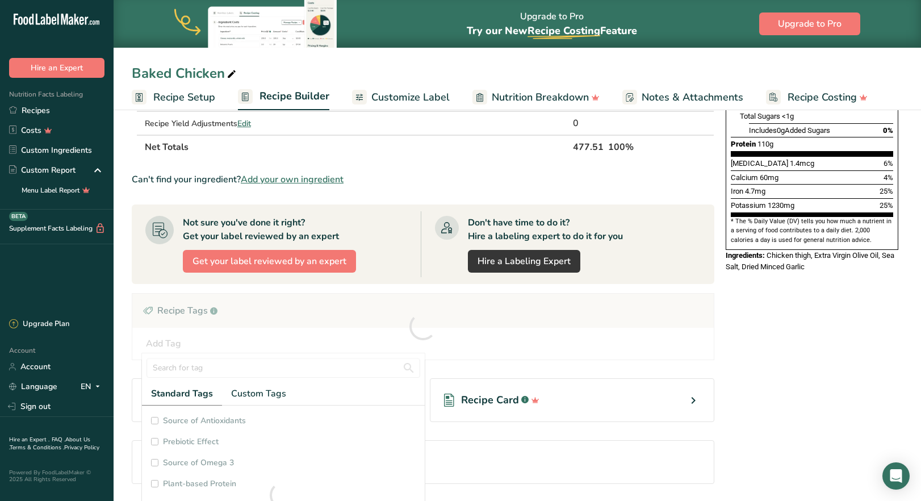
checkbox input "true"
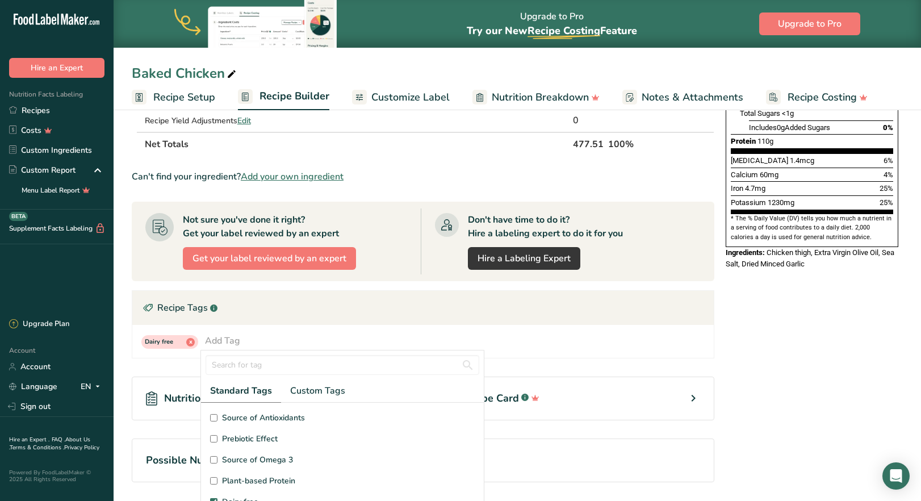
scroll to position [57, 0]
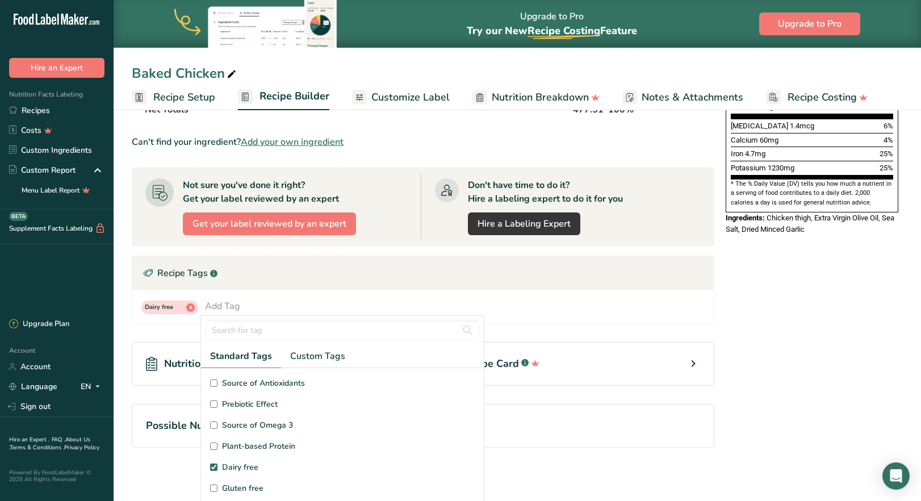
click at [212, 491] on input "Gluten free" at bounding box center [213, 488] width 7 height 7
checkbox input "true"
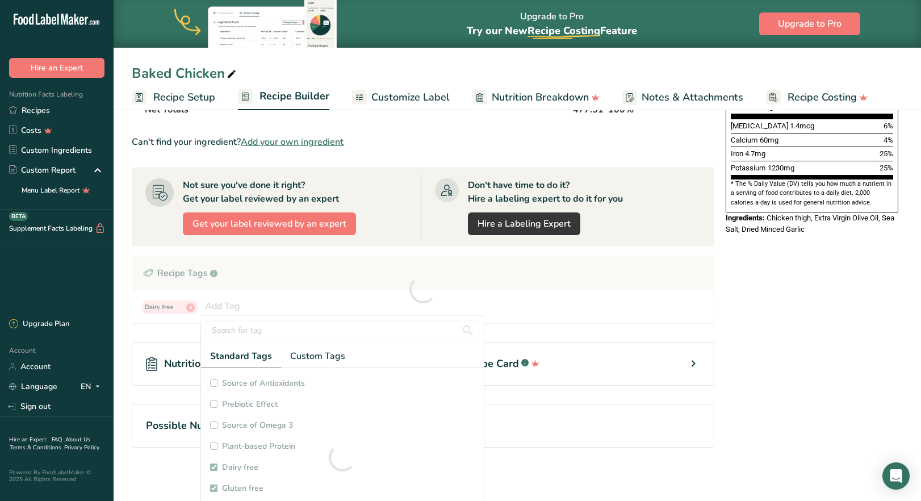
checkbox input "true"
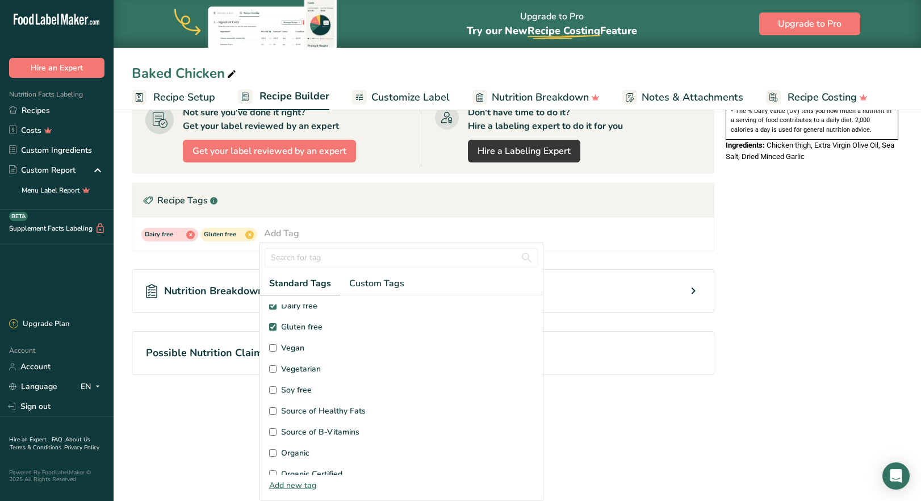
scroll to position [114, 0]
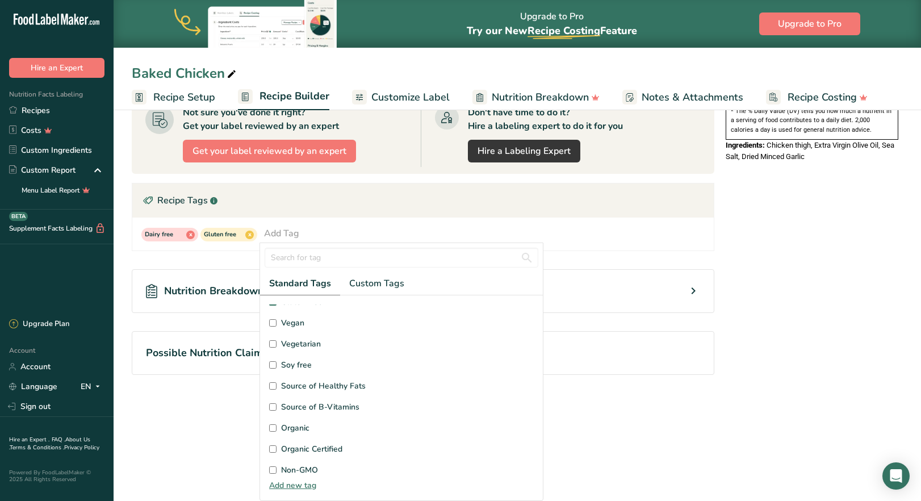
click at [274, 364] on input "Soy free" at bounding box center [272, 364] width 7 height 7
checkbox input "true"
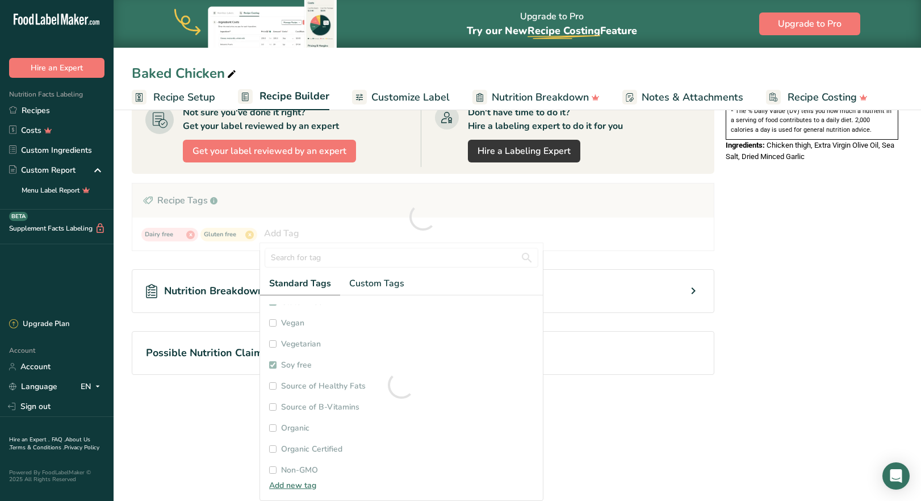
checkbox input "true"
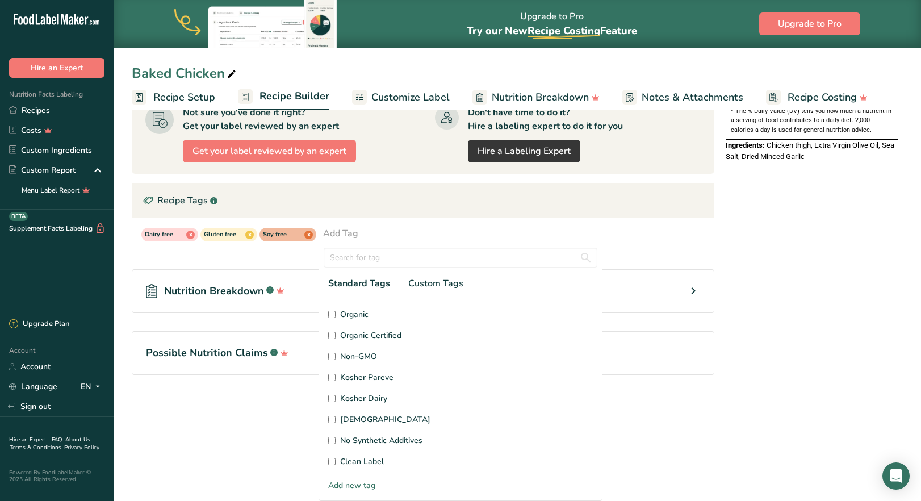
scroll to position [271, 0]
click at [331, 398] on input "No Synthetic Additives" at bounding box center [331, 396] width 7 height 7
checkbox input "true"
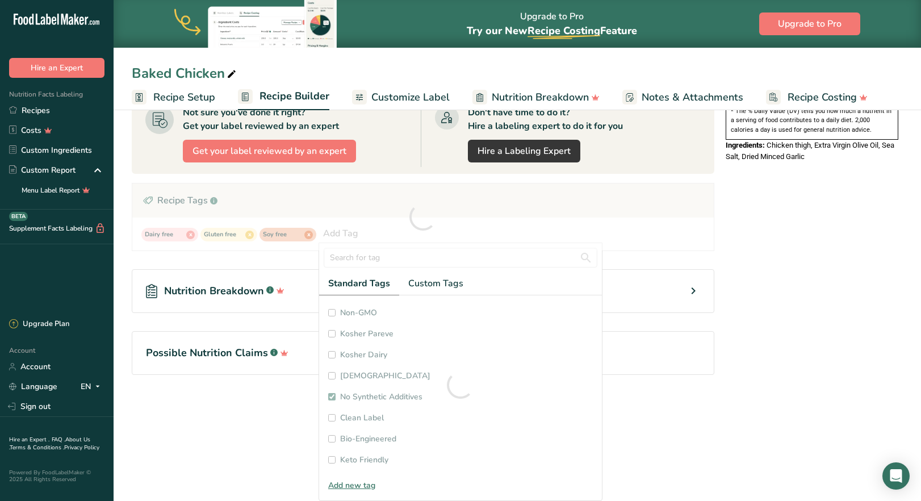
checkbox input "true"
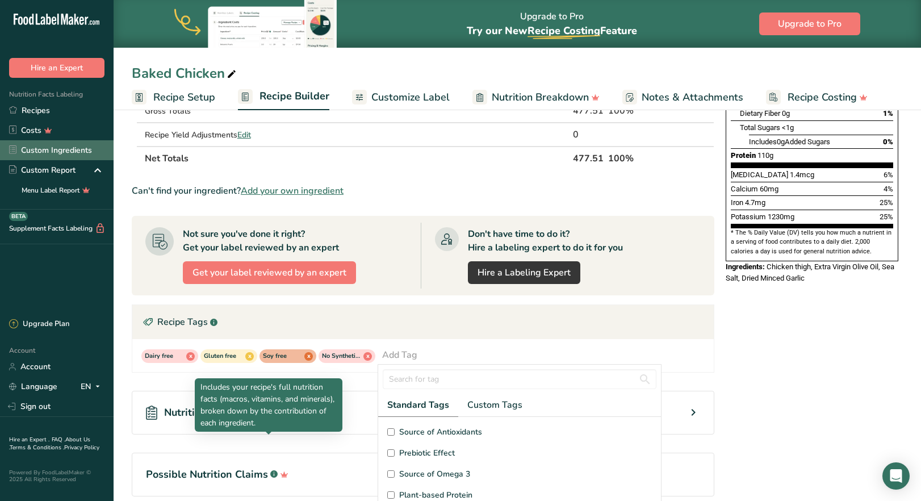
scroll to position [0, 0]
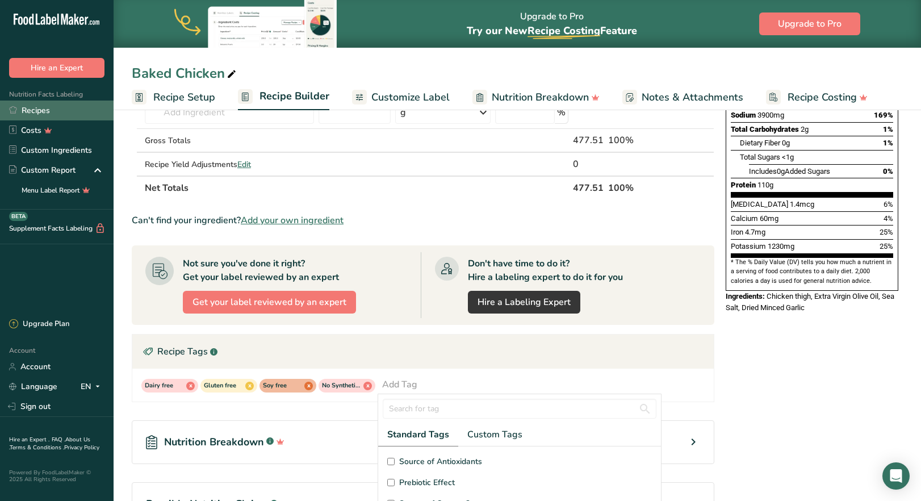
click at [44, 110] on link "Recipes" at bounding box center [57, 111] width 114 height 20
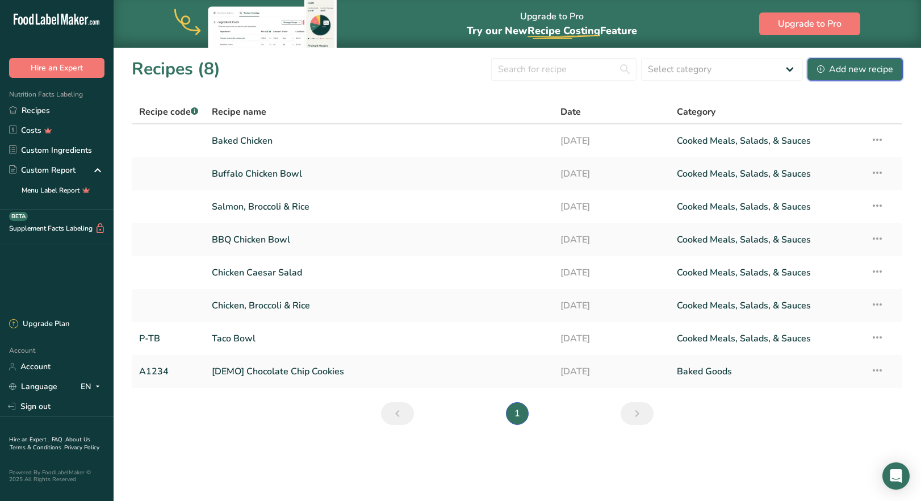
click at [871, 69] on div "Add new recipe" at bounding box center [855, 69] width 76 height 14
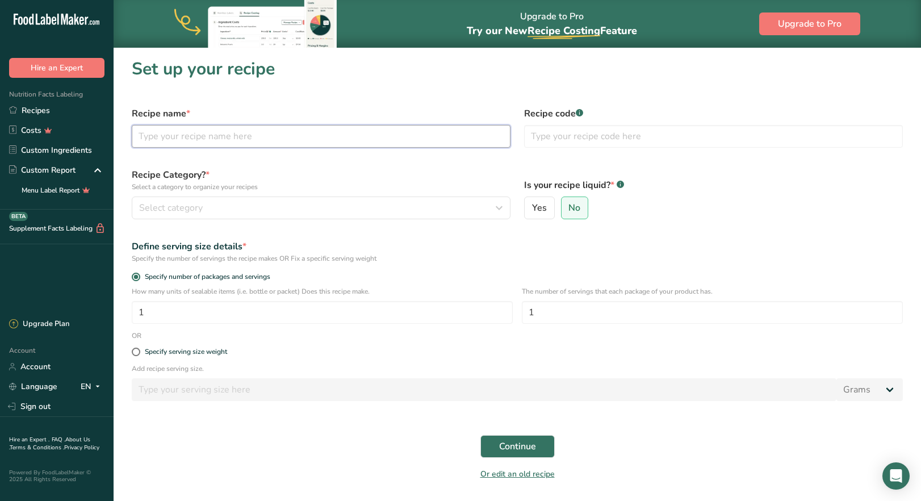
click at [252, 139] on input "text" at bounding box center [321, 136] width 379 height 23
type input "S"
type input "Roasted Steak"
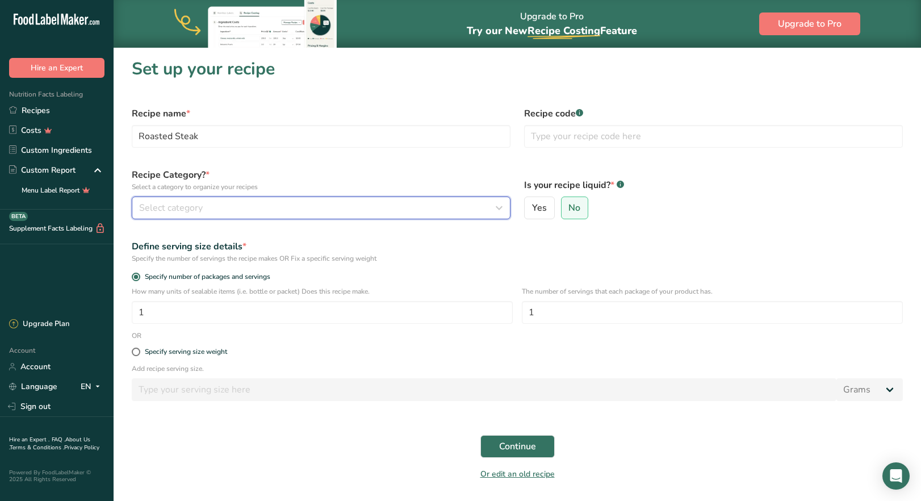
click at [215, 211] on div "Select category" at bounding box center [317, 208] width 357 height 14
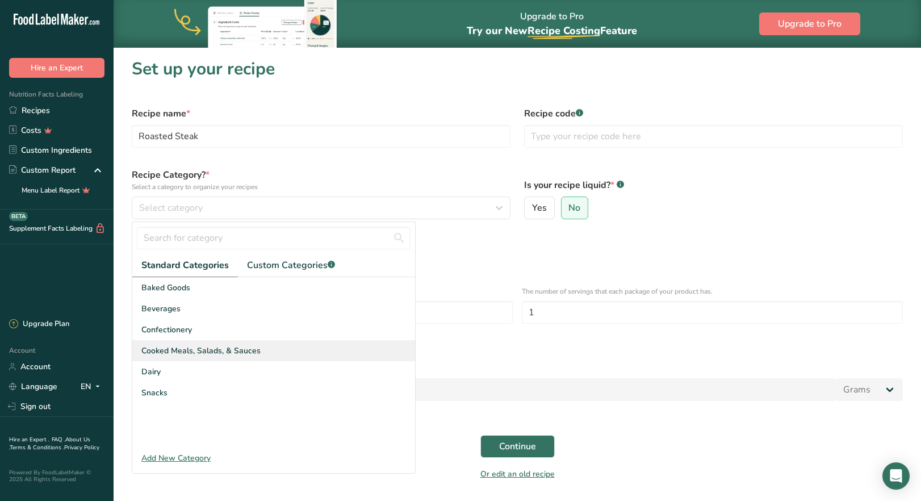
click at [213, 352] on span "Cooked Meals, Salads, & Sauces" at bounding box center [200, 351] width 119 height 12
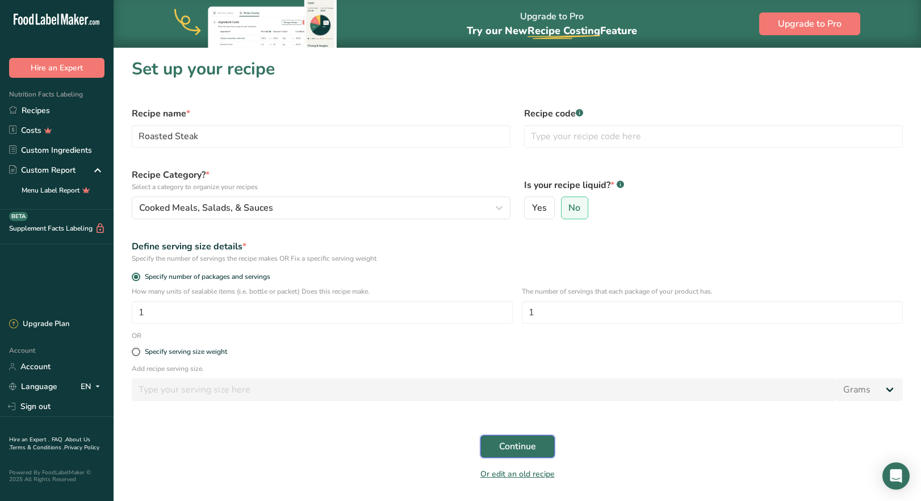
click at [528, 448] on span "Continue" at bounding box center [517, 447] width 37 height 14
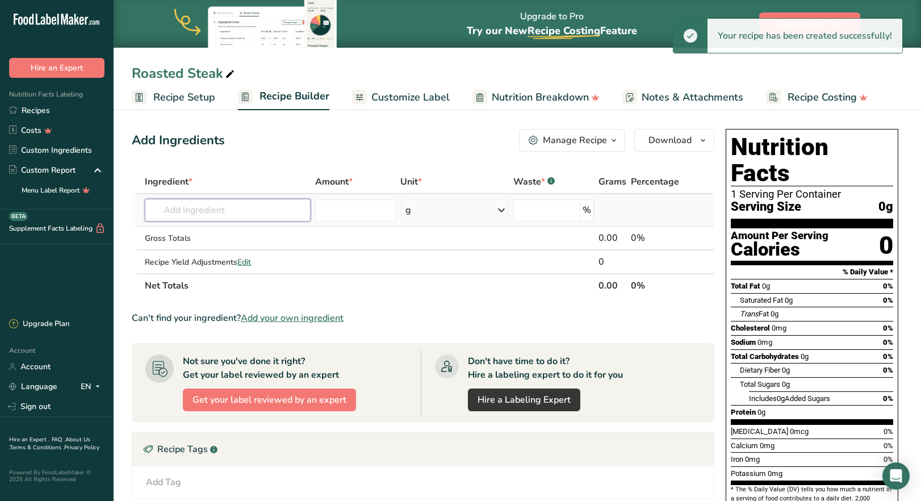
click at [236, 210] on input "text" at bounding box center [227, 210] width 165 height 23
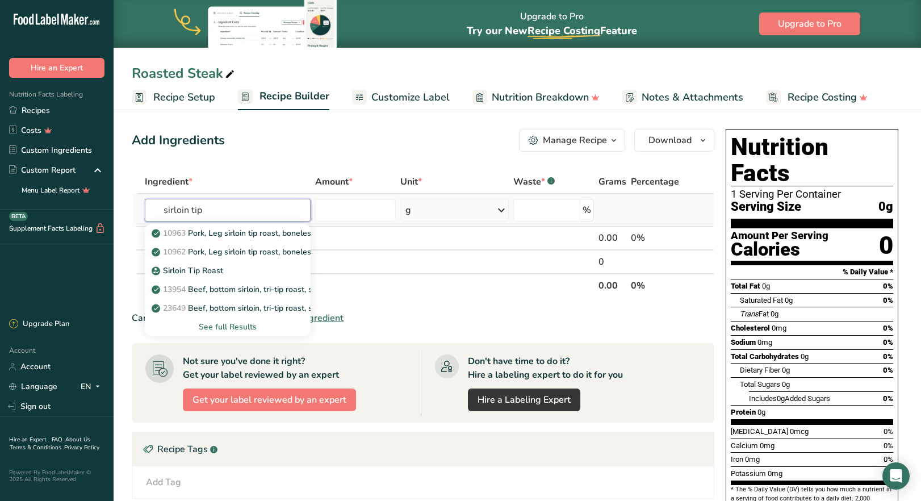
type input "sirloin tip"
click at [254, 327] on div "See full Results" at bounding box center [227, 327] width 147 height 12
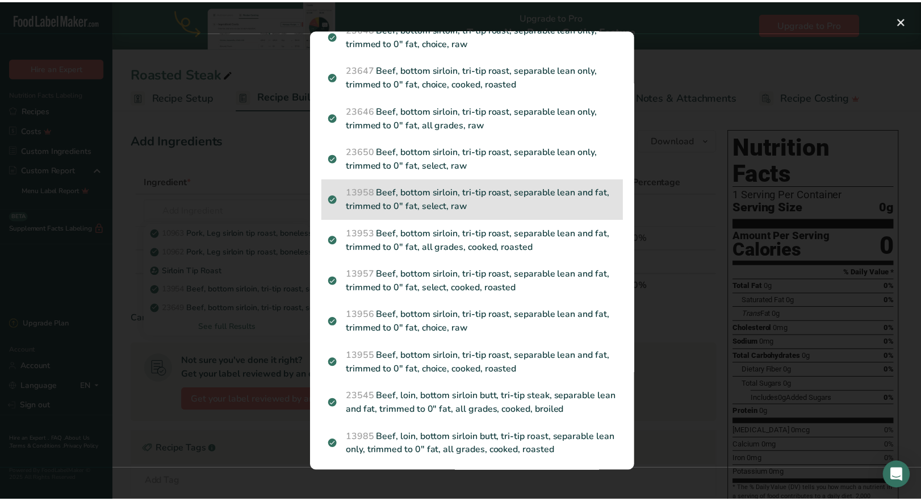
scroll to position [244, 0]
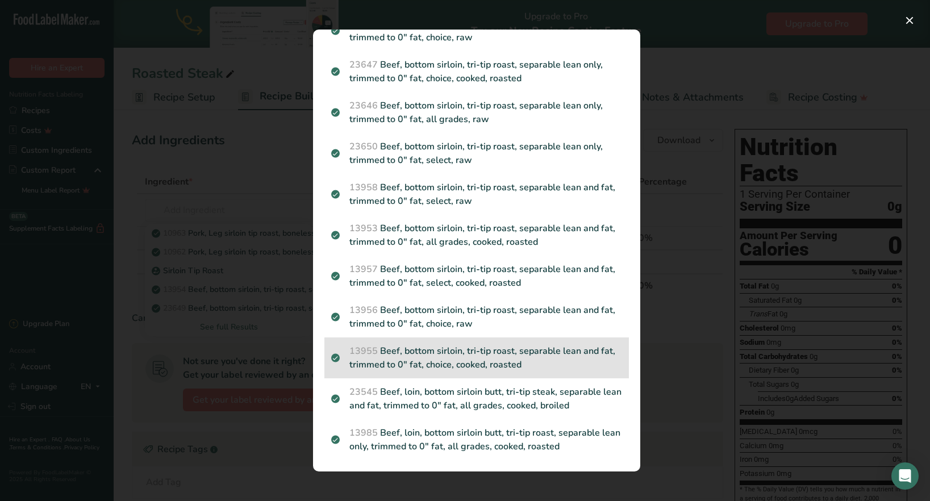
click at [481, 356] on p "13955 Beef, bottom sirloin, tri-tip roast, separable lean and fat, trimmed to 0…" at bounding box center [476, 357] width 291 height 27
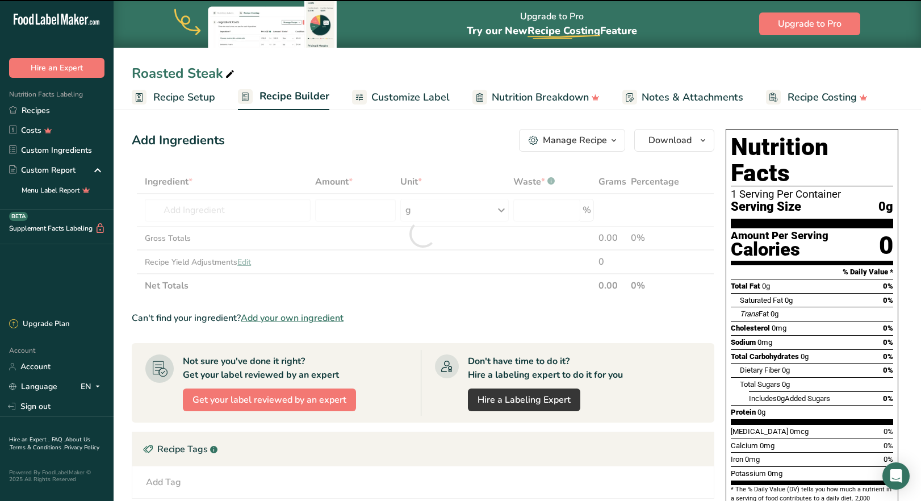
type input "0"
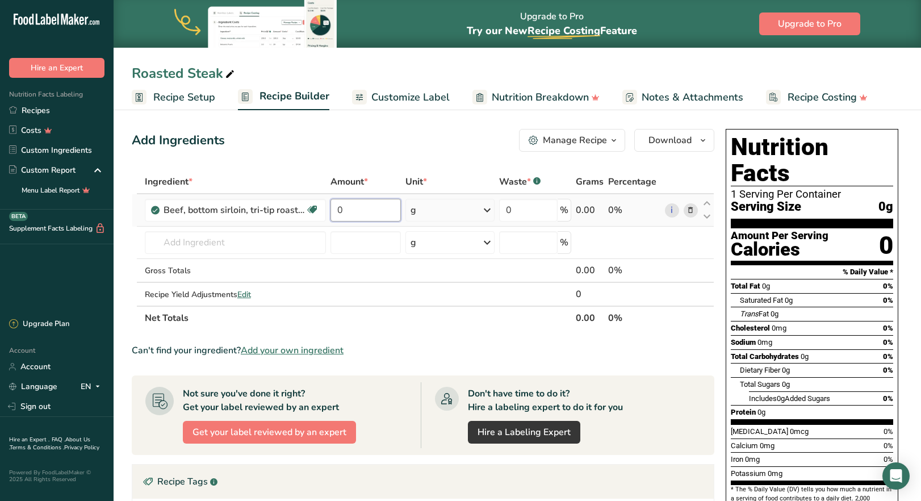
drag, startPoint x: 341, startPoint y: 210, endPoint x: 335, endPoint y: 211, distance: 6.3
click at [335, 211] on input "0" at bounding box center [366, 210] width 71 height 23
type input "1"
click at [483, 211] on div "Ingredient * Amount * Unit * Waste * .a-a{fill:#347362;}.b-a{fill:#fff;} Grams …" at bounding box center [423, 250] width 583 height 160
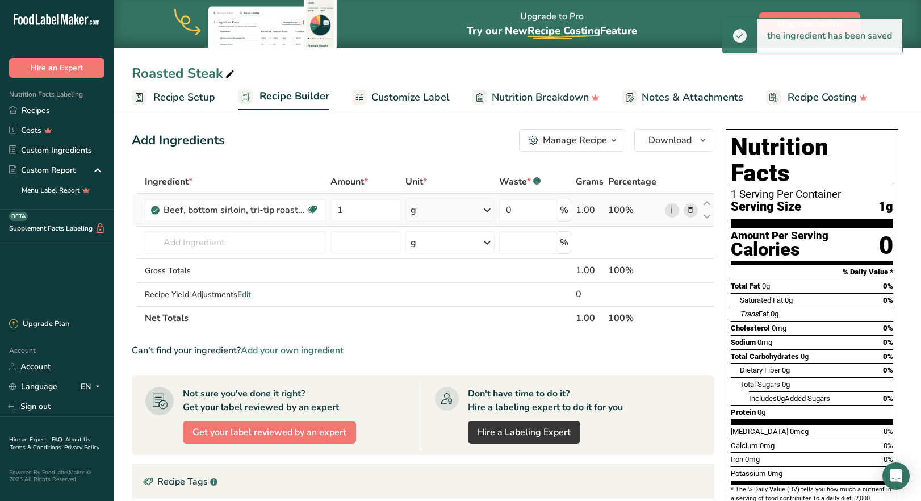
click at [483, 211] on icon at bounding box center [488, 210] width 14 height 20
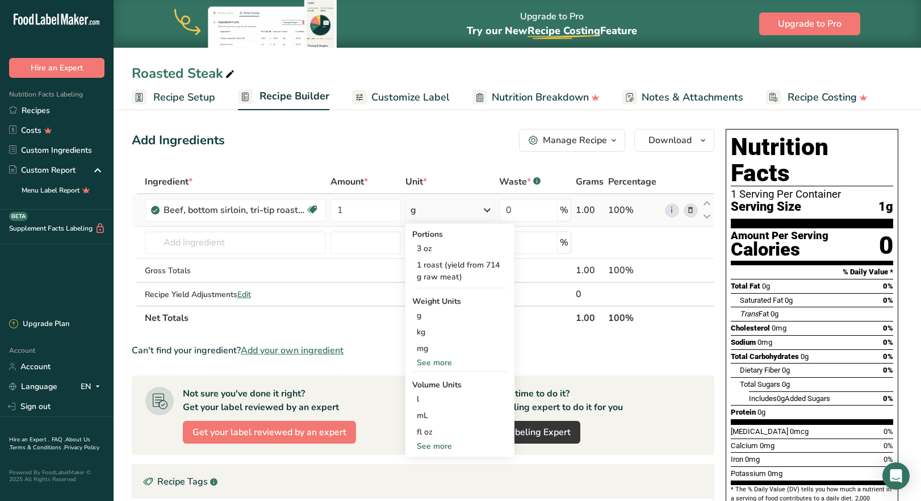
click at [445, 363] on div "See more" at bounding box center [459, 363] width 95 height 12
click at [435, 387] on div "lb" at bounding box center [459, 381] width 95 height 16
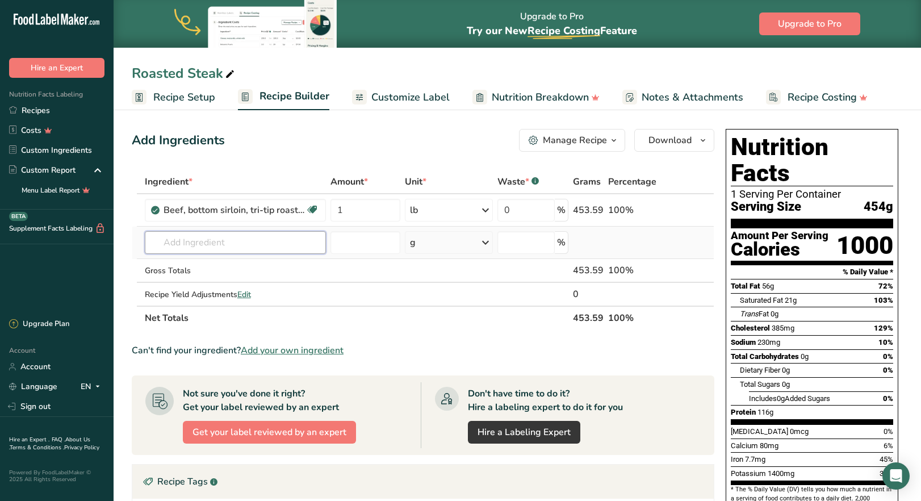
click at [221, 249] on input "text" at bounding box center [235, 242] width 181 height 23
type input "extra vir"
click at [230, 266] on p "Extra Virgin Olive Oil" at bounding box center [196, 266] width 85 height 12
type input "Extra Virgin Olive Oil"
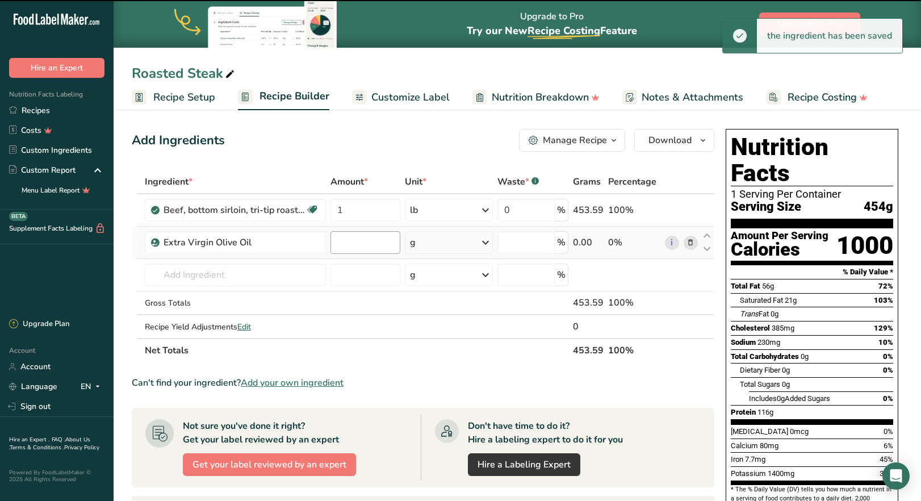
type input "0"
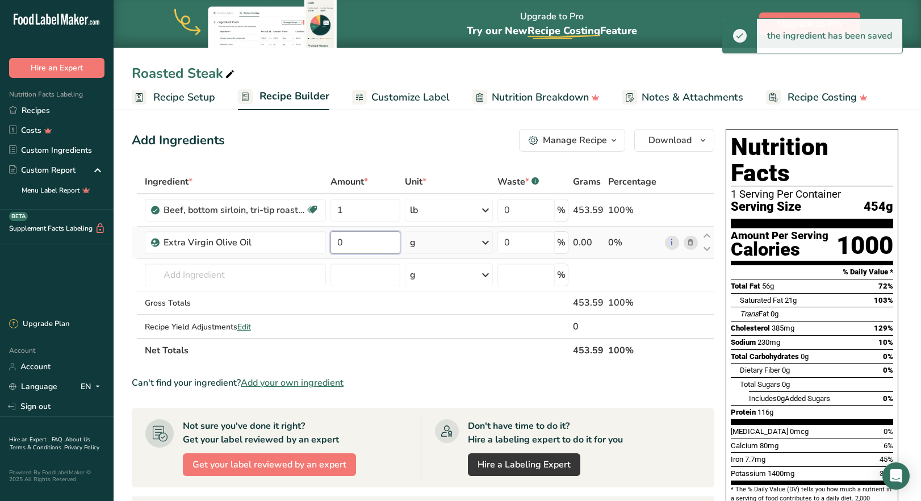
drag, startPoint x: 344, startPoint y: 243, endPoint x: 336, endPoint y: 244, distance: 8.7
click at [336, 244] on input "0" at bounding box center [366, 242] width 70 height 23
type input "1"
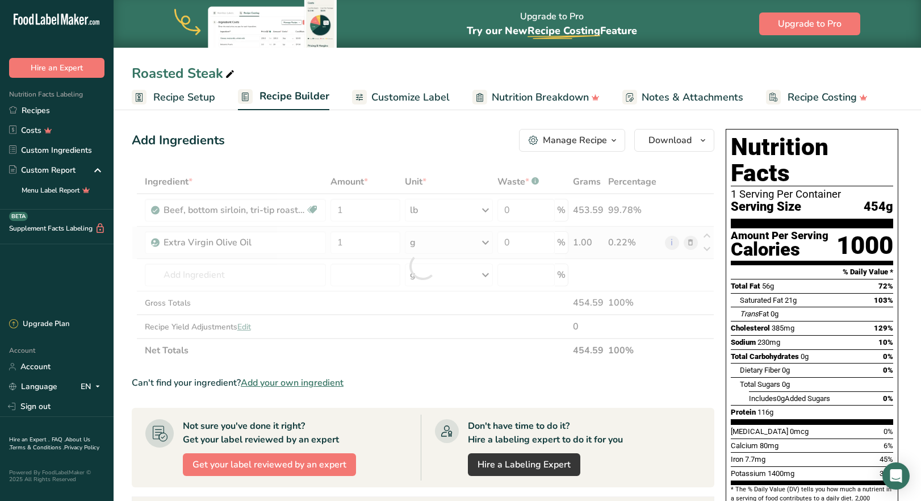
click at [492, 243] on div "Ingredient * Amount * Unit * Waste * .a-a{fill:#347362;}.b-a{fill:#fff;} Grams …" at bounding box center [423, 266] width 583 height 193
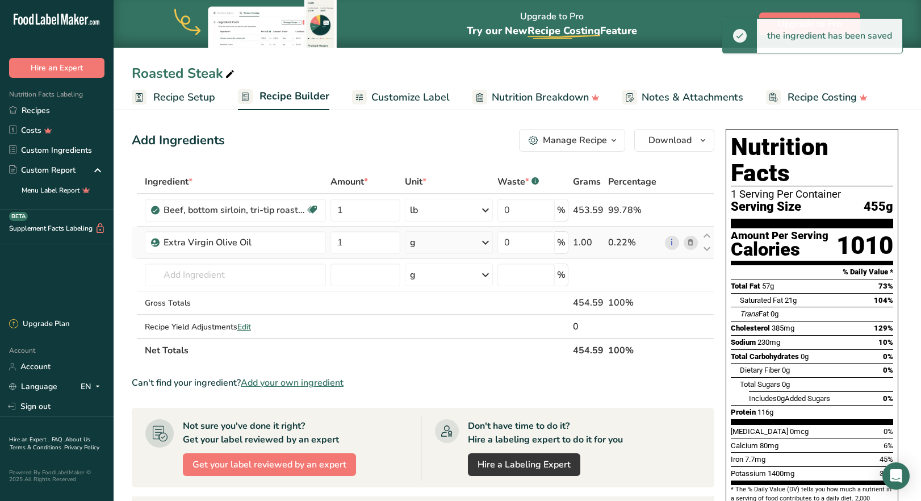
click at [487, 241] on icon at bounding box center [486, 242] width 14 height 20
click at [449, 415] on div "See more" at bounding box center [459, 416] width 95 height 12
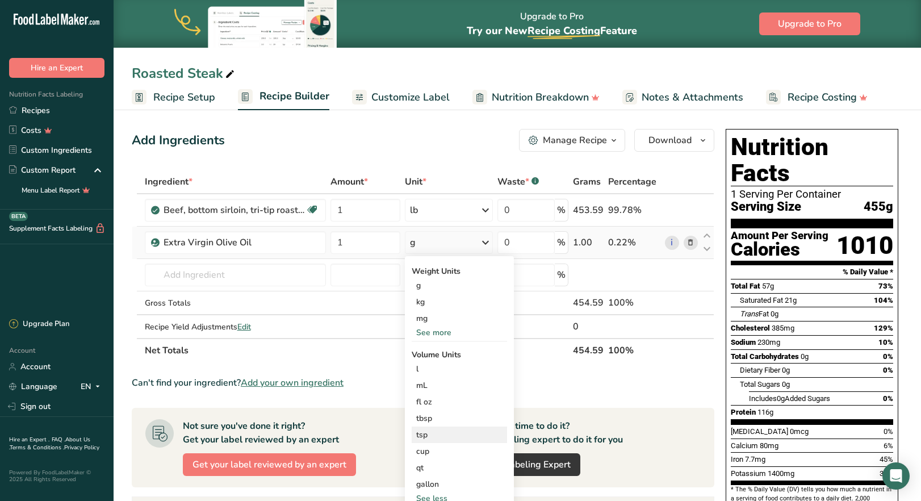
click at [435, 438] on div "tsp" at bounding box center [459, 435] width 86 height 12
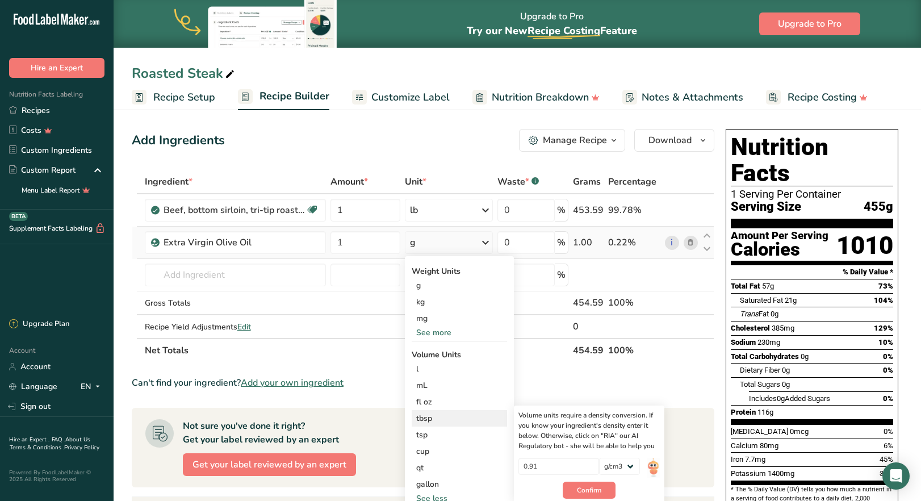
click at [433, 419] on div "tbsp" at bounding box center [459, 418] width 86 height 12
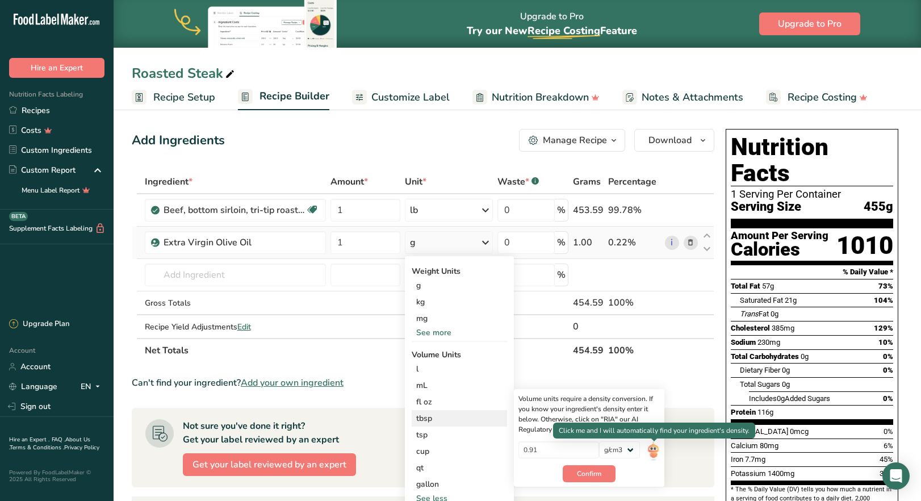
click at [656, 452] on img at bounding box center [653, 451] width 12 height 20
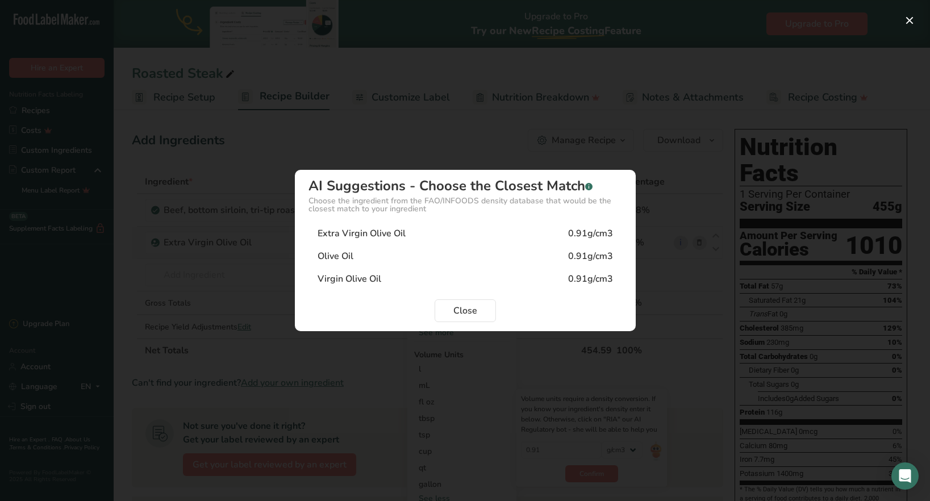
click at [335, 234] on div "Extra Virgin Olive Oil" at bounding box center [362, 234] width 88 height 14
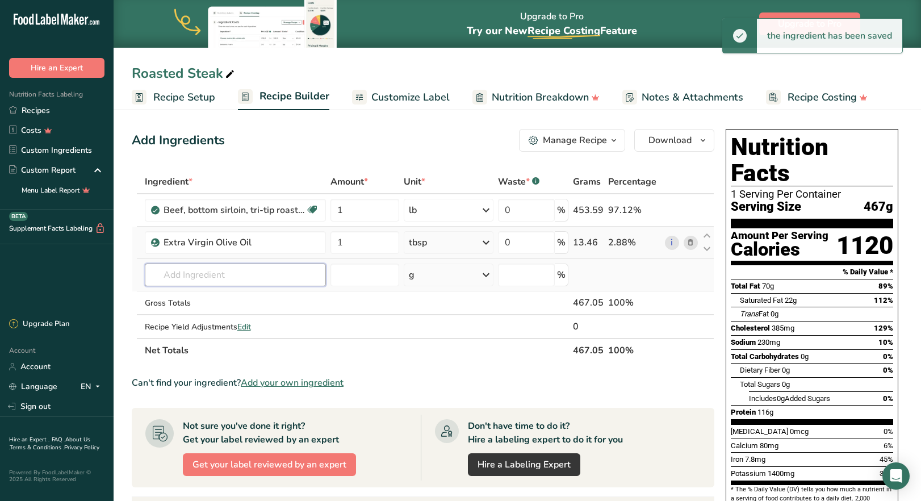
click at [201, 275] on input "text" at bounding box center [235, 275] width 181 height 23
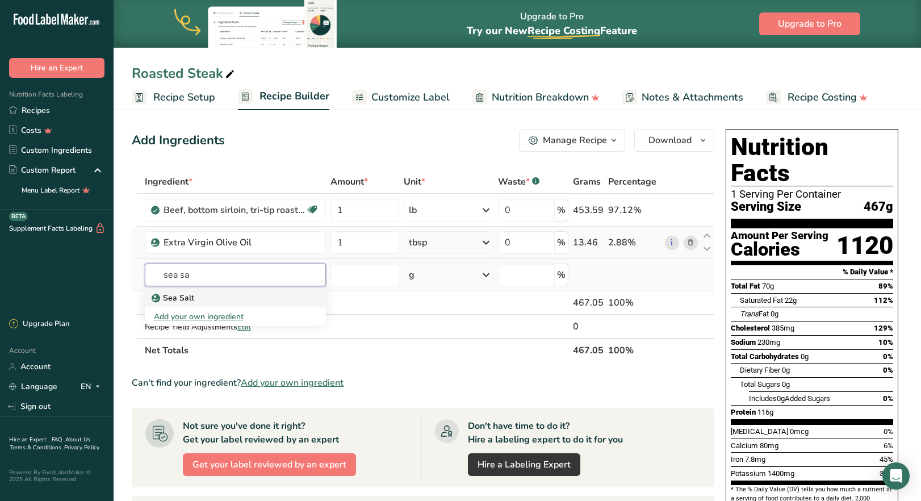
type input "sea sa"
click at [206, 299] on div "Sea Salt" at bounding box center [226, 298] width 145 height 12
type input "Sea Salt"
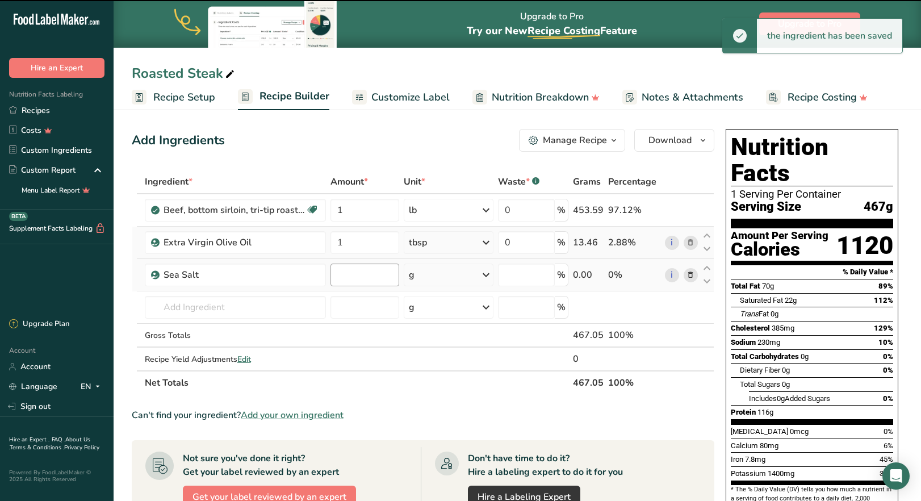
type input "0"
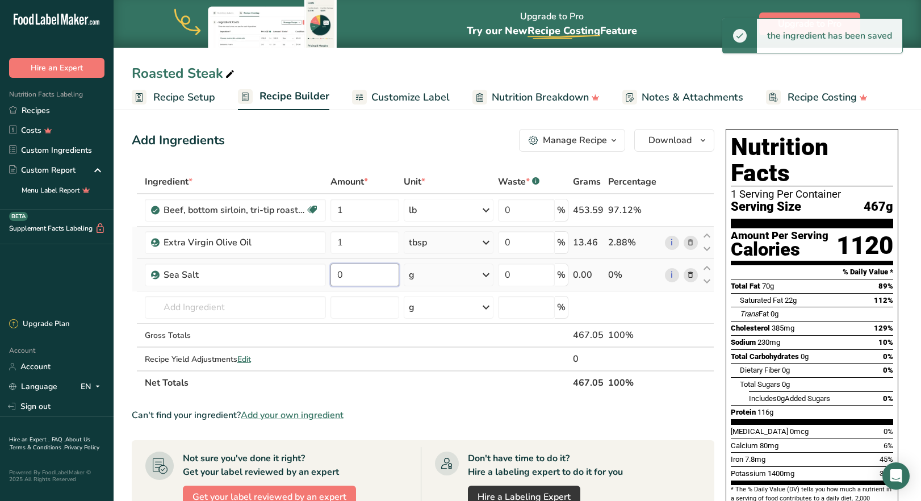
drag, startPoint x: 343, startPoint y: 277, endPoint x: 336, endPoint y: 277, distance: 7.4
click at [336, 277] on input "0" at bounding box center [365, 275] width 69 height 23
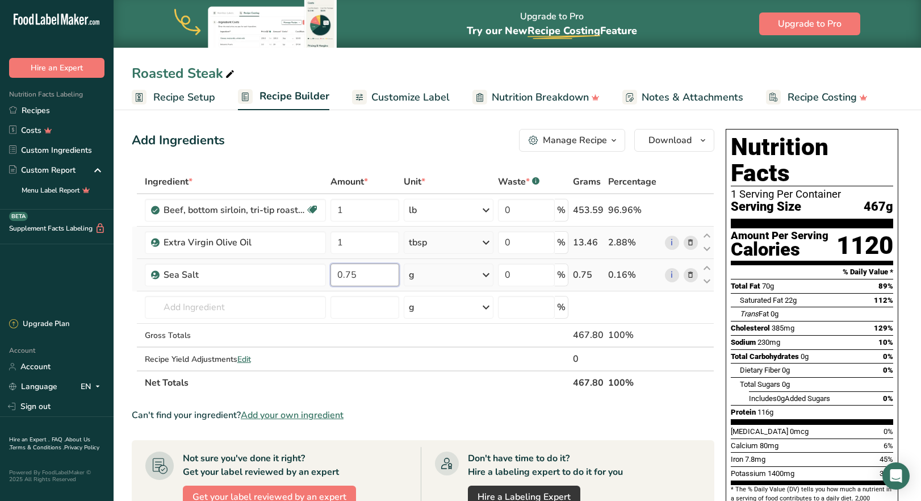
type input "0.75"
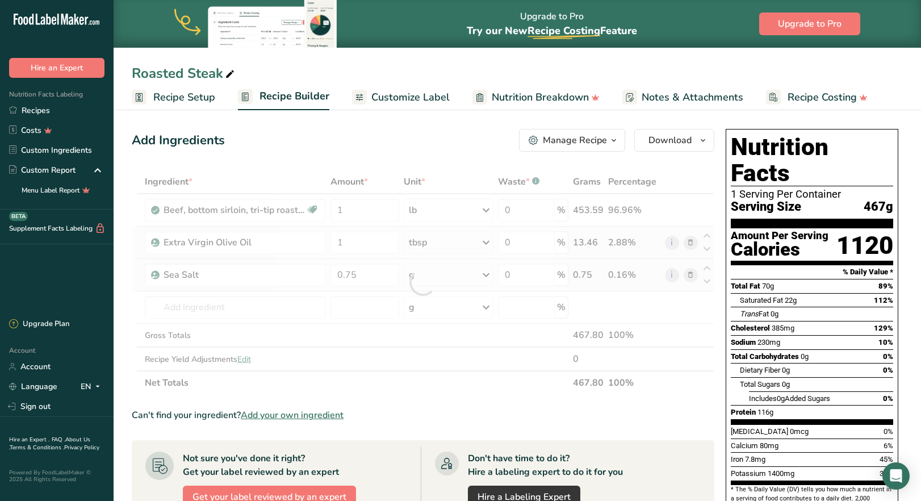
click at [487, 278] on div "Ingredient * Amount * Unit * Waste * .a-a{fill:#347362;}.b-a{fill:#fff;} Grams …" at bounding box center [423, 282] width 583 height 225
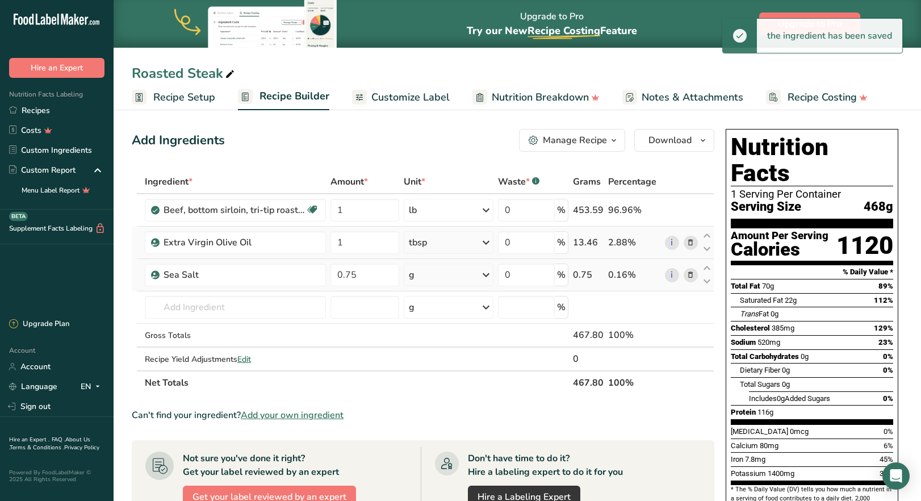
click at [482, 273] on icon at bounding box center [486, 275] width 14 height 20
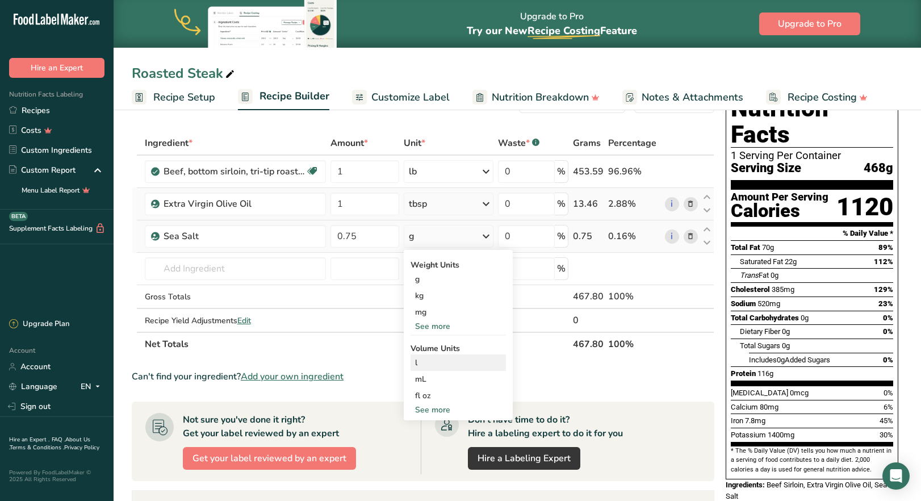
scroll to position [57, 0]
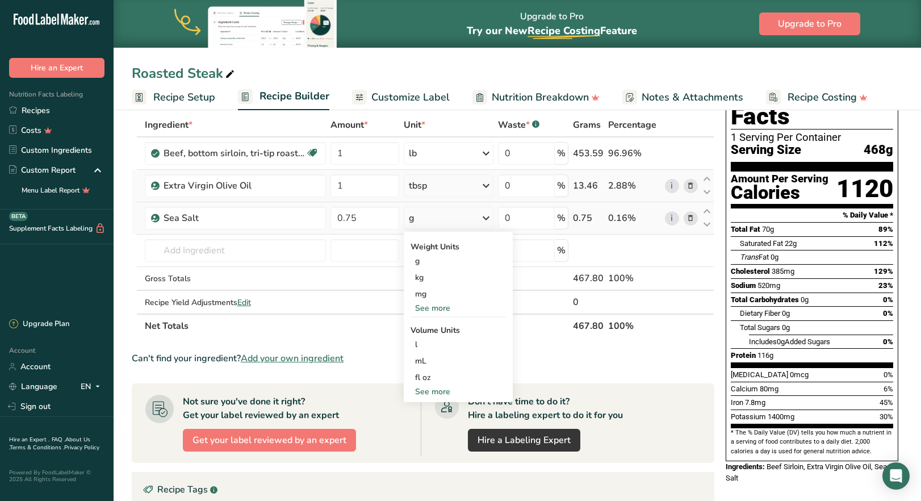
click at [436, 394] on div "See more" at bounding box center [458, 392] width 95 height 12
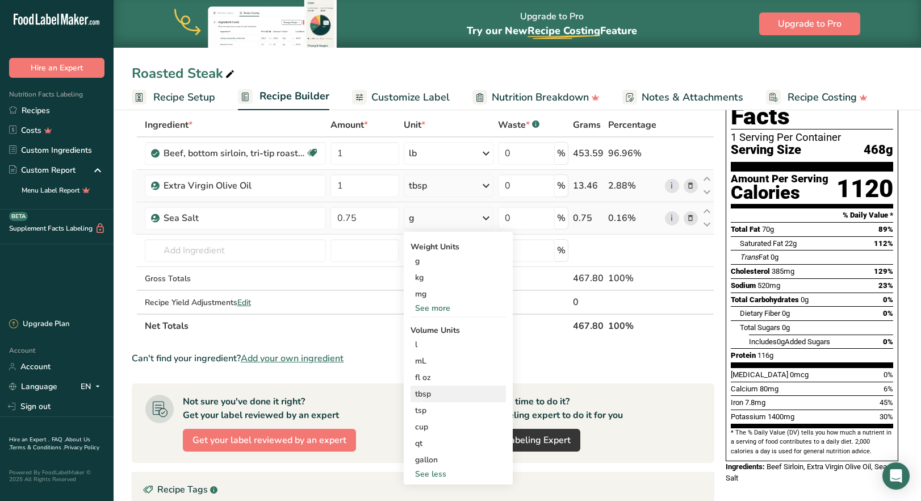
click at [427, 398] on div "tbsp" at bounding box center [458, 394] width 86 height 12
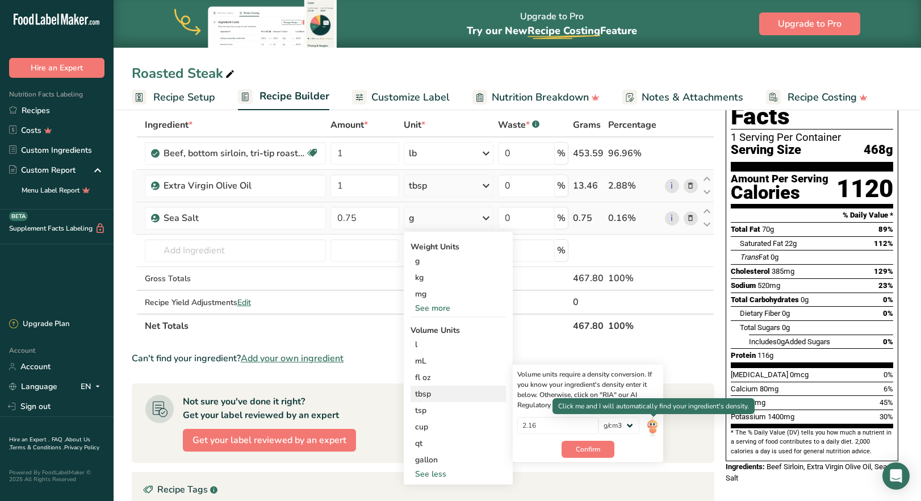
click at [653, 429] on img at bounding box center [652, 427] width 12 height 20
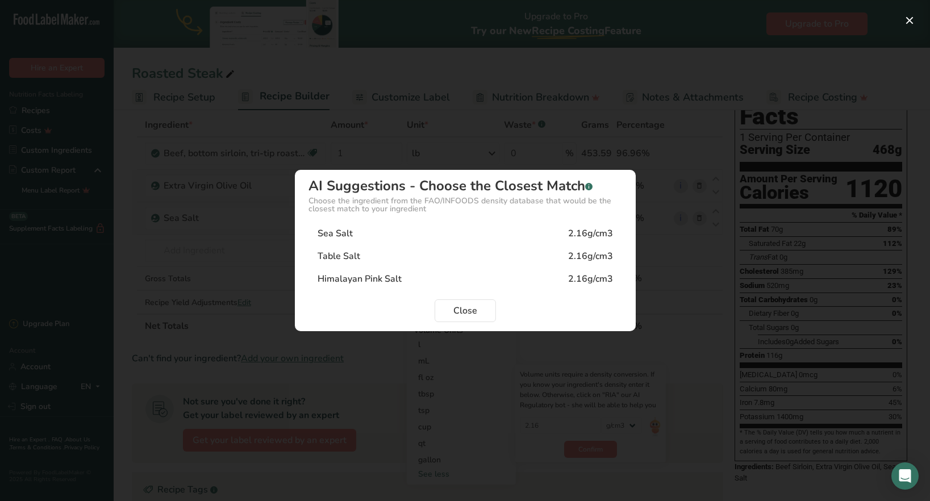
click at [333, 235] on div "Sea Salt" at bounding box center [335, 234] width 35 height 14
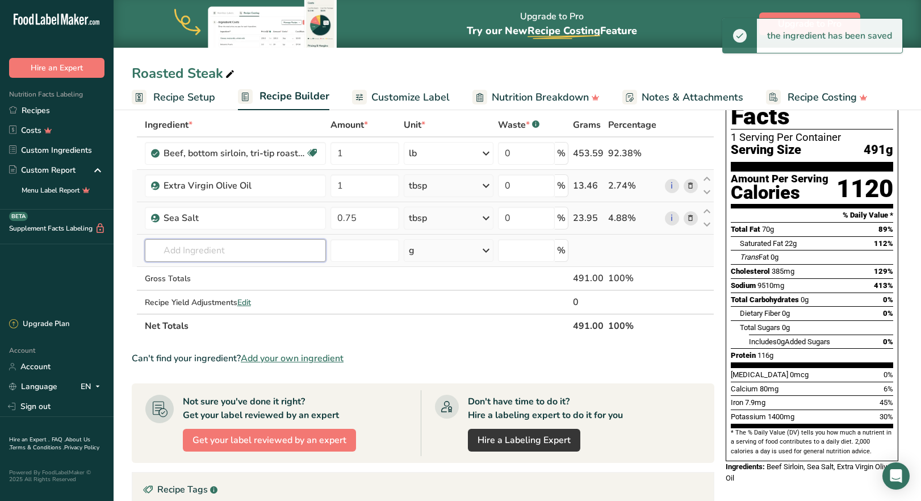
click at [203, 255] on input "text" at bounding box center [235, 250] width 181 height 23
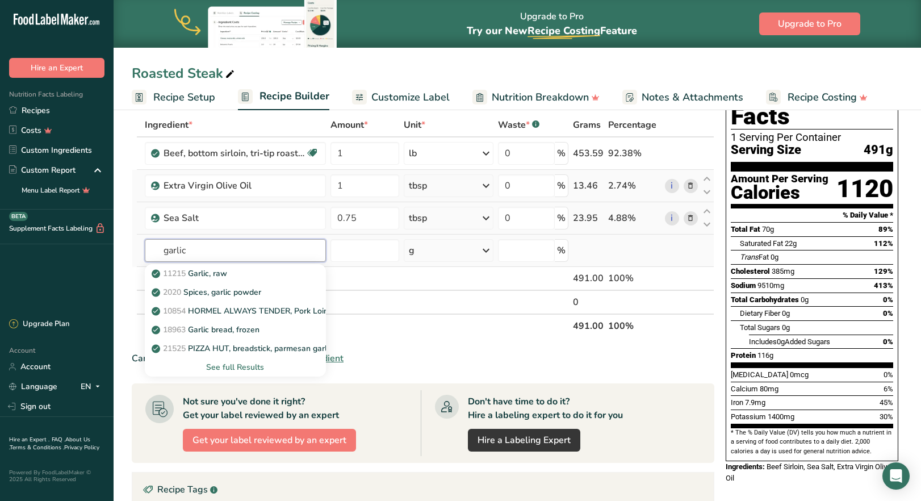
type input "garlic"
click at [241, 368] on div "See full Results" at bounding box center [235, 367] width 163 height 12
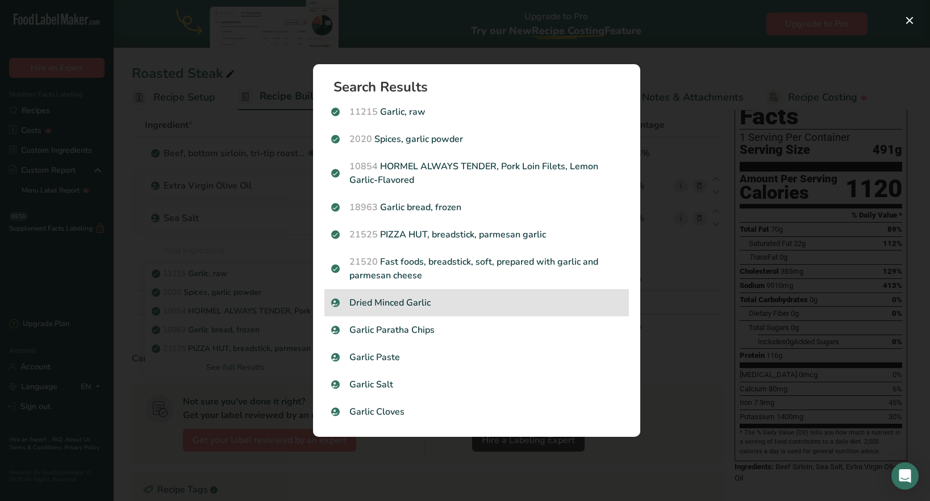
click at [390, 309] on p "Dried Minced Garlic" at bounding box center [476, 303] width 291 height 14
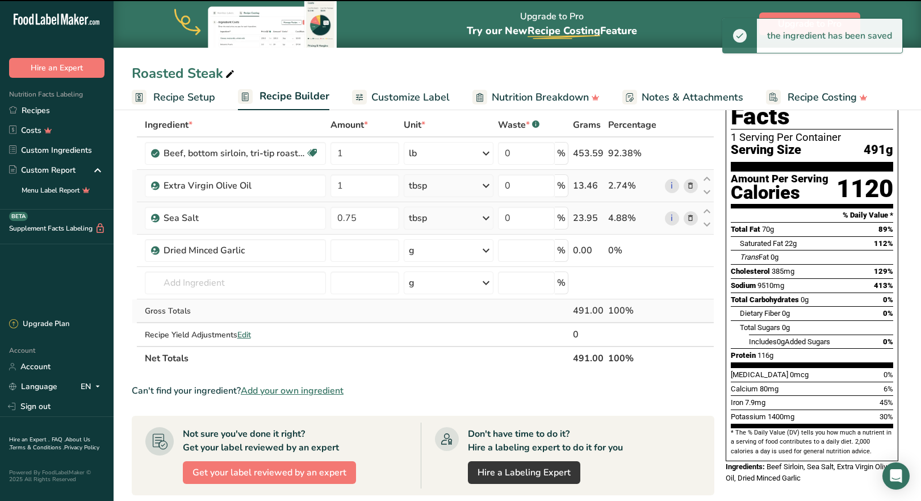
type input "0"
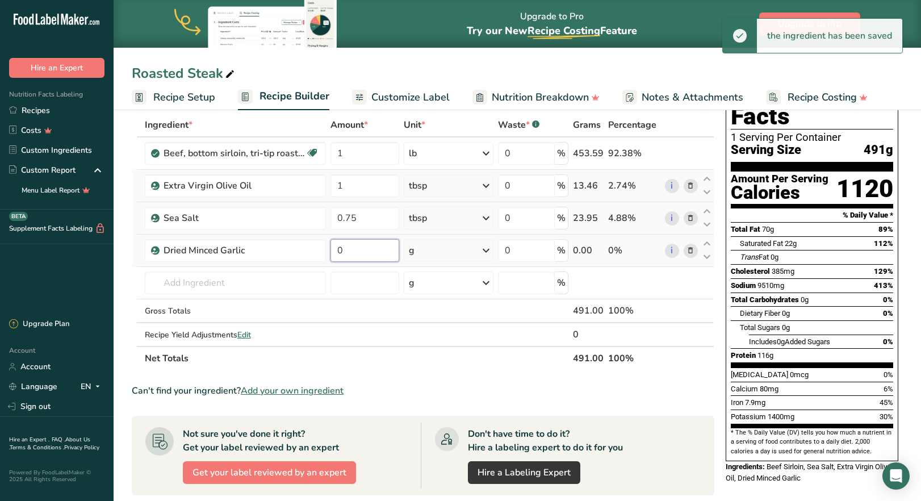
click at [354, 254] on input "0" at bounding box center [365, 250] width 69 height 23
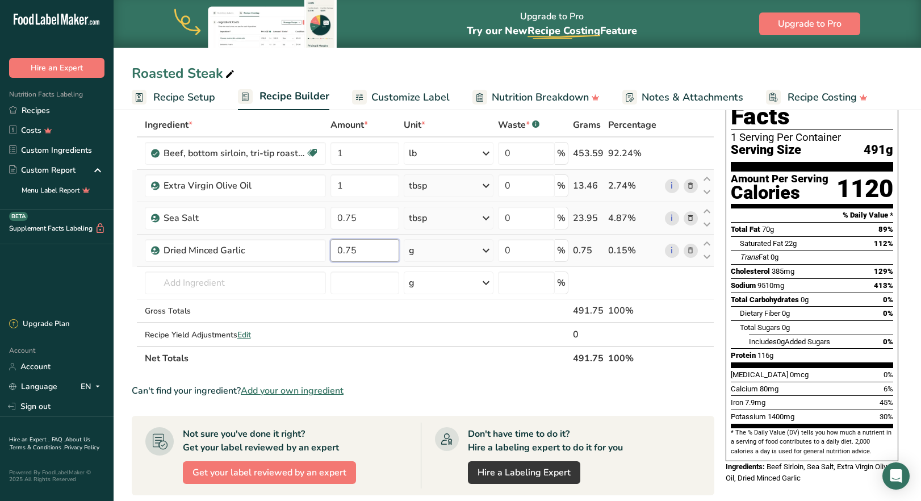
type input "0.75"
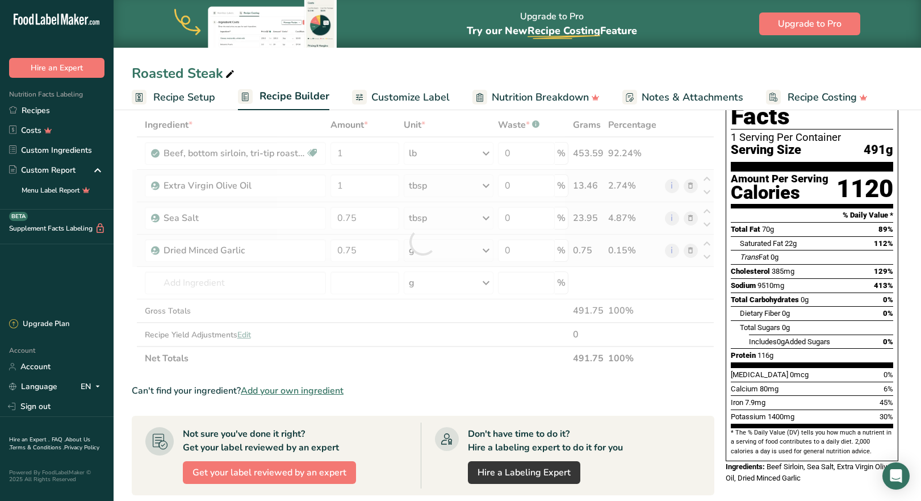
click at [490, 252] on div "Ingredient * Amount * Unit * Waste * .a-a{fill:#347362;}.b-a{fill:#fff;} Grams …" at bounding box center [423, 241] width 583 height 257
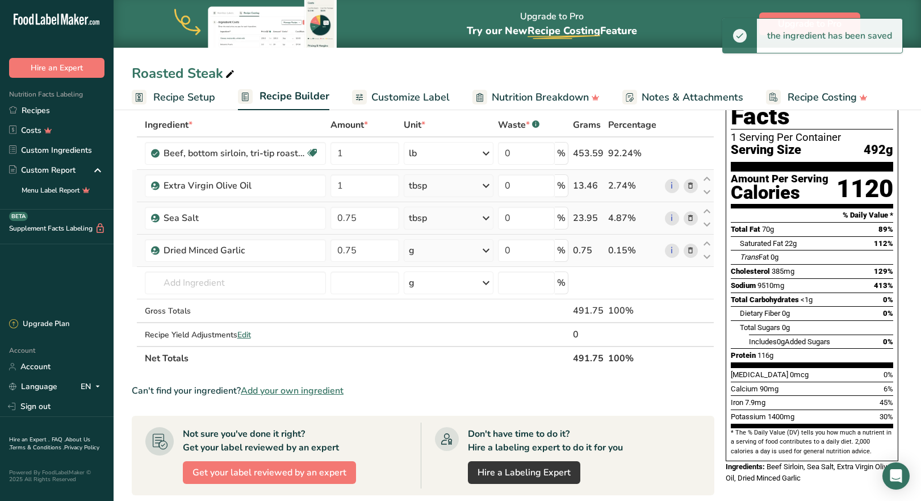
click at [486, 249] on icon at bounding box center [486, 250] width 14 height 20
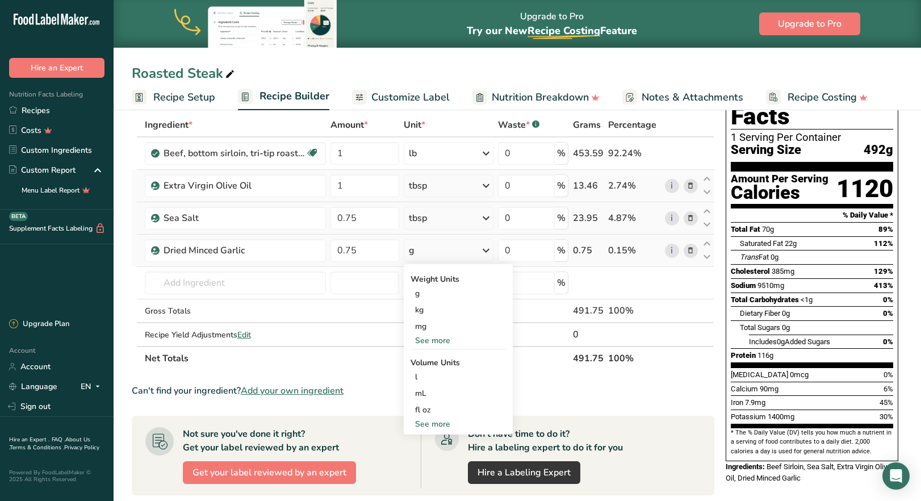
click at [447, 423] on div "See more" at bounding box center [458, 424] width 95 height 12
select select "22"
click at [437, 427] on div "tbsp" at bounding box center [458, 426] width 86 height 12
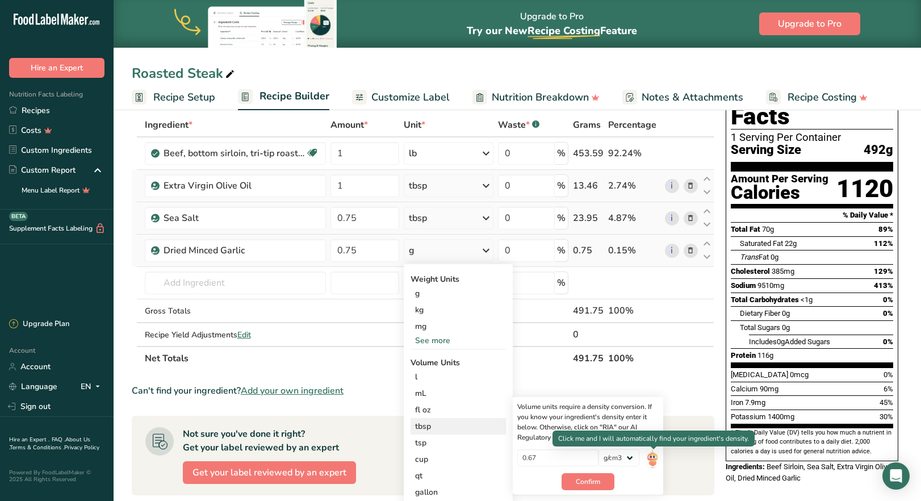
click at [654, 453] on img at bounding box center [652, 459] width 12 height 20
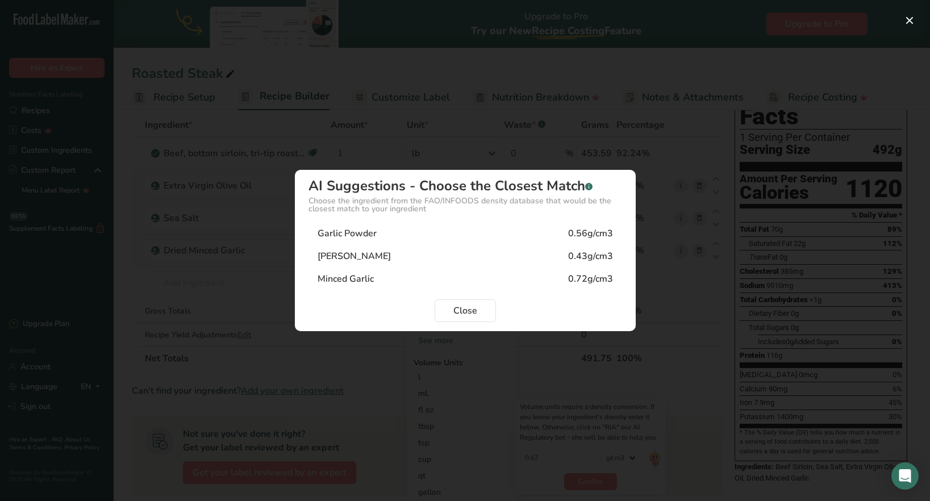
click at [348, 256] on div "[PERSON_NAME]" at bounding box center [354, 256] width 73 height 14
type input "0.43"
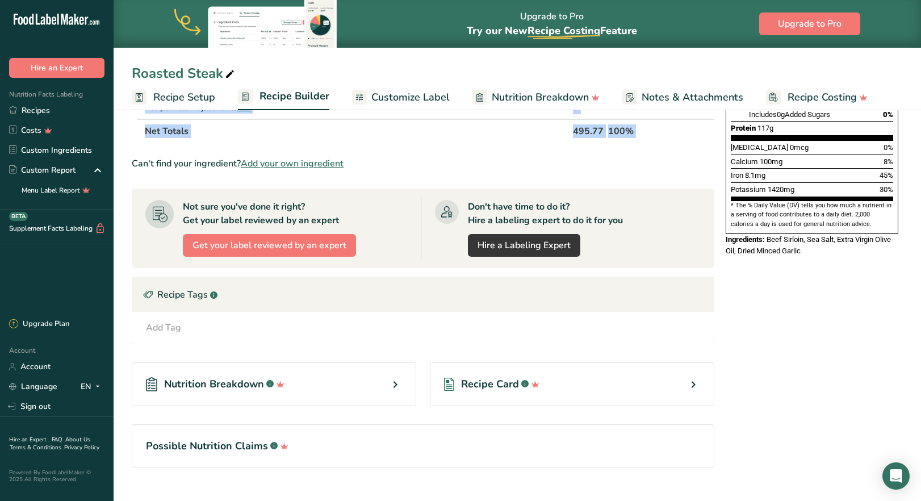
scroll to position [306, 0]
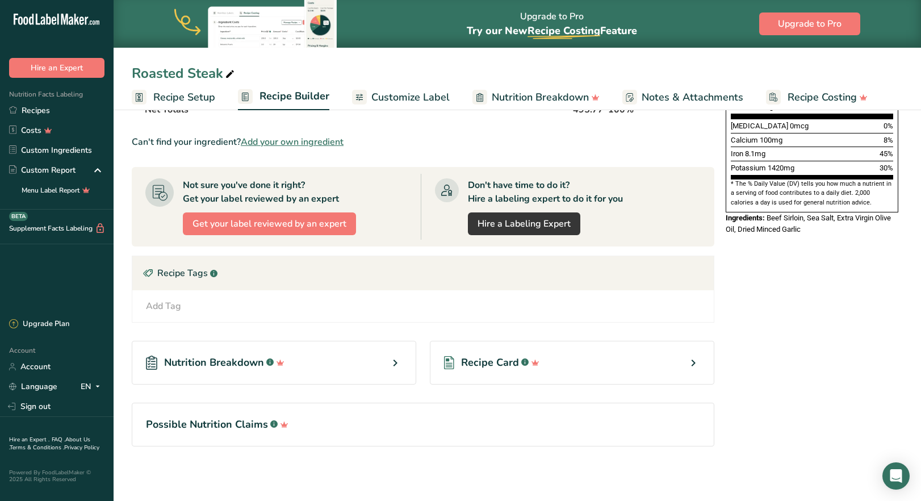
click at [210, 306] on div "Add Tag Standard Tags Custom Tags Source of Antioxidants [MEDICAL_DATA] Effect …" at bounding box center [423, 306] width 564 height 14
click at [154, 307] on div "Add Tag" at bounding box center [163, 306] width 35 height 14
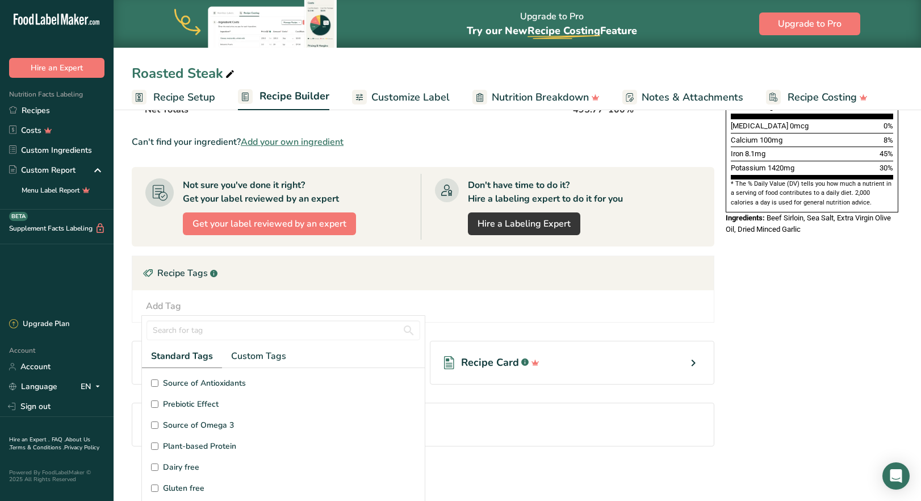
click at [153, 469] on input "Dairy free" at bounding box center [154, 467] width 7 height 7
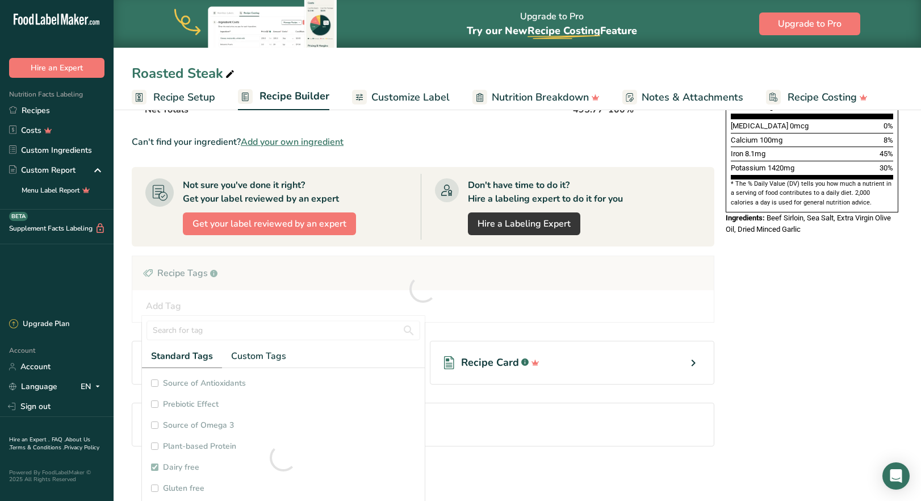
checkbox input "true"
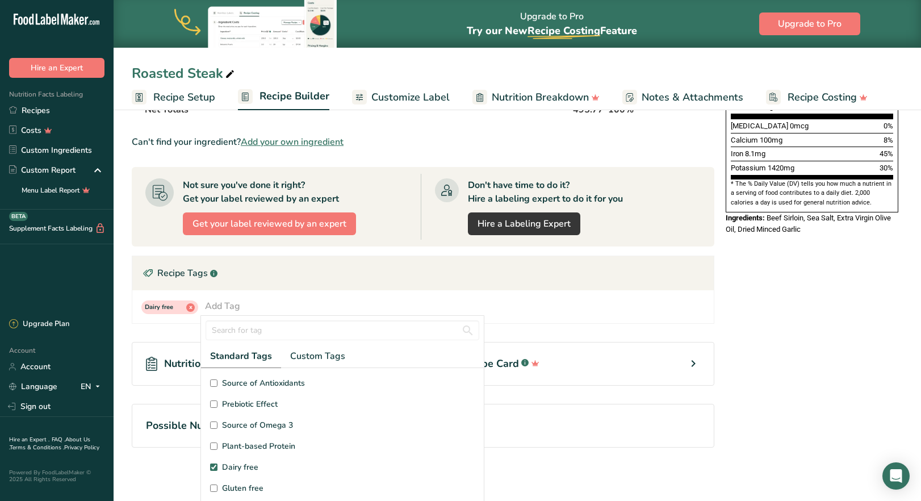
click at [215, 490] on input "Gluten free" at bounding box center [213, 488] width 7 height 7
checkbox input "true"
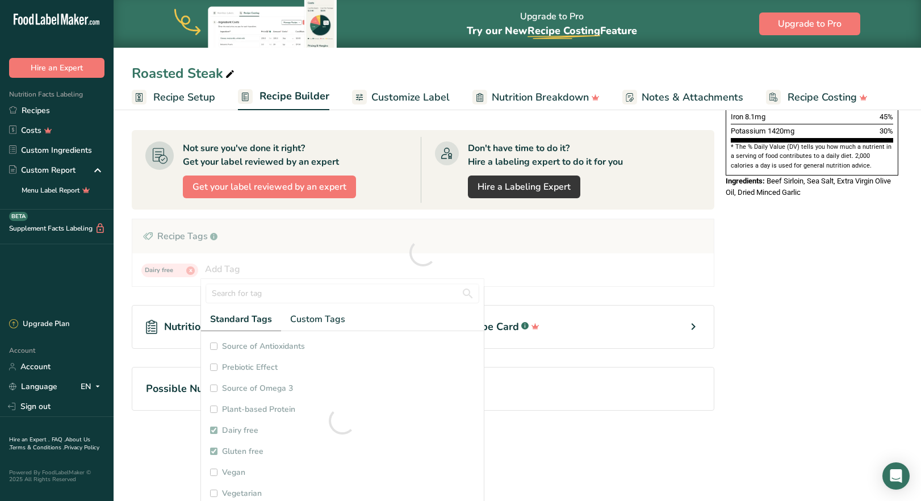
checkbox input "true"
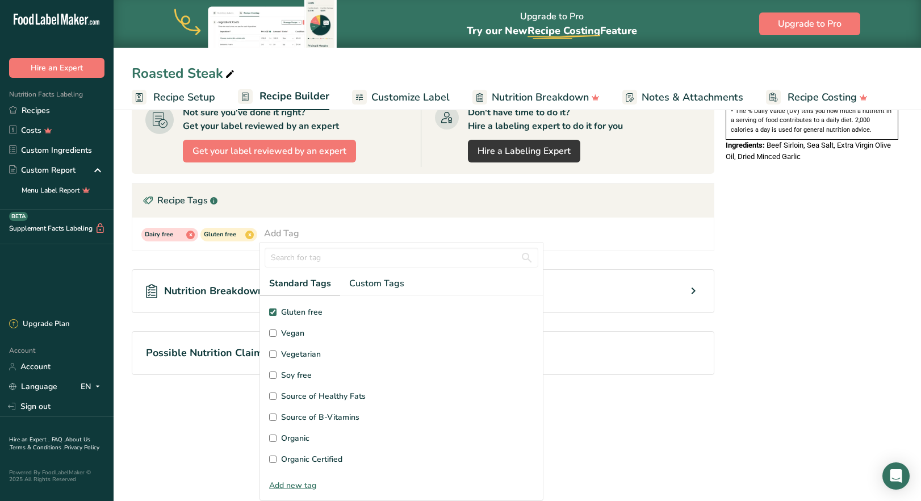
scroll to position [114, 0]
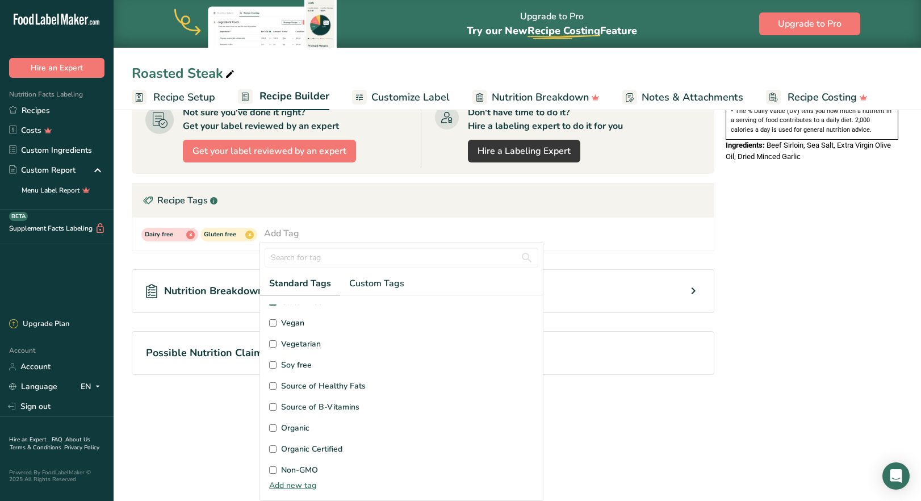
click at [272, 367] on input "Soy free" at bounding box center [272, 364] width 7 height 7
checkbox input "true"
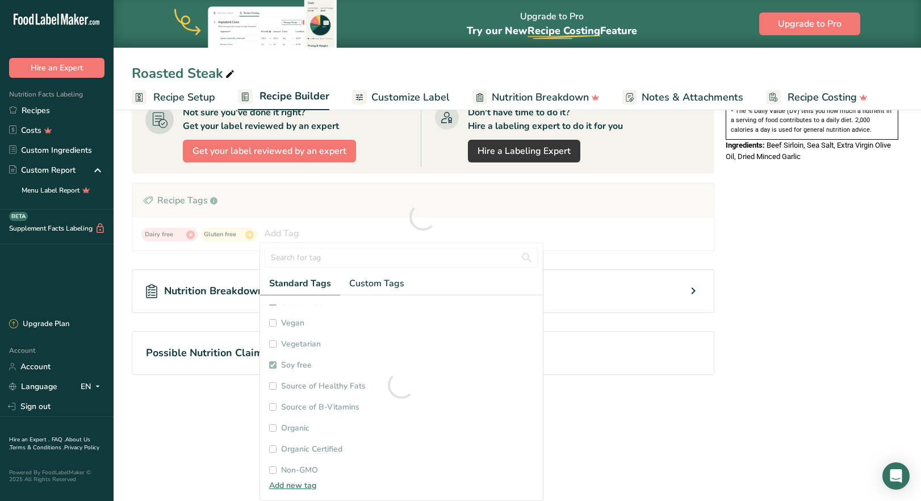
checkbox input "true"
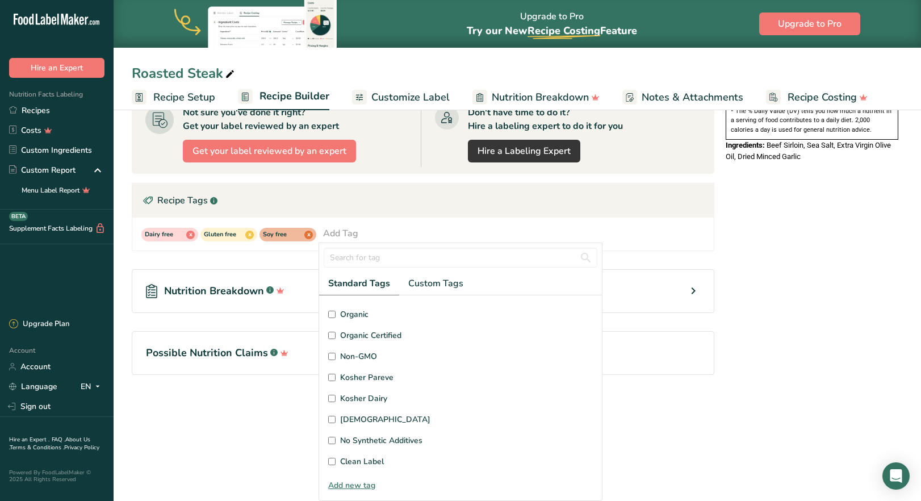
scroll to position [271, 0]
click at [332, 397] on input "No Synthetic Additives" at bounding box center [331, 396] width 7 height 7
checkbox input "true"
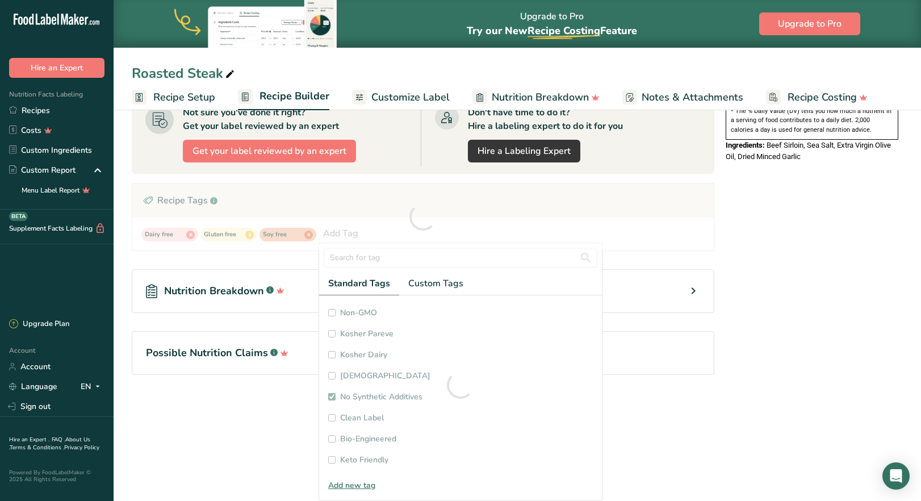
checkbox input "true"
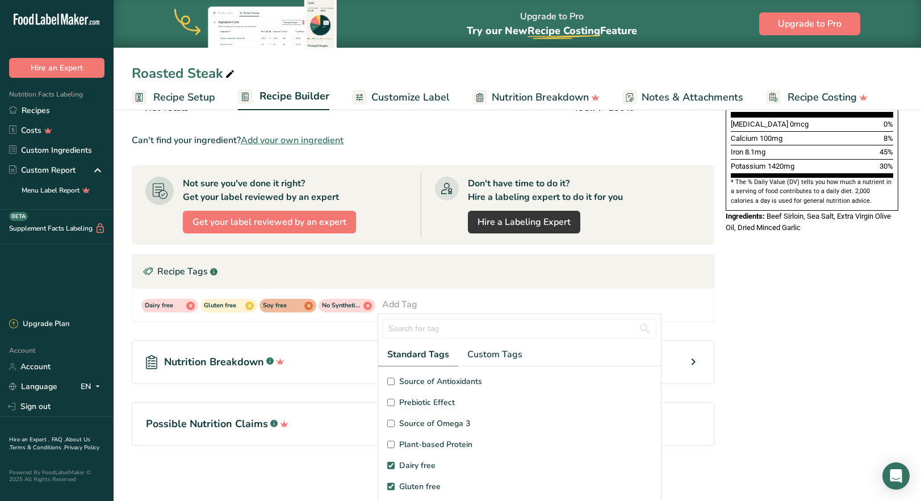
scroll to position [0, 0]
click at [286, 475] on div "Add Ingredients Manage Recipe Delete Recipe Duplicate Recipe Scale Recipe Save …" at bounding box center [427, 150] width 590 height 665
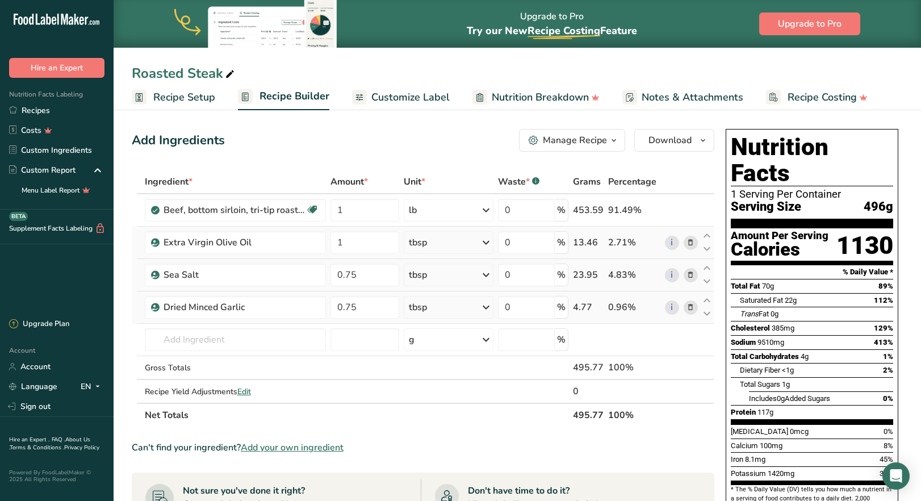
drag, startPoint x: 434, startPoint y: 329, endPoint x: 611, endPoint y: 275, distance: 184.9
click at [224, 340] on input "text" at bounding box center [235, 339] width 181 height 23
paste input "USDA Choice Sirloin Ball Tip Beef Strips"
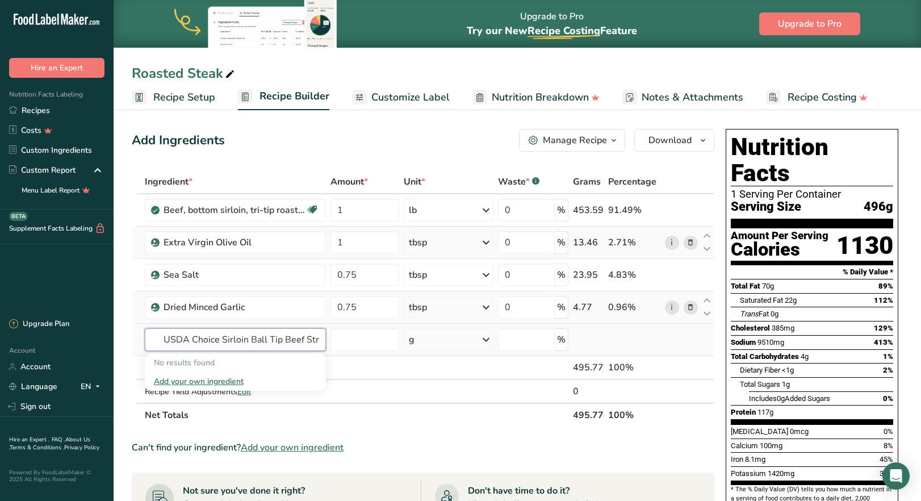
drag, startPoint x: 182, startPoint y: 340, endPoint x: 141, endPoint y: 330, distance: 41.5
click at [141, 330] on tr "USDA Choice Sirloin Ball Tip Beef Strips No results found Add your own ingredie…" at bounding box center [423, 340] width 582 height 32
click at [313, 342] on input "Choice Sirloin Ball Tip Beef Strips" at bounding box center [235, 339] width 181 height 23
drag, startPoint x: 194, startPoint y: 337, endPoint x: 155, endPoint y: 331, distance: 40.3
click at [151, 332] on input "Choice Sirloin Ball Tip Beef Strips" at bounding box center [235, 339] width 181 height 23
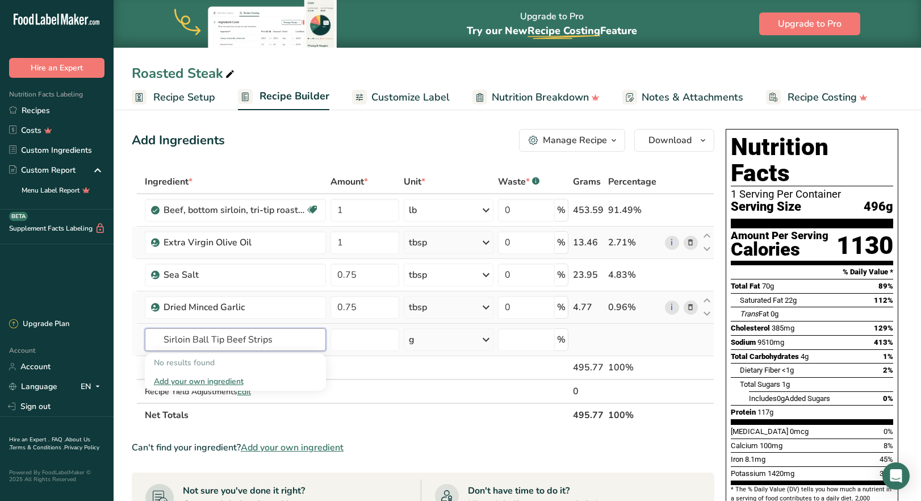
click at [294, 349] on input "Sirloin Ball Tip Beef Strips" at bounding box center [235, 339] width 181 height 23
drag, startPoint x: 248, startPoint y: 337, endPoint x: 278, endPoint y: 337, distance: 30.7
click at [278, 337] on input "Sirloin Ball Tip Beef Strips" at bounding box center [235, 339] width 181 height 23
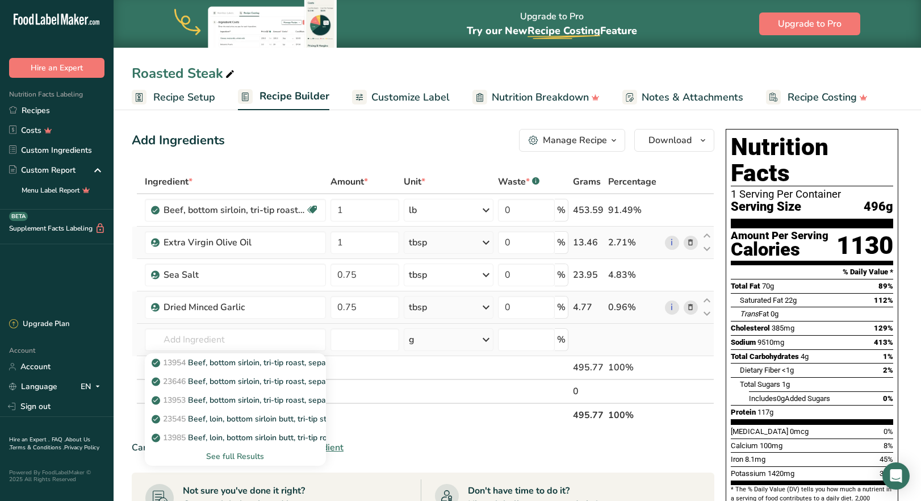
click at [251, 455] on div "See full Results" at bounding box center [235, 456] width 163 height 12
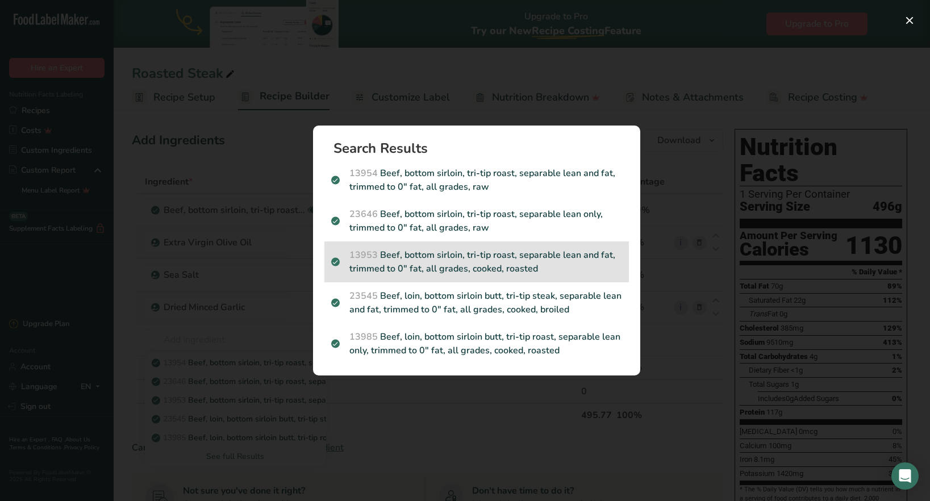
click at [436, 274] on p "13953 Beef, bottom sirloin, tri-tip roast, separable lean and fat, trimmed to 0…" at bounding box center [476, 261] width 291 height 27
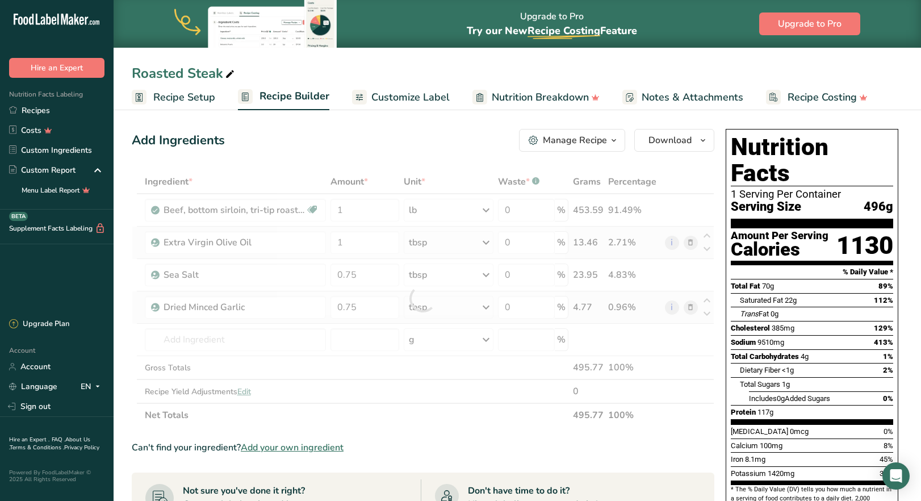
click at [436, 274] on div "Search results modal" at bounding box center [460, 250] width 921 height 501
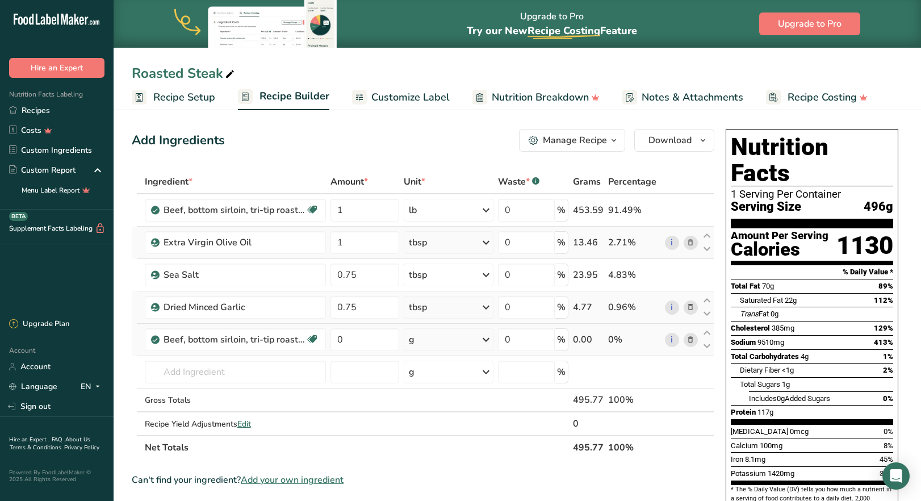
click at [689, 341] on icon at bounding box center [691, 340] width 8 height 12
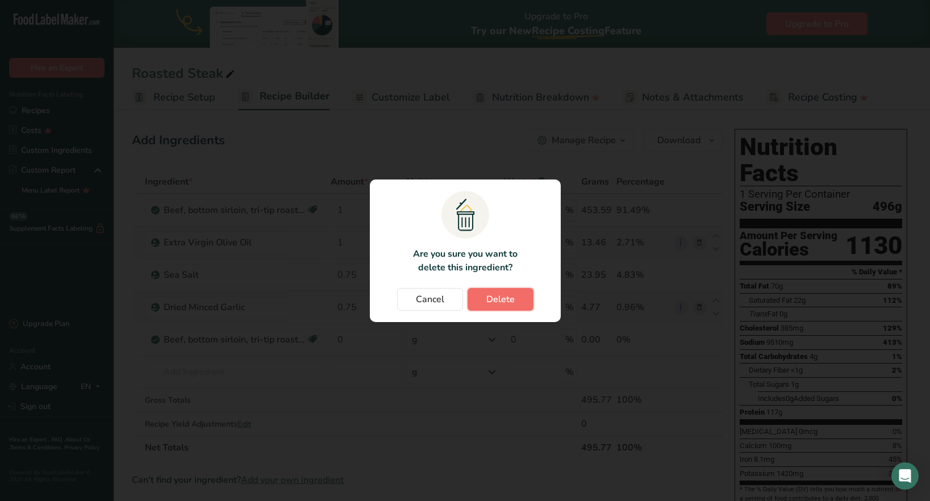
click at [503, 304] on span "Delete" at bounding box center [500, 300] width 28 height 14
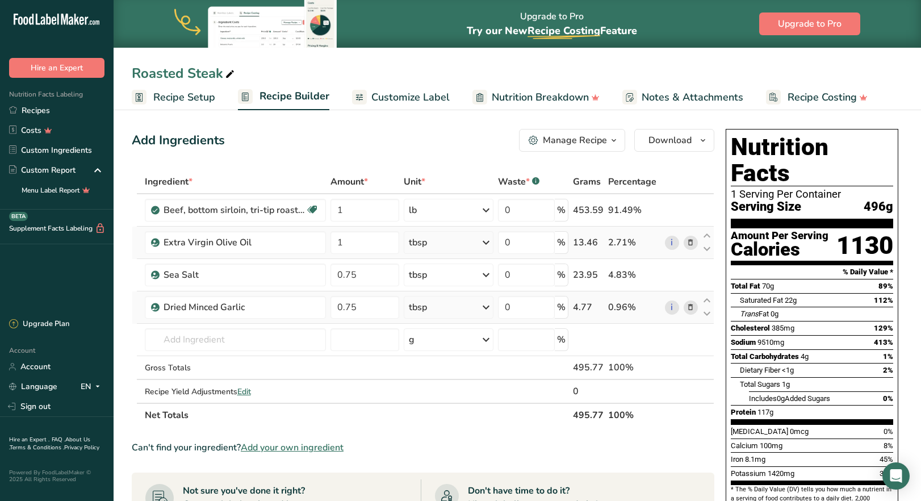
click at [588, 448] on div "Can't find your ingredient? Add your own ingredient" at bounding box center [423, 448] width 583 height 14
click at [73, 112] on link "Recipes" at bounding box center [57, 111] width 114 height 20
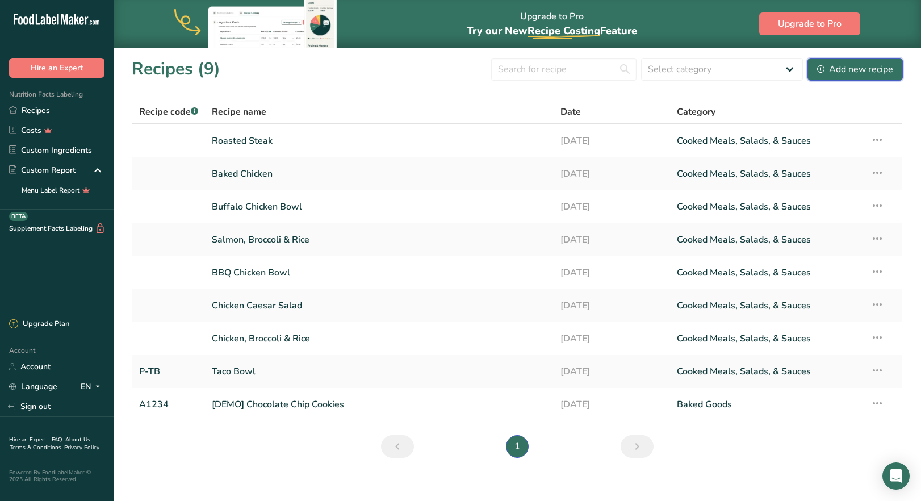
click at [858, 70] on div "Add new recipe" at bounding box center [855, 69] width 76 height 14
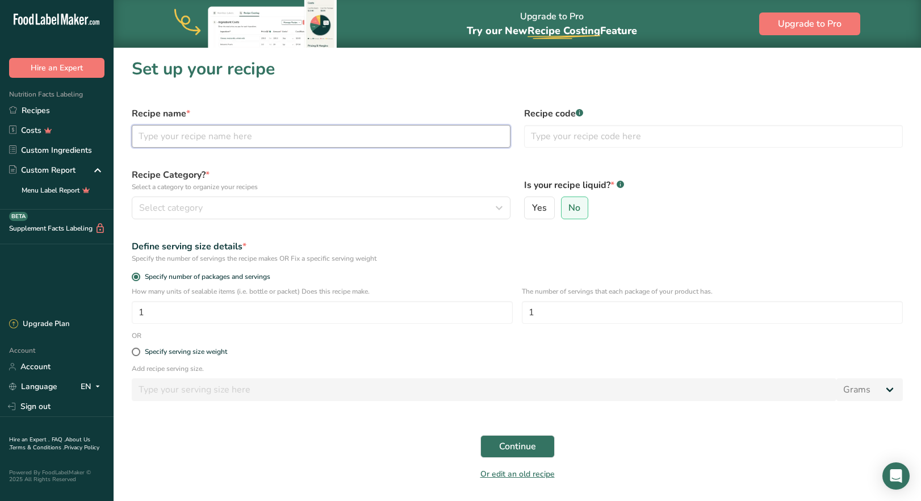
click at [296, 136] on input "text" at bounding box center [321, 136] width 379 height 23
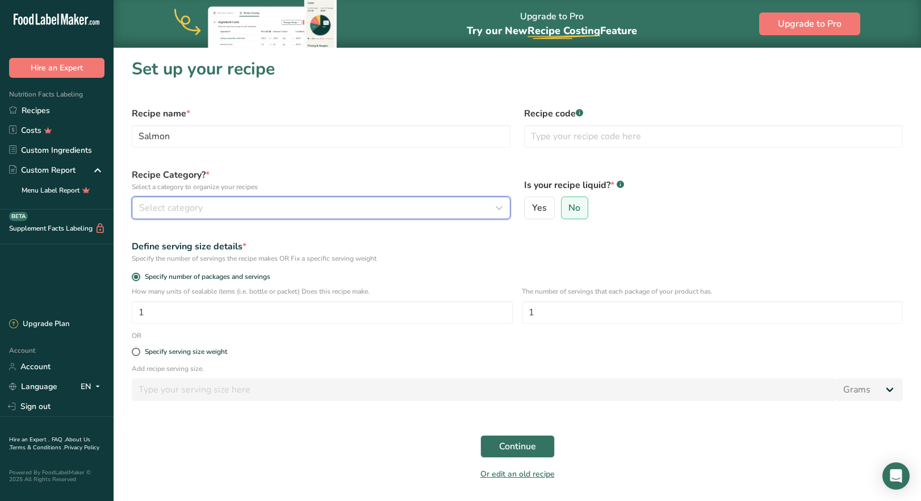
click at [206, 207] on div "Select category" at bounding box center [317, 208] width 357 height 14
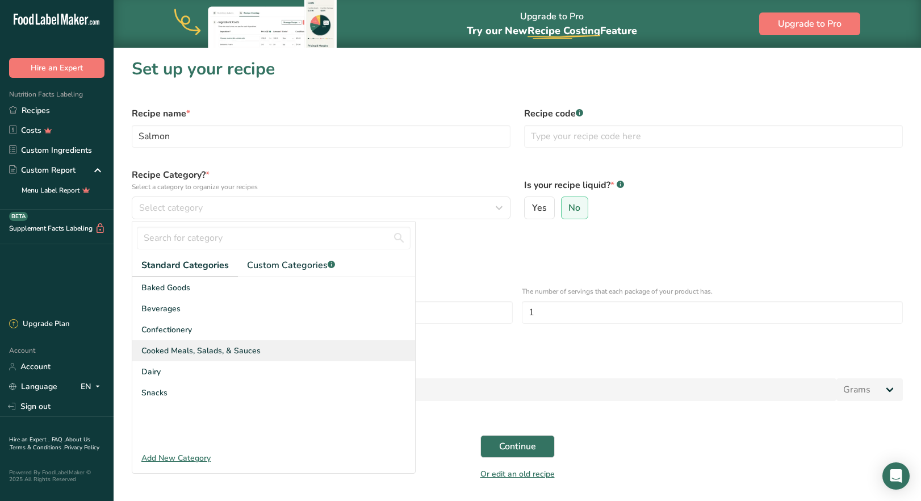
click at [198, 352] on span "Cooked Meals, Salads, & Sauces" at bounding box center [200, 351] width 119 height 12
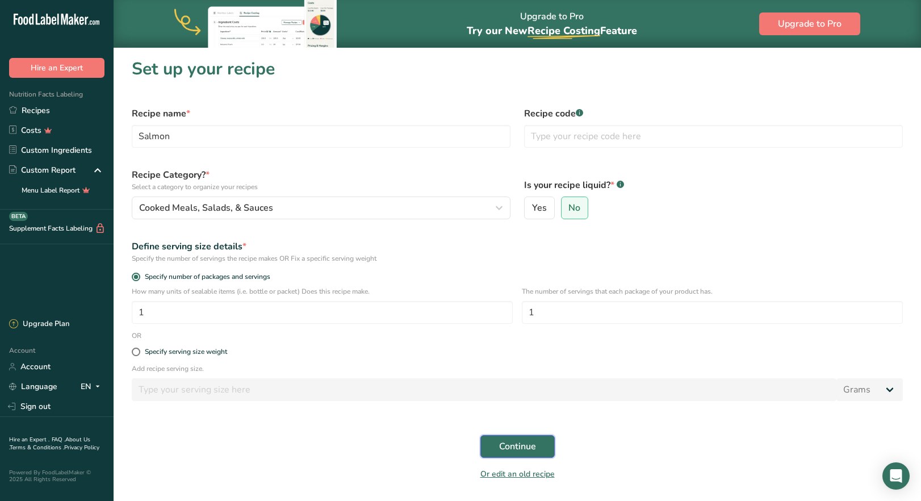
click at [533, 450] on span "Continue" at bounding box center [517, 447] width 37 height 14
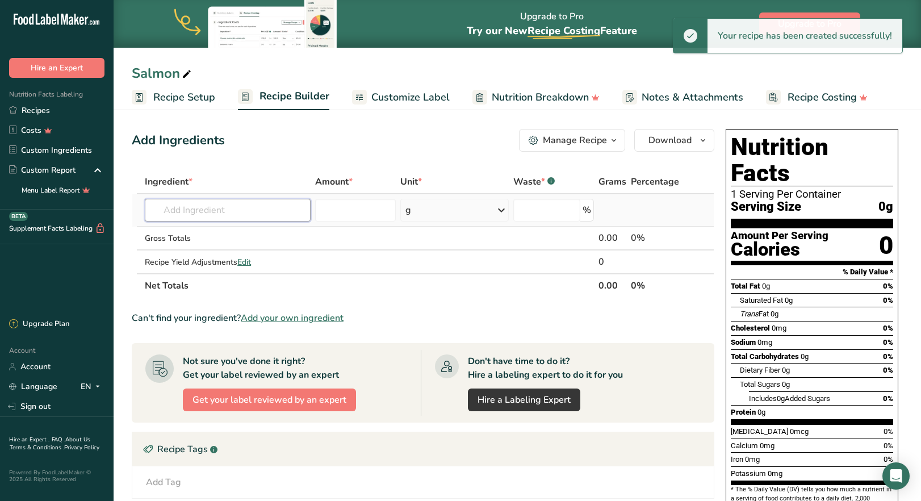
click at [194, 211] on input "text" at bounding box center [227, 210] width 165 height 23
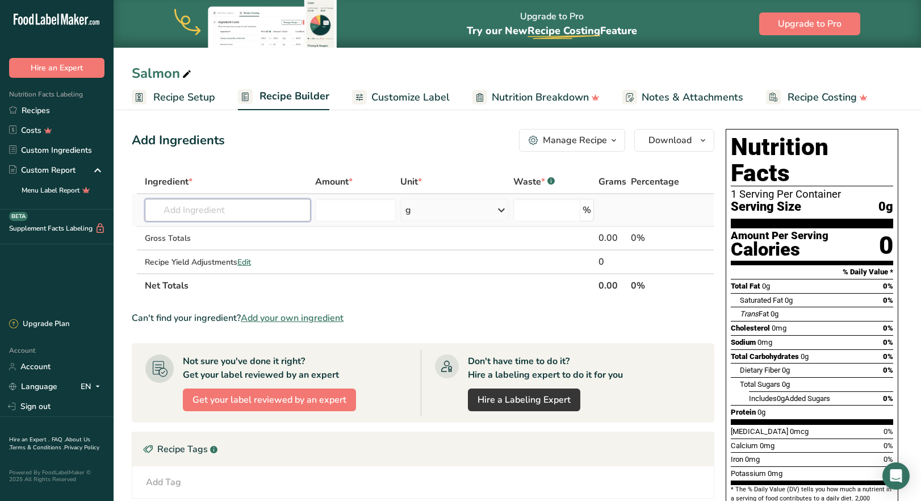
click at [194, 211] on input "text" at bounding box center [227, 210] width 165 height 23
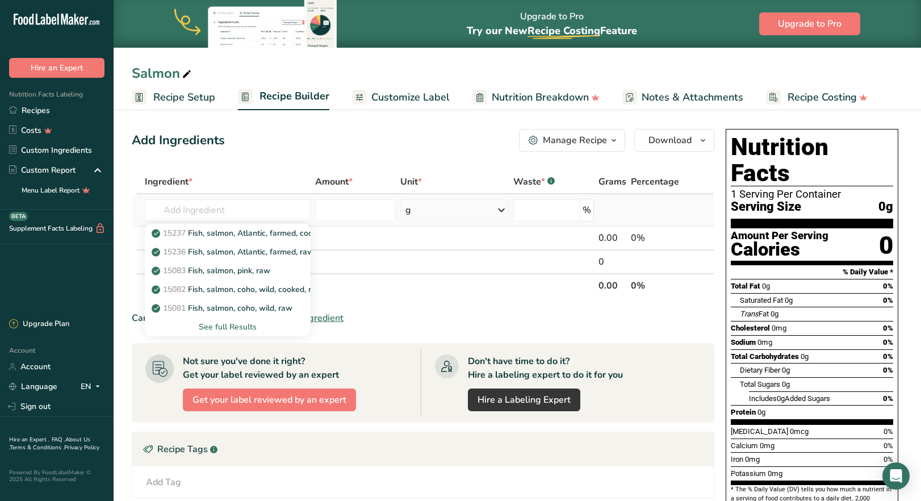
click at [223, 328] on div "See full Results" at bounding box center [227, 327] width 147 height 12
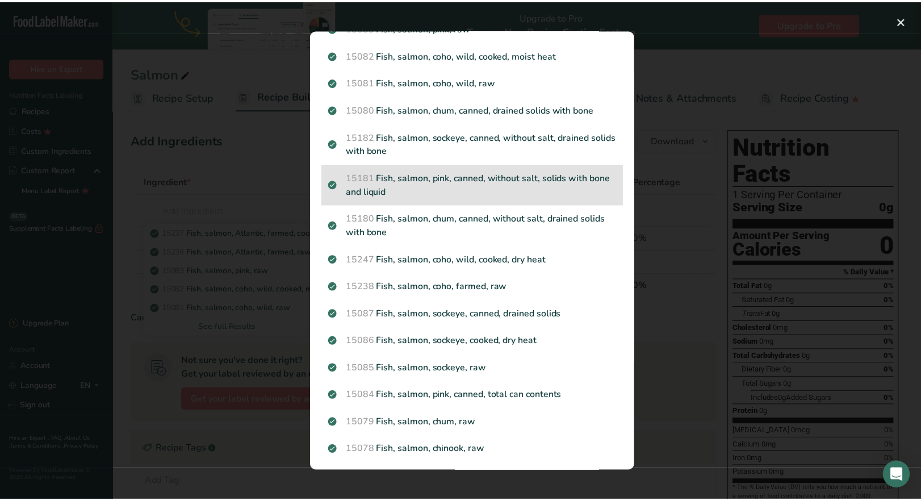
scroll to position [114, 0]
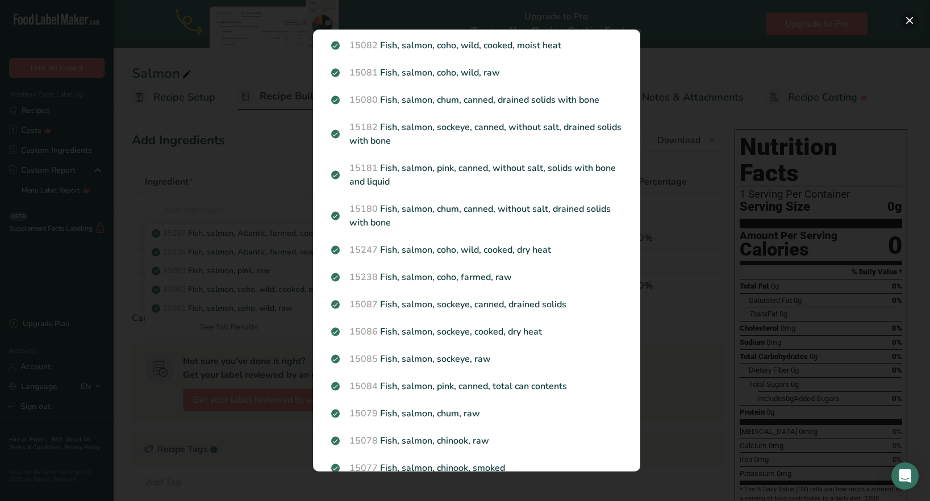
click at [911, 18] on button "Search results modal" at bounding box center [909, 20] width 18 height 18
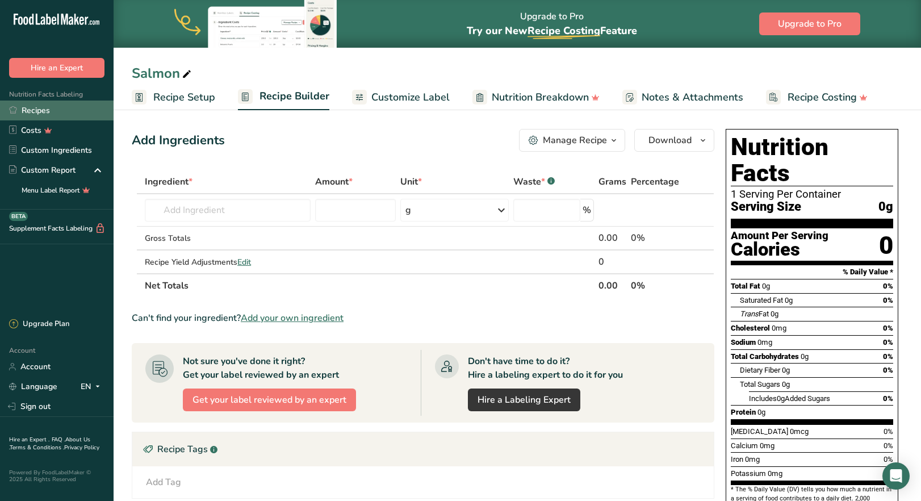
click at [70, 113] on link "Recipes" at bounding box center [57, 111] width 114 height 20
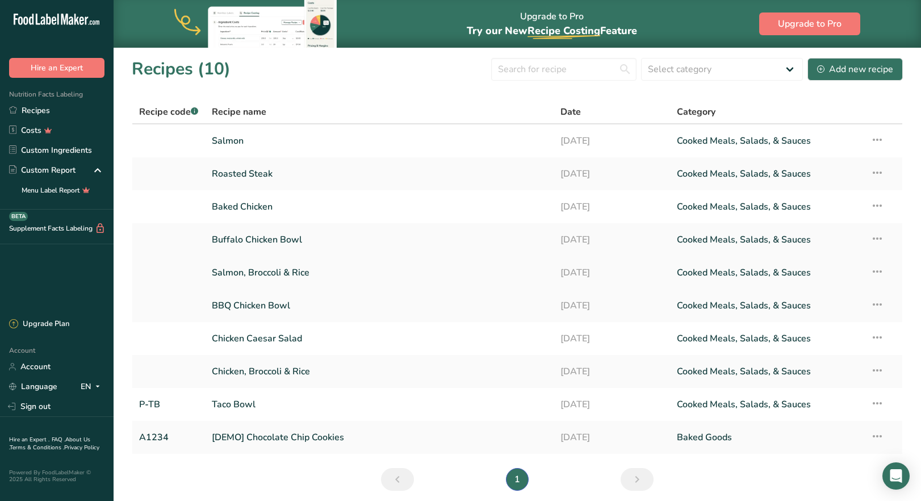
click at [254, 272] on link "Salmon, Broccoli & Rice" at bounding box center [379, 273] width 335 height 24
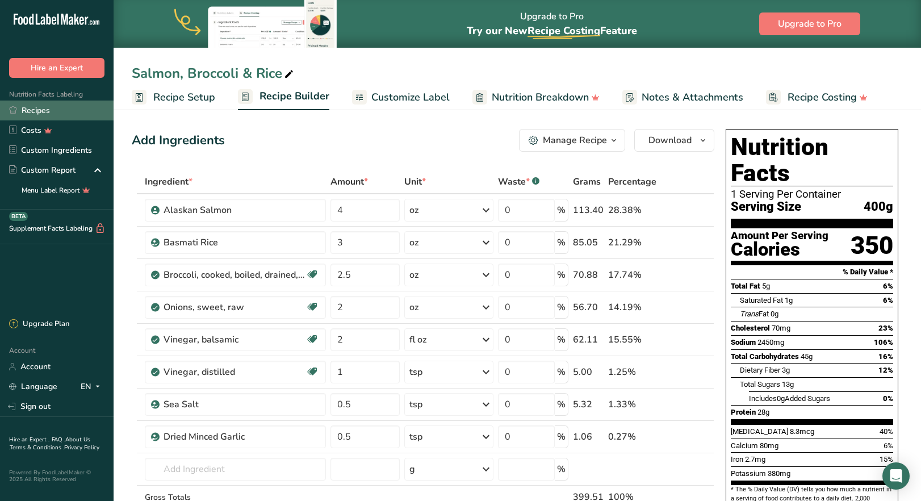
click at [44, 111] on link "Recipes" at bounding box center [57, 111] width 114 height 20
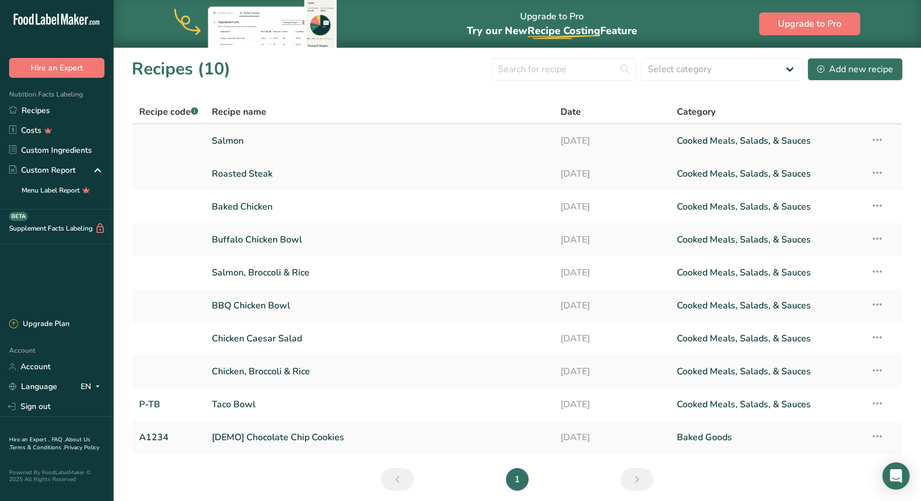
click at [228, 141] on link "Salmon" at bounding box center [379, 141] width 335 height 24
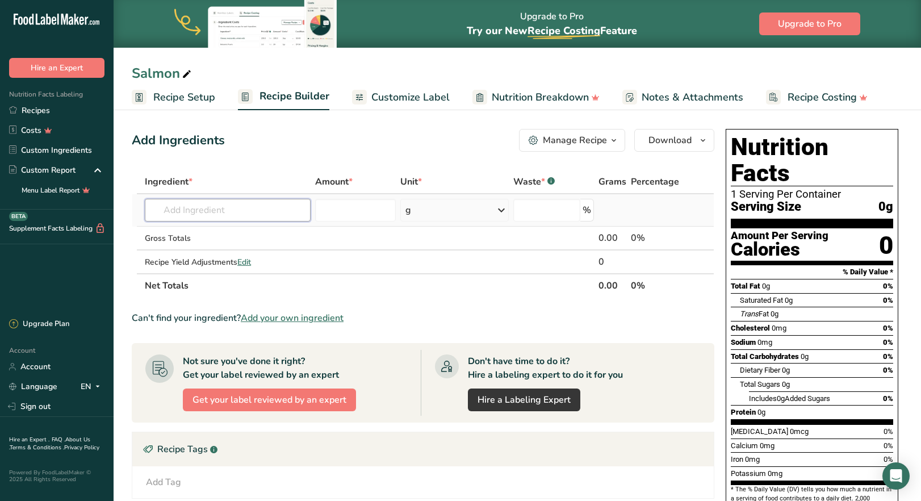
click at [200, 211] on input "text" at bounding box center [227, 210] width 165 height 23
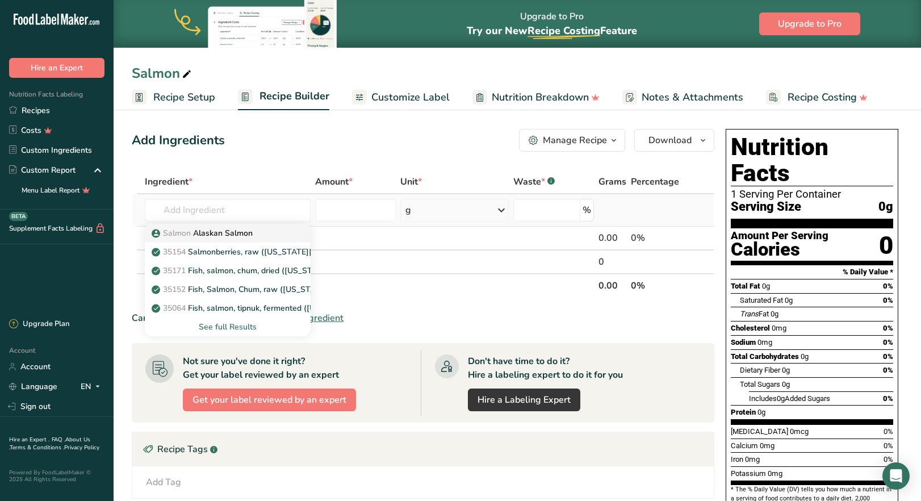
click at [202, 237] on p "Salmon Alaskan Salmon" at bounding box center [203, 233] width 99 height 12
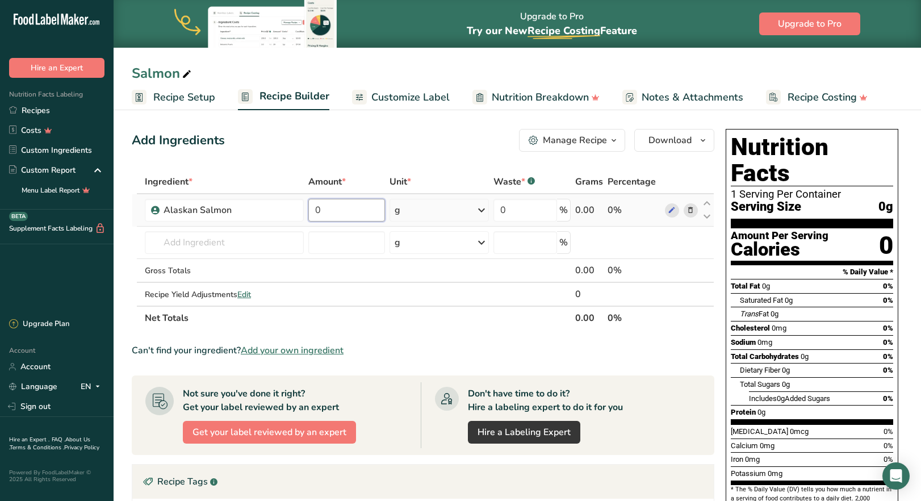
drag, startPoint x: 327, startPoint y: 212, endPoint x: 315, endPoint y: 208, distance: 13.1
click at [315, 208] on input "0" at bounding box center [346, 210] width 77 height 23
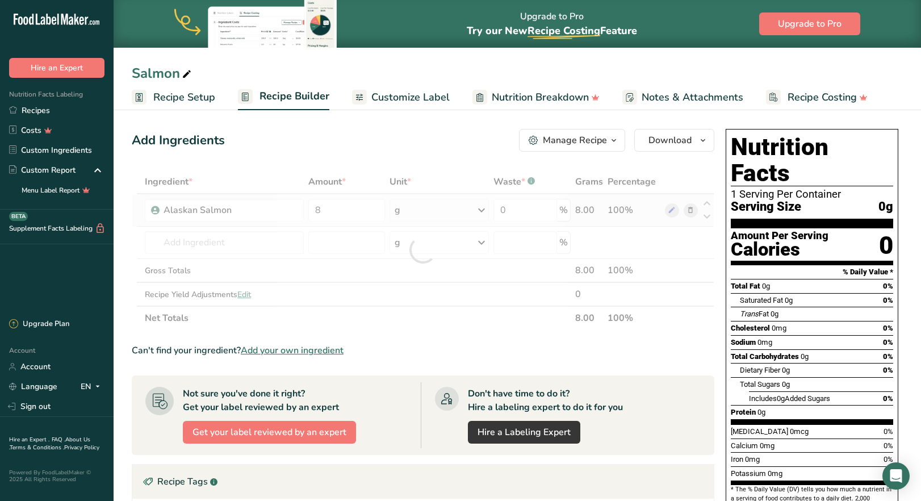
click at [486, 211] on div "Ingredient * Amount * Unit * Waste * .a-a{fill:#347362;}.b-a{fill:#fff;} Grams …" at bounding box center [423, 250] width 583 height 160
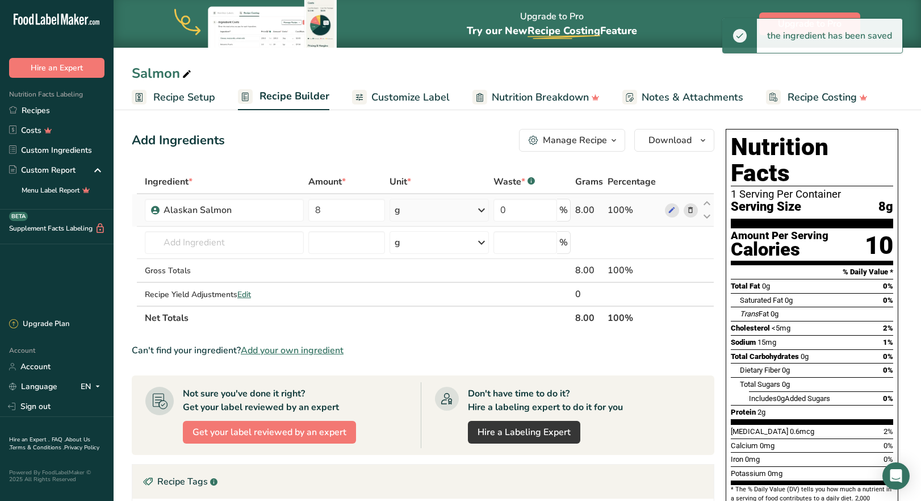
click at [481, 208] on icon at bounding box center [482, 210] width 14 height 20
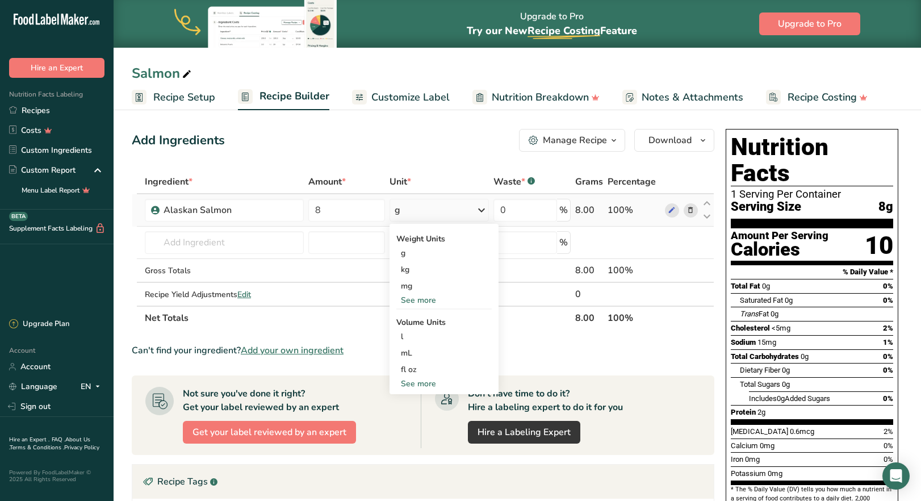
click at [410, 300] on div "See more" at bounding box center [444, 300] width 95 height 12
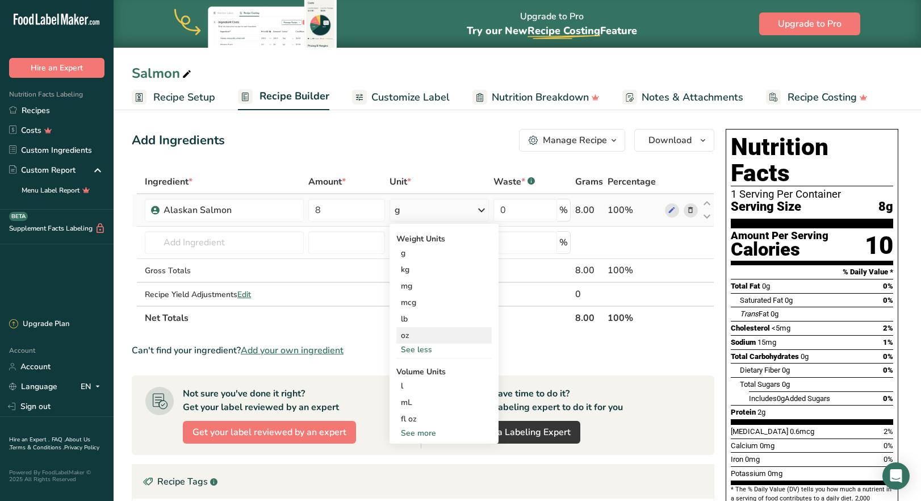
click at [408, 336] on div "oz" at bounding box center [444, 335] width 95 height 16
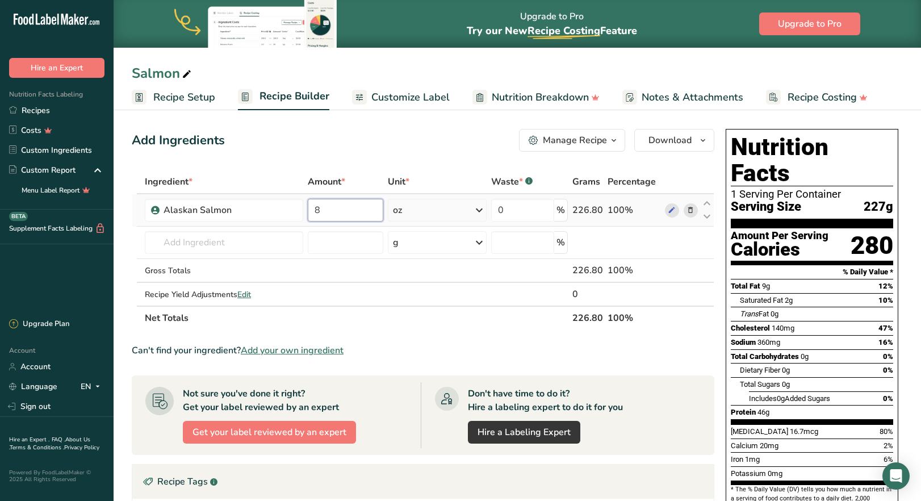
click at [322, 212] on input "8" at bounding box center [346, 210] width 76 height 23
drag, startPoint x: 322, startPoint y: 212, endPoint x: 312, endPoint y: 208, distance: 9.7
click at [312, 208] on input "8" at bounding box center [346, 210] width 76 height 23
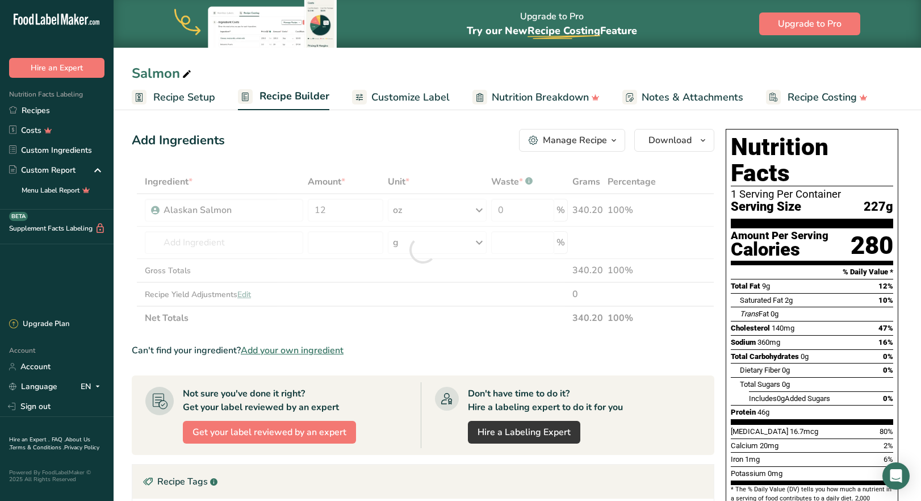
click at [431, 147] on div "Add Ingredients Manage Recipe Delete Recipe Duplicate Recipe Scale Recipe Save …" at bounding box center [423, 140] width 583 height 23
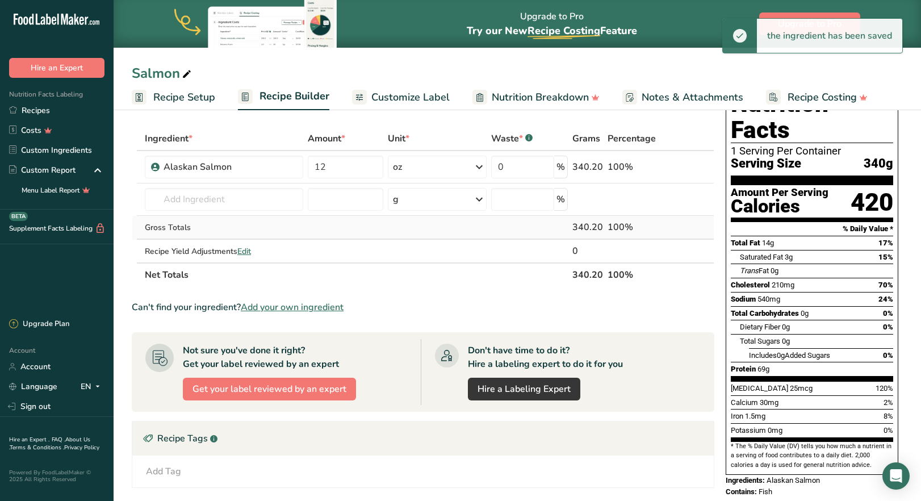
scroll to position [170, 0]
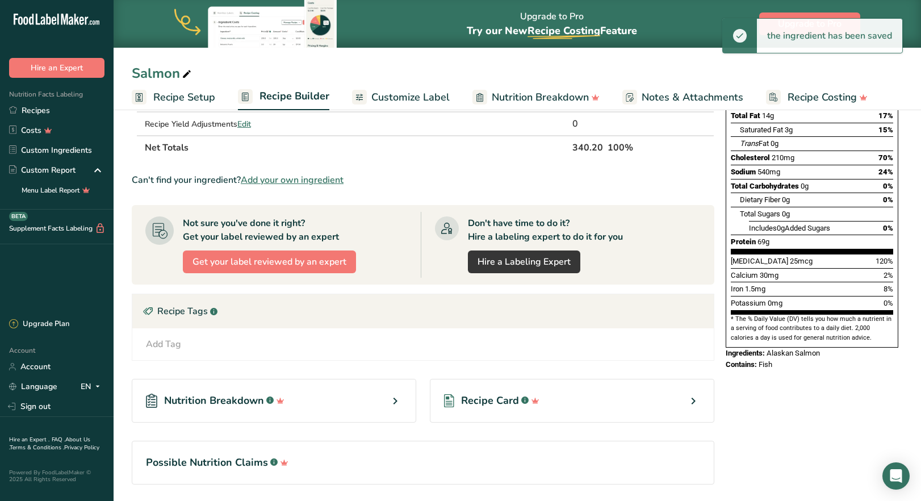
click at [168, 344] on div "Add Tag" at bounding box center [163, 344] width 35 height 14
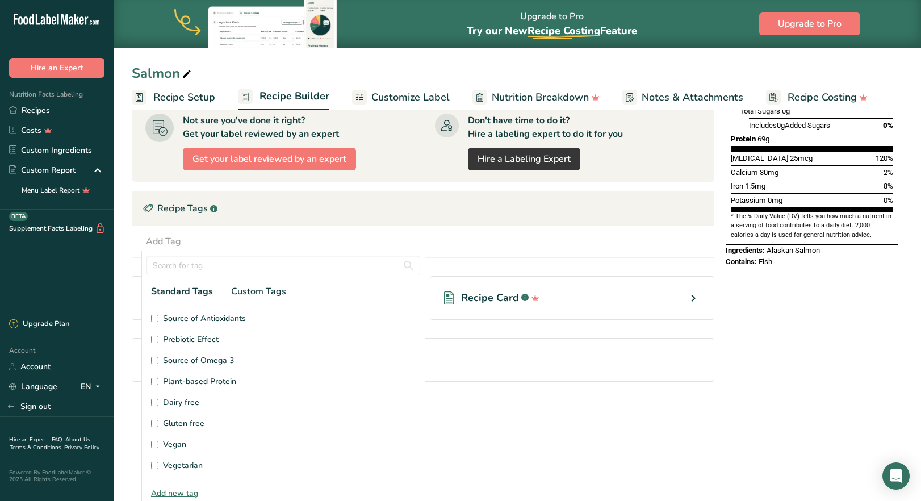
scroll to position [208, 0]
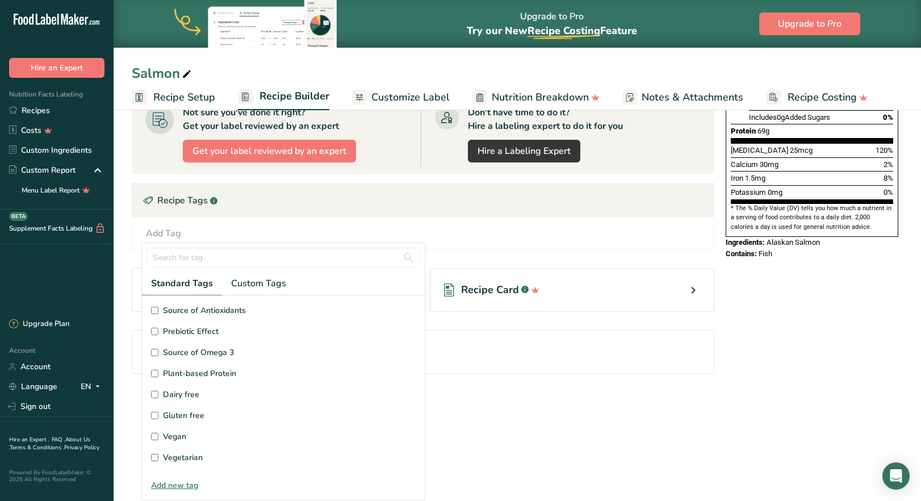
click at [156, 397] on input "Dairy free" at bounding box center [154, 394] width 7 height 7
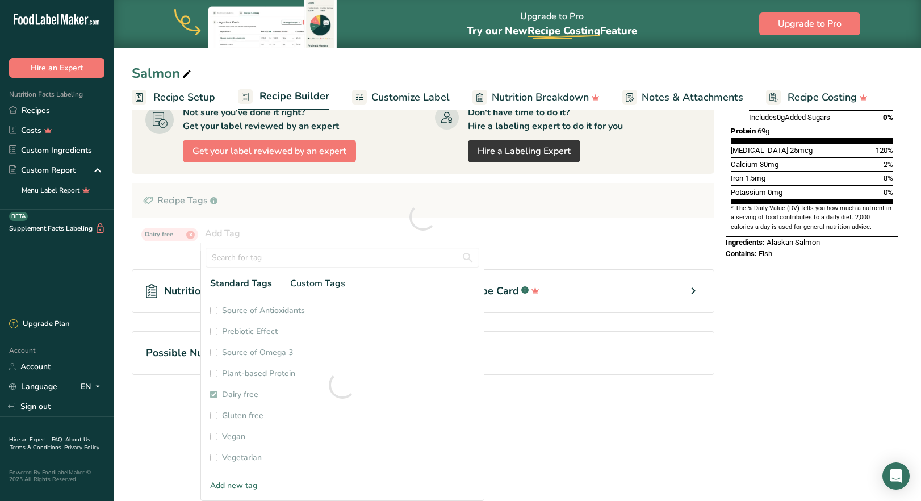
scroll to position [72, 0]
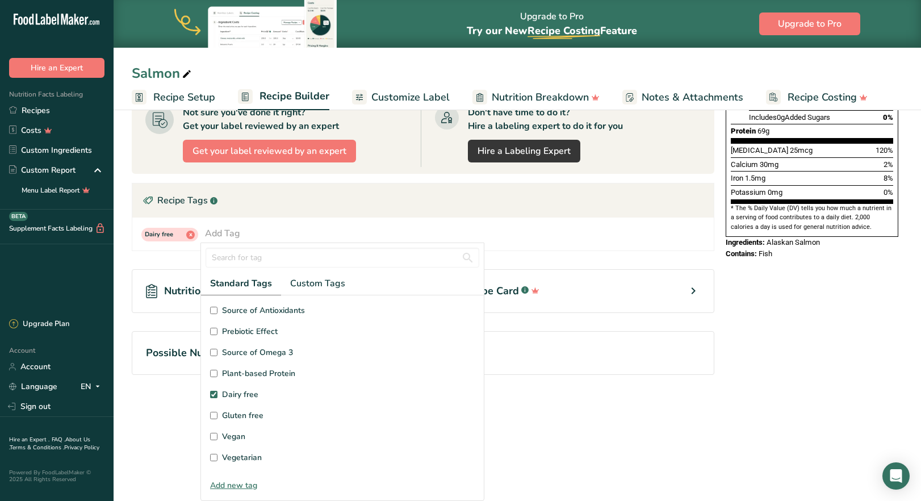
click at [212, 416] on input "Gluten free" at bounding box center [213, 415] width 7 height 7
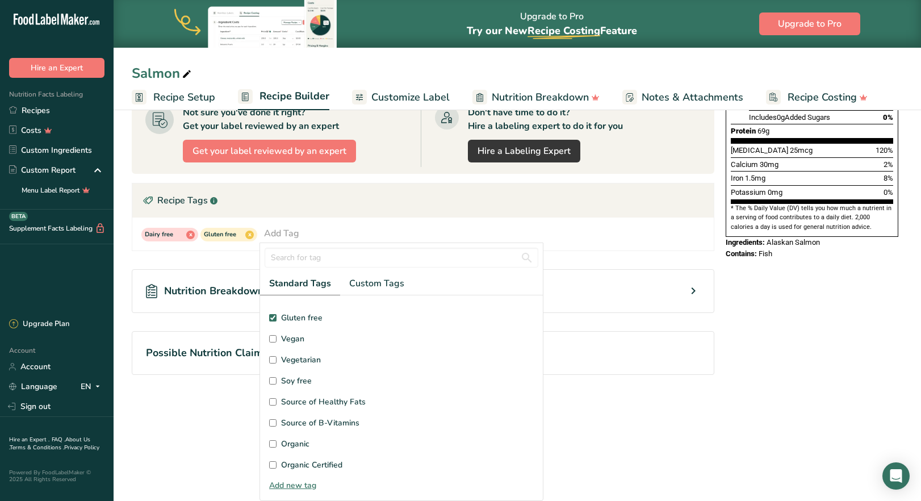
scroll to position [114, 0]
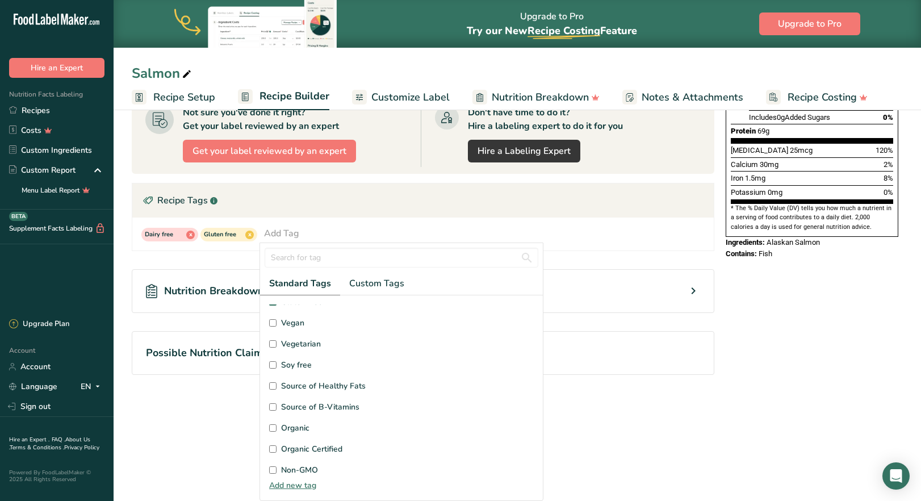
click at [273, 367] on input "Soy free" at bounding box center [272, 364] width 7 height 7
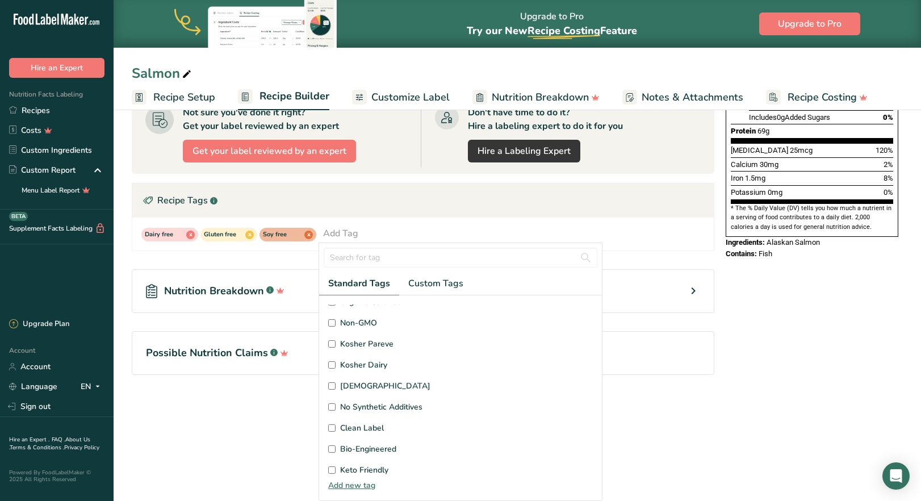
scroll to position [271, 0]
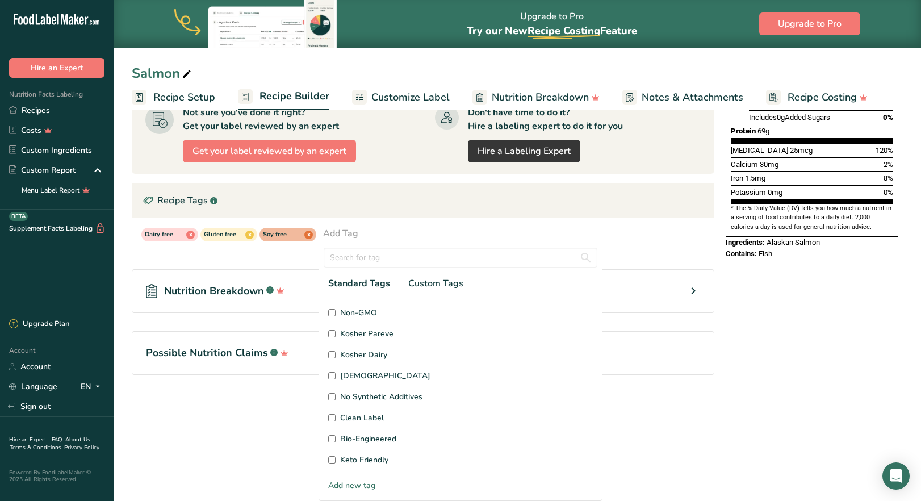
click at [332, 397] on input "No Synthetic Additives" at bounding box center [331, 396] width 7 height 7
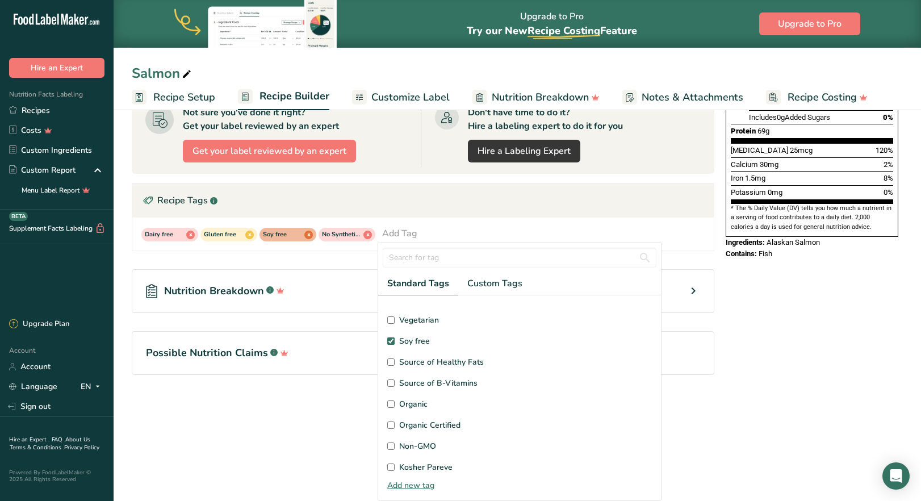
scroll to position [101, 0]
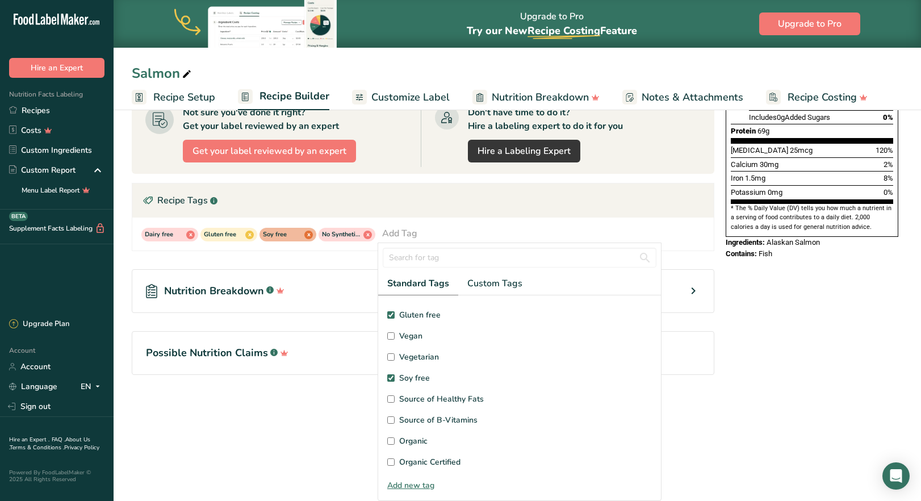
click at [278, 462] on main "Upgrade to Pro Try our New Recipe Costing .a-29{fill:none;stroke-linecap:round;…" at bounding box center [460, 145] width 921 height 711
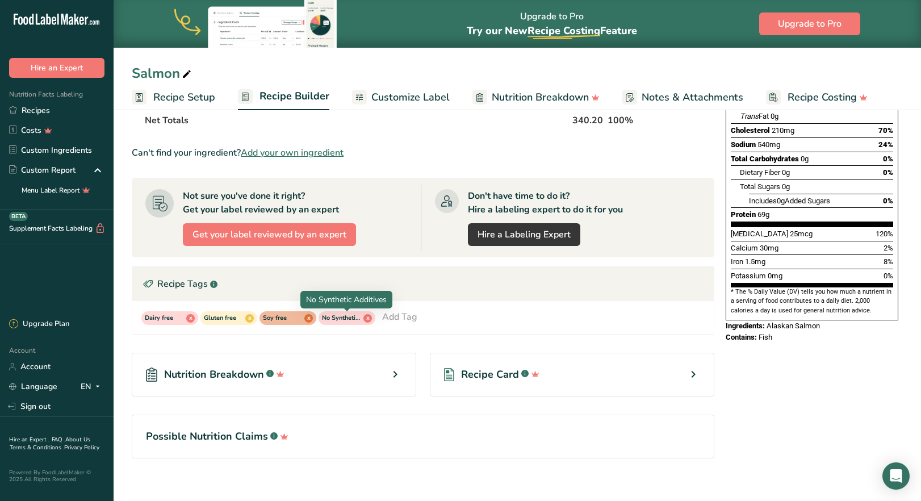
scroll to position [210, 0]
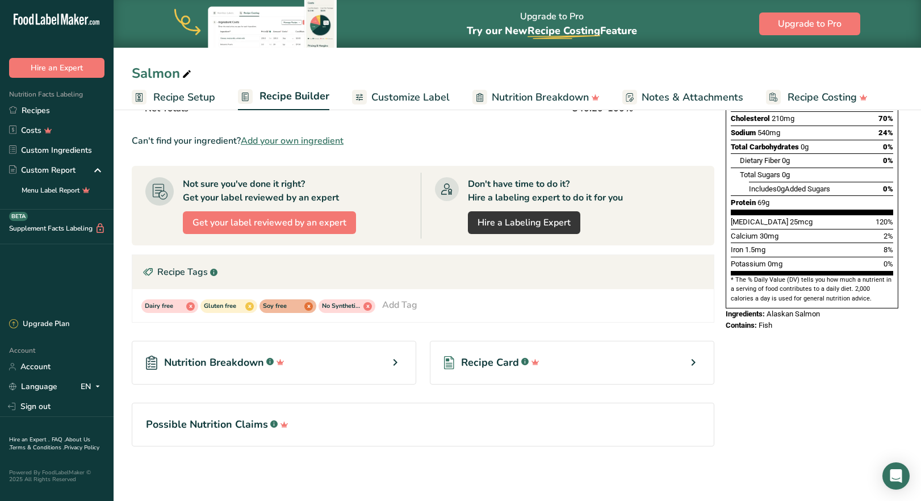
click at [409, 310] on div "Add Tag" at bounding box center [399, 305] width 35 height 14
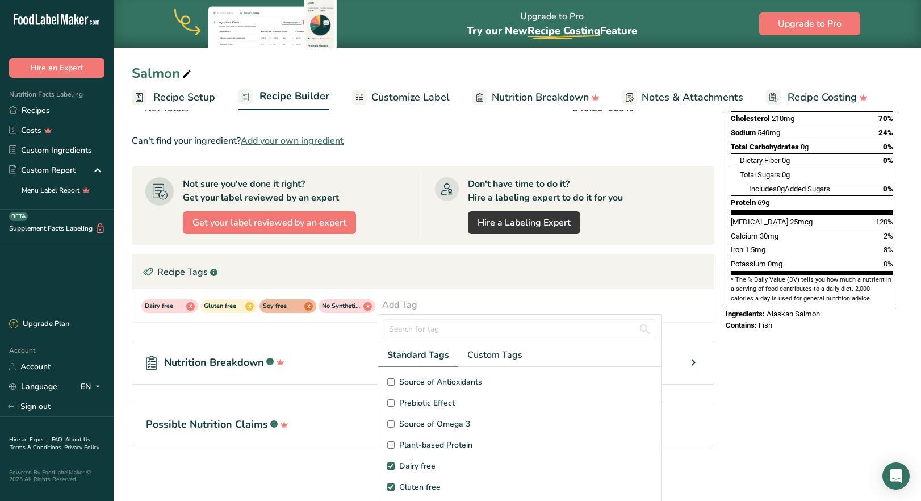
scroll to position [153, 0]
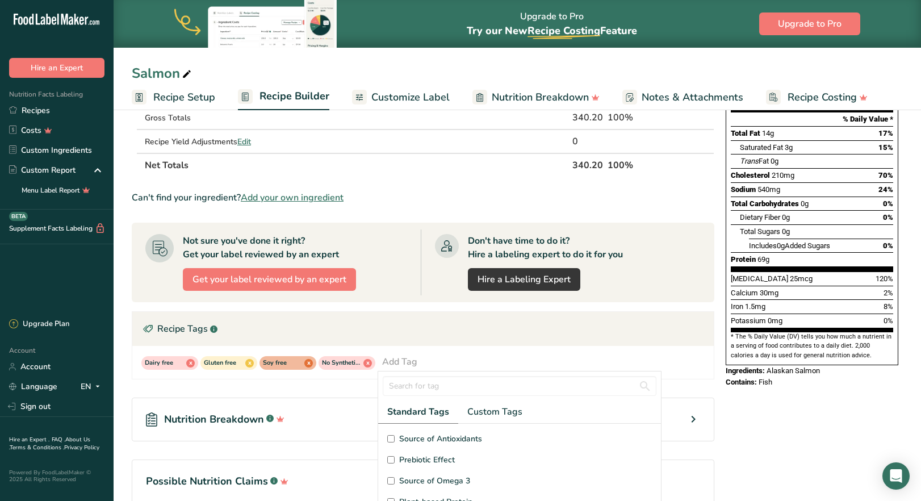
click at [390, 479] on input "Source of Omega 3" at bounding box center [390, 480] width 7 height 7
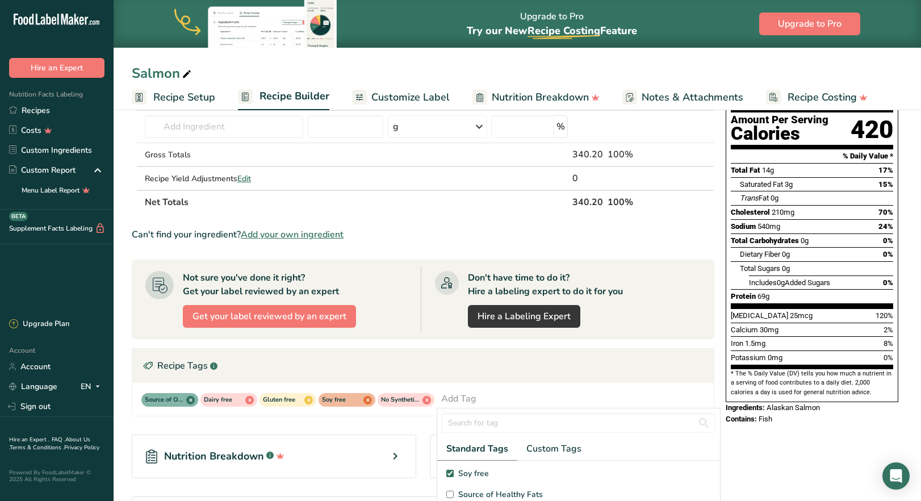
scroll to position [96, 0]
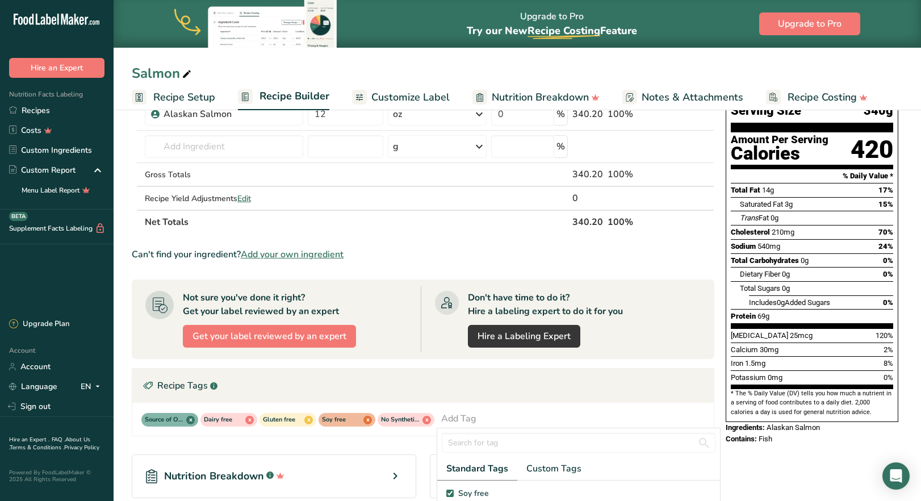
click at [466, 418] on div "Add Tag" at bounding box center [458, 419] width 35 height 14
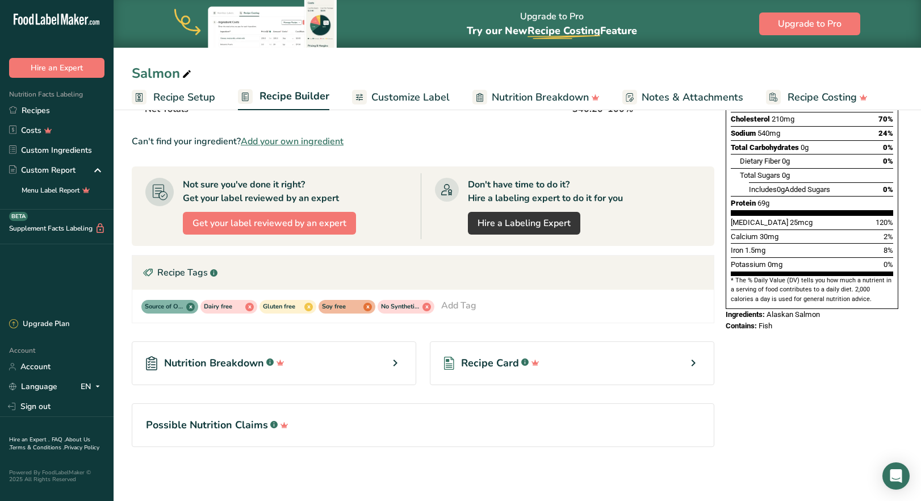
scroll to position [210, 0]
click at [445, 305] on div "Add Tag" at bounding box center [458, 305] width 35 height 14
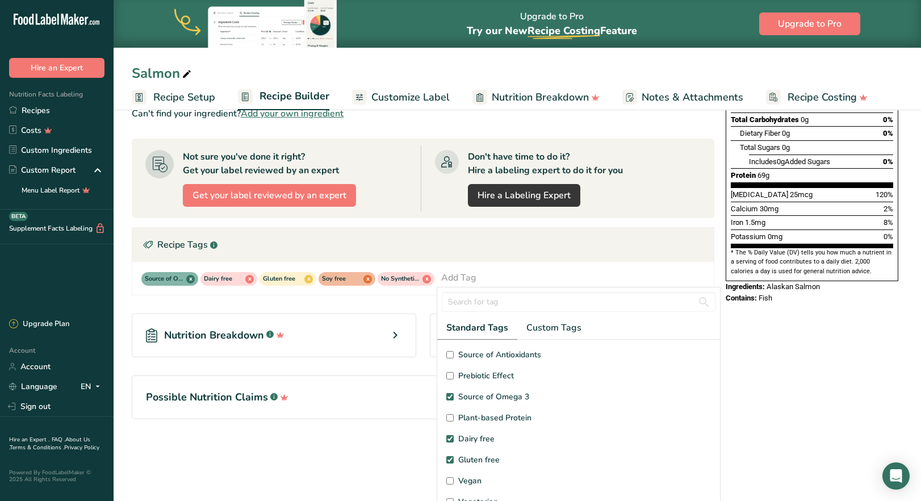
scroll to position [15, 0]
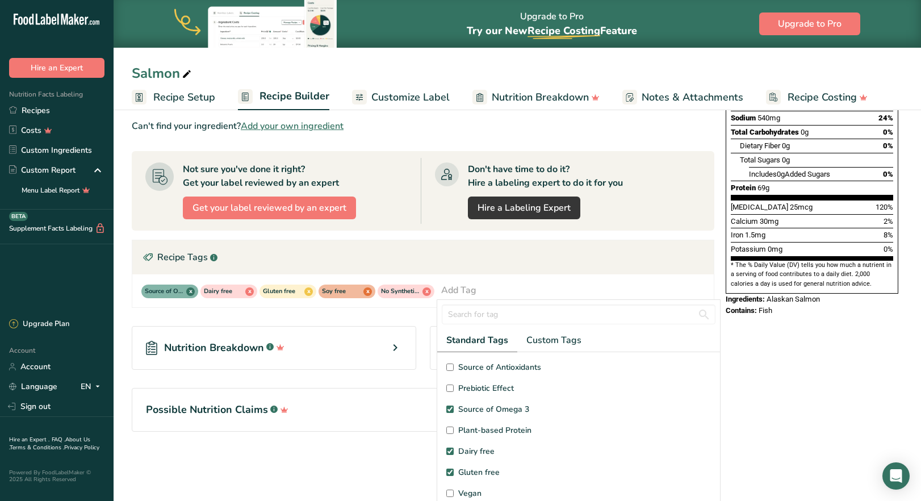
click at [796, 350] on div "Nutrition Facts 1 Serving Per Container Serving Size 340g Amount Per Serving Ca…" at bounding box center [812, 184] width 182 height 568
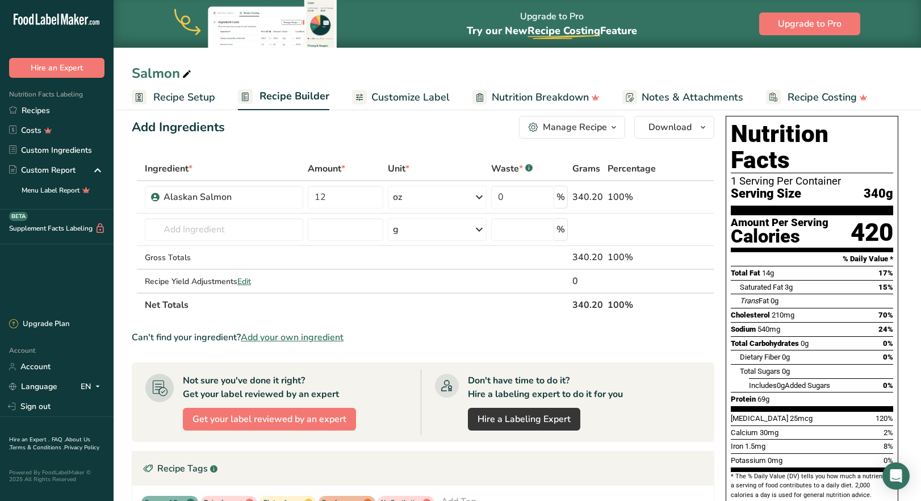
scroll to position [0, 0]
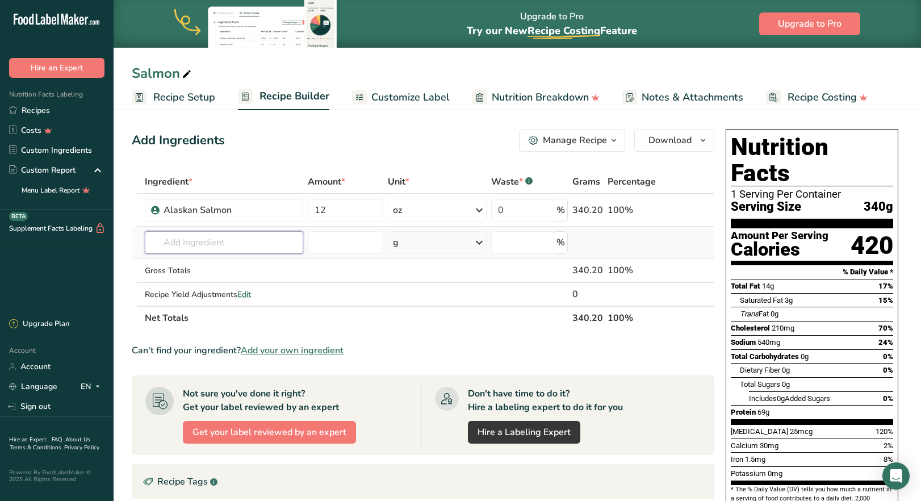
click at [228, 239] on input "text" at bounding box center [224, 242] width 158 height 23
click at [227, 268] on p "Extra Virgin Olive Oil" at bounding box center [196, 266] width 85 height 12
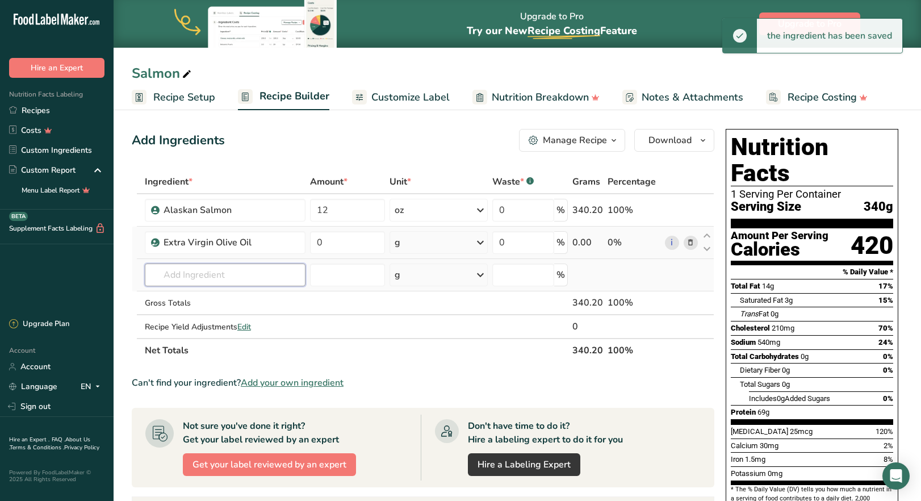
click at [239, 279] on input "text" at bounding box center [225, 275] width 161 height 23
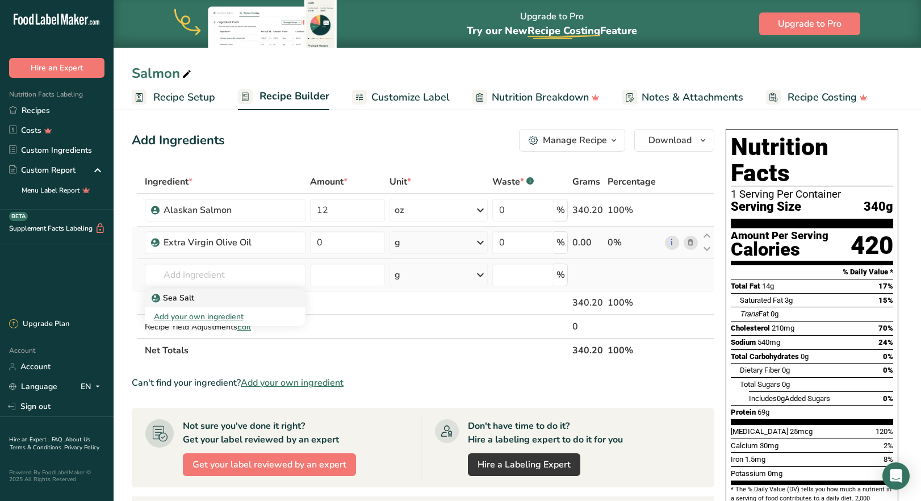
click at [190, 298] on p "Sea Salt" at bounding box center [174, 298] width 40 height 12
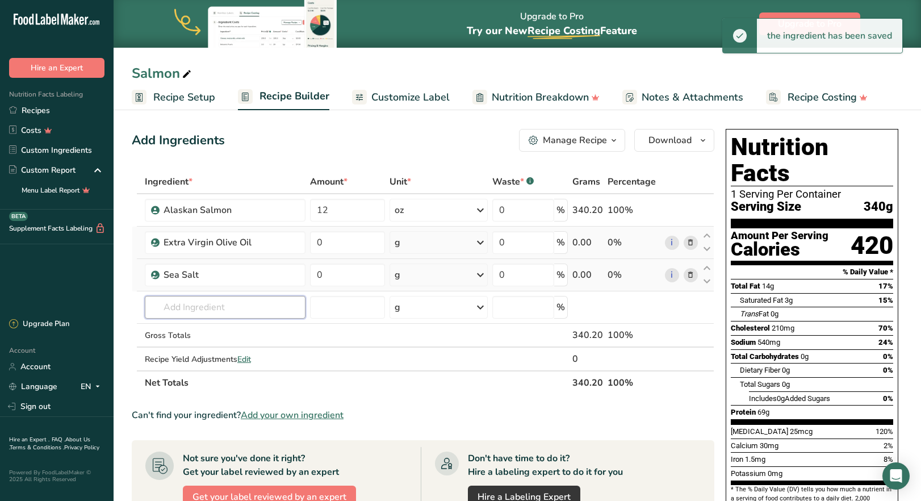
click at [213, 306] on input "text" at bounding box center [225, 307] width 161 height 23
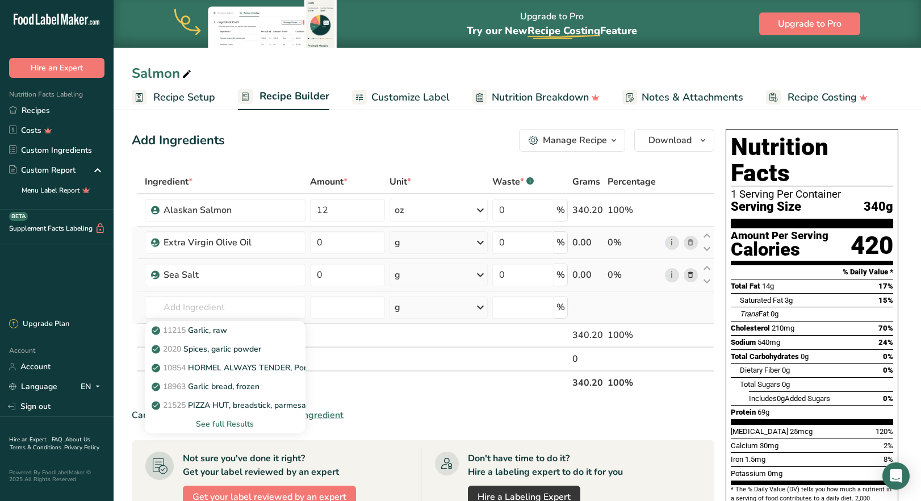
click at [227, 424] on div "See full Results" at bounding box center [225, 424] width 143 height 12
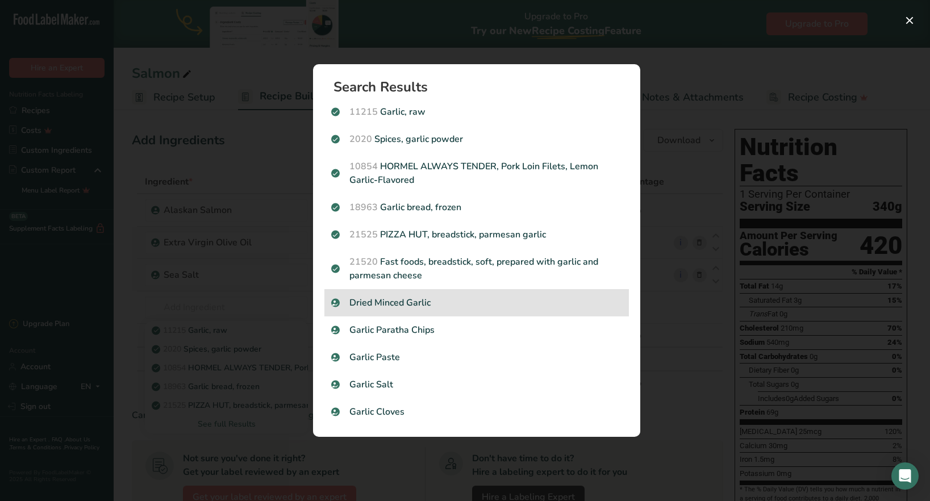
click at [390, 299] on p "Dried Minced Garlic" at bounding box center [476, 303] width 291 height 14
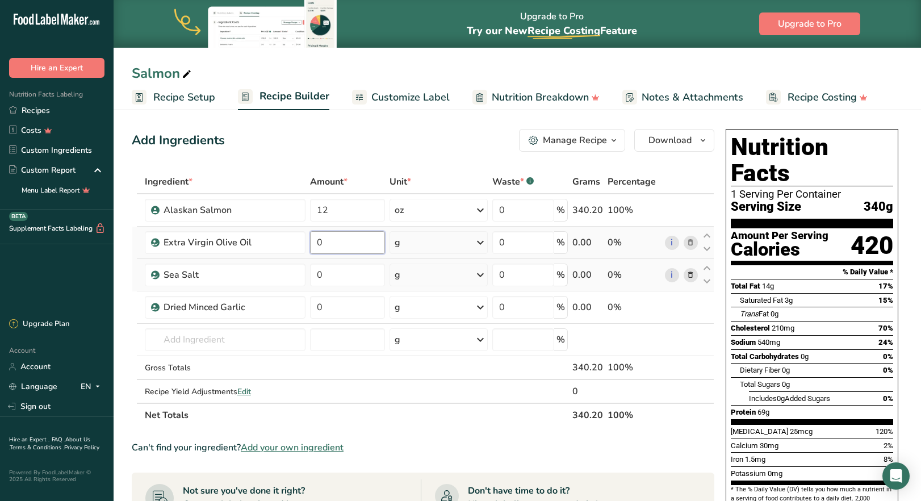
drag, startPoint x: 327, startPoint y: 245, endPoint x: 316, endPoint y: 243, distance: 10.5
click at [316, 243] on input "0" at bounding box center [347, 242] width 75 height 23
click at [483, 243] on div "Ingredient * Amount * Unit * Waste * .a-a{fill:#347362;}.b-a{fill:#fff;} Grams …" at bounding box center [423, 298] width 583 height 257
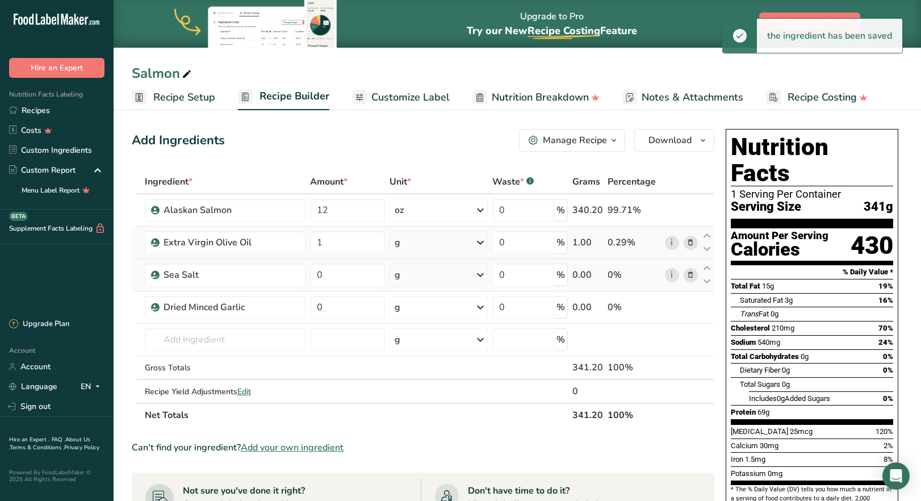
click at [479, 241] on icon at bounding box center [481, 242] width 14 height 20
click at [427, 415] on div "See more" at bounding box center [444, 416] width 95 height 12
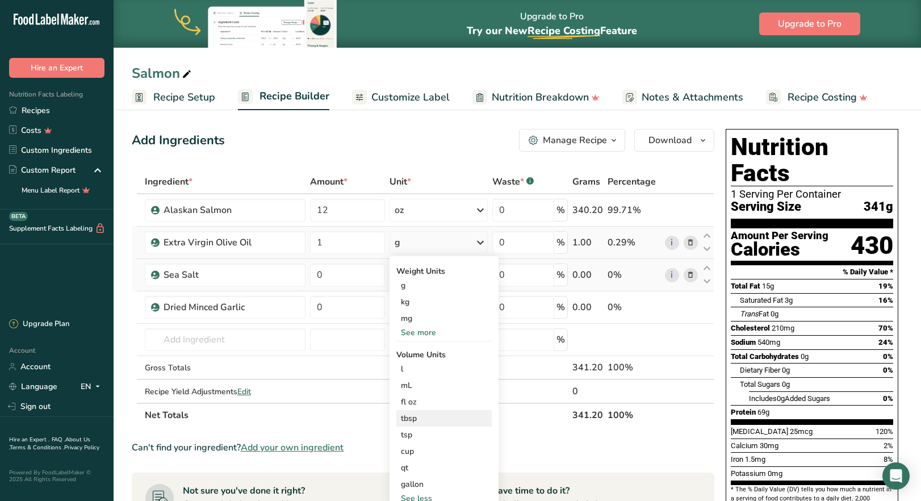
click at [420, 420] on div "tbsp" at bounding box center [444, 418] width 86 height 12
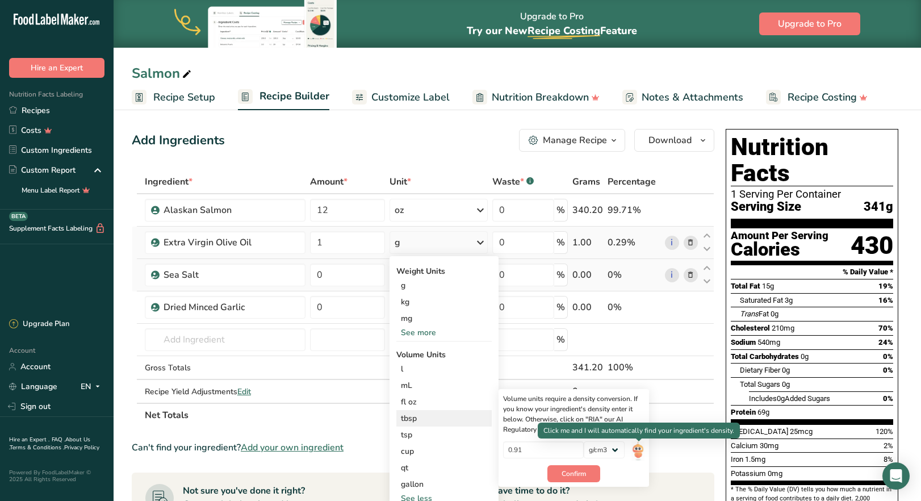
click at [637, 448] on img at bounding box center [638, 451] width 12 height 20
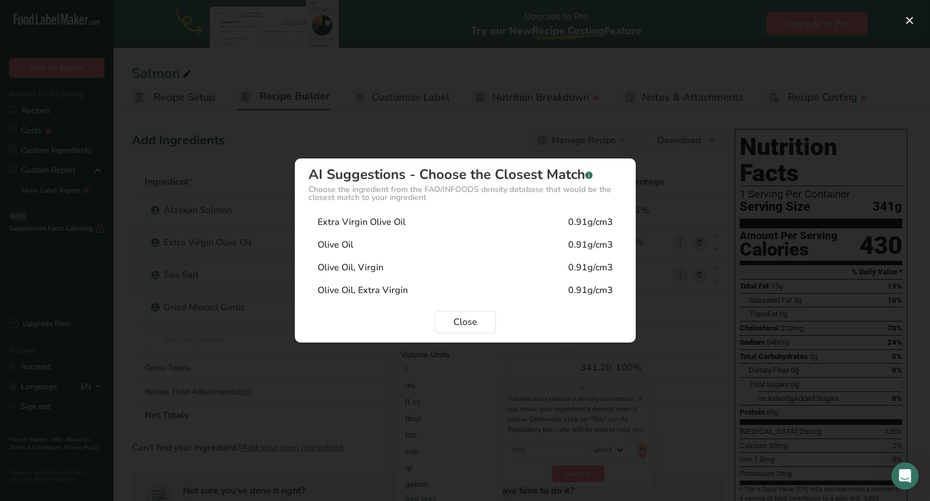
click at [335, 229] on div "Extra Virgin Olive Oil 0.91g/cm3" at bounding box center [465, 222] width 314 height 23
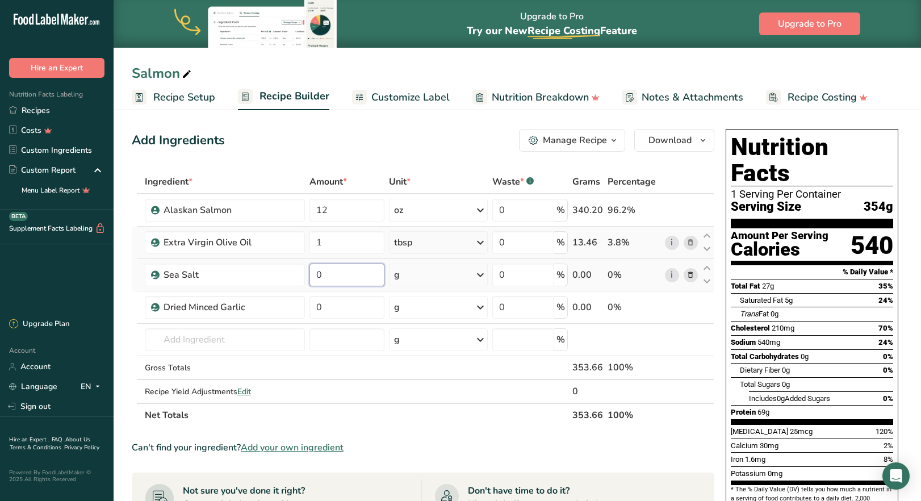
click at [325, 277] on input "0" at bounding box center [347, 275] width 75 height 23
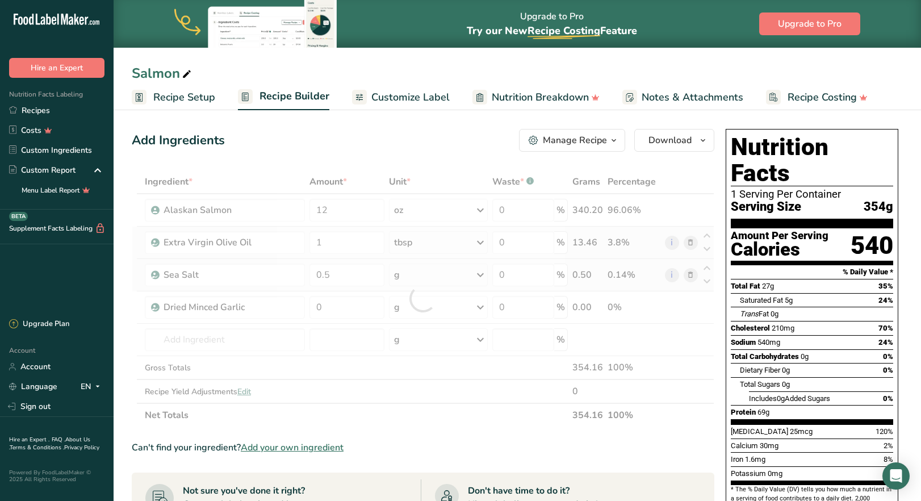
click at [484, 274] on div "Ingredient * Amount * Unit * Waste * .a-a{fill:#347362;}.b-a{fill:#fff;} Grams …" at bounding box center [423, 298] width 583 height 257
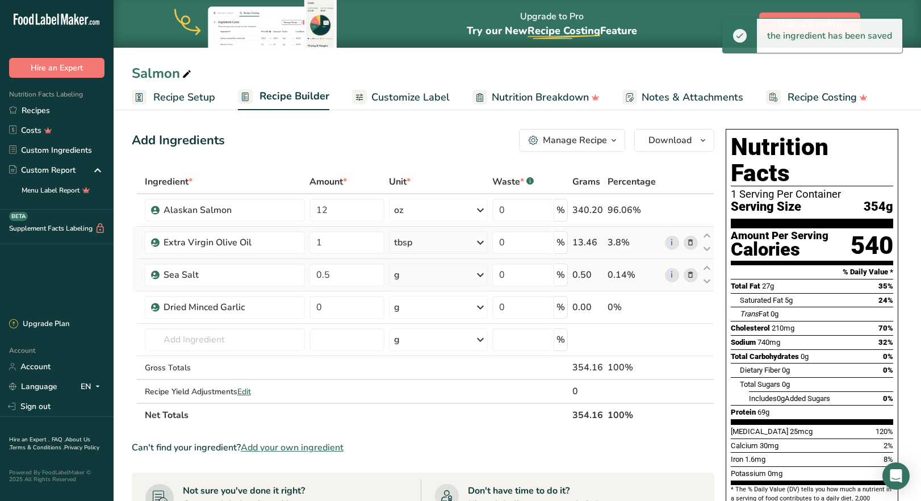
click at [484, 274] on icon at bounding box center [481, 275] width 14 height 20
click at [423, 449] on div "See more" at bounding box center [443, 449] width 95 height 12
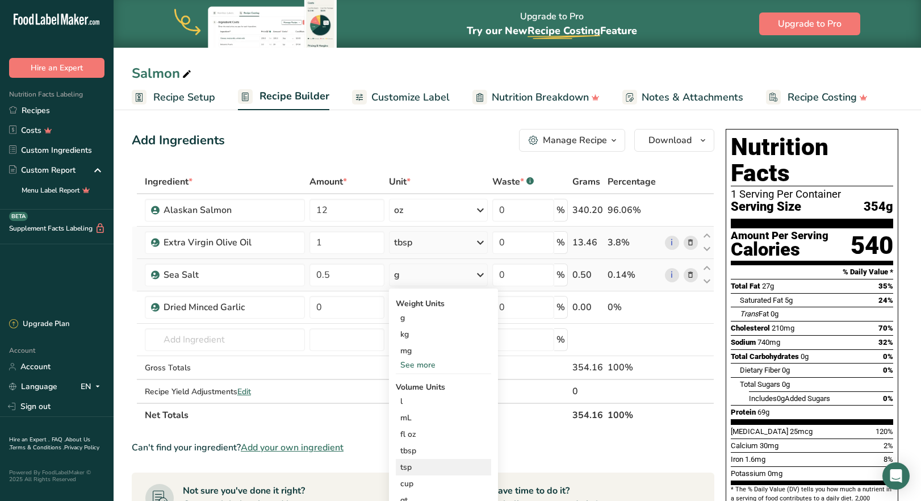
click at [421, 465] on div "tsp" at bounding box center [443, 467] width 86 height 12
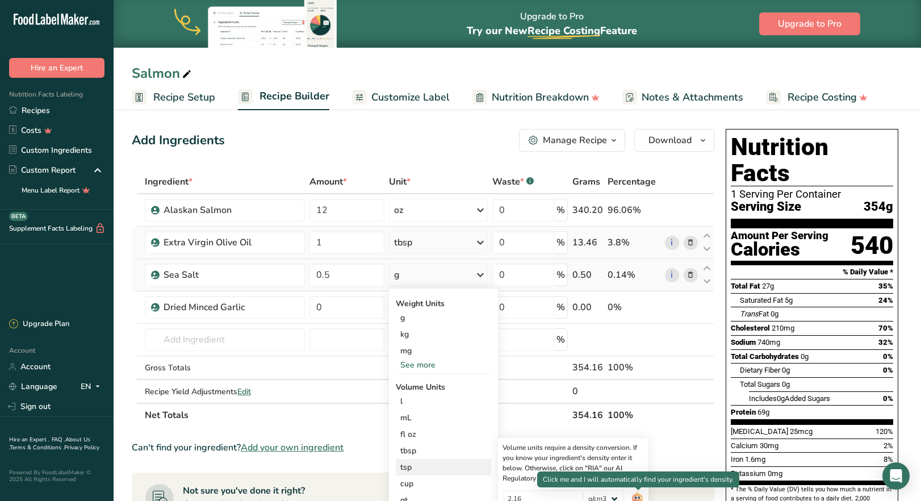
click at [639, 497] on img at bounding box center [637, 500] width 12 height 20
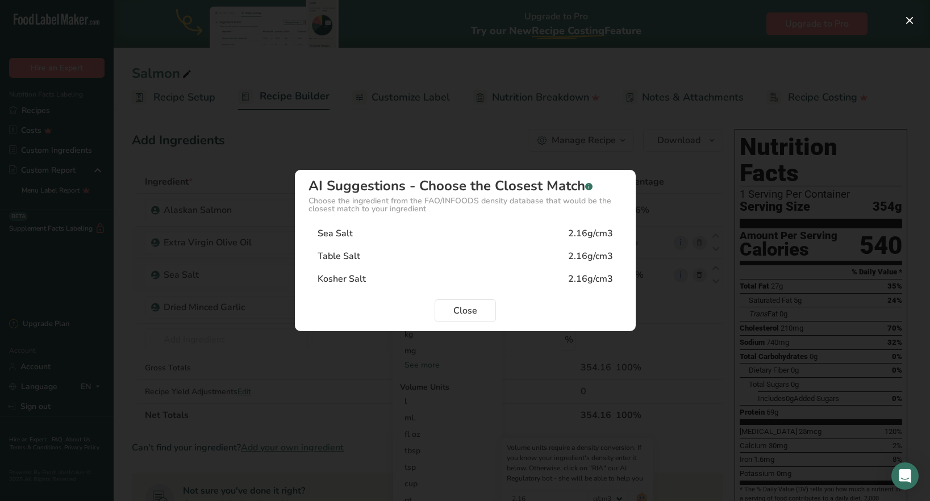
click at [334, 234] on div "Sea Salt" at bounding box center [335, 234] width 35 height 14
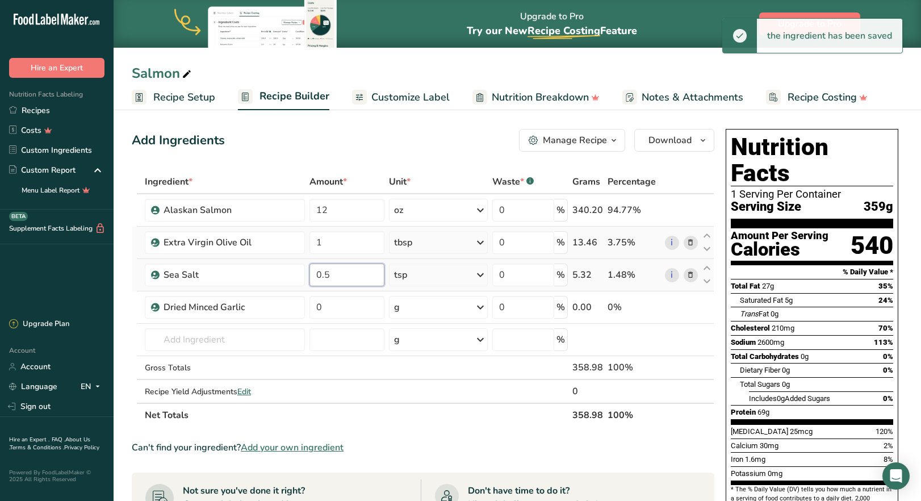
drag, startPoint x: 332, startPoint y: 274, endPoint x: 314, endPoint y: 269, distance: 19.0
click at [314, 269] on input "0.5" at bounding box center [347, 275] width 75 height 23
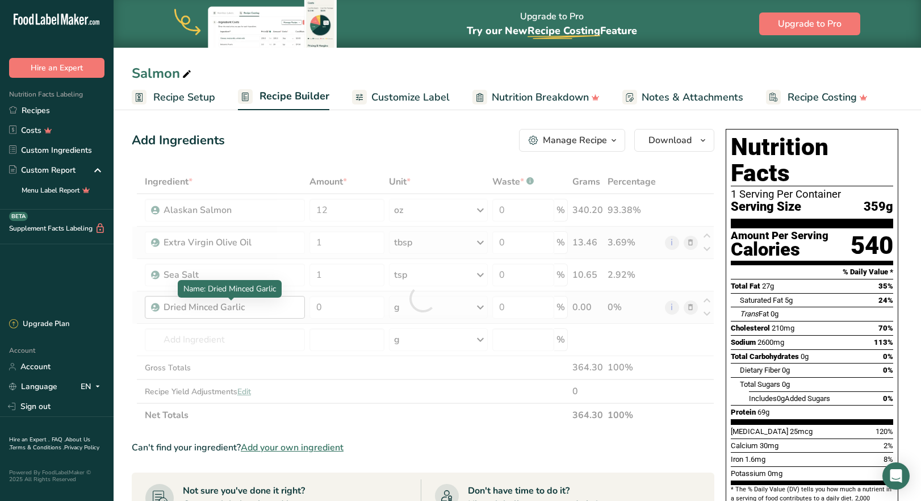
click at [262, 306] on div "Ingredient * Amount * Unit * Waste * .a-a{fill:#347362;}.b-a{fill:#fff;} Grams …" at bounding box center [423, 298] width 583 height 257
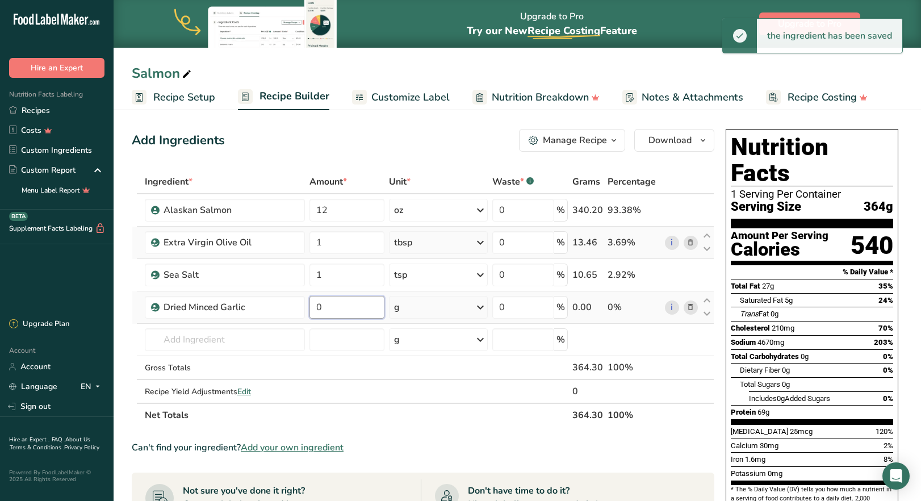
click at [316, 307] on input "0" at bounding box center [347, 307] width 75 height 23
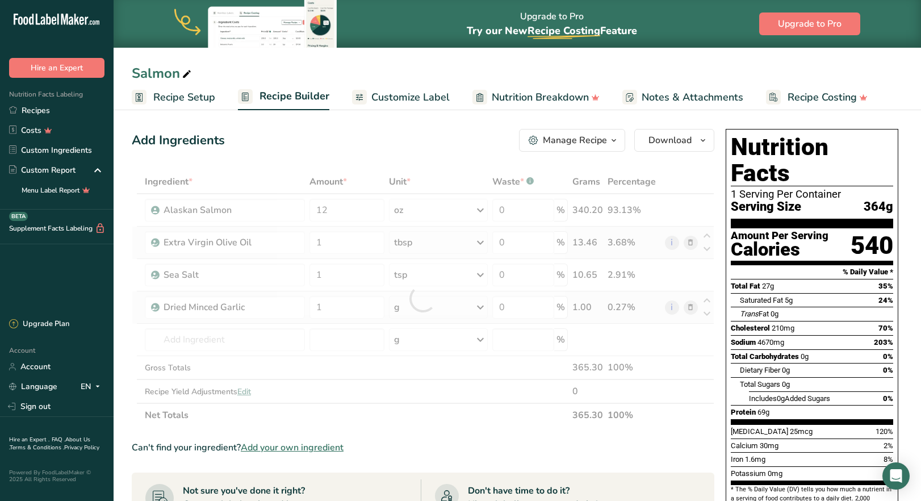
click at [477, 307] on div "Ingredient * Amount * Unit * Waste * .a-a{fill:#347362;}.b-a{fill:#fff;} Grams …" at bounding box center [423, 298] width 583 height 257
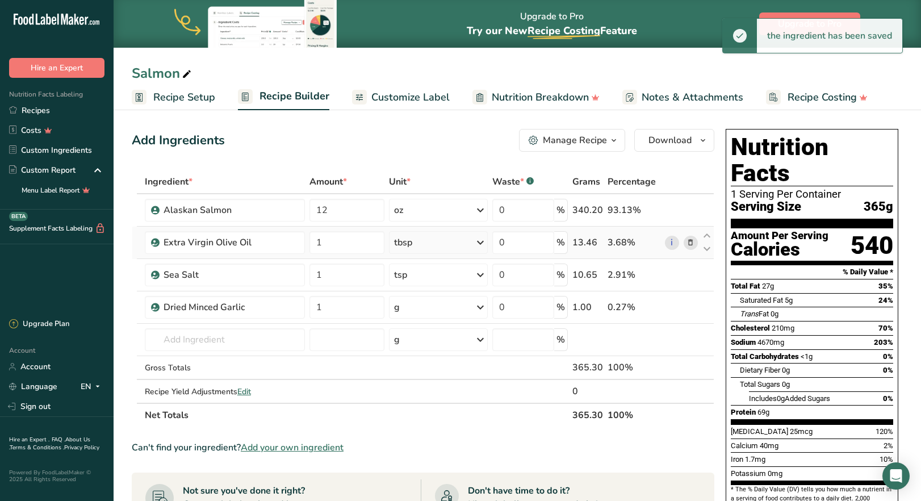
click at [477, 307] on icon at bounding box center [481, 307] width 14 height 20
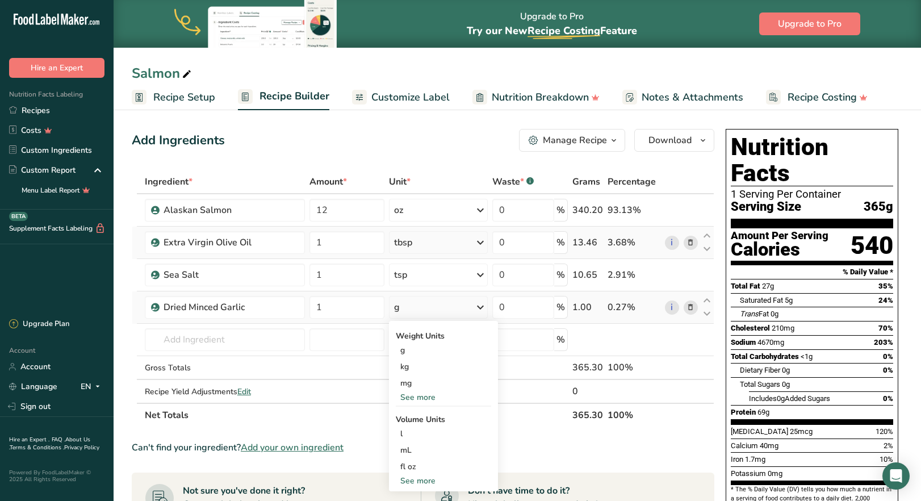
click at [432, 481] on div "See more" at bounding box center [443, 481] width 95 height 12
click at [431, 496] on div "tsp" at bounding box center [443, 500] width 86 height 12
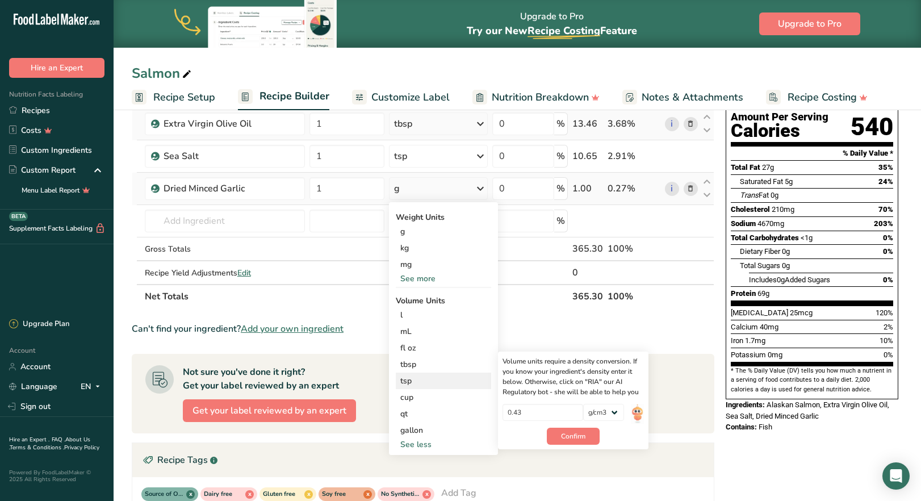
scroll to position [170, 0]
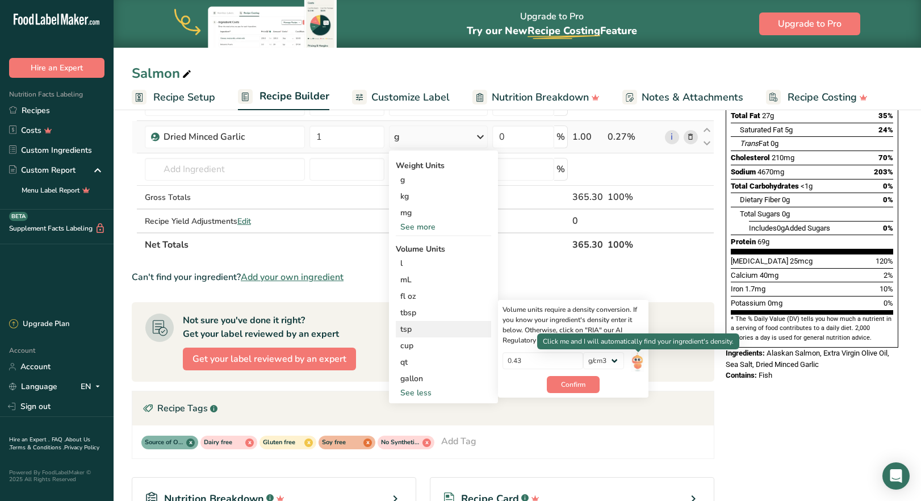
click at [635, 359] on img at bounding box center [637, 362] width 12 height 20
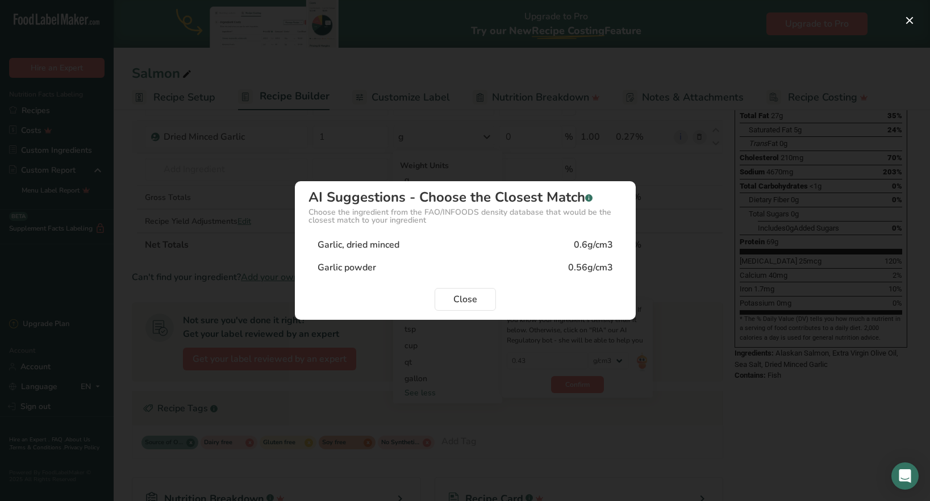
click at [326, 245] on div "Garlic, dried minced" at bounding box center [359, 245] width 82 height 14
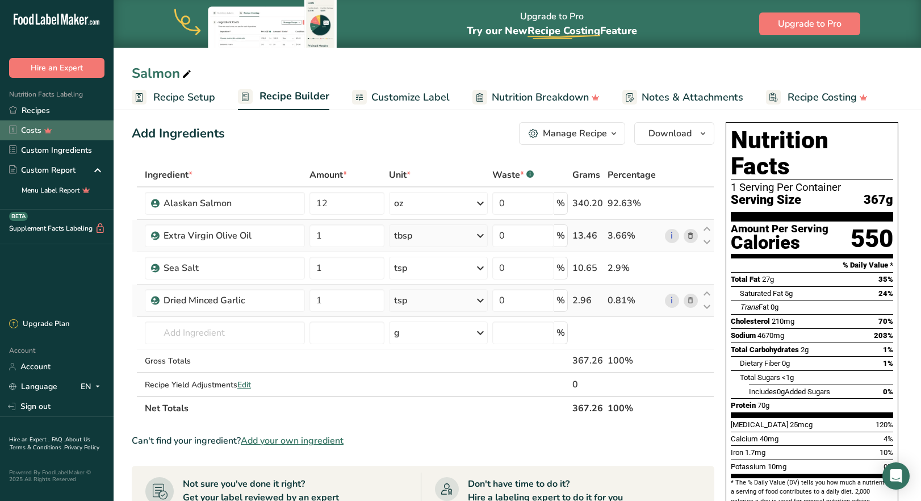
scroll to position [0, 0]
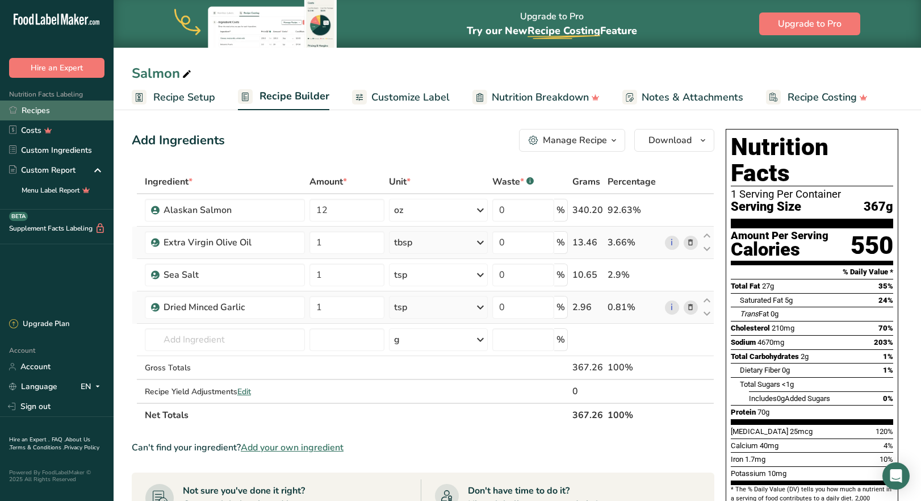
click at [58, 115] on link "Recipes" at bounding box center [57, 111] width 114 height 20
